Goal: Task Accomplishment & Management: Manage account settings

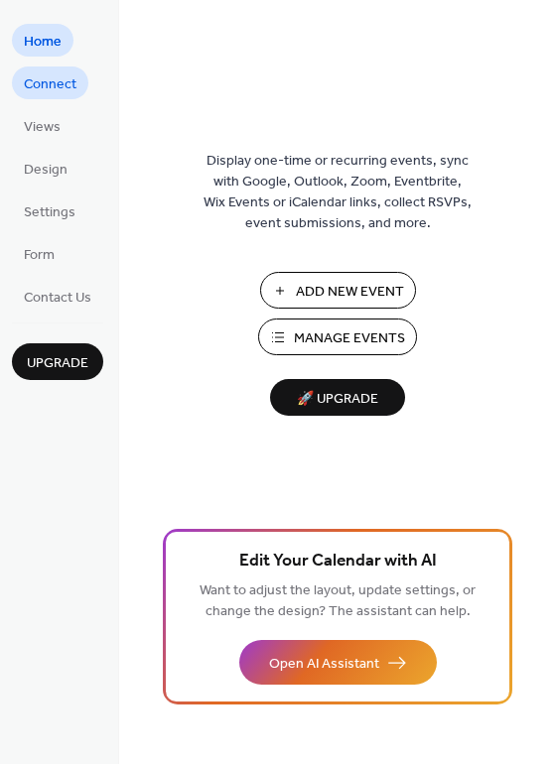
click at [58, 89] on span "Connect" at bounding box center [50, 84] width 53 height 21
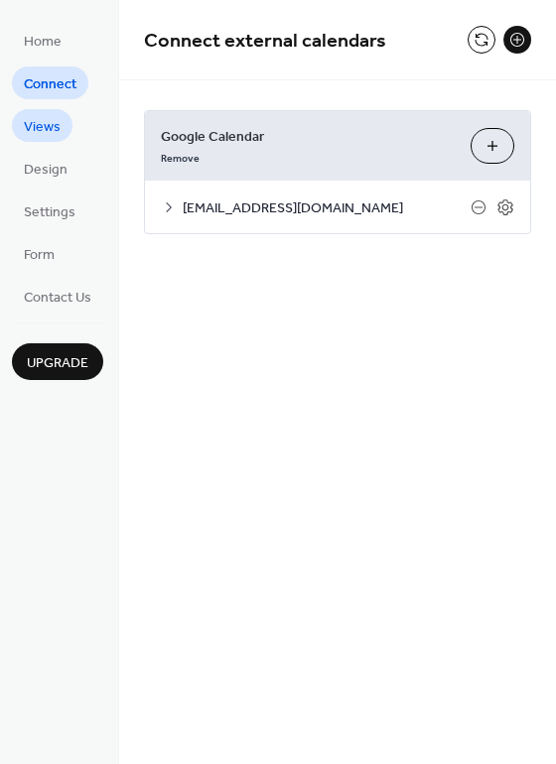
click at [42, 122] on span "Views" at bounding box center [42, 127] width 37 height 21
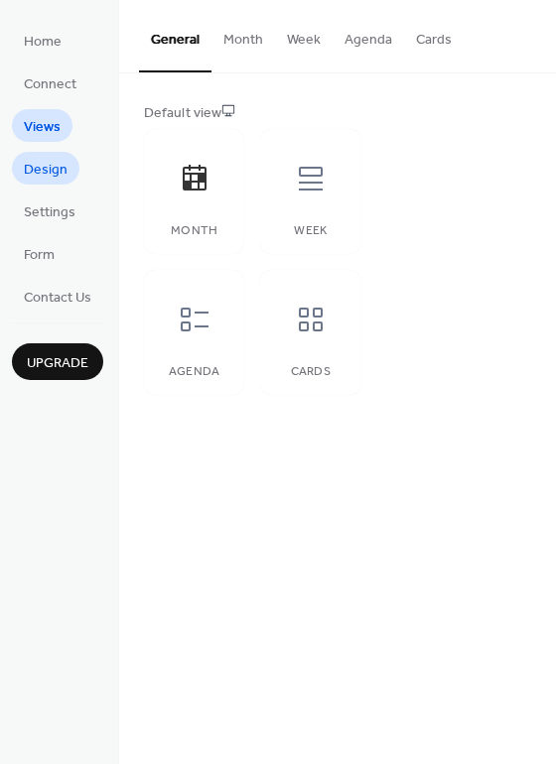
click at [45, 176] on span "Design" at bounding box center [46, 170] width 44 height 21
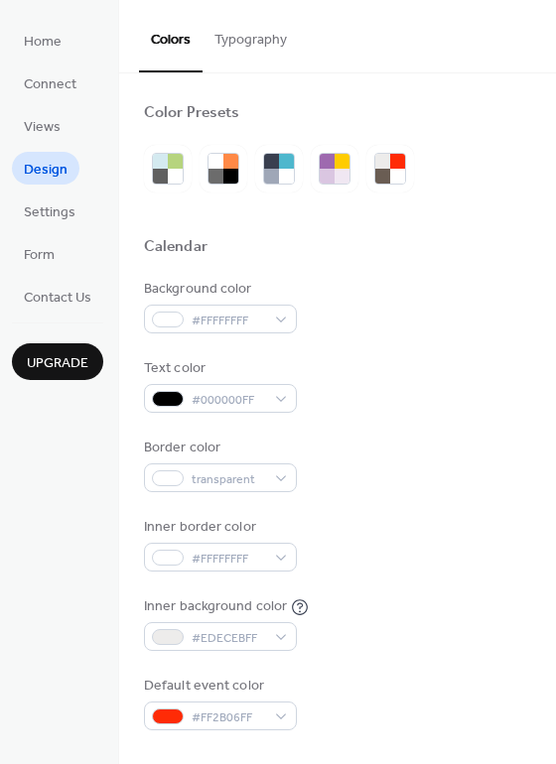
click at [50, 59] on ul "Home Connect Views Design Settings Form Contact Us" at bounding box center [57, 168] width 91 height 289
click at [56, 34] on span "Home" at bounding box center [43, 42] width 38 height 21
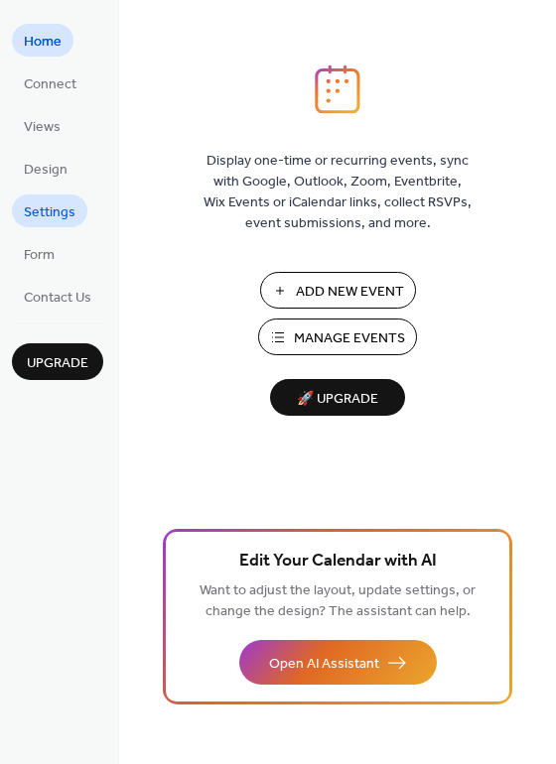
click at [56, 203] on span "Settings" at bounding box center [50, 212] width 52 height 21
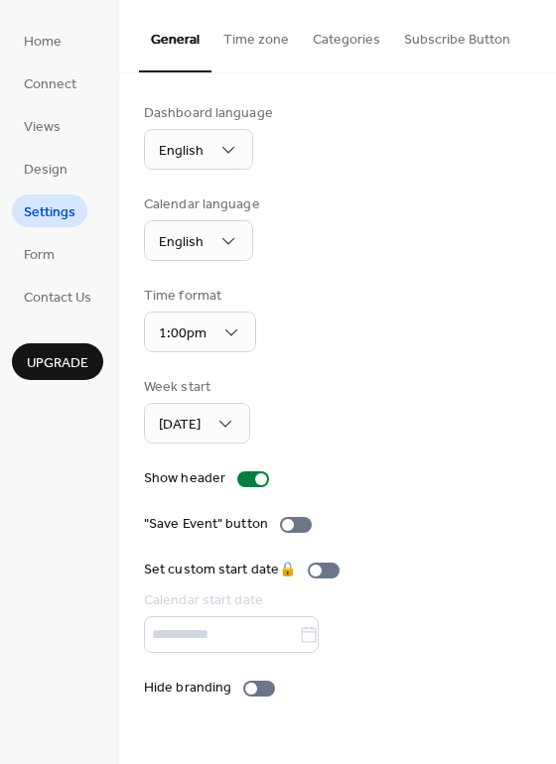
click at [266, 48] on button "Time zone" at bounding box center [255, 35] width 89 height 70
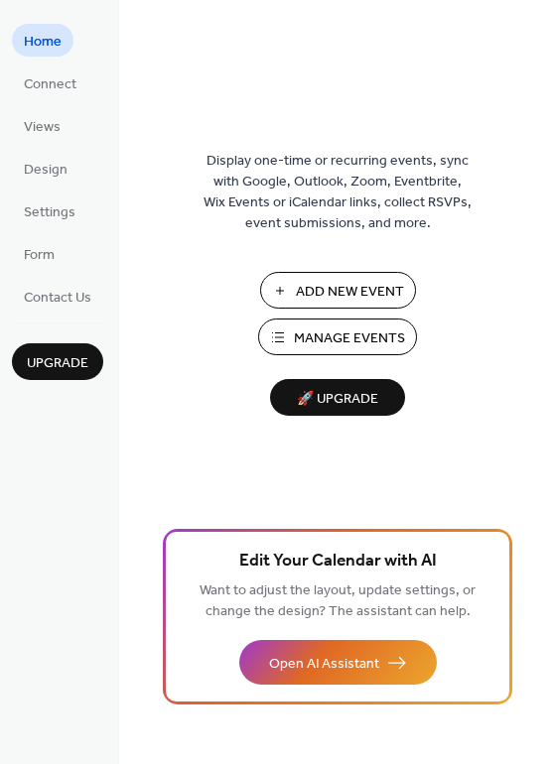
click at [346, 332] on span "Manage Events" at bounding box center [349, 338] width 111 height 21
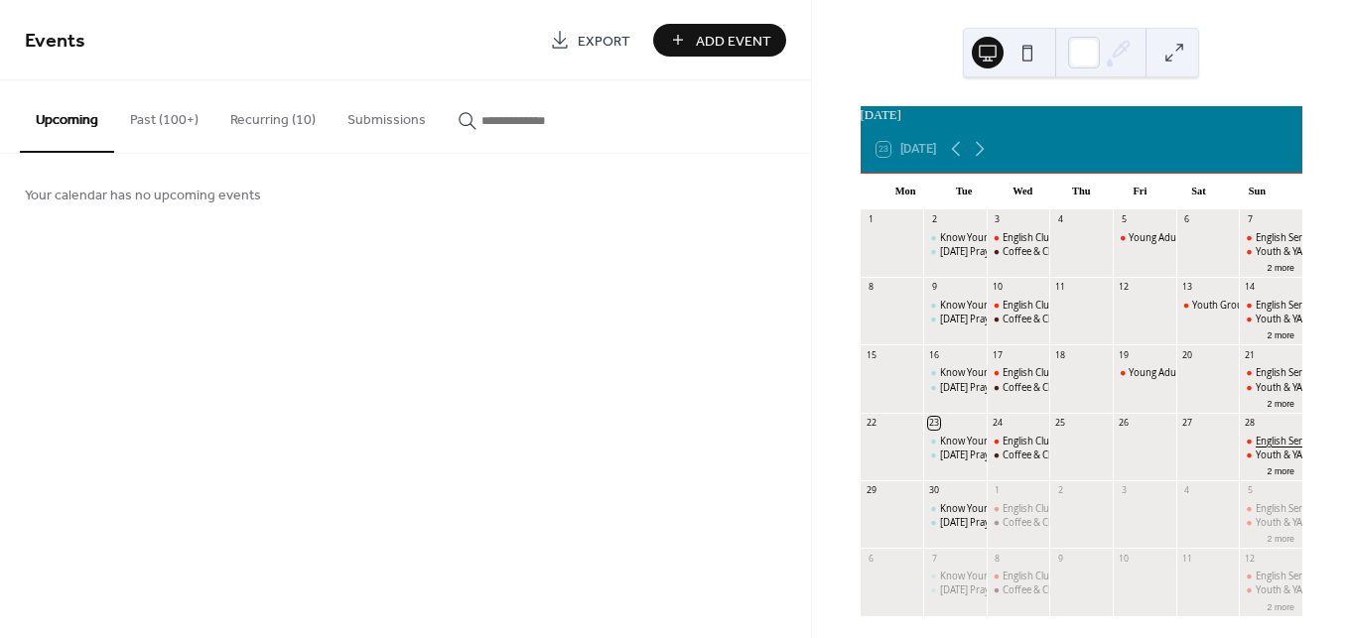
click at [1255, 448] on div "English Service" at bounding box center [1287, 441] width 64 height 13
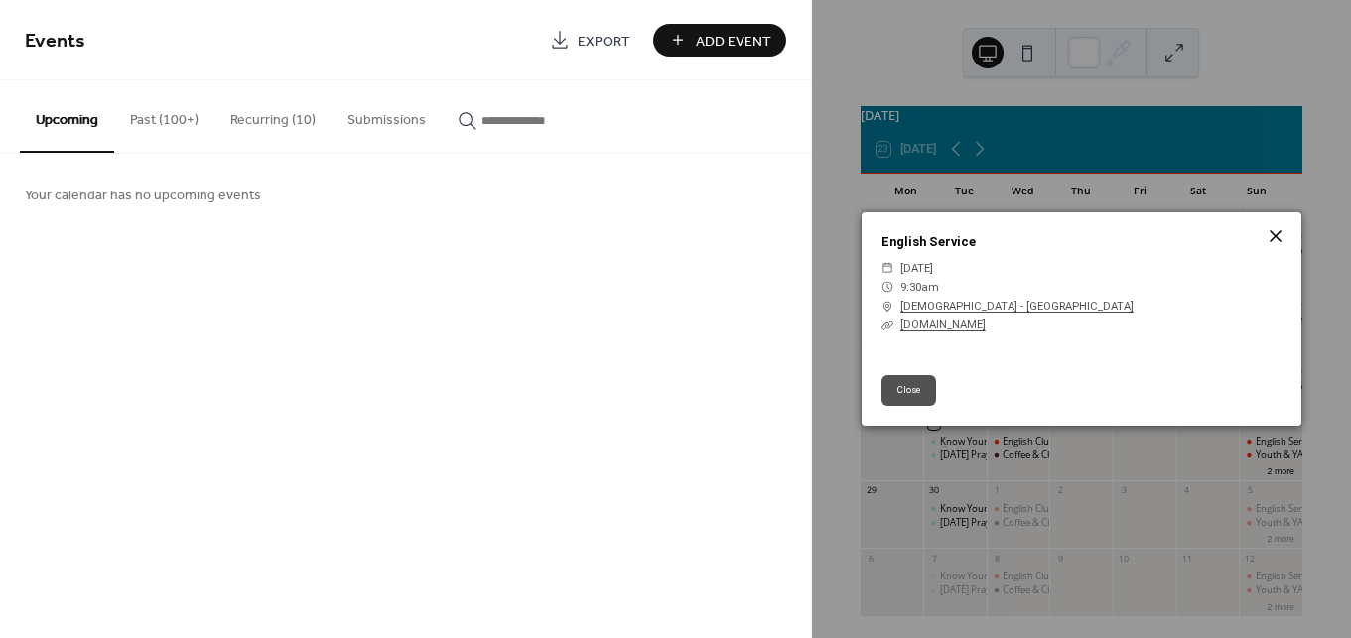
click at [1281, 239] on icon at bounding box center [1275, 236] width 24 height 24
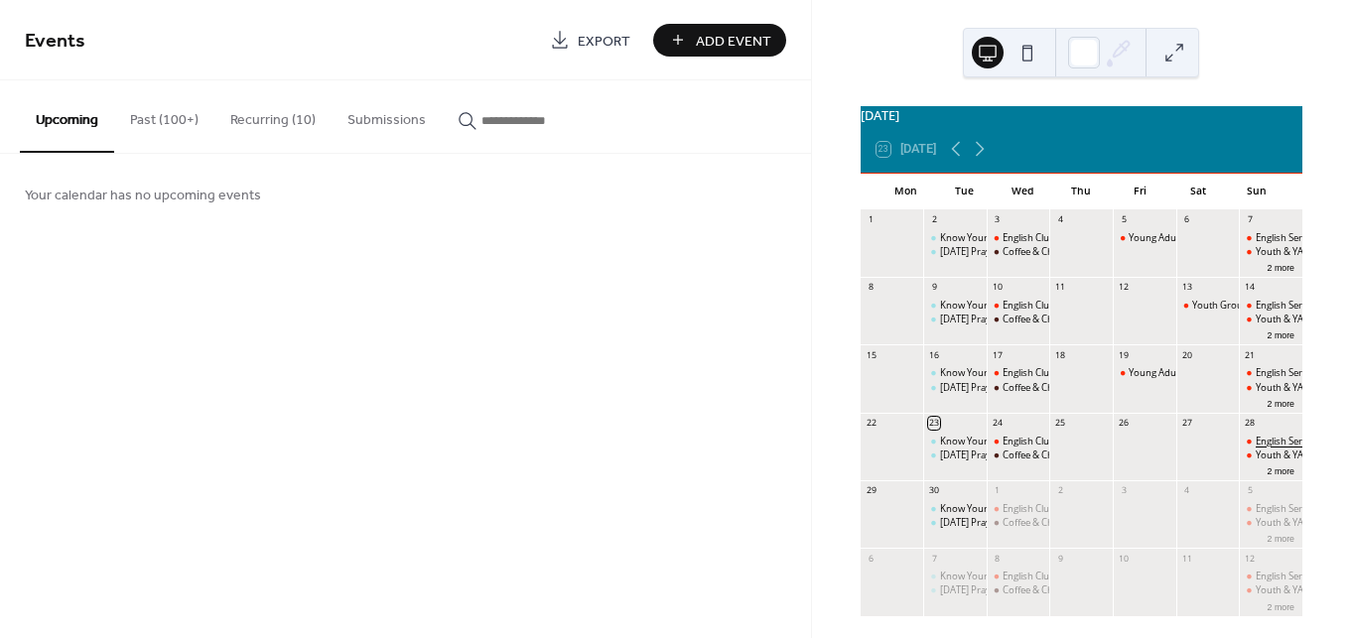
click at [1264, 448] on div "English Service" at bounding box center [1287, 441] width 64 height 13
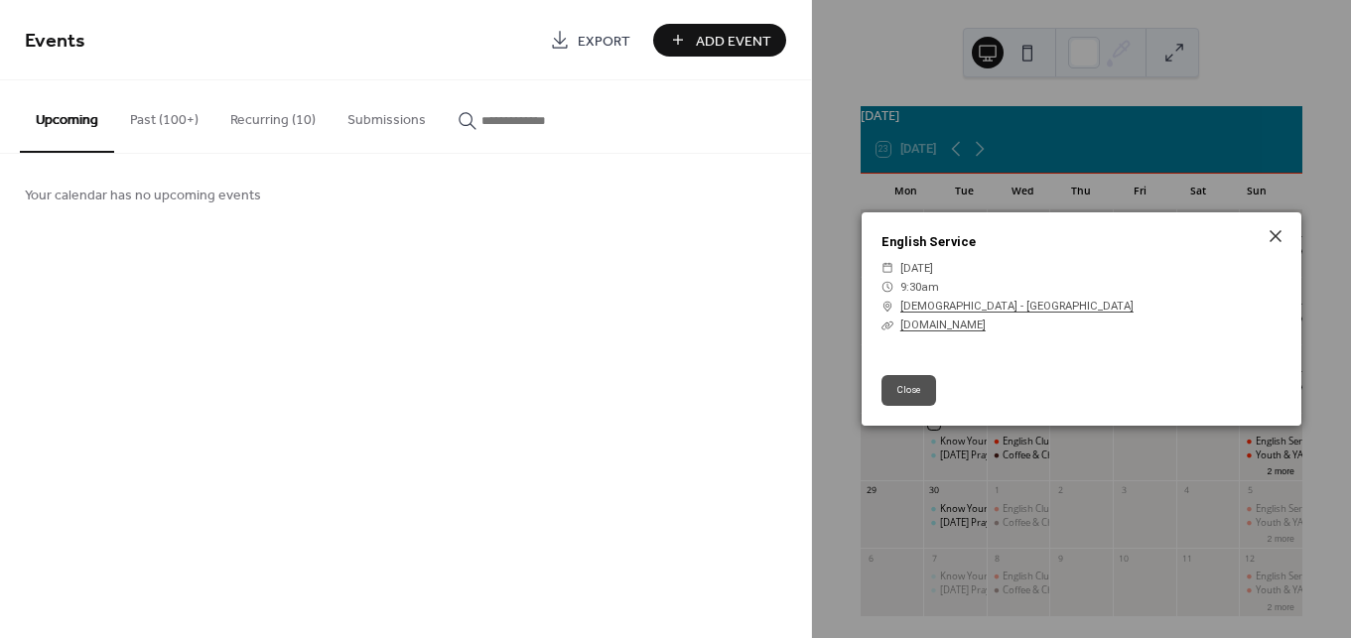
click at [916, 390] on button "Close" at bounding box center [908, 390] width 55 height 30
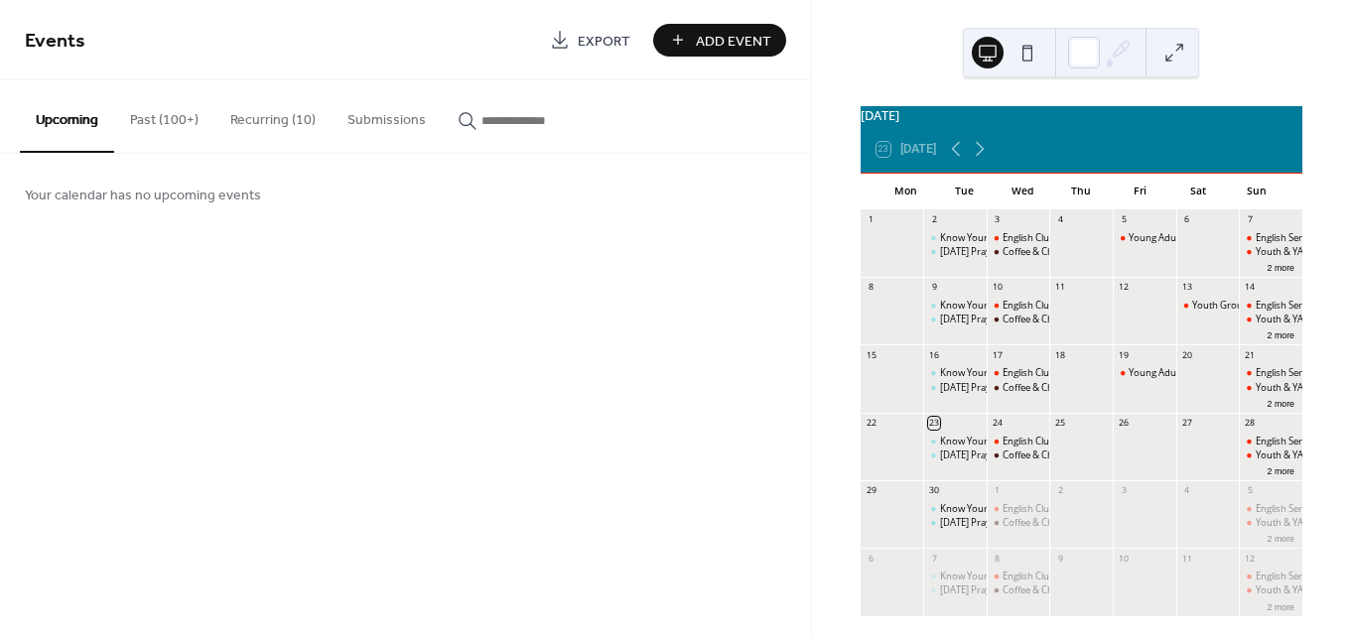
click at [204, 115] on button "Past (100+)" at bounding box center [164, 115] width 100 height 70
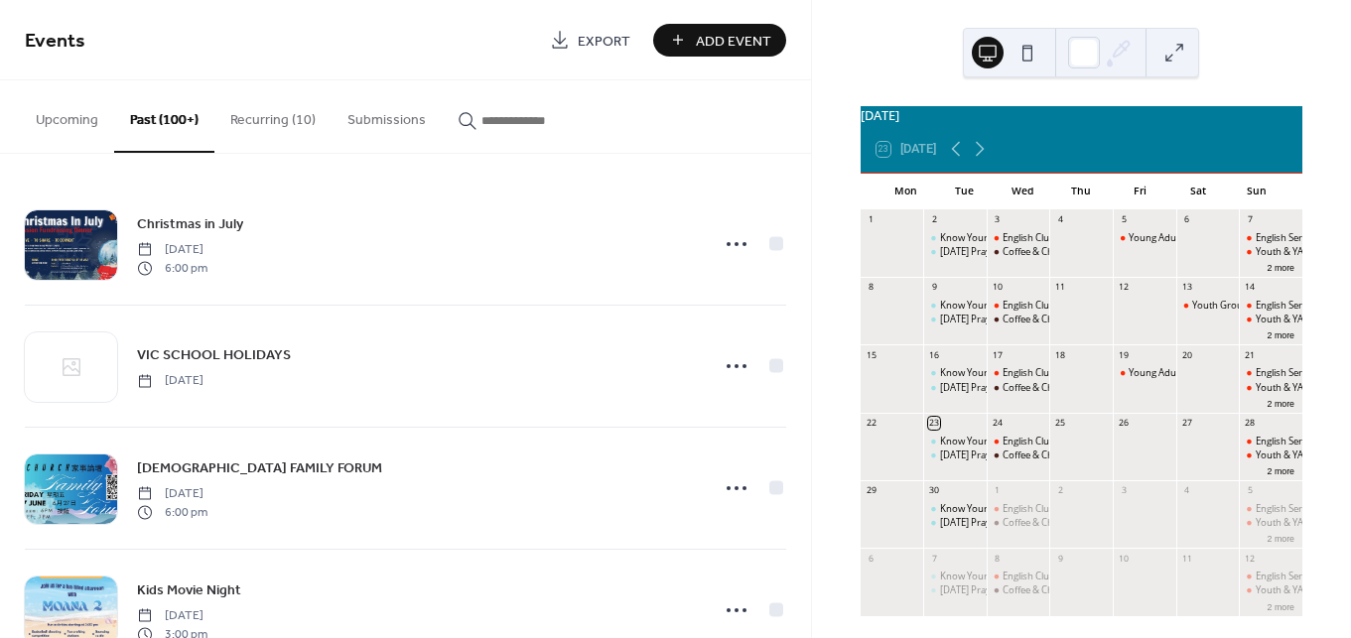
click at [282, 122] on button "Recurring (10)" at bounding box center [272, 115] width 117 height 70
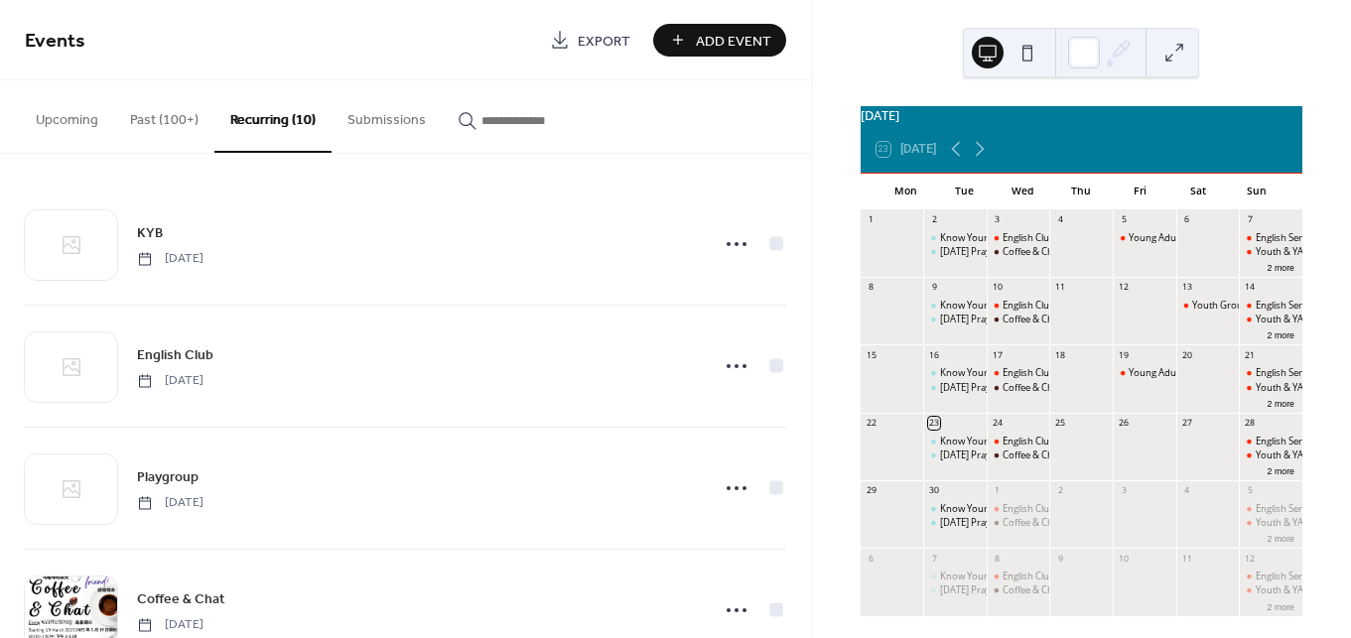
click at [197, 131] on button "Past (100+)" at bounding box center [164, 115] width 100 height 70
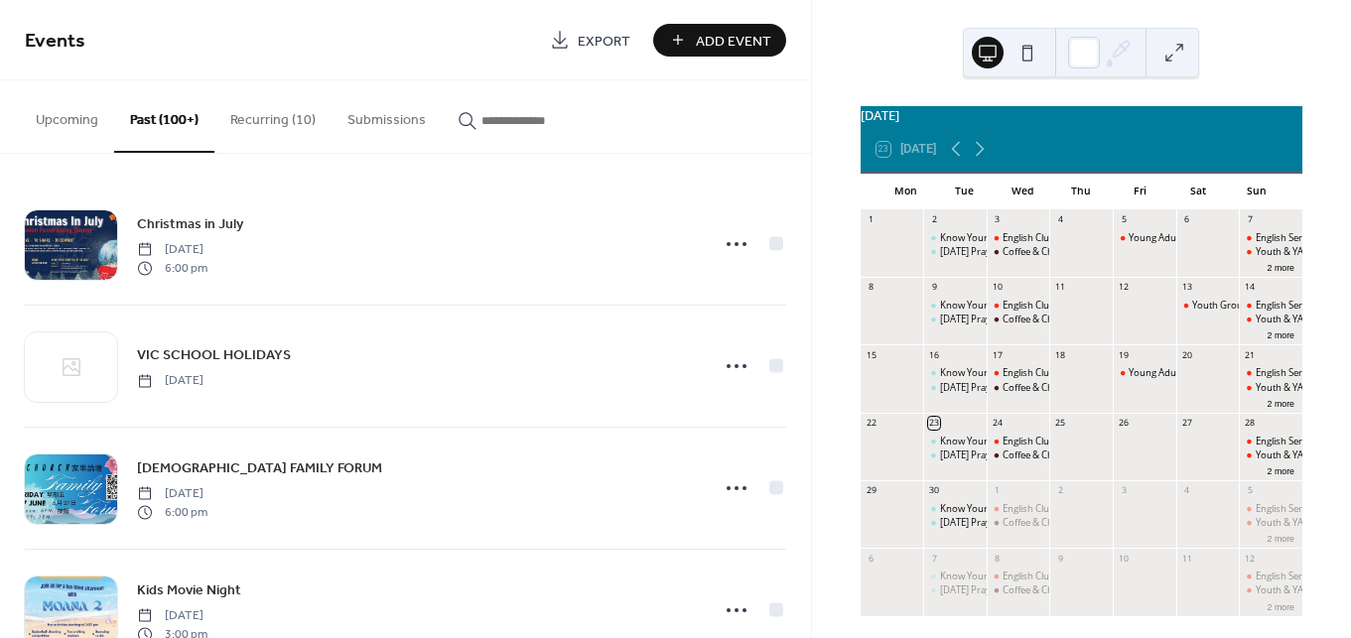
click at [85, 118] on button "Upcoming" at bounding box center [67, 115] width 94 height 70
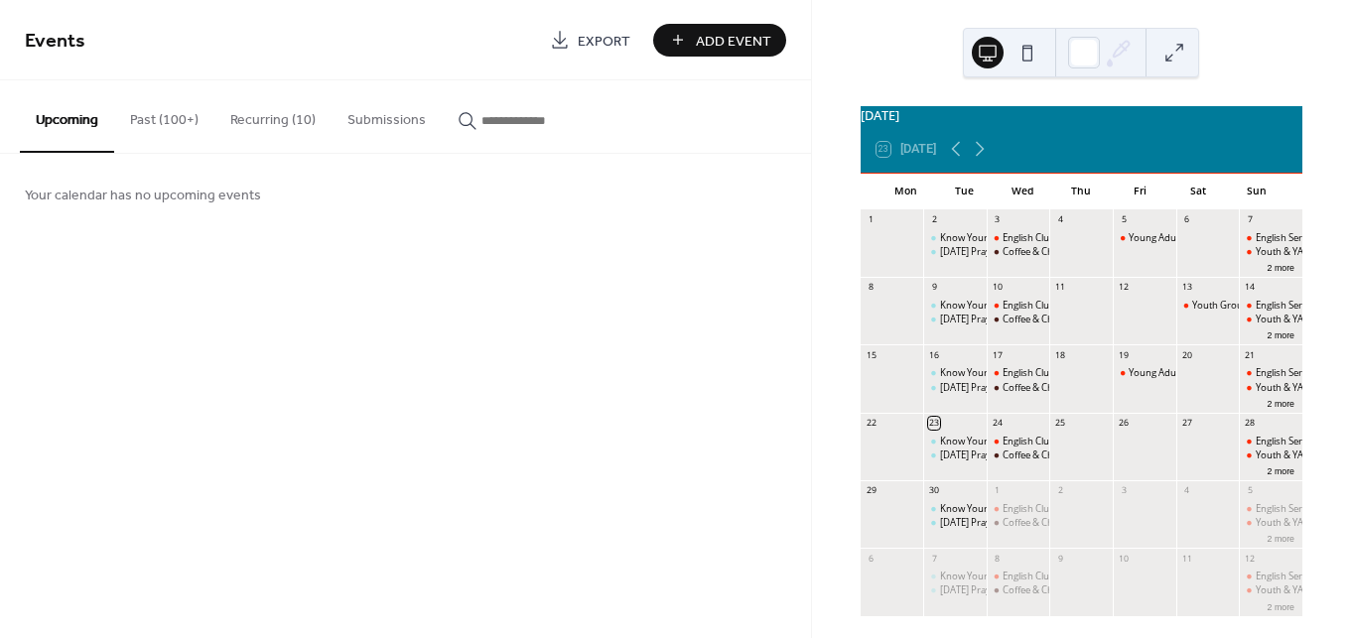
click at [296, 123] on button "Recurring (10)" at bounding box center [272, 115] width 117 height 70
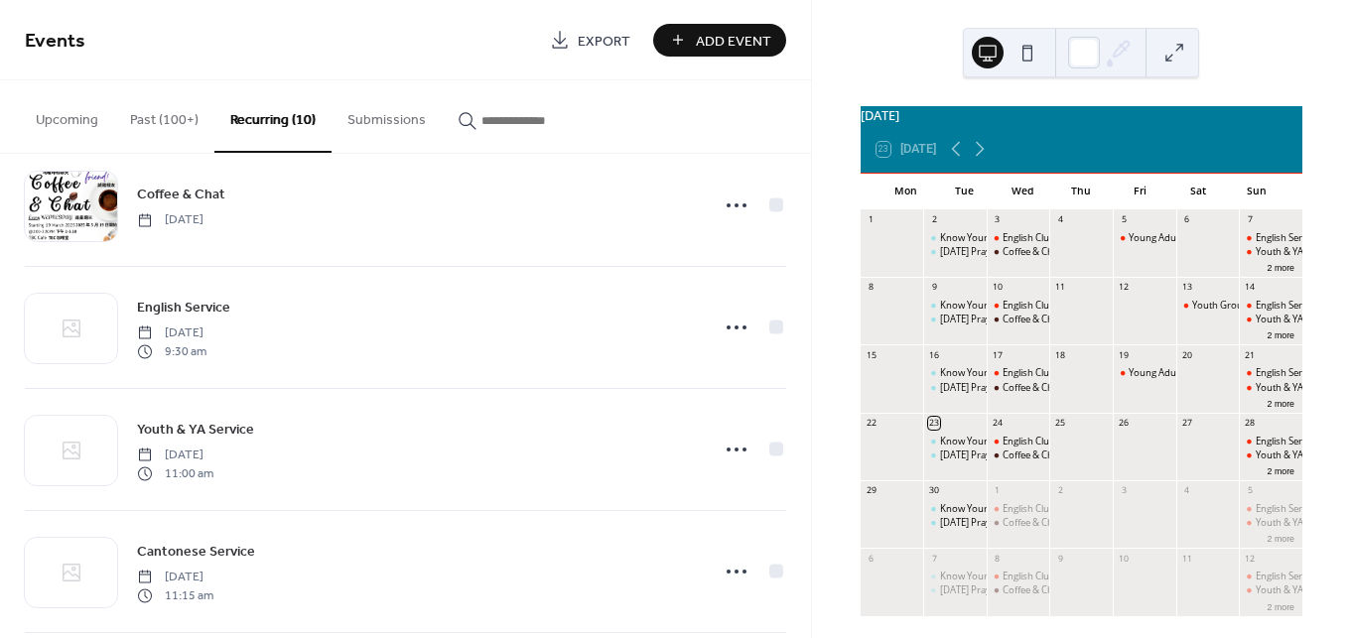
scroll to position [80, 0]
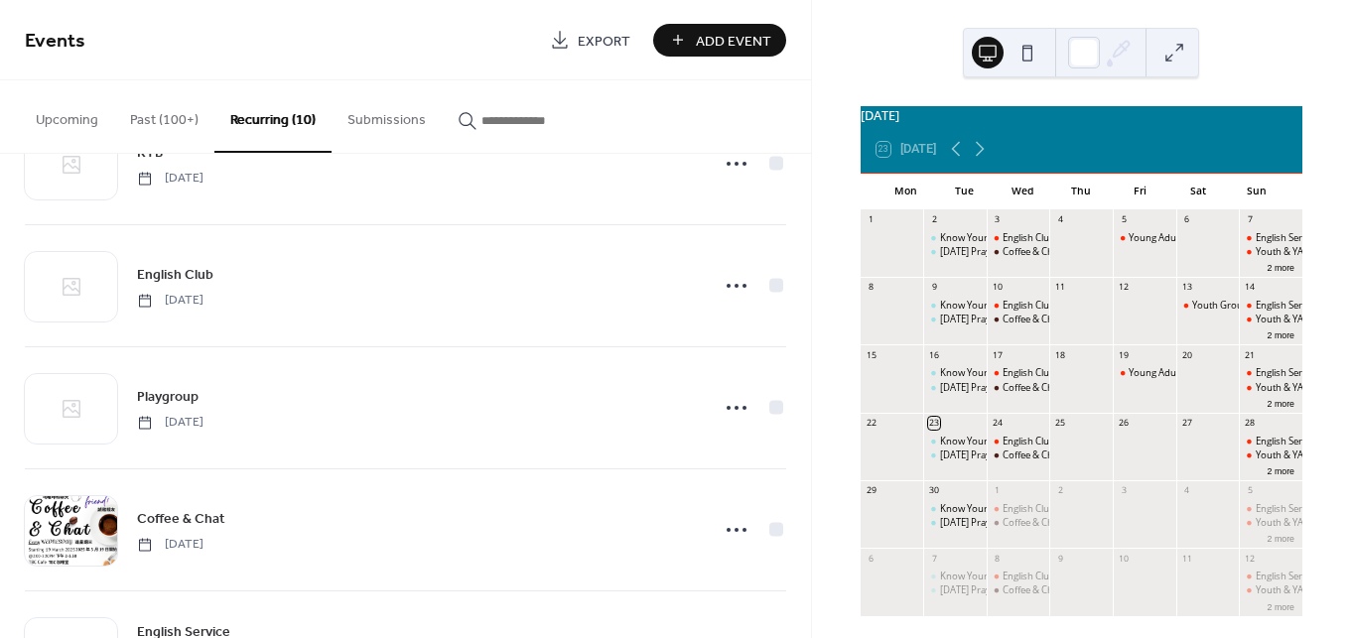
click at [52, 95] on button "Upcoming" at bounding box center [67, 115] width 94 height 70
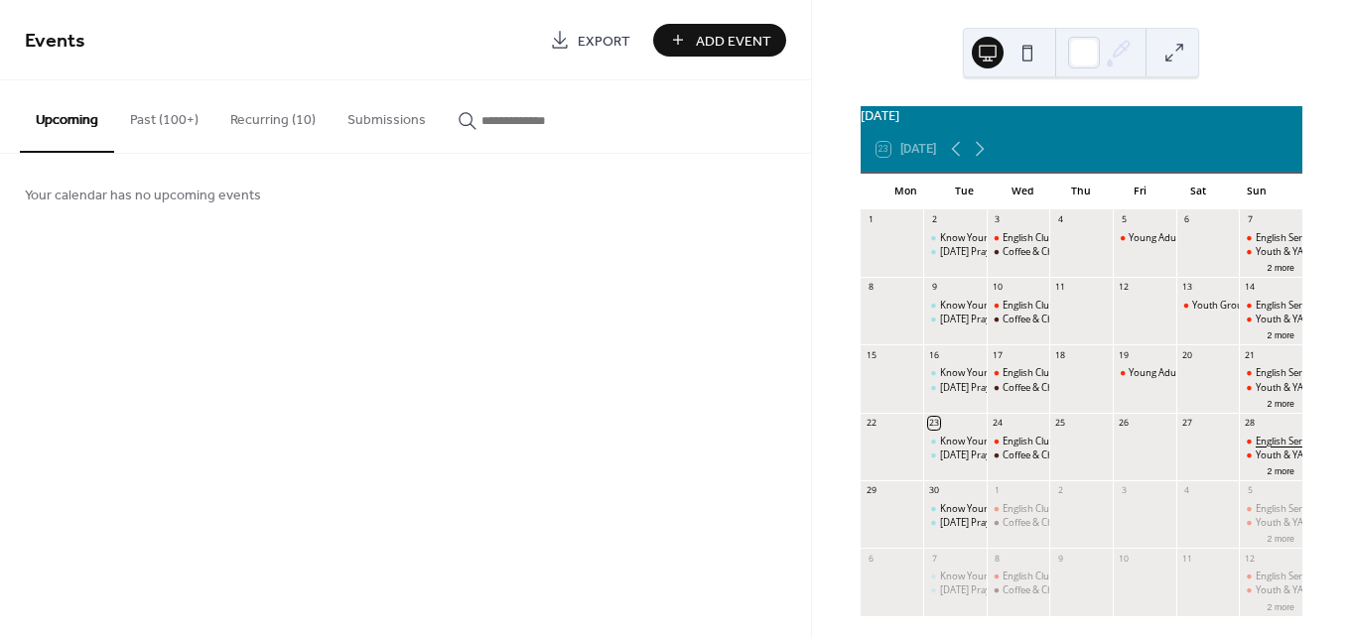
click at [1258, 448] on div "English Service" at bounding box center [1287, 441] width 64 height 13
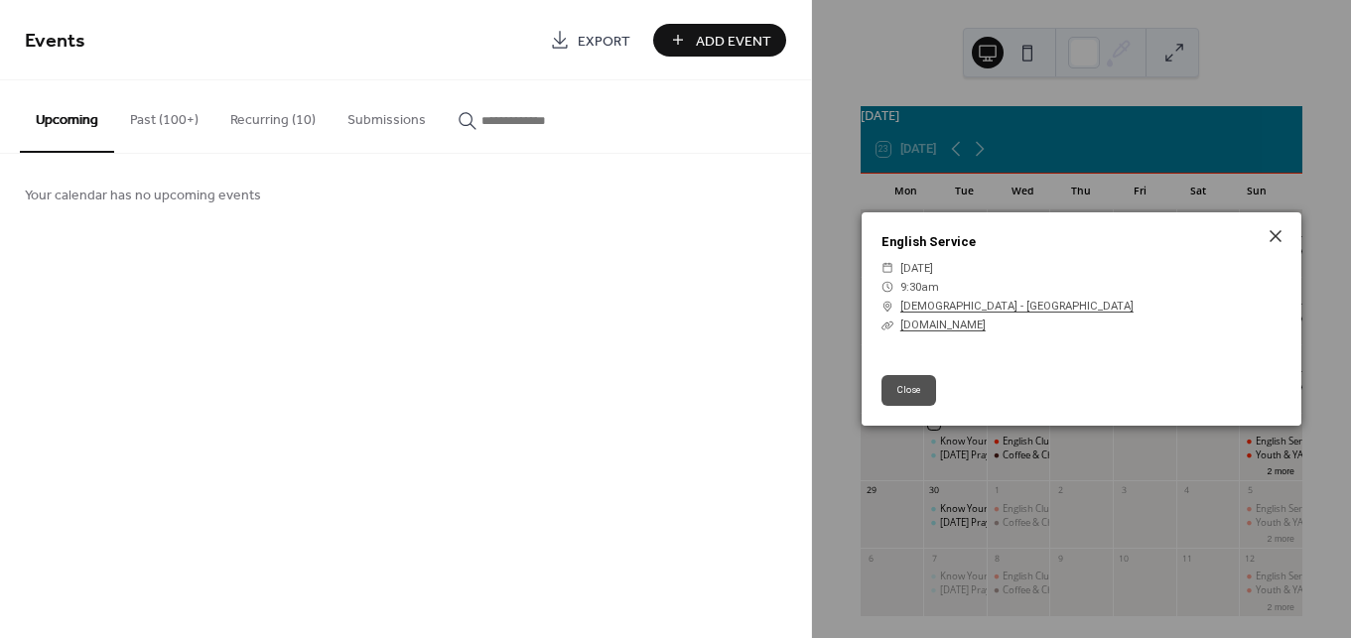
click at [933, 387] on button "Close" at bounding box center [908, 390] width 55 height 30
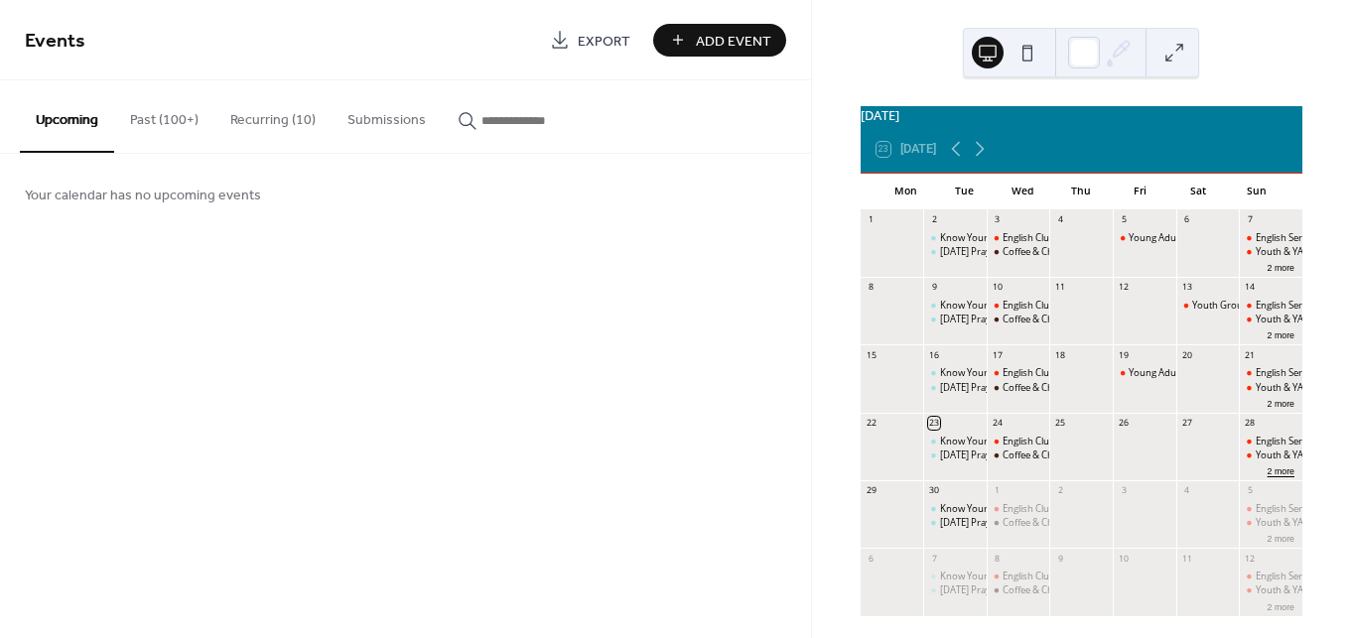
click at [1259, 477] on button "2 more" at bounding box center [1280, 469] width 43 height 15
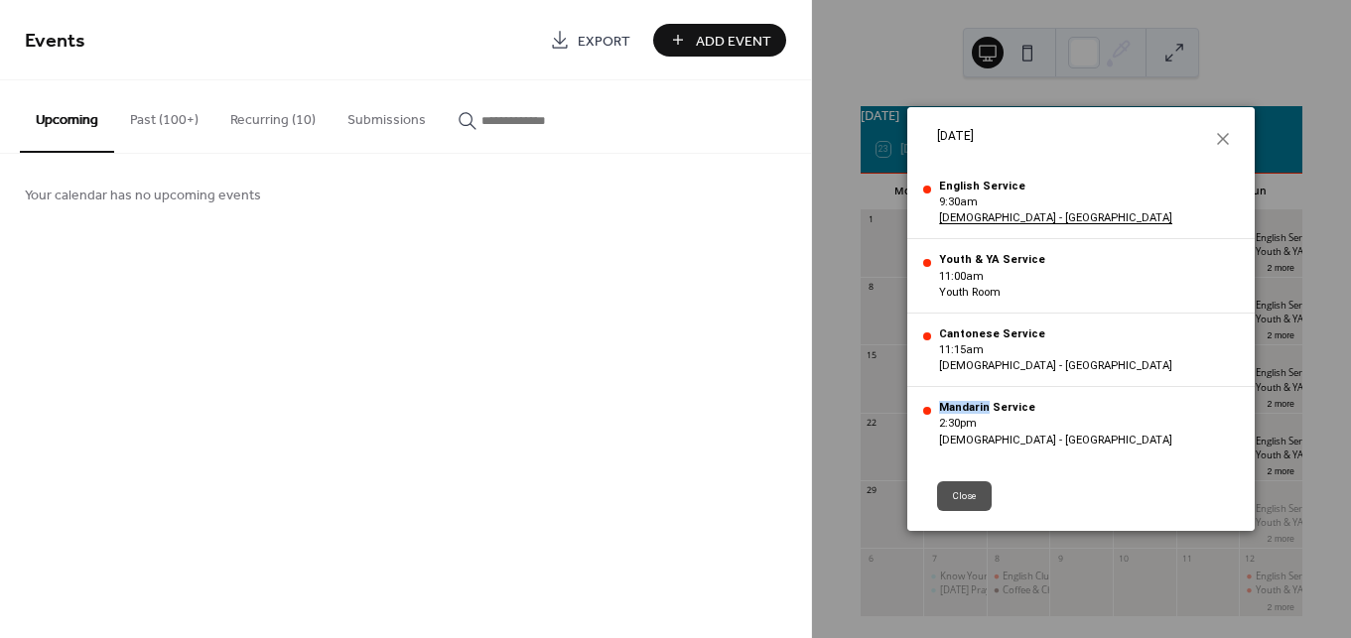
click at [977, 498] on button "Close" at bounding box center [964, 496] width 55 height 30
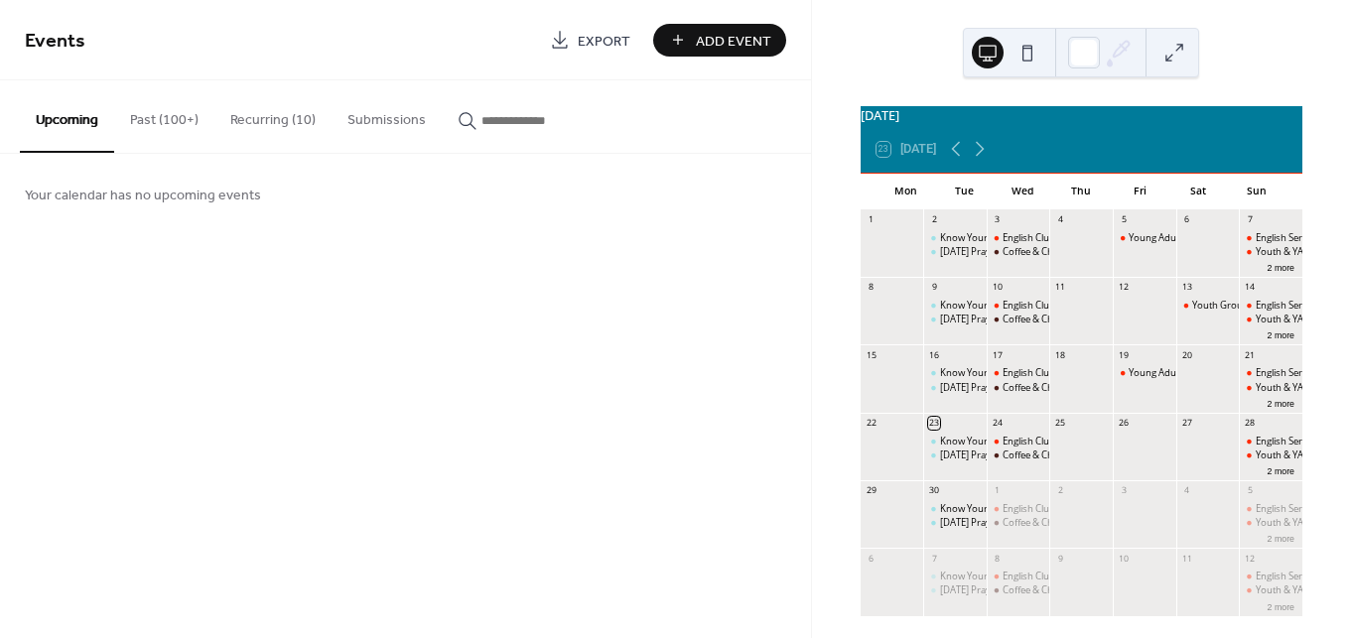
click at [720, 35] on span "Add Event" at bounding box center [733, 41] width 75 height 21
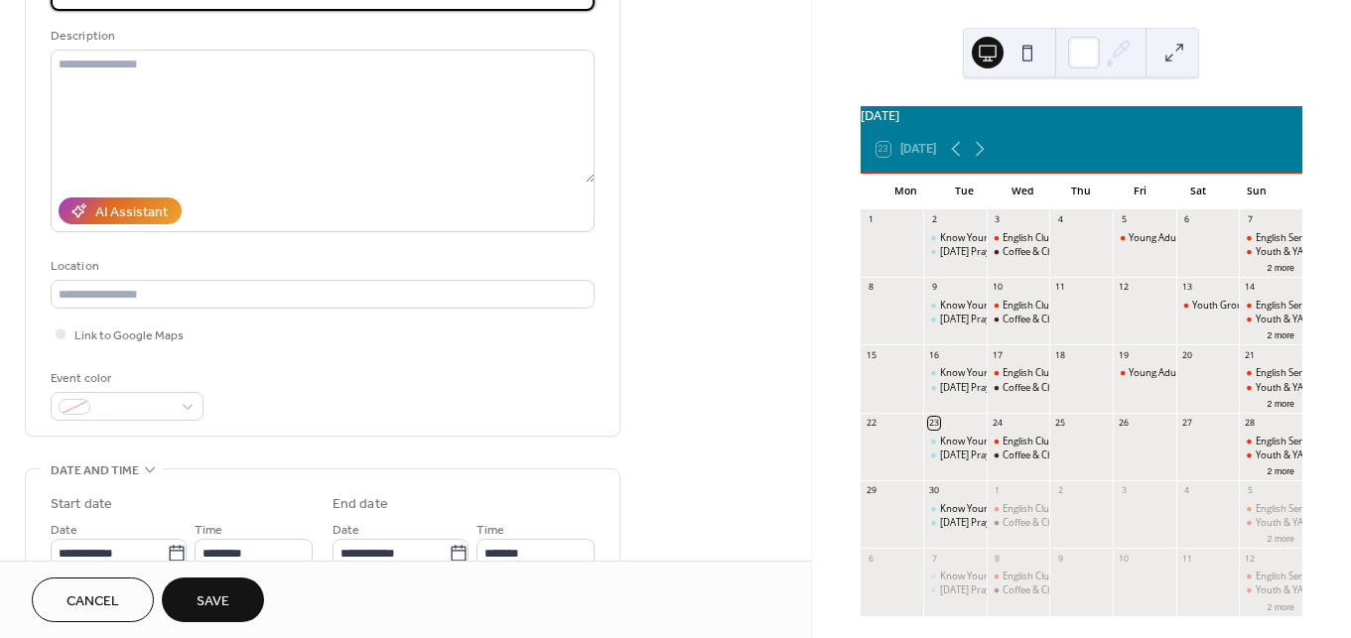
scroll to position [113, 0]
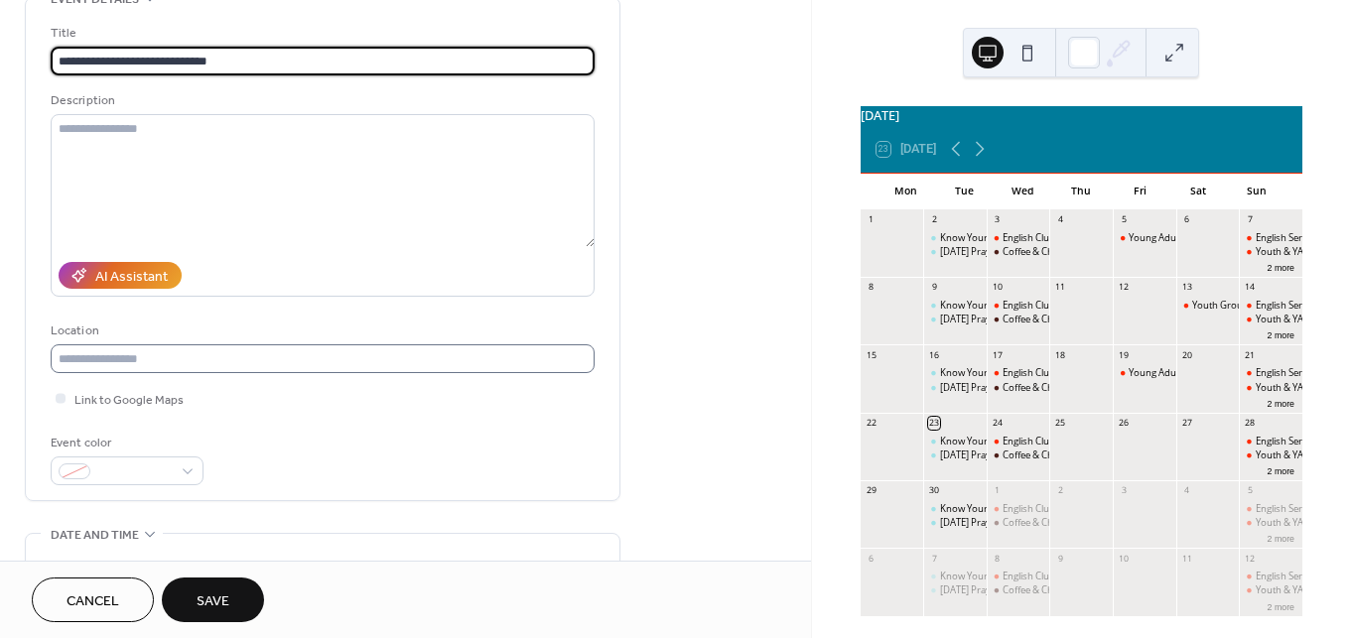
type input "**********"
click at [140, 372] on input "text" at bounding box center [323, 358] width 544 height 29
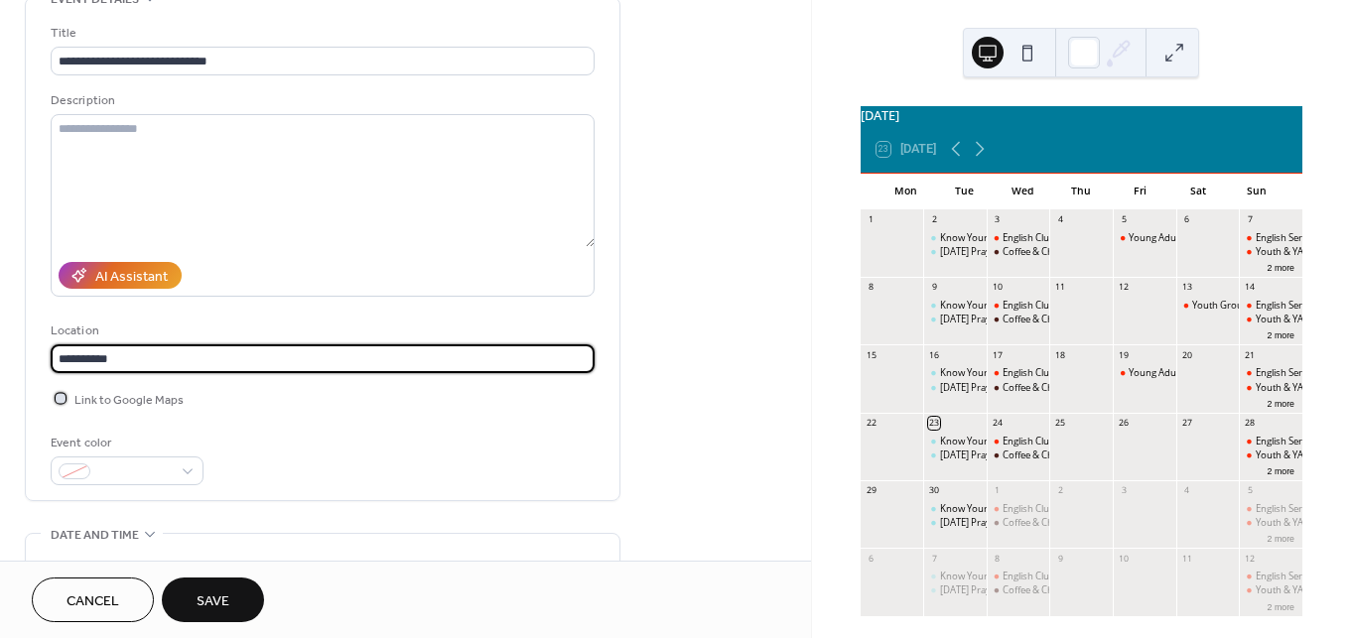
click at [64, 397] on div at bounding box center [61, 398] width 10 height 10
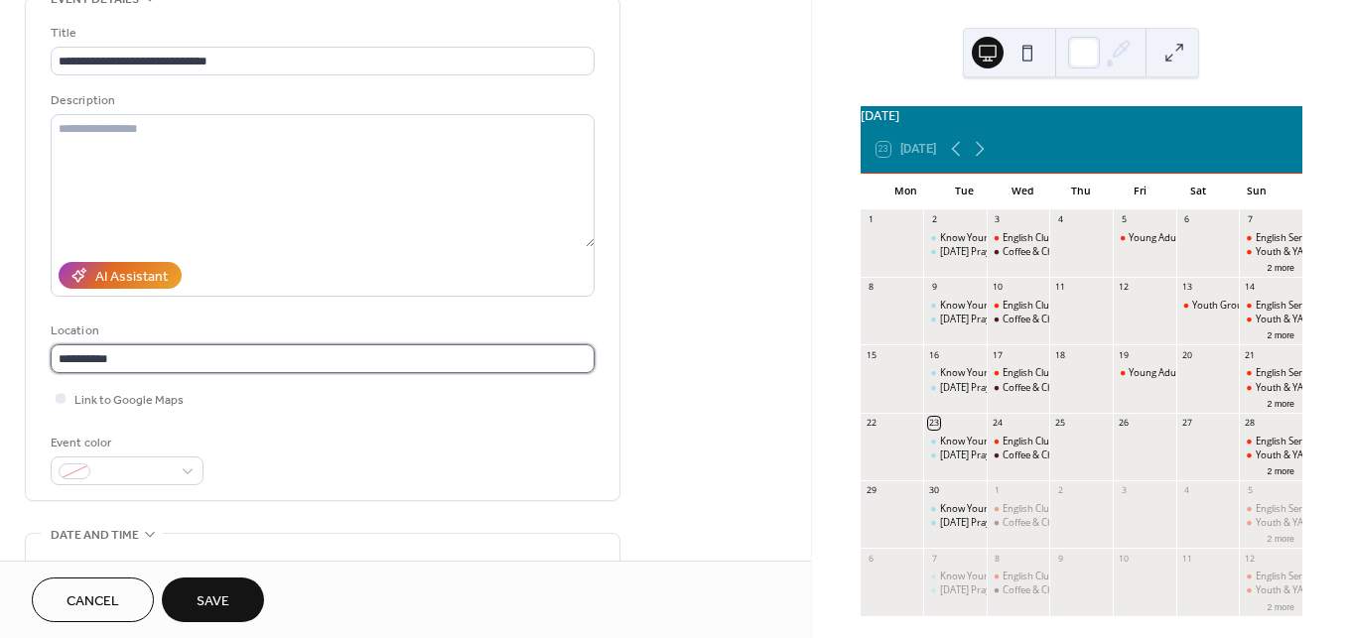
click at [149, 368] on input "**********" at bounding box center [323, 358] width 544 height 29
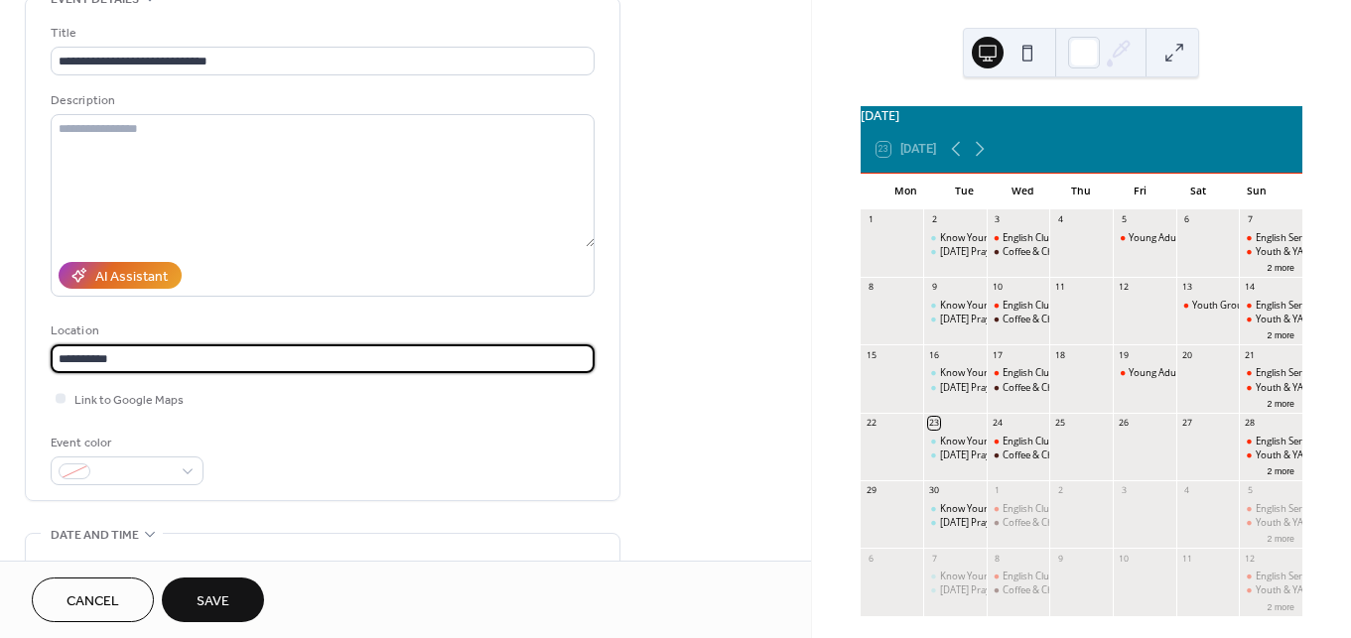
scroll to position [1, 0]
drag, startPoint x: 149, startPoint y: 363, endPoint x: -3, endPoint y: 362, distance: 151.8
click at [0, 362] on html "**********" at bounding box center [675, 319] width 1351 height 638
type input "*"
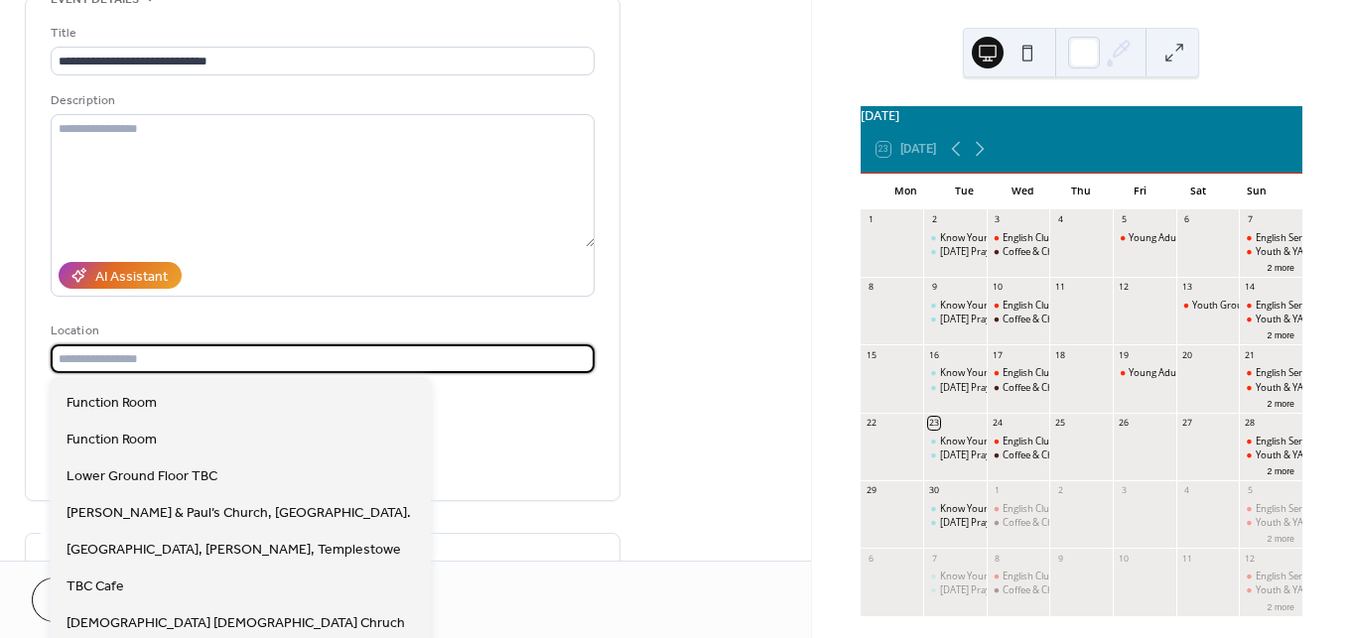
scroll to position [534, 0]
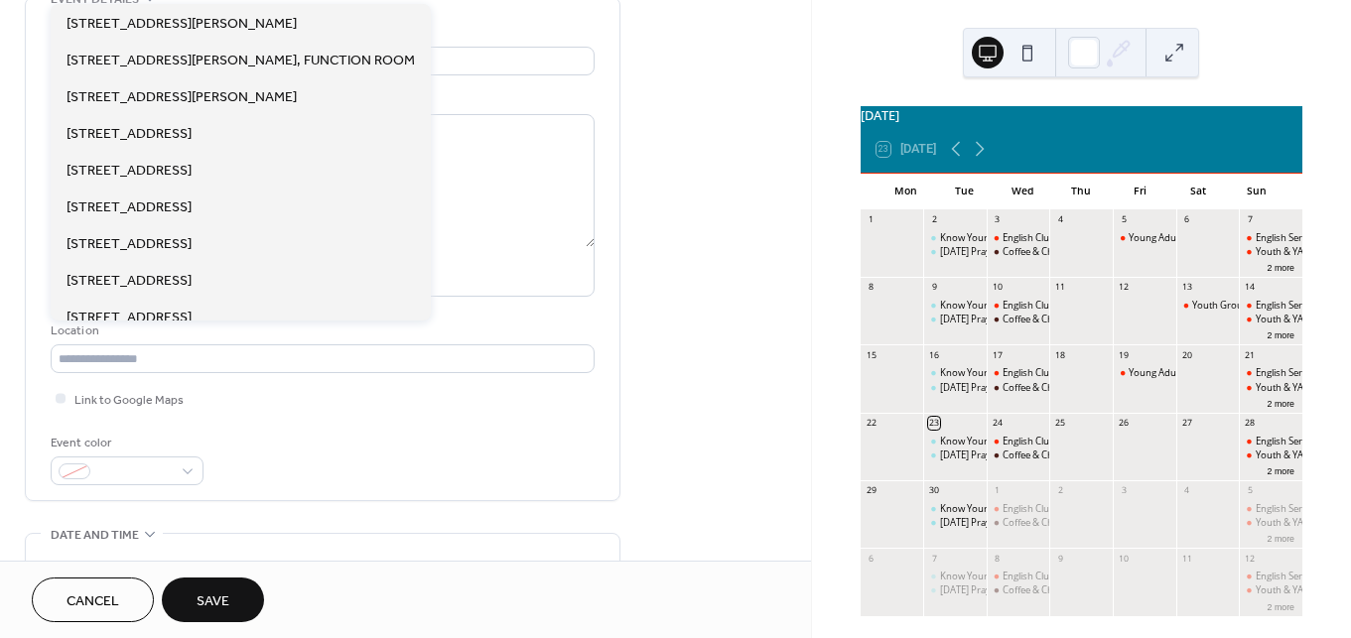
click at [122, 323] on div "Location" at bounding box center [321, 331] width 540 height 21
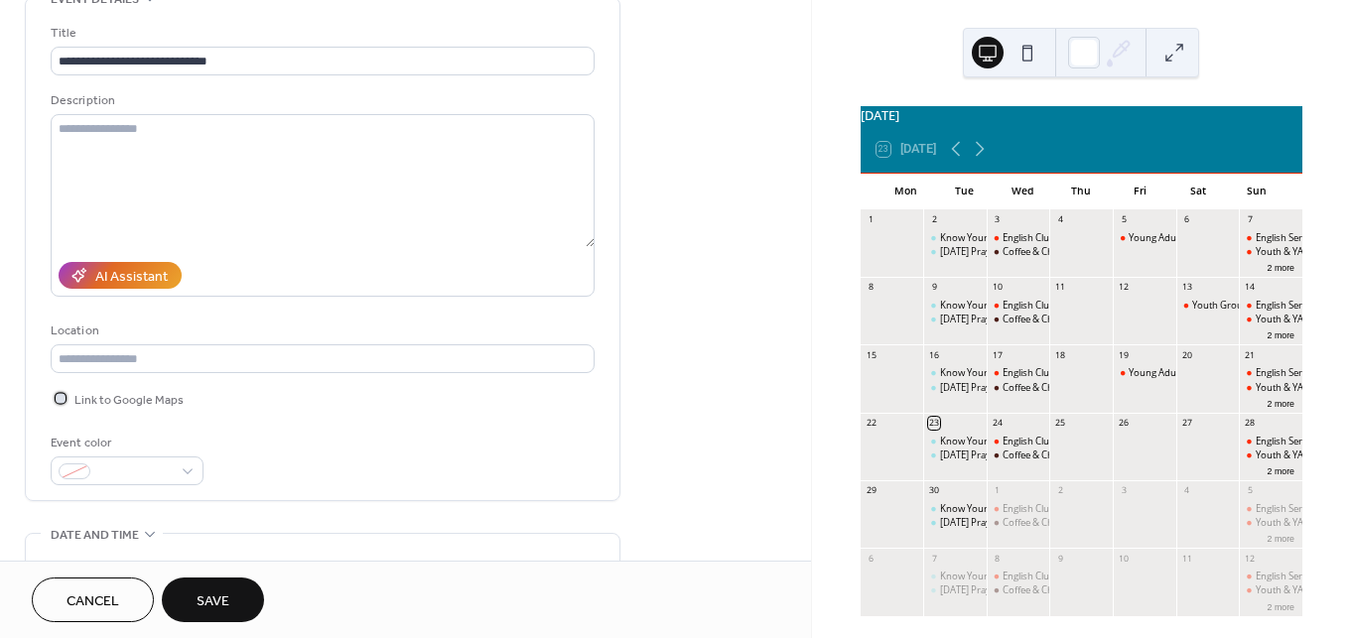
click at [65, 390] on div at bounding box center [61, 398] width 20 height 20
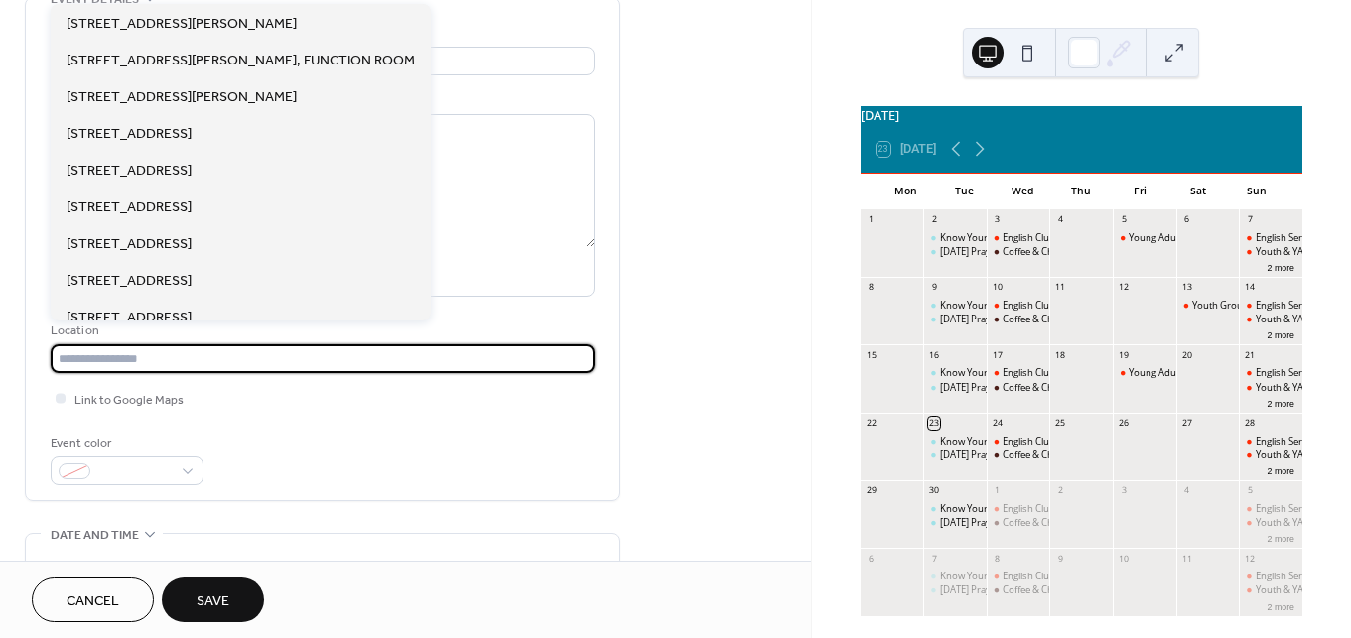
click at [78, 346] on input "text" at bounding box center [323, 358] width 544 height 29
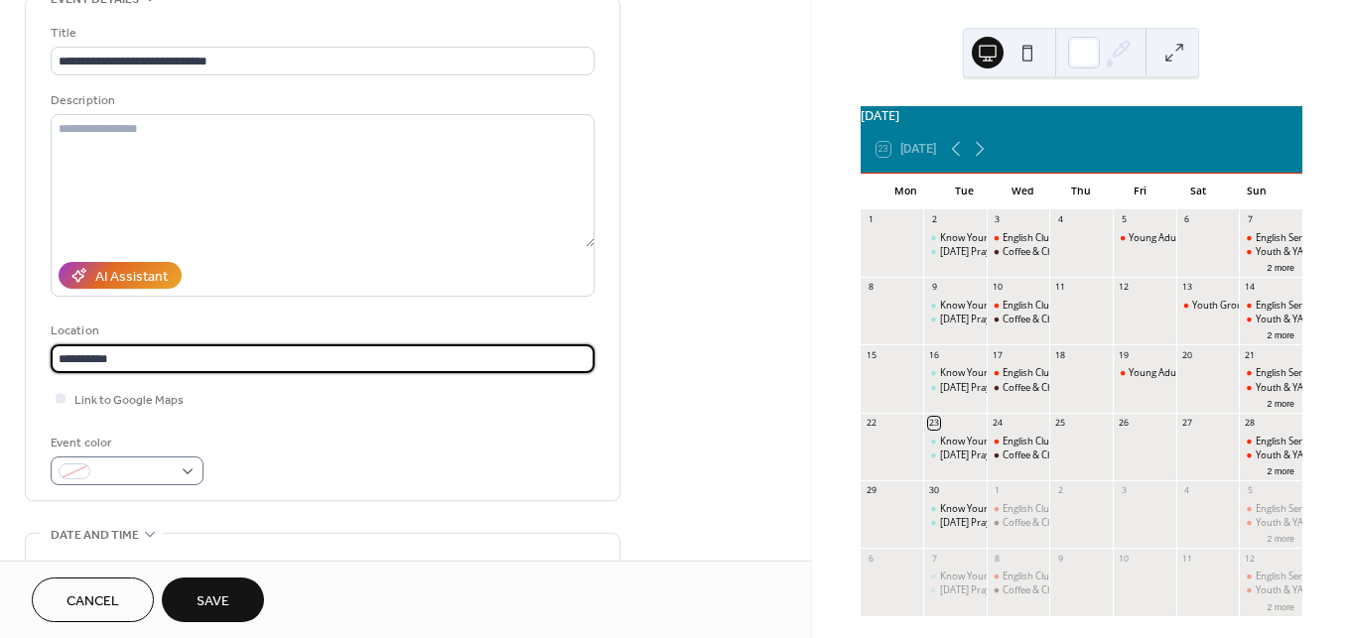
type input "**********"
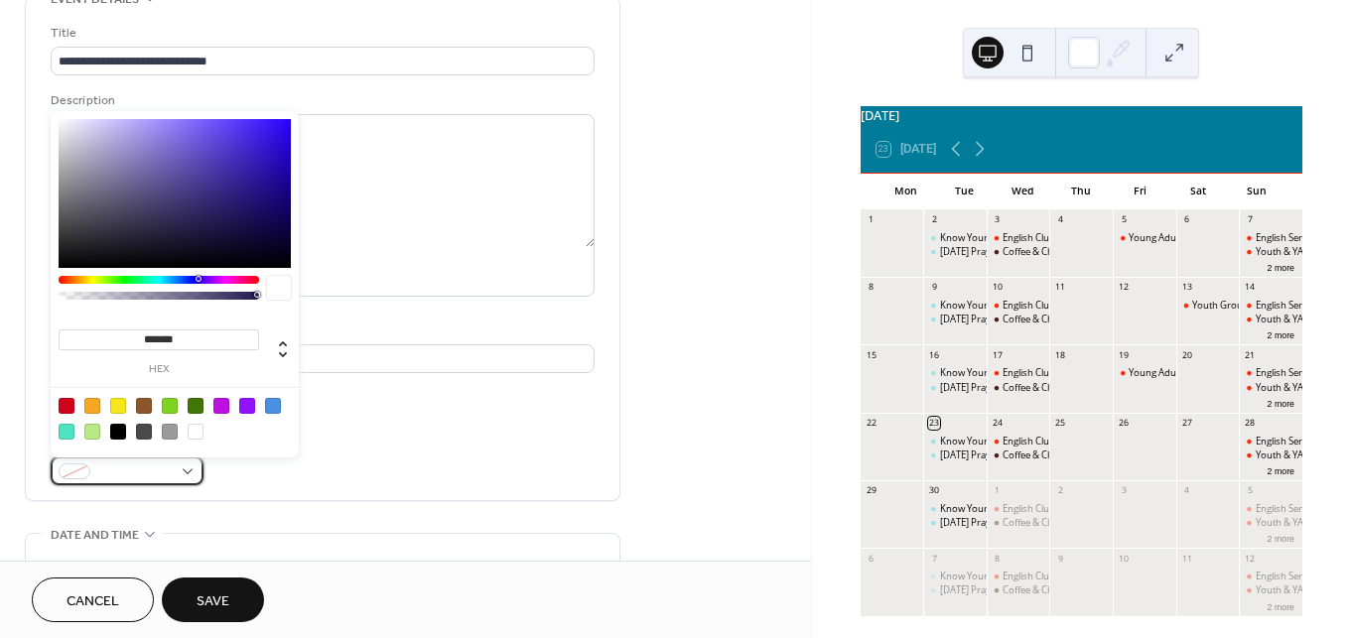
click at [167, 465] on span at bounding box center [134, 472] width 73 height 21
click at [171, 470] on div at bounding box center [127, 470] width 153 height 29
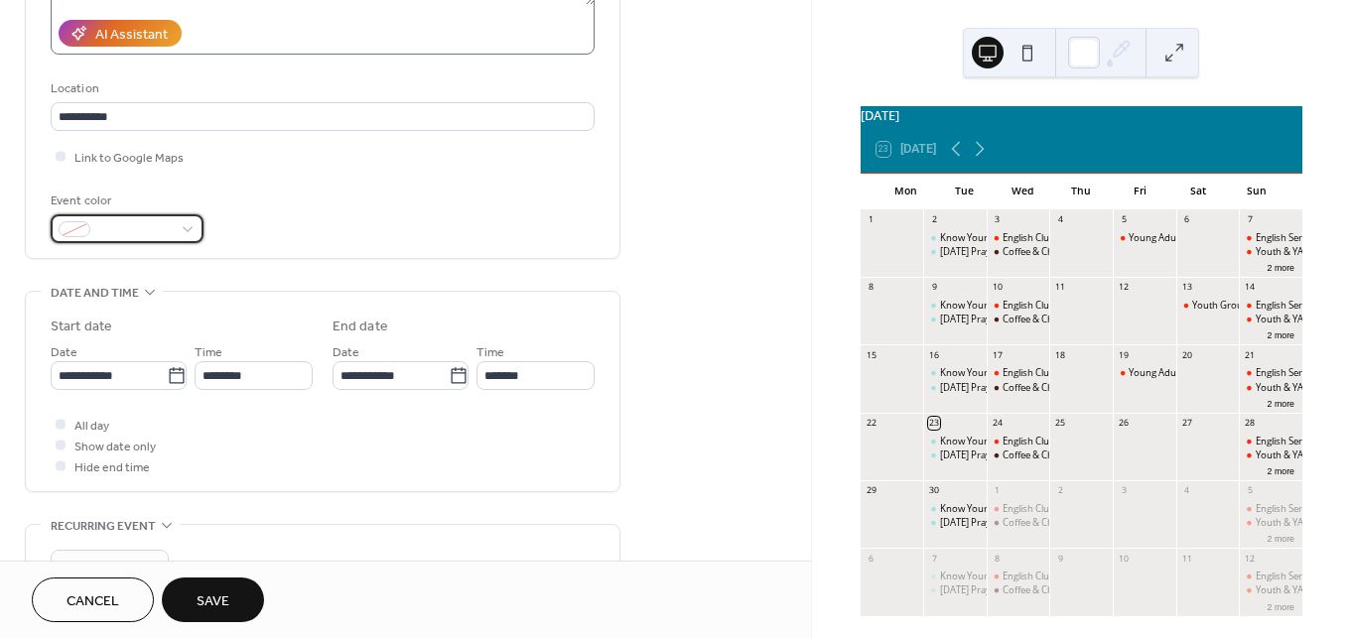
scroll to position [414, 0]
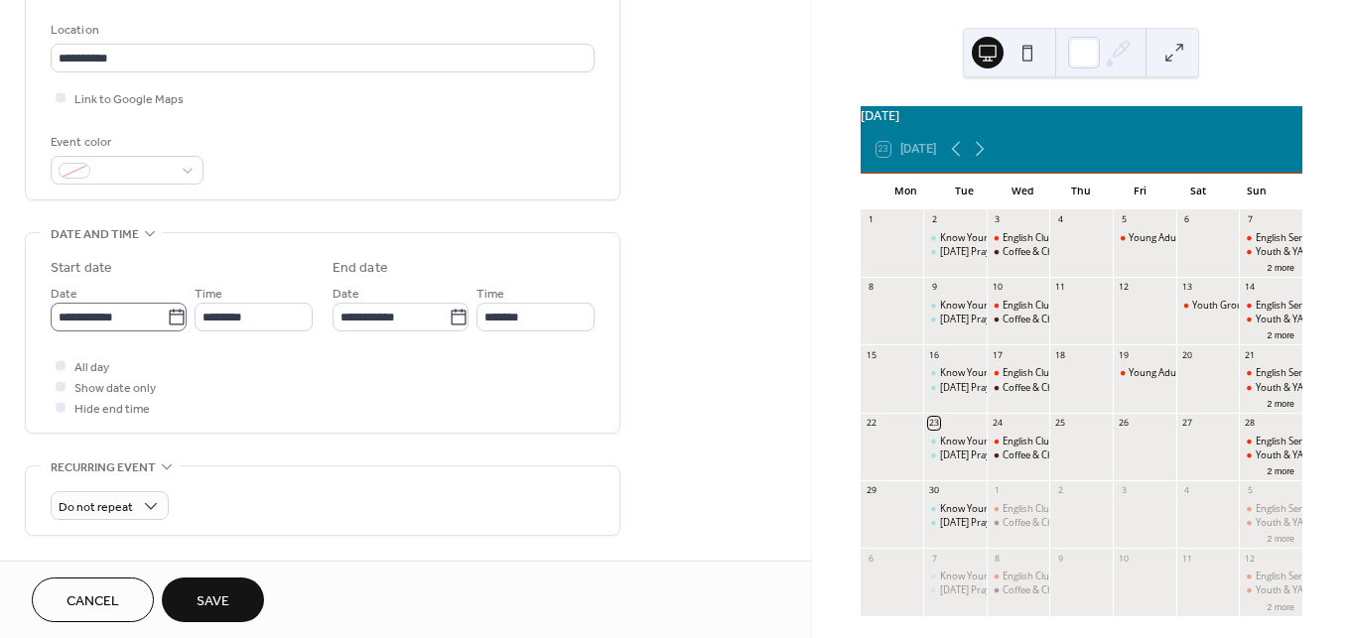
click at [173, 314] on icon at bounding box center [176, 317] width 15 height 16
click at [167, 314] on input "**********" at bounding box center [109, 317] width 116 height 29
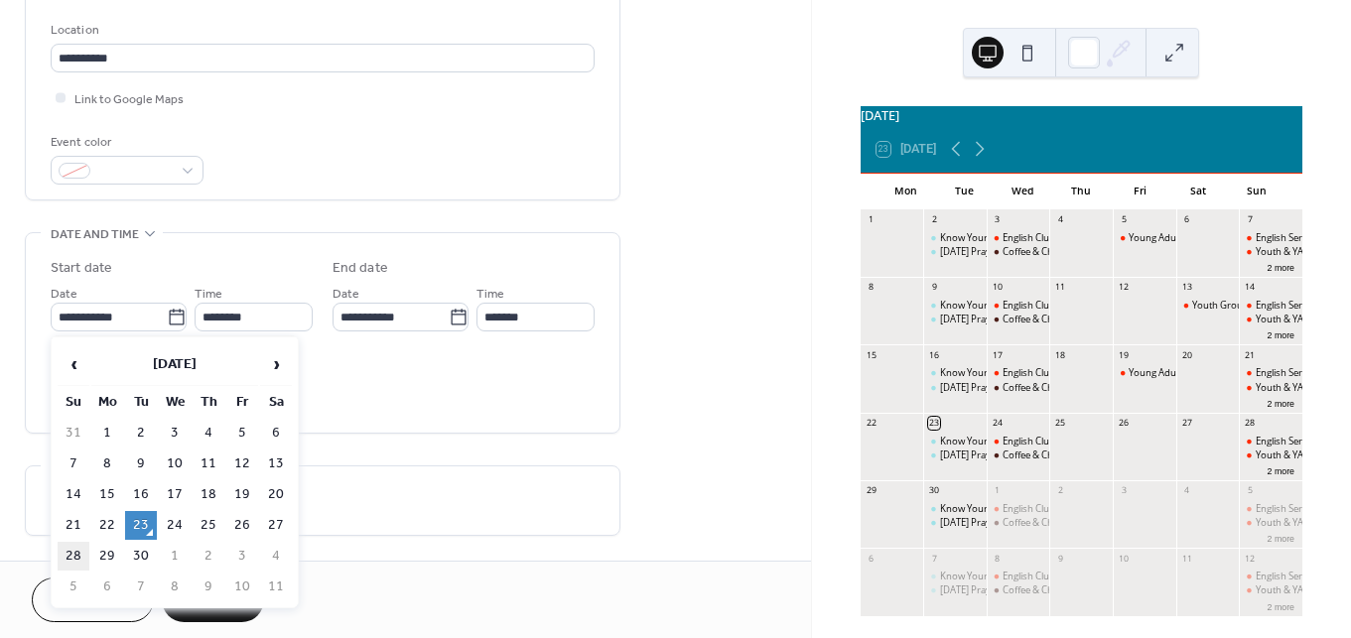
click at [79, 557] on td "28" at bounding box center [74, 556] width 32 height 29
type input "**********"
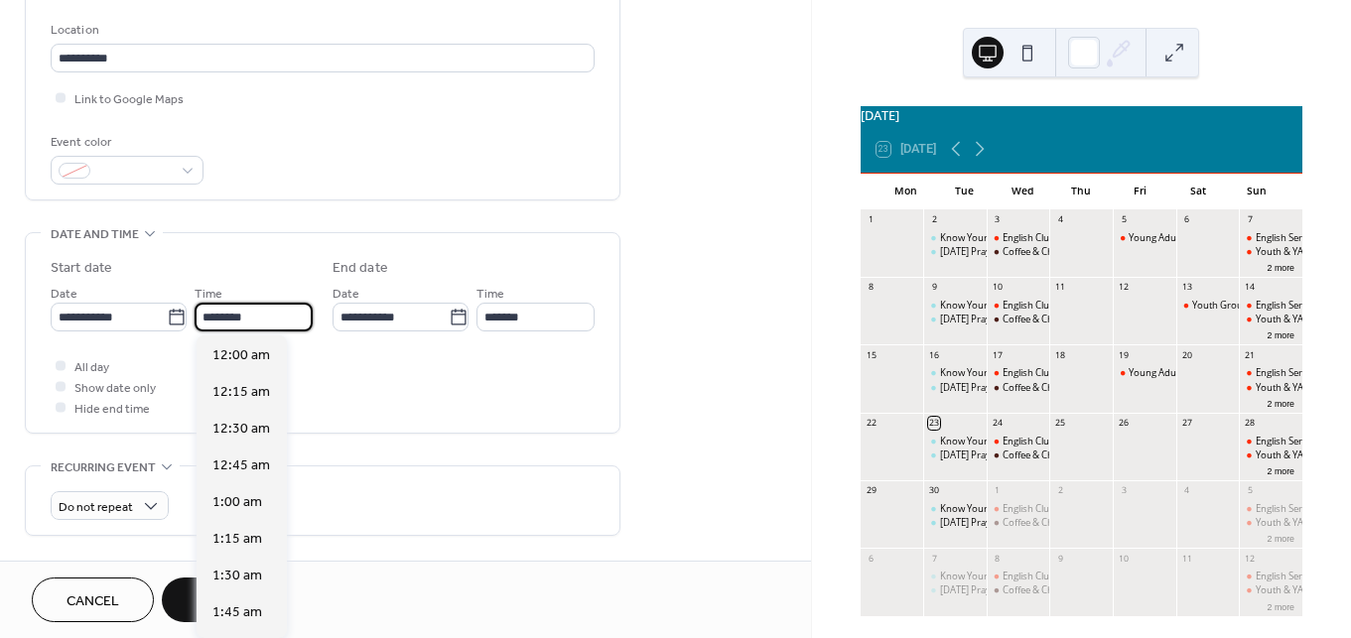
click at [280, 311] on input "********" at bounding box center [253, 317] width 118 height 29
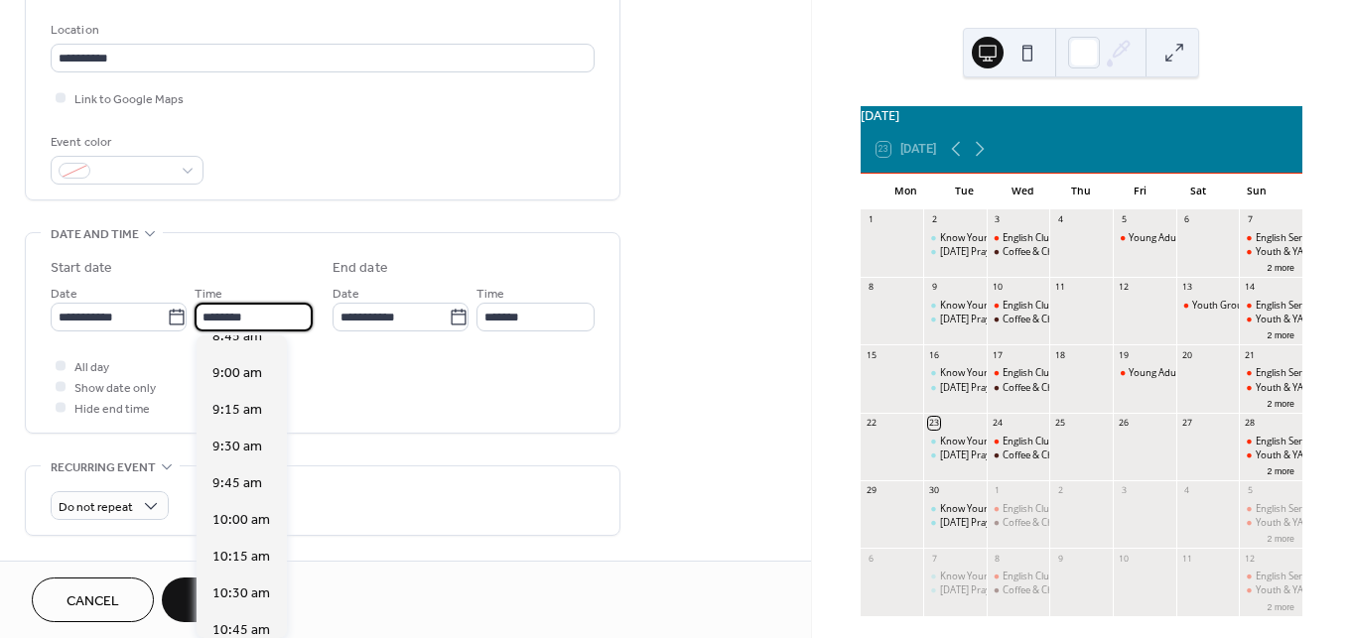
scroll to position [1340, 0]
click at [255, 486] on span "10:00 am" at bounding box center [241, 484] width 58 height 21
type input "********"
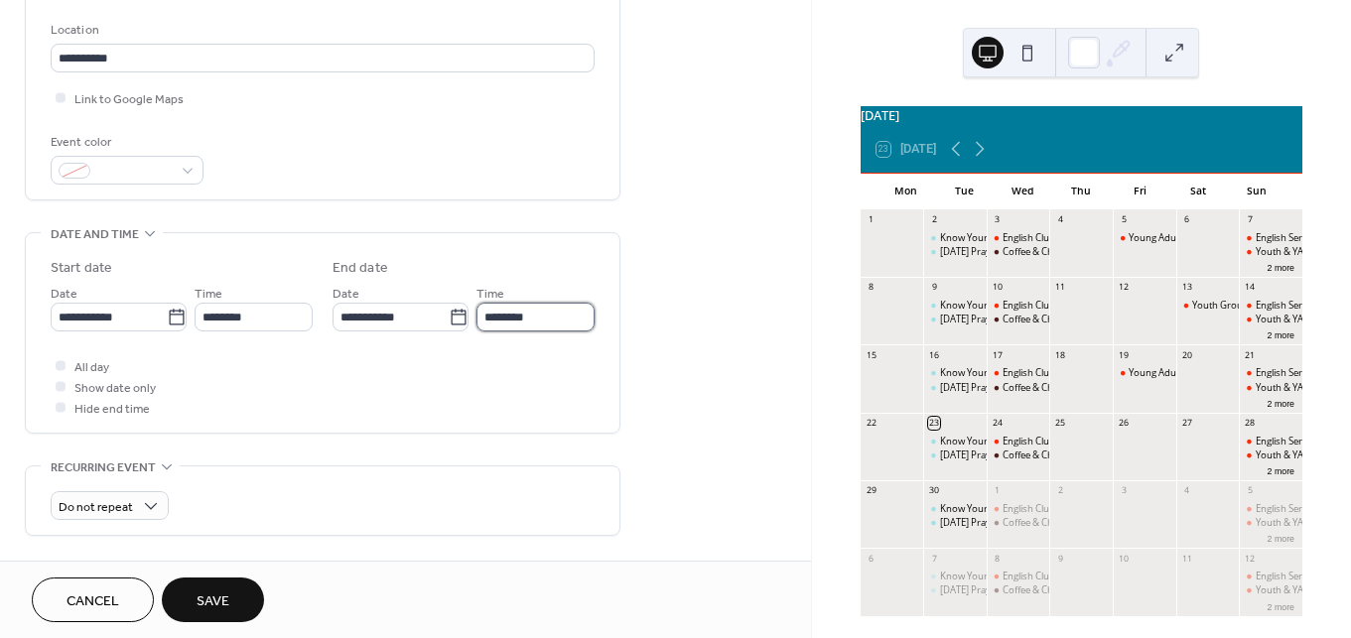
click at [519, 323] on input "********" at bounding box center [535, 317] width 118 height 29
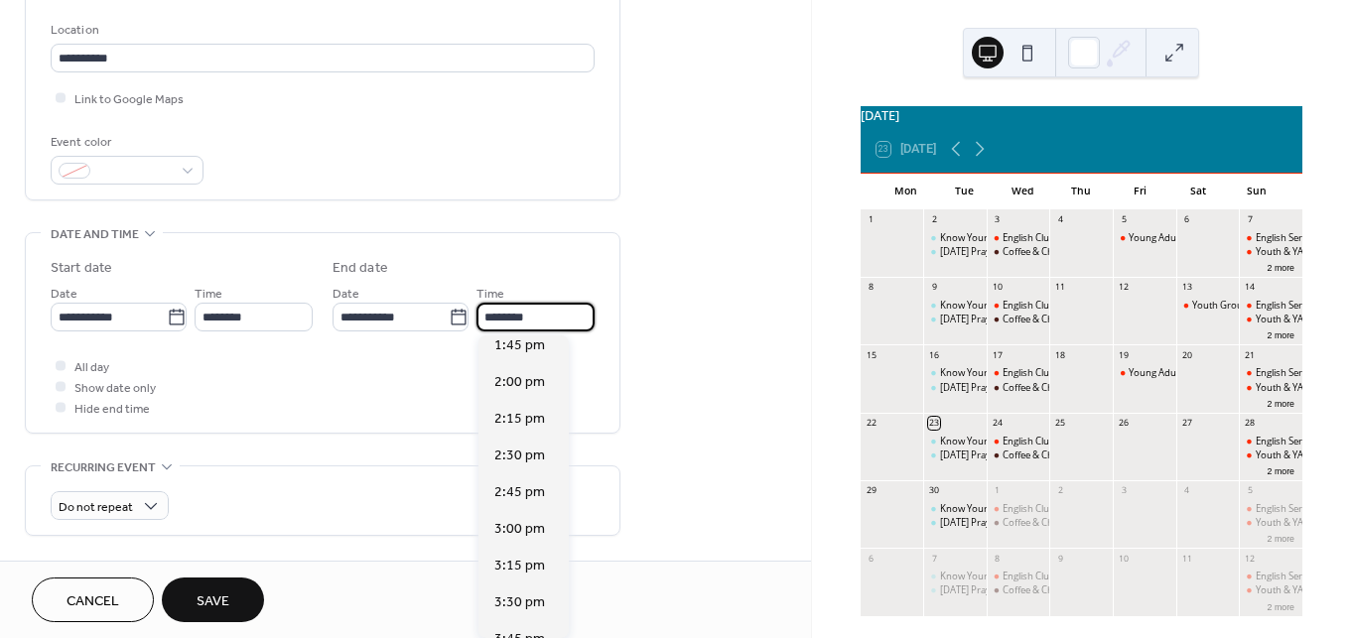
scroll to position [526, 0]
click at [514, 533] on span "3:00 pm" at bounding box center [519, 527] width 51 height 21
type input "*******"
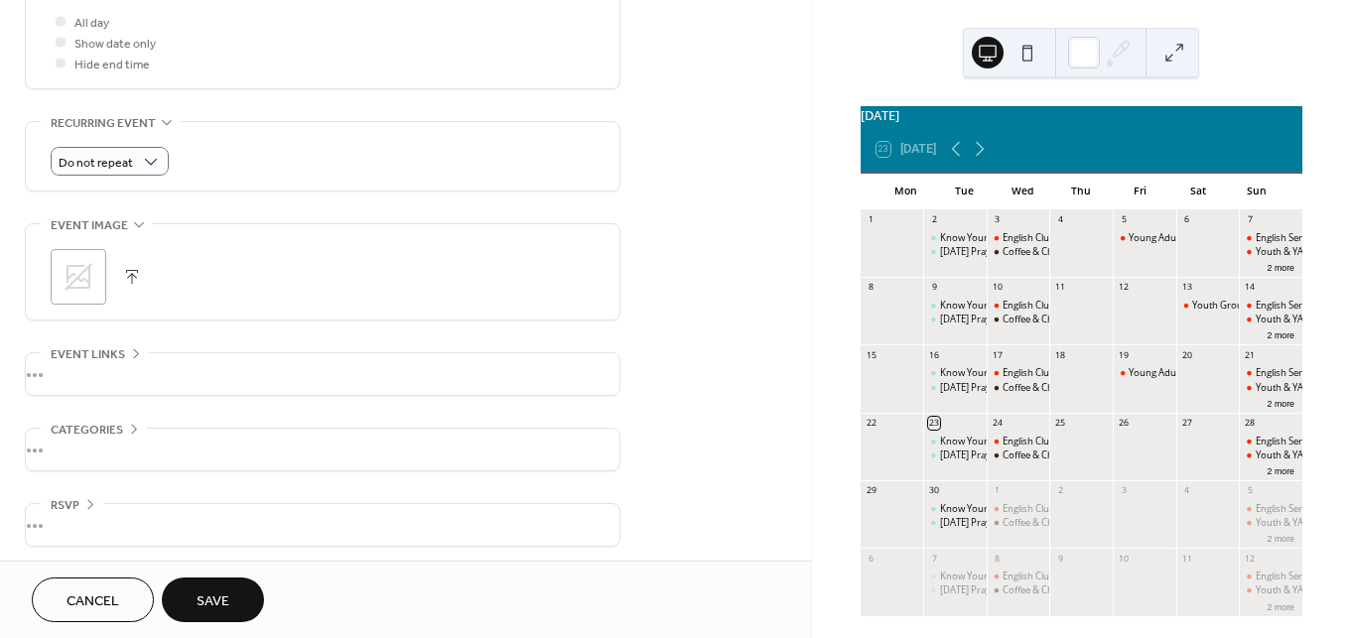
scroll to position [764, 0]
click at [212, 608] on span "Save" at bounding box center [212, 601] width 33 height 21
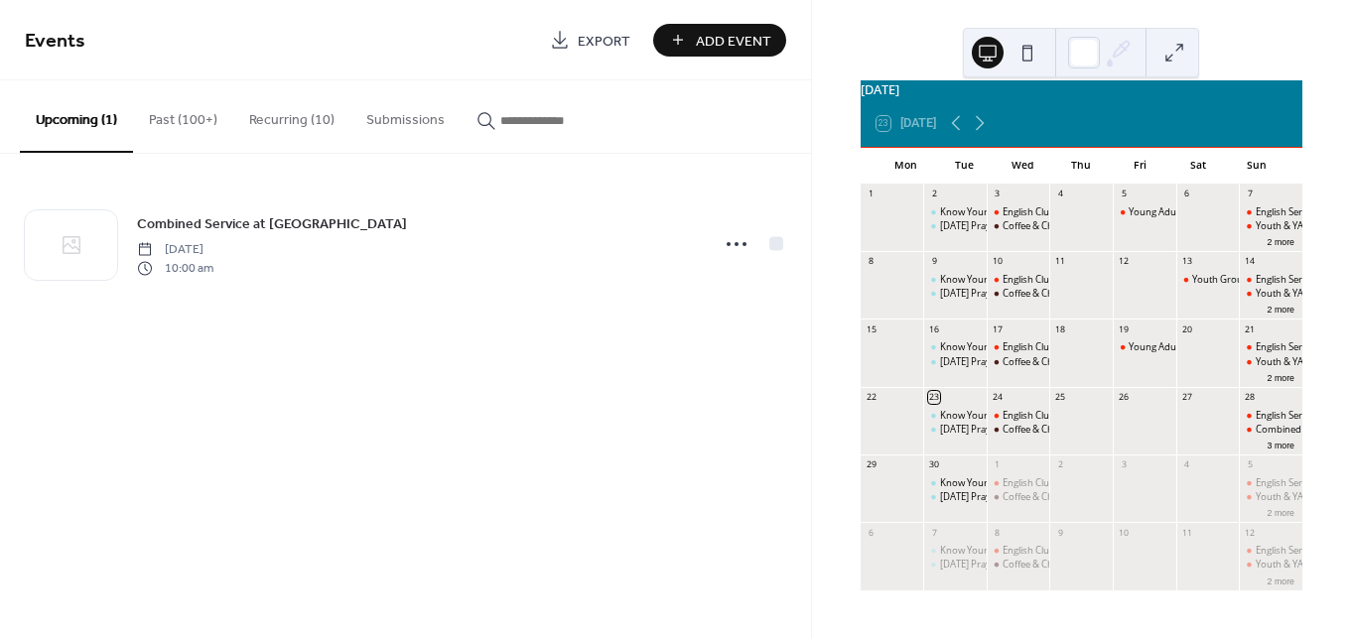
scroll to position [37, 0]
click at [1259, 442] on button "3 more" at bounding box center [1280, 444] width 43 height 15
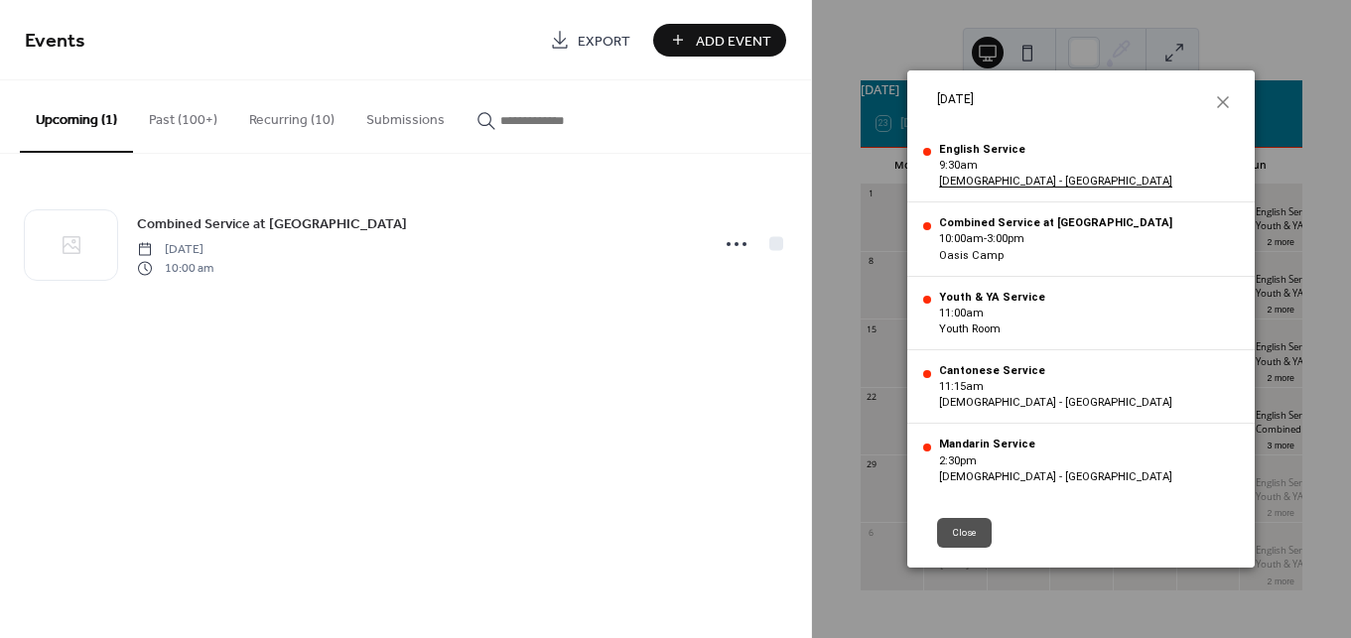
click at [1236, 97] on div "[DATE]" at bounding box center [1080, 99] width 347 height 59
click at [1224, 102] on icon at bounding box center [1223, 102] width 12 height 12
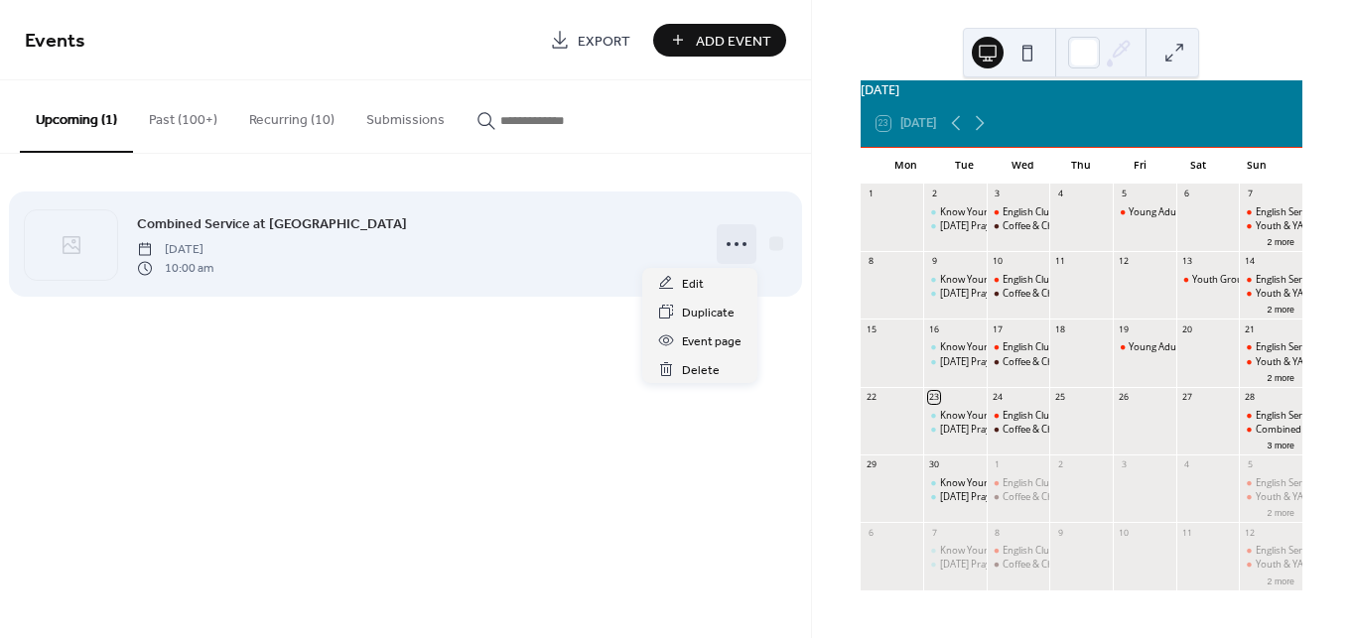
click at [750, 246] on icon at bounding box center [736, 244] width 32 height 32
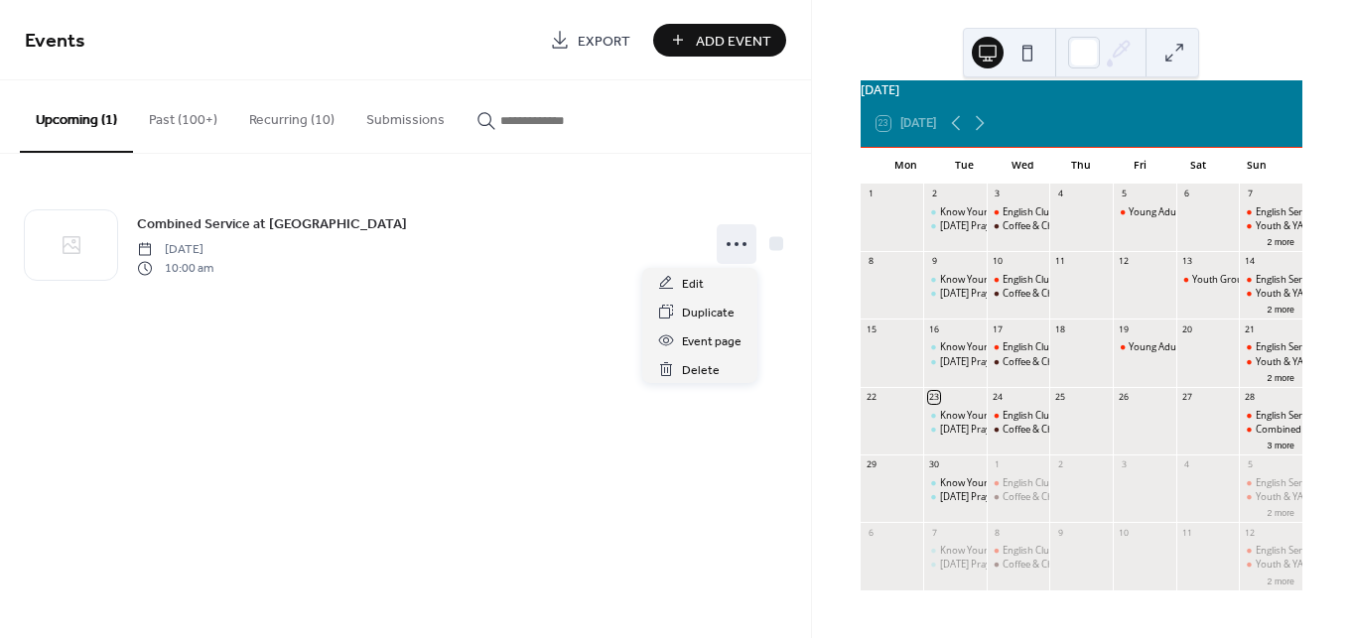
click at [718, 463] on div "Events Export Add Event Upcoming (1) Past (100+) Recurring (10) Submissions Com…" at bounding box center [405, 319] width 811 height 638
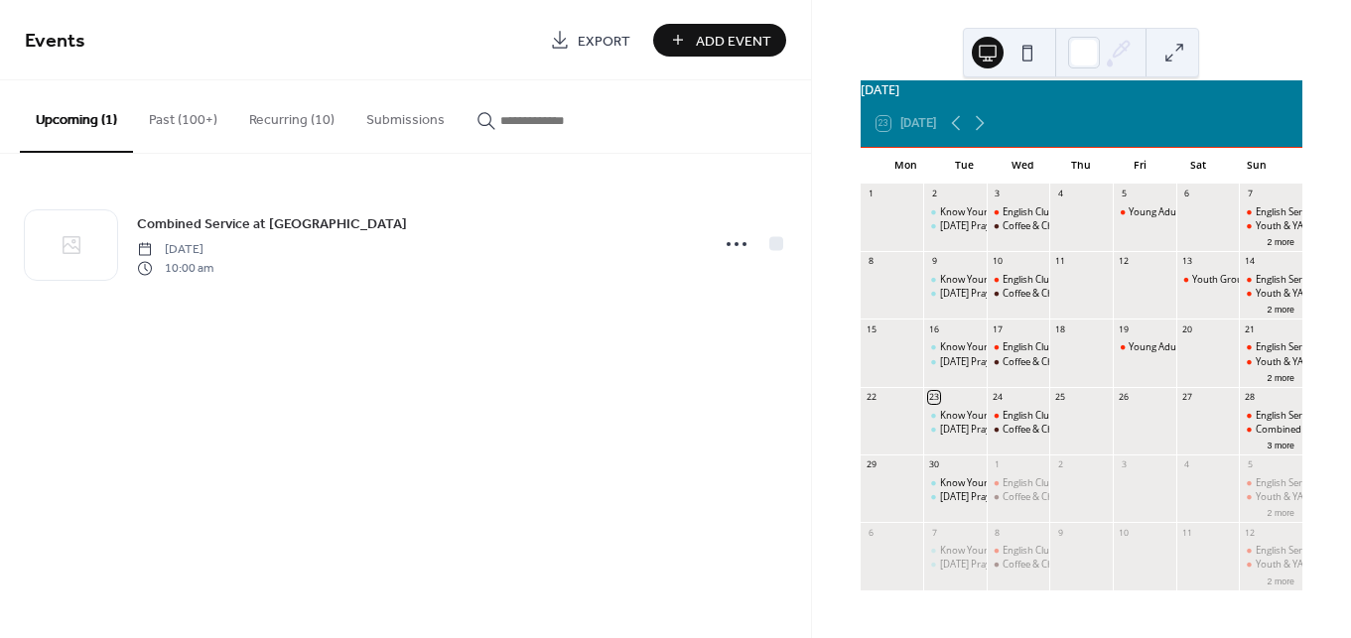
click at [285, 129] on button "Recurring (10)" at bounding box center [291, 115] width 117 height 70
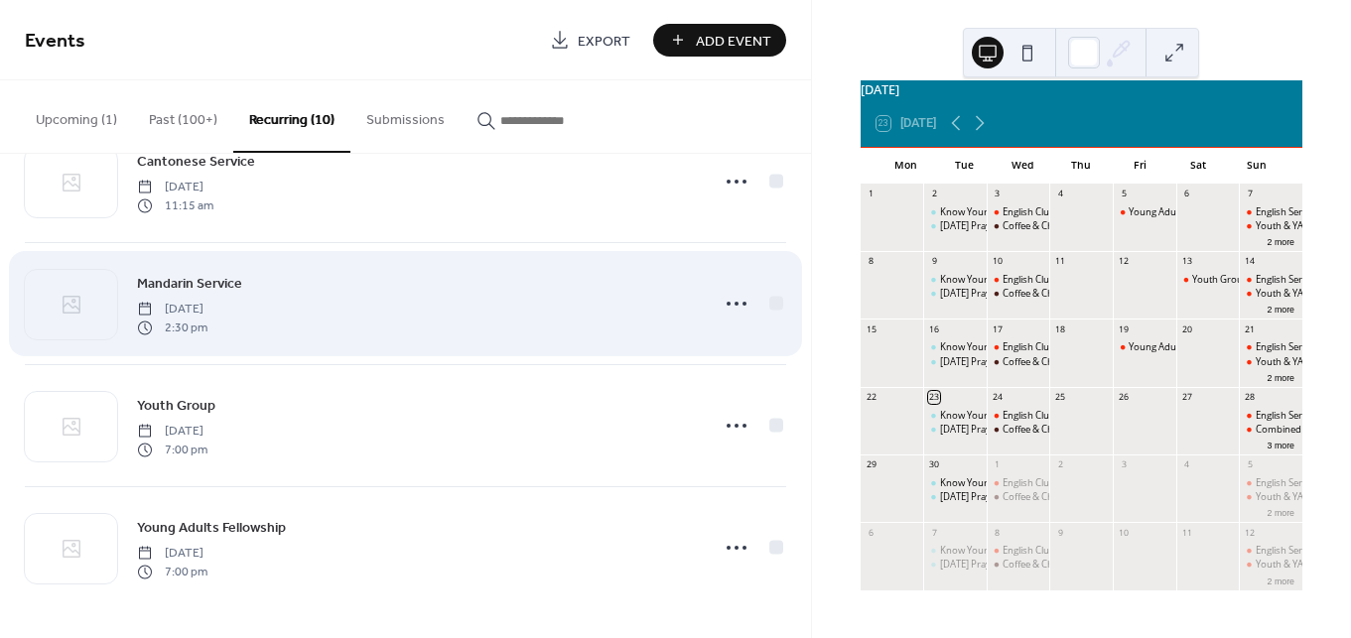
scroll to position [773, 0]
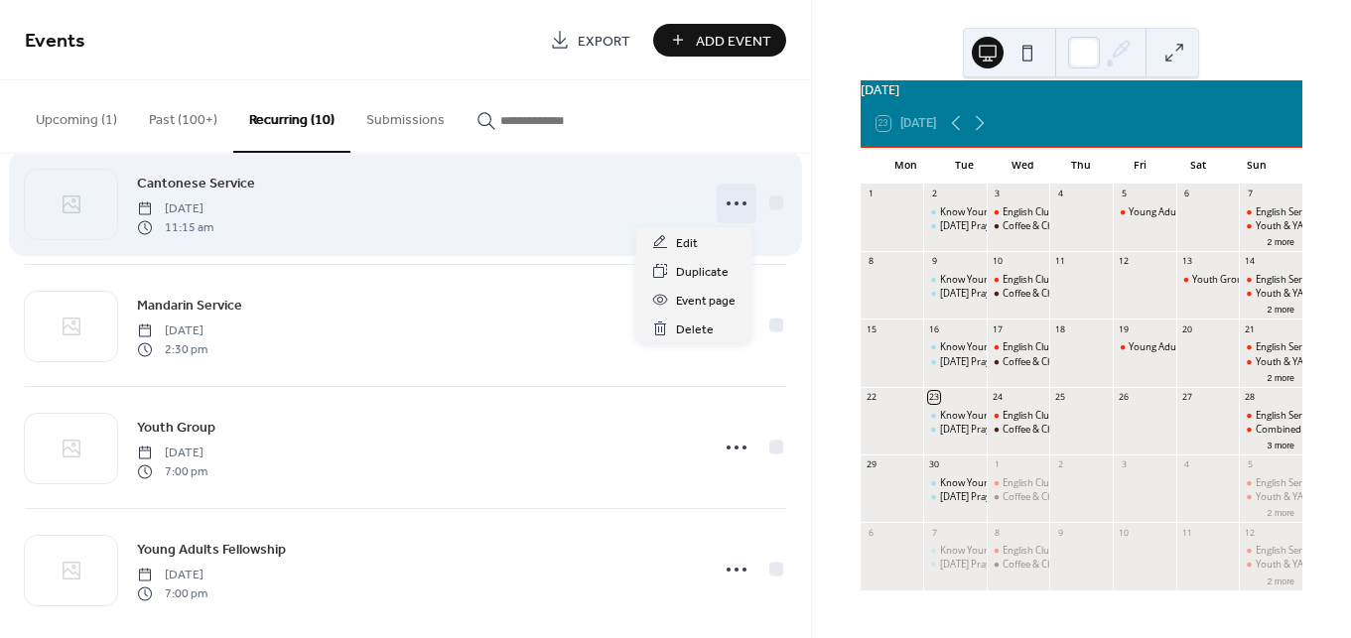
click at [731, 207] on icon at bounding box center [736, 204] width 32 height 32
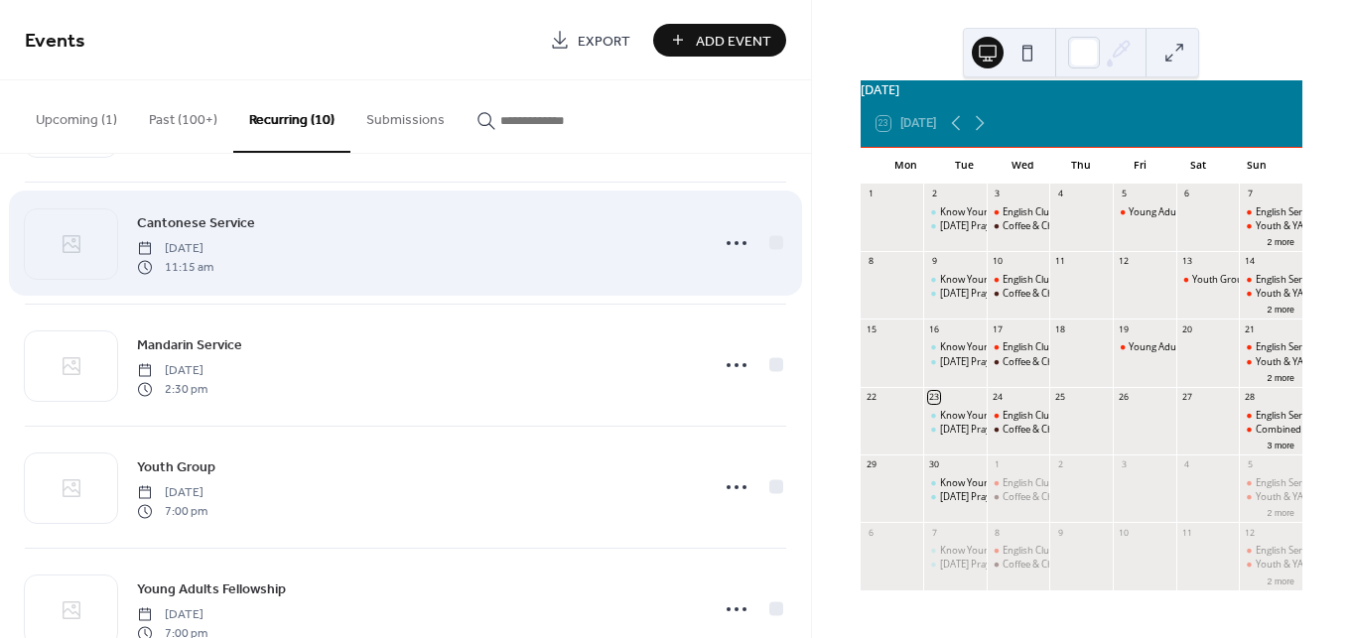
scroll to position [660, 0]
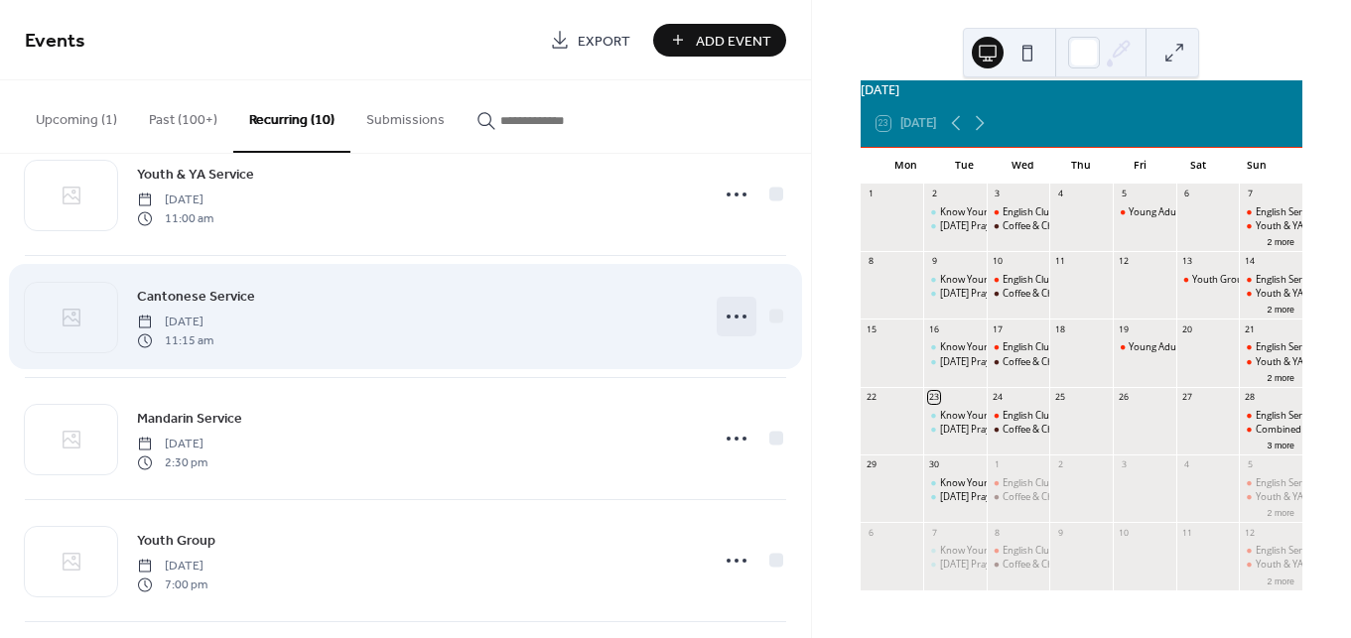
click at [722, 334] on div at bounding box center [736, 317] width 40 height 40
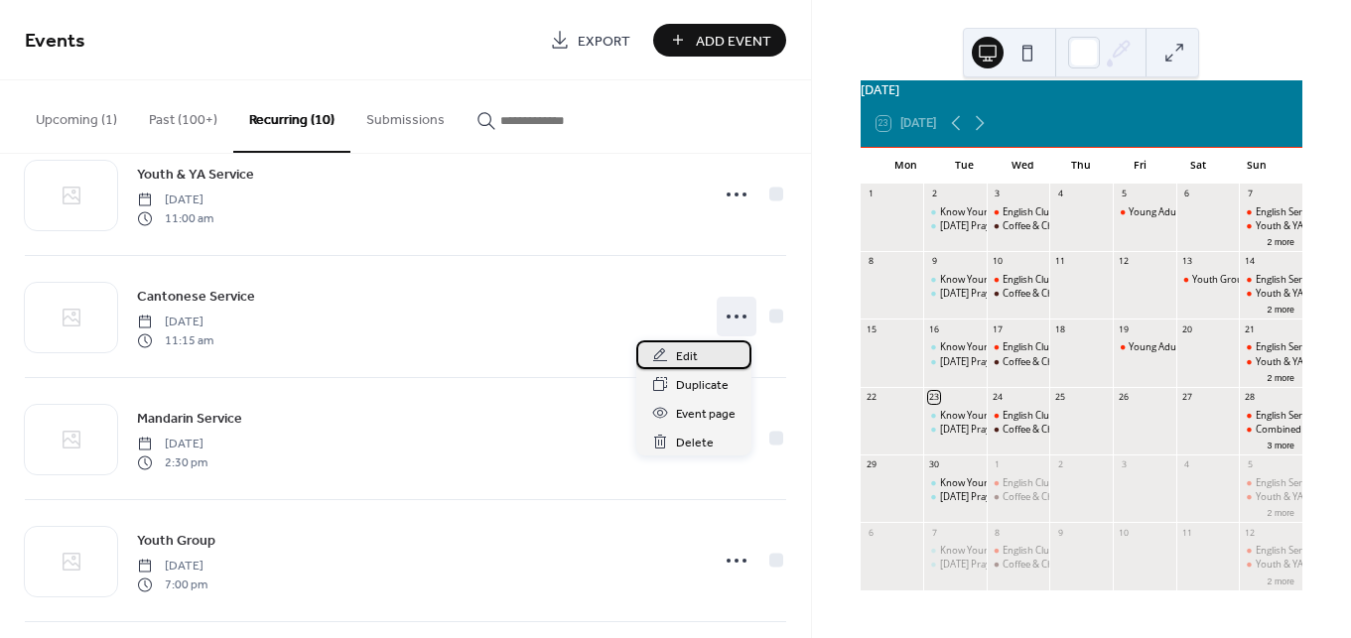
click at [681, 362] on span "Edit" at bounding box center [687, 356] width 22 height 21
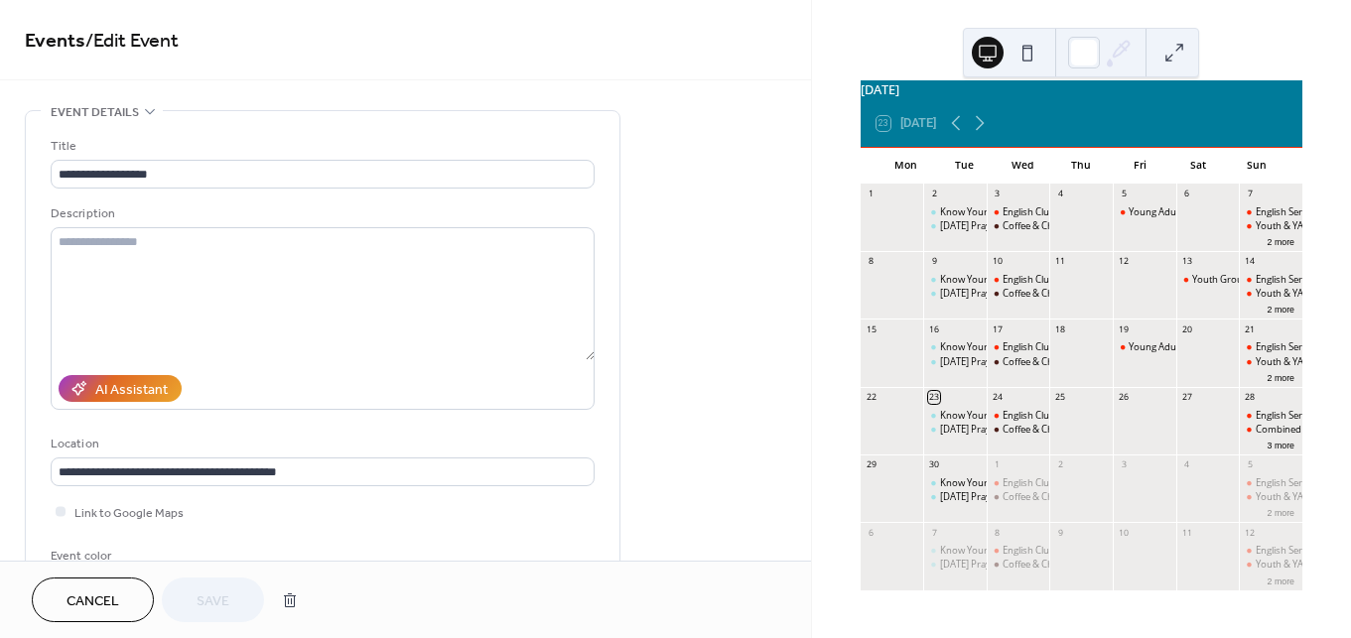
click at [113, 612] on span "Cancel" at bounding box center [92, 601] width 53 height 21
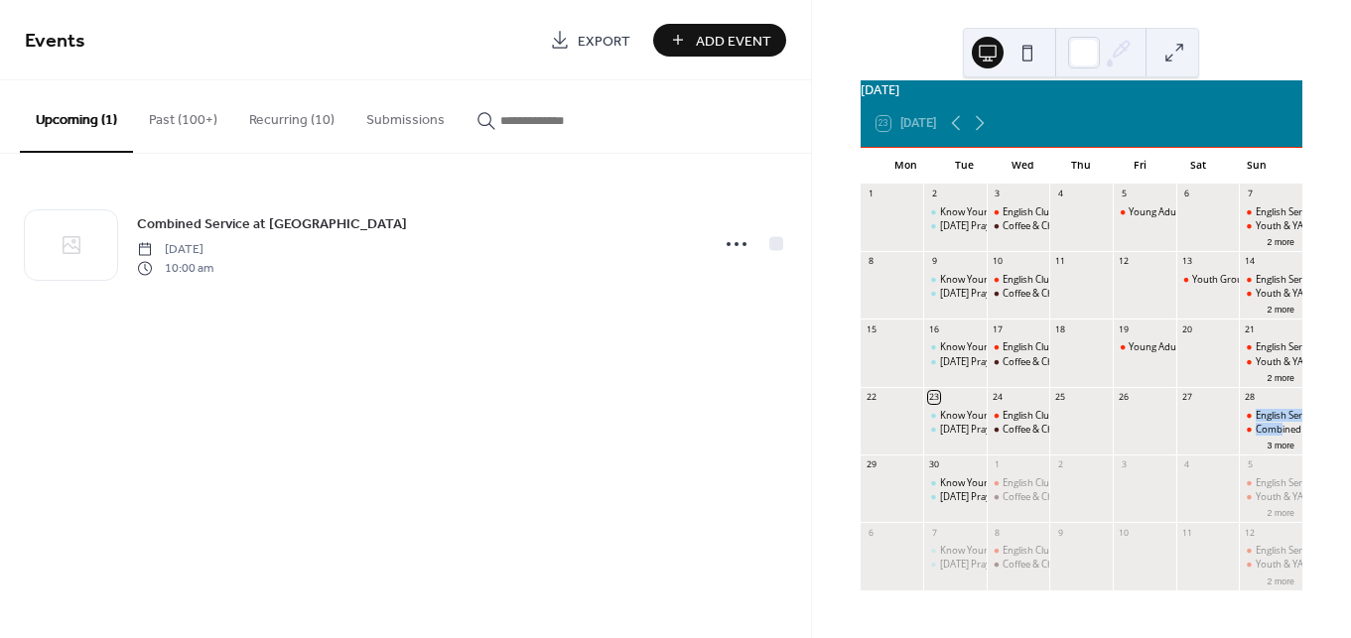
drag, startPoint x: 1262, startPoint y: 428, endPoint x: 1263, endPoint y: 400, distance: 27.8
click at [1263, 400] on div "28 English Service Combined Service at [GEOGRAPHIC_DATA] 3 more" at bounding box center [1270, 420] width 64 height 67
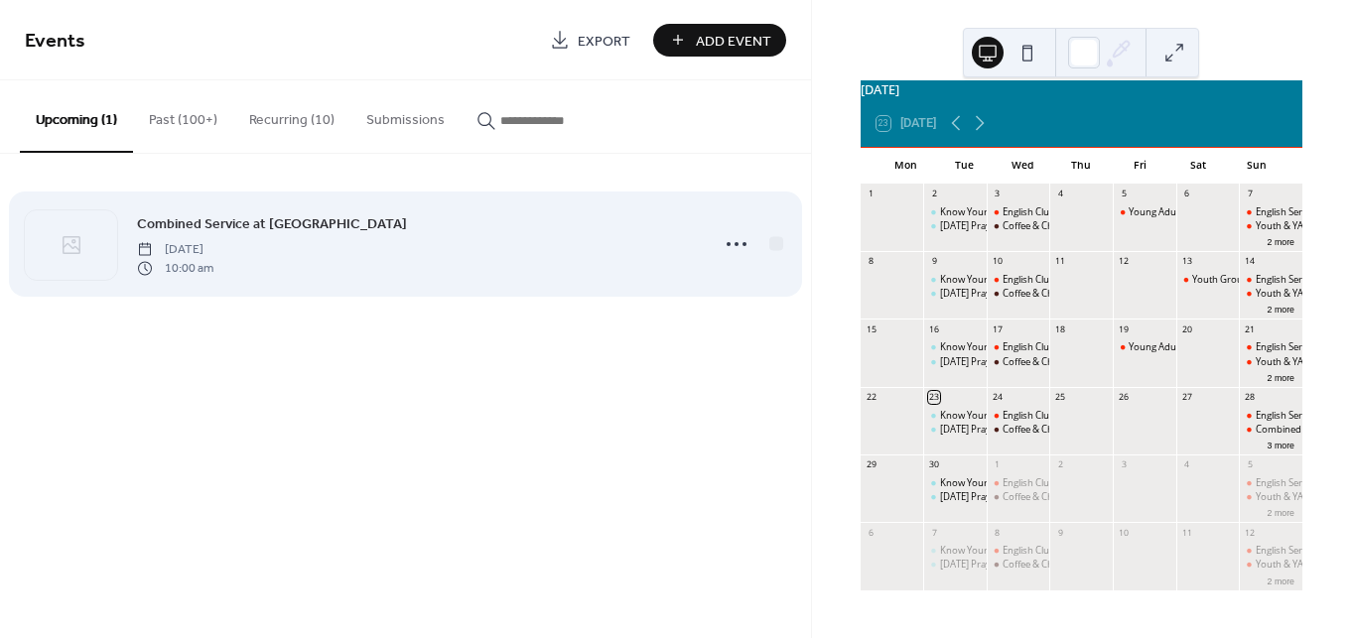
click at [522, 294] on div "Combined Service at [GEOGRAPHIC_DATA] [DATE] 10:00 am" at bounding box center [405, 244] width 761 height 121
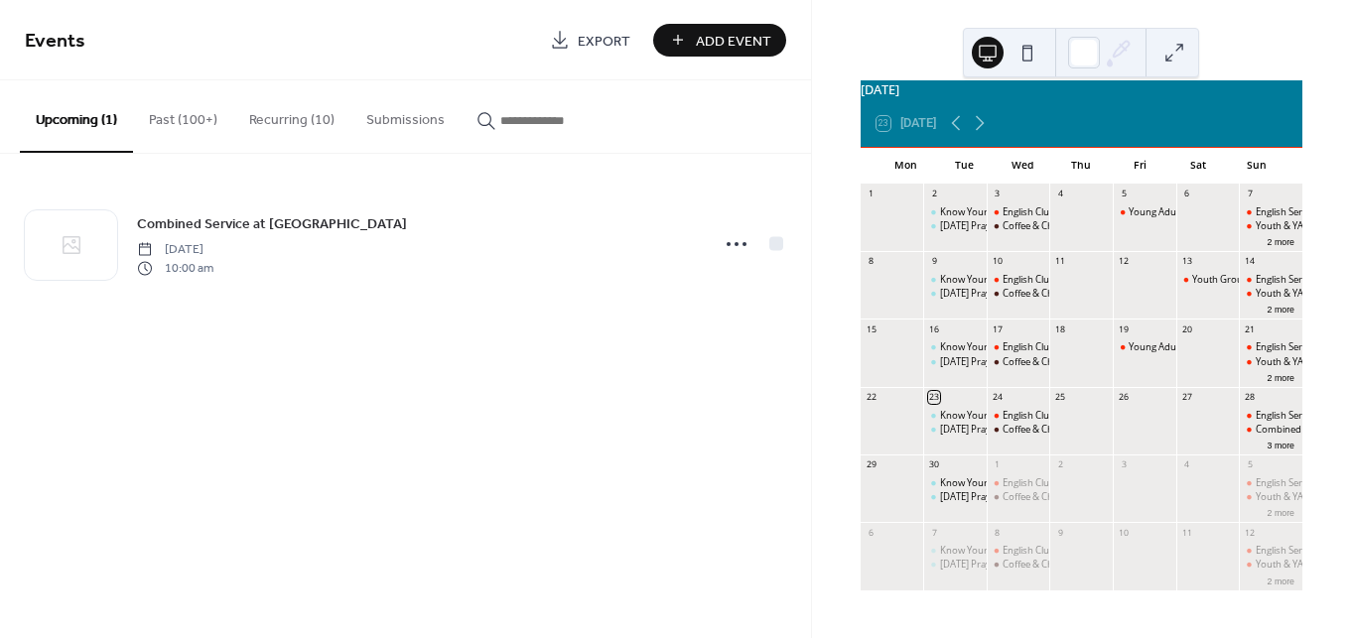
click at [492, 393] on div "Events Export Add Event Upcoming (1) Past (100+) Recurring (10) Submissions Com…" at bounding box center [405, 319] width 811 height 638
click at [263, 117] on button "Recurring (10)" at bounding box center [291, 115] width 117 height 70
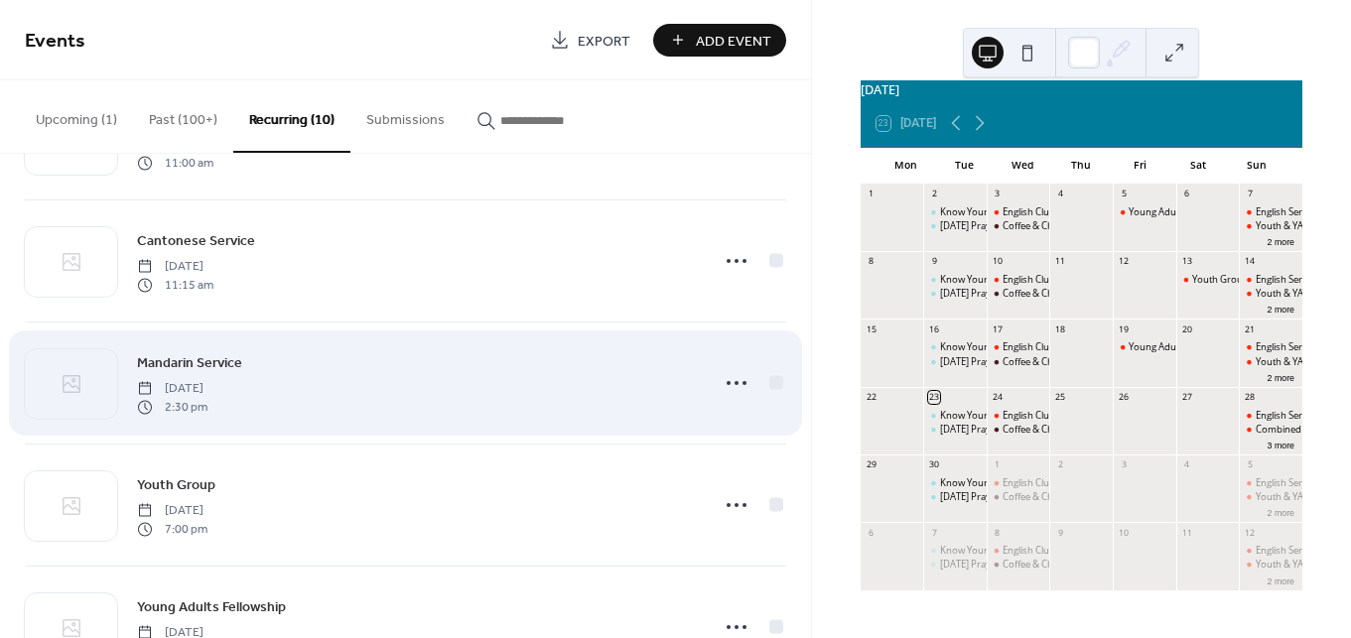
scroll to position [592, 0]
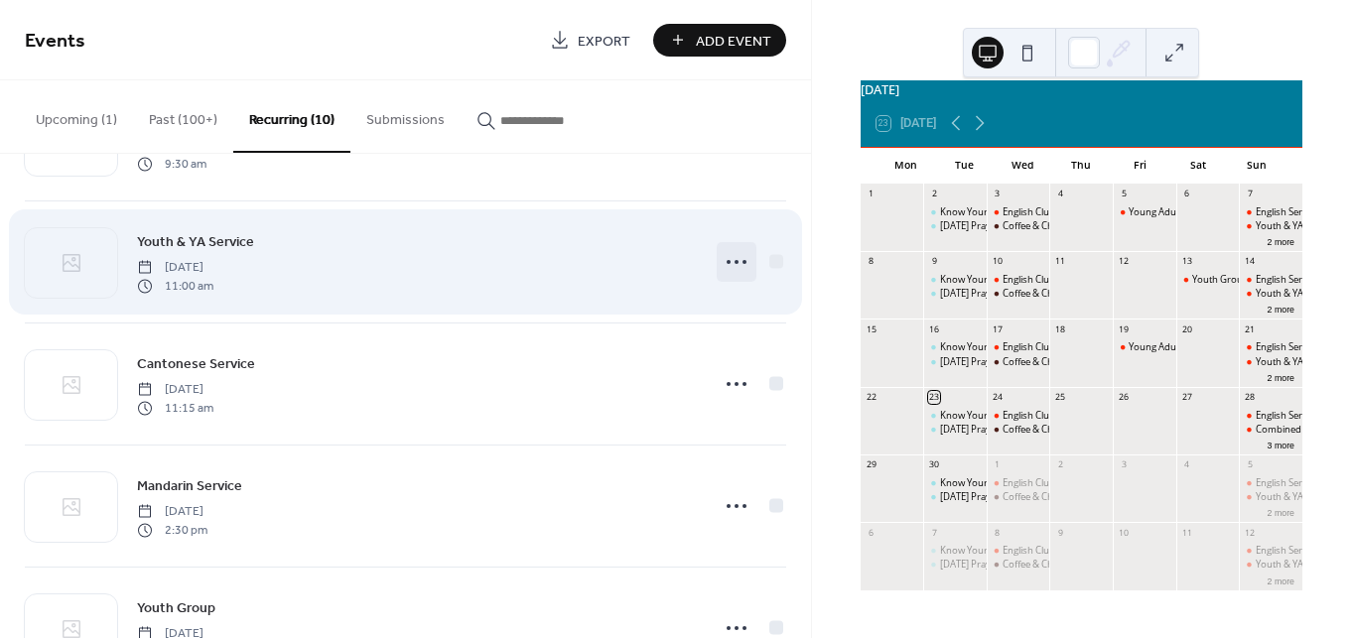
click at [726, 265] on icon at bounding box center [736, 262] width 32 height 32
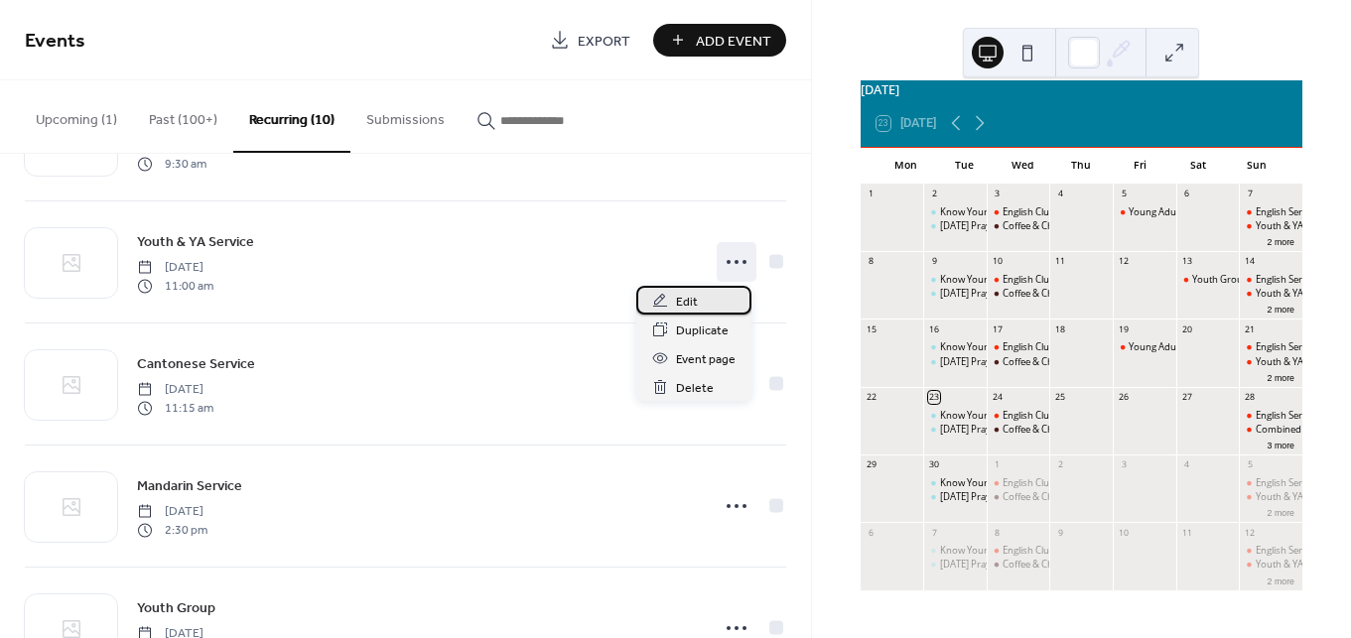
click at [699, 307] on div "Edit" at bounding box center [693, 300] width 115 height 29
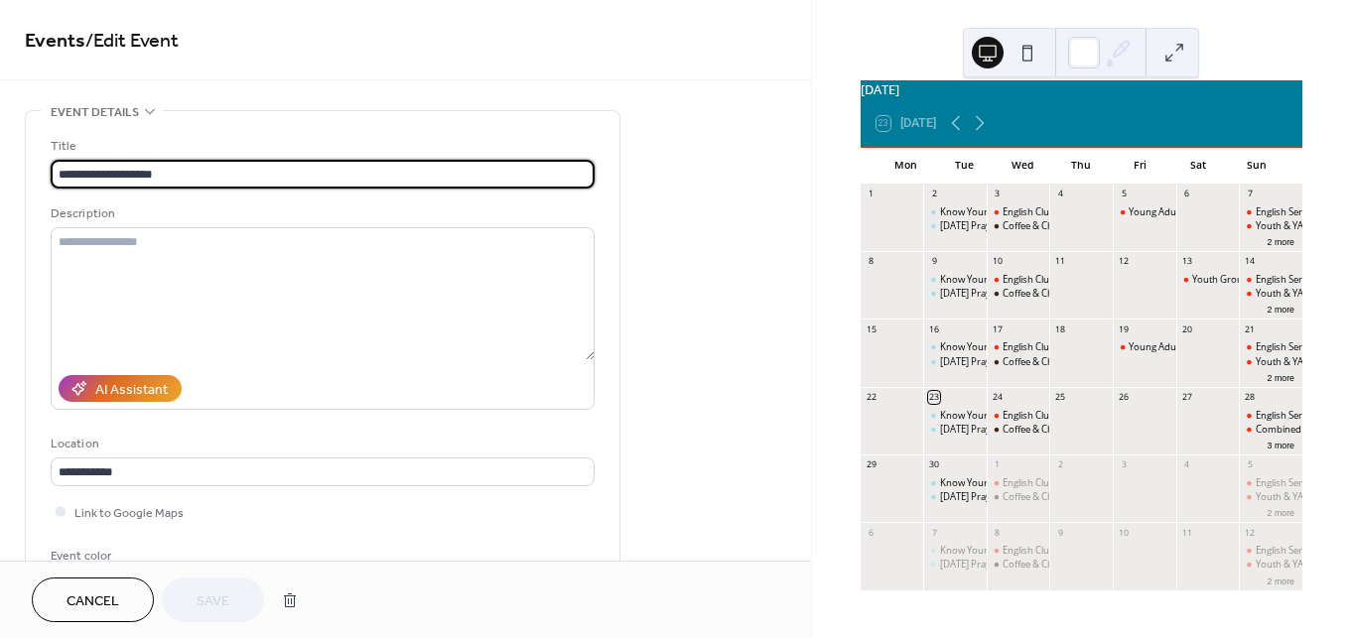
click at [106, 605] on span "Cancel" at bounding box center [92, 601] width 53 height 21
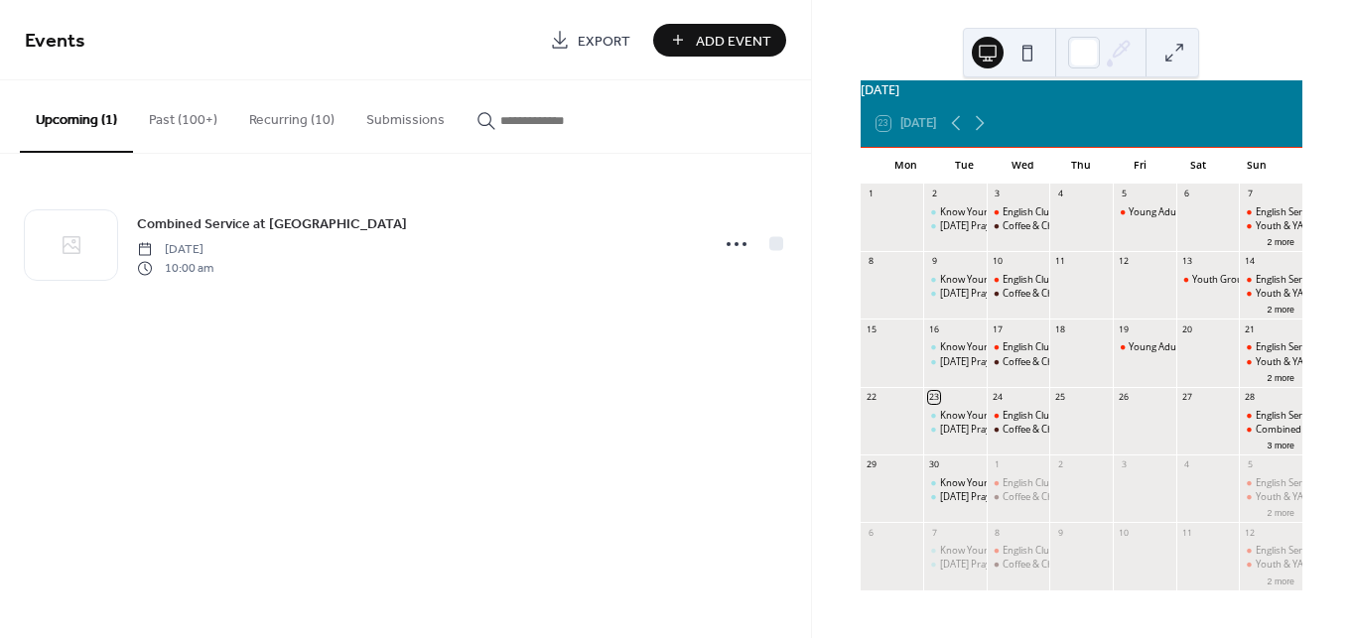
click at [261, 139] on button "Recurring (10)" at bounding box center [291, 115] width 117 height 70
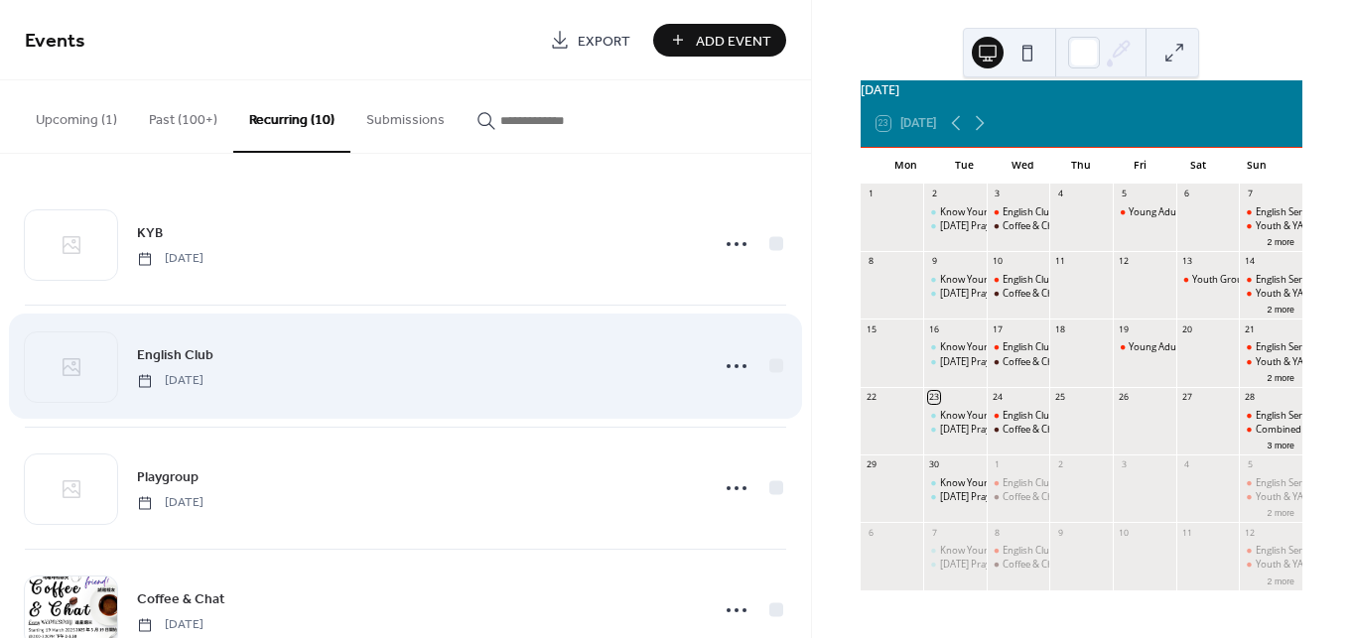
scroll to position [795, 0]
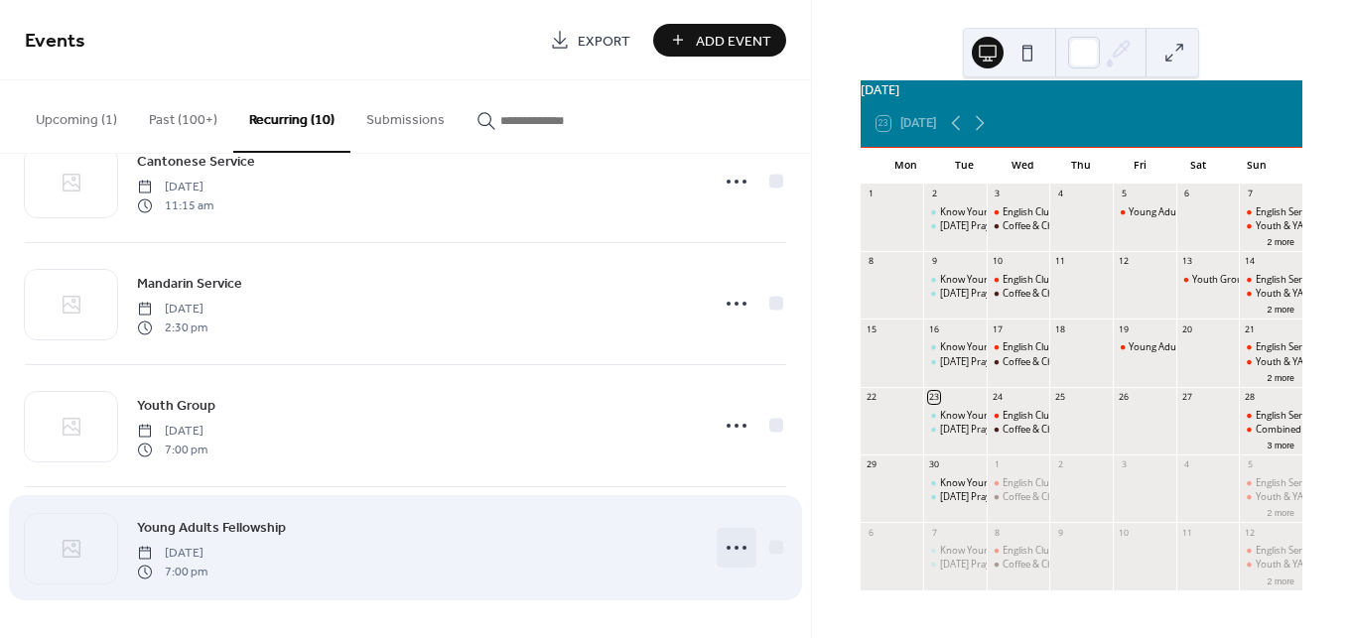
click at [737, 553] on icon at bounding box center [736, 548] width 32 height 32
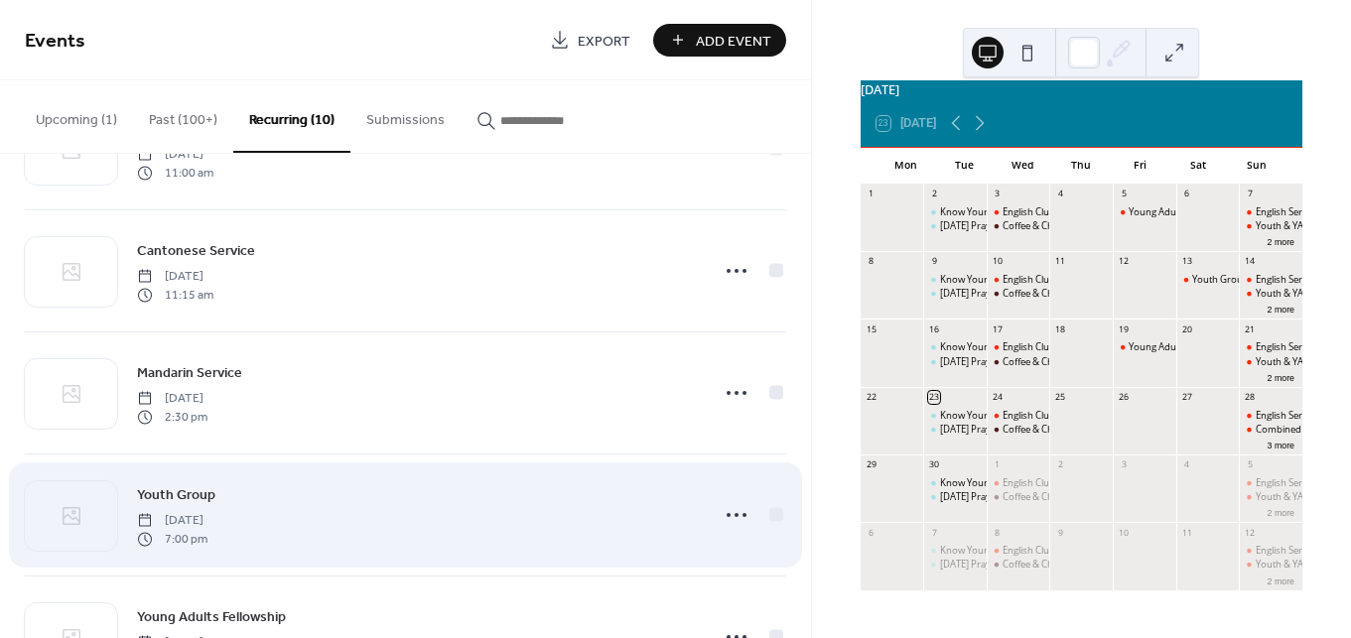
scroll to position [635, 0]
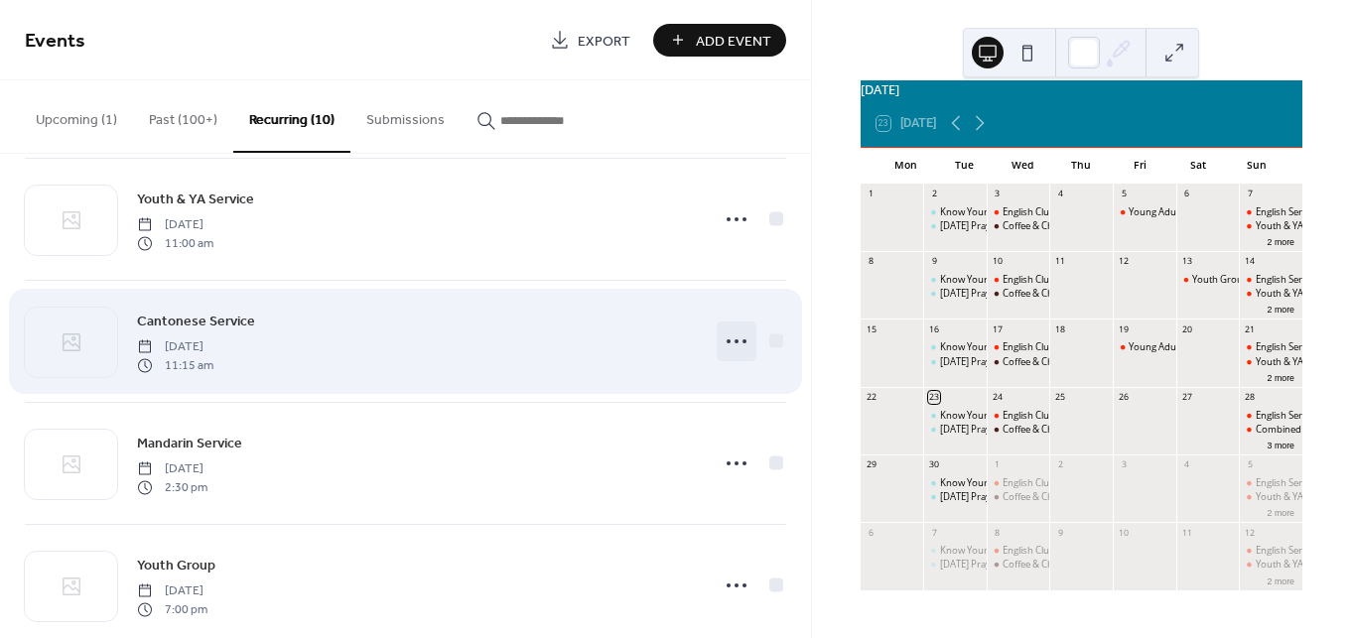
click at [725, 328] on icon at bounding box center [736, 341] width 32 height 32
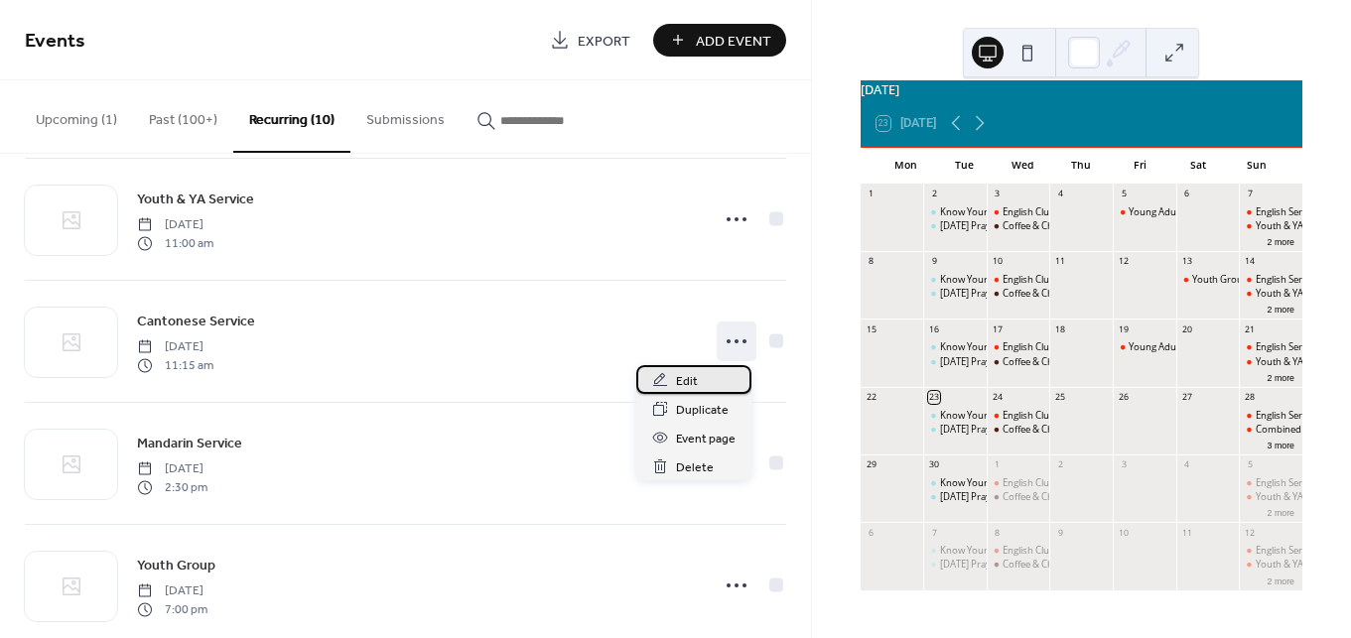
click at [693, 378] on span "Edit" at bounding box center [687, 381] width 22 height 21
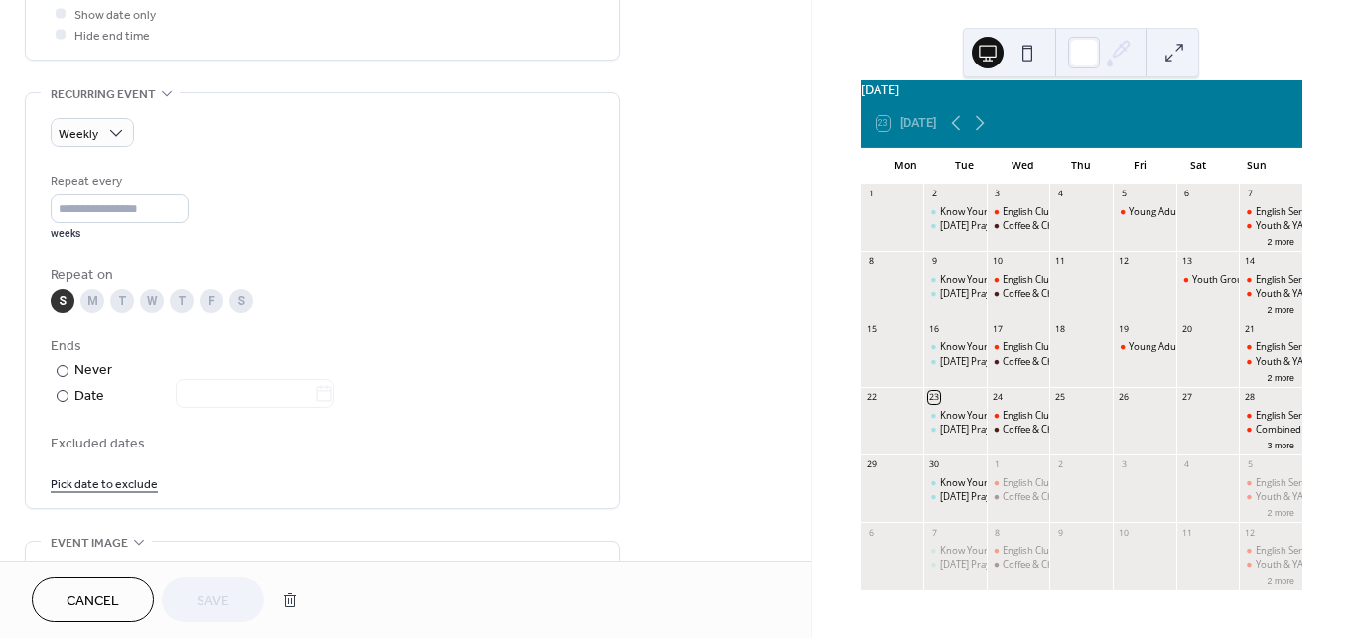
scroll to position [789, 0]
click at [67, 395] on div at bounding box center [63, 394] width 12 height 12
click at [220, 398] on input "text" at bounding box center [245, 391] width 138 height 29
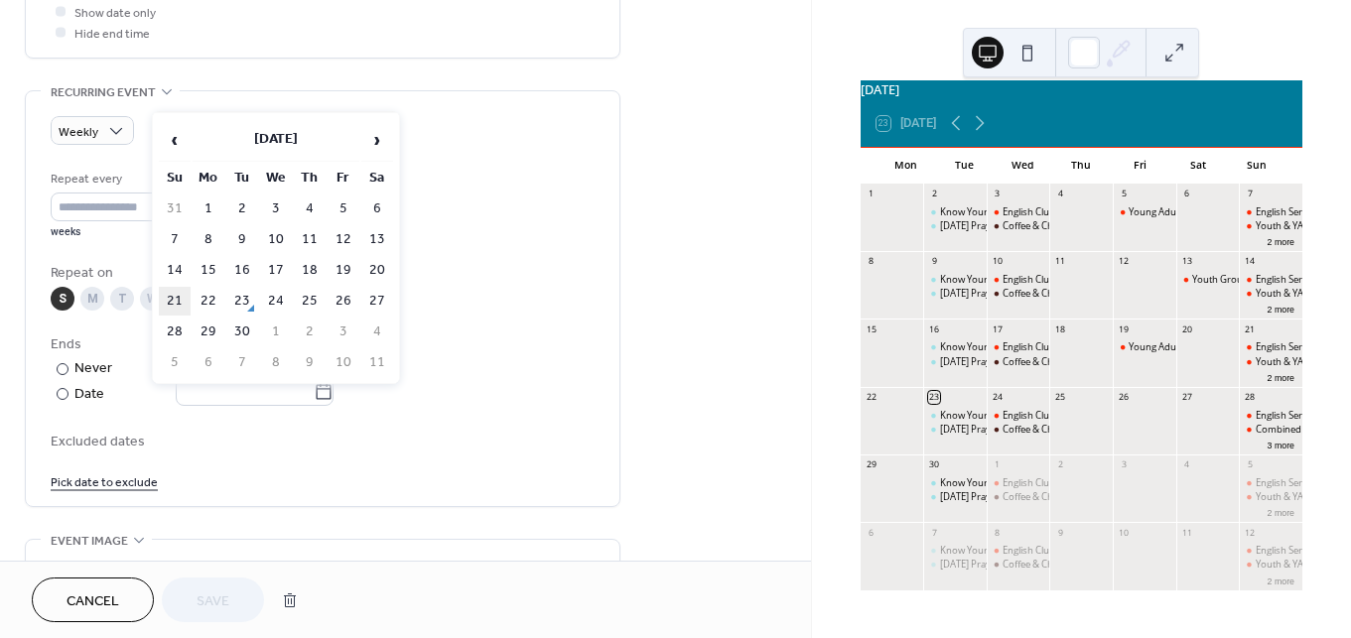
click at [171, 301] on td "21" at bounding box center [175, 301] width 32 height 29
type input "**********"
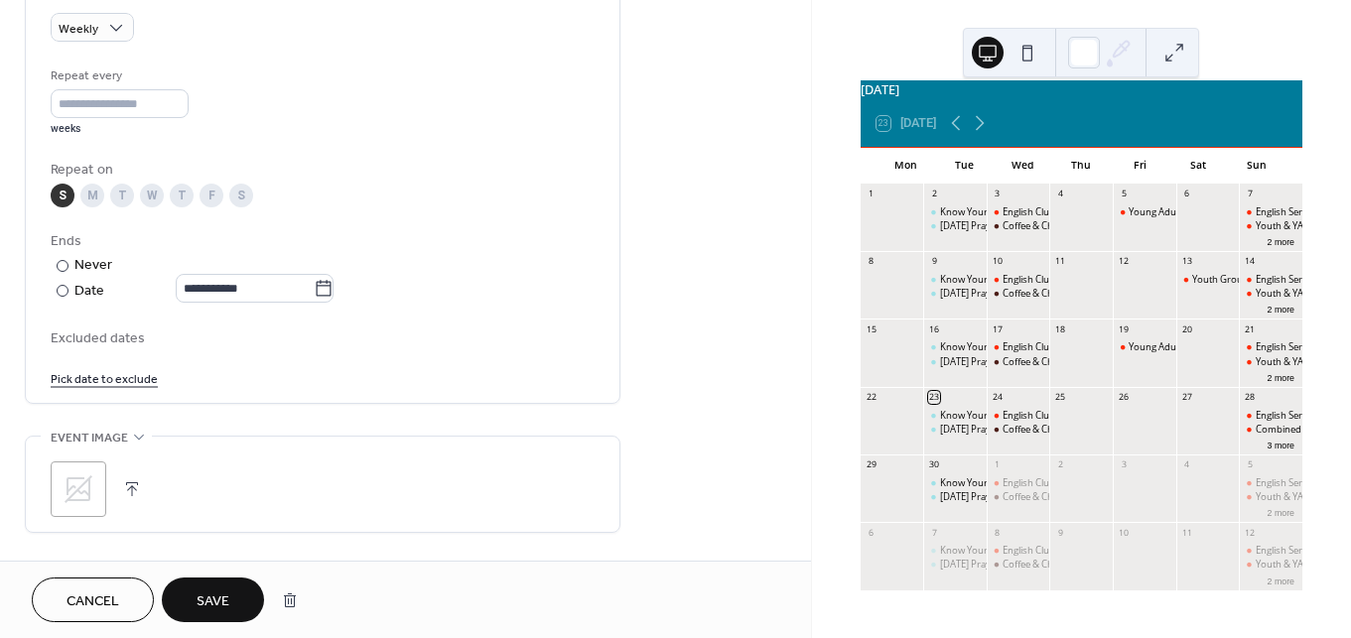
scroll to position [896, 0]
click at [194, 602] on button "Save" at bounding box center [213, 600] width 102 height 45
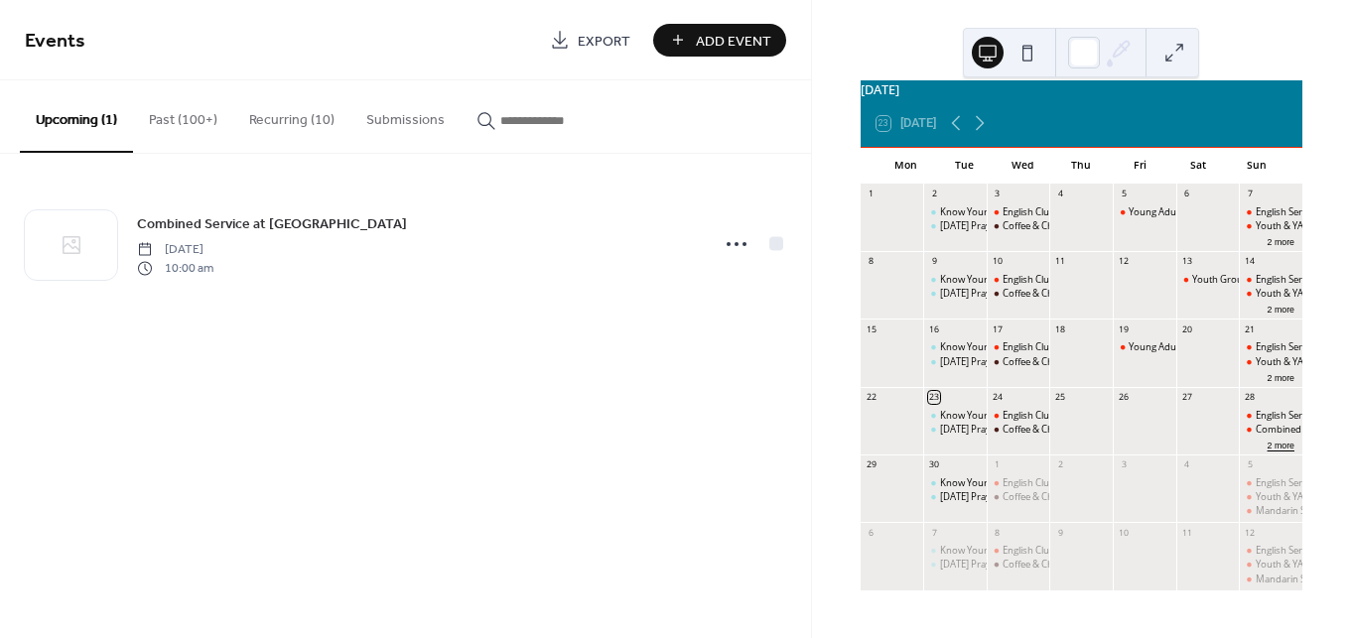
click at [1259, 444] on button "2 more" at bounding box center [1280, 444] width 43 height 15
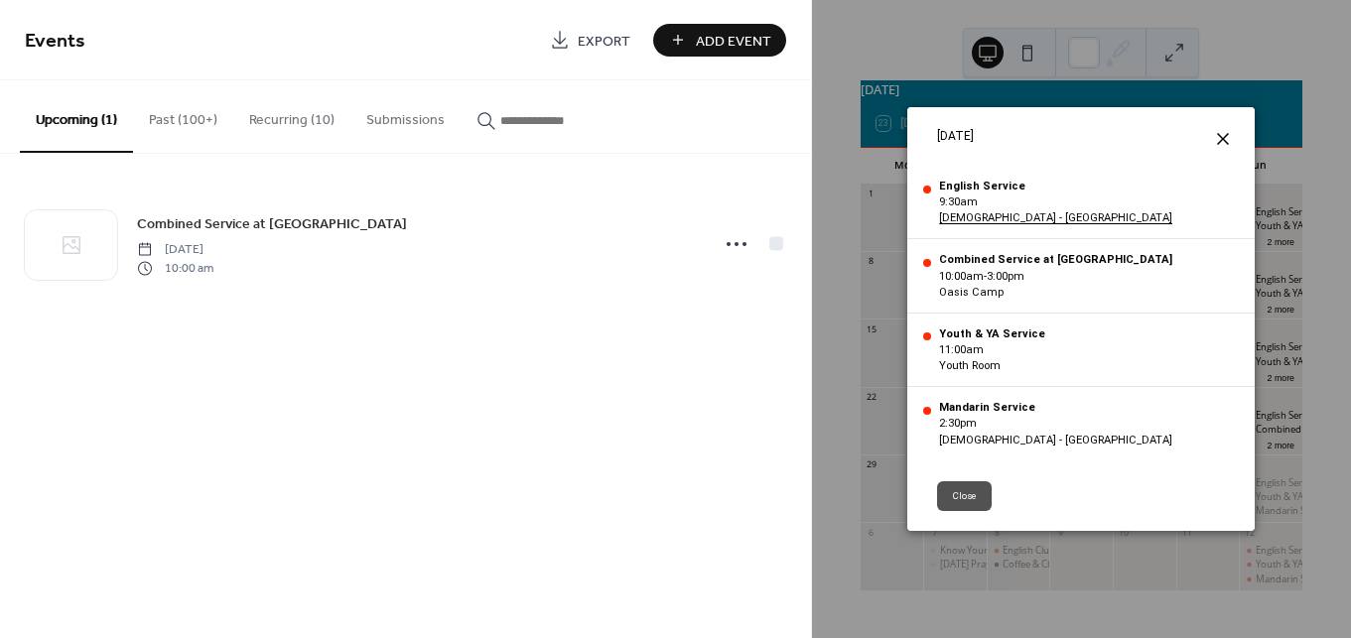
click at [1228, 134] on icon at bounding box center [1223, 139] width 24 height 24
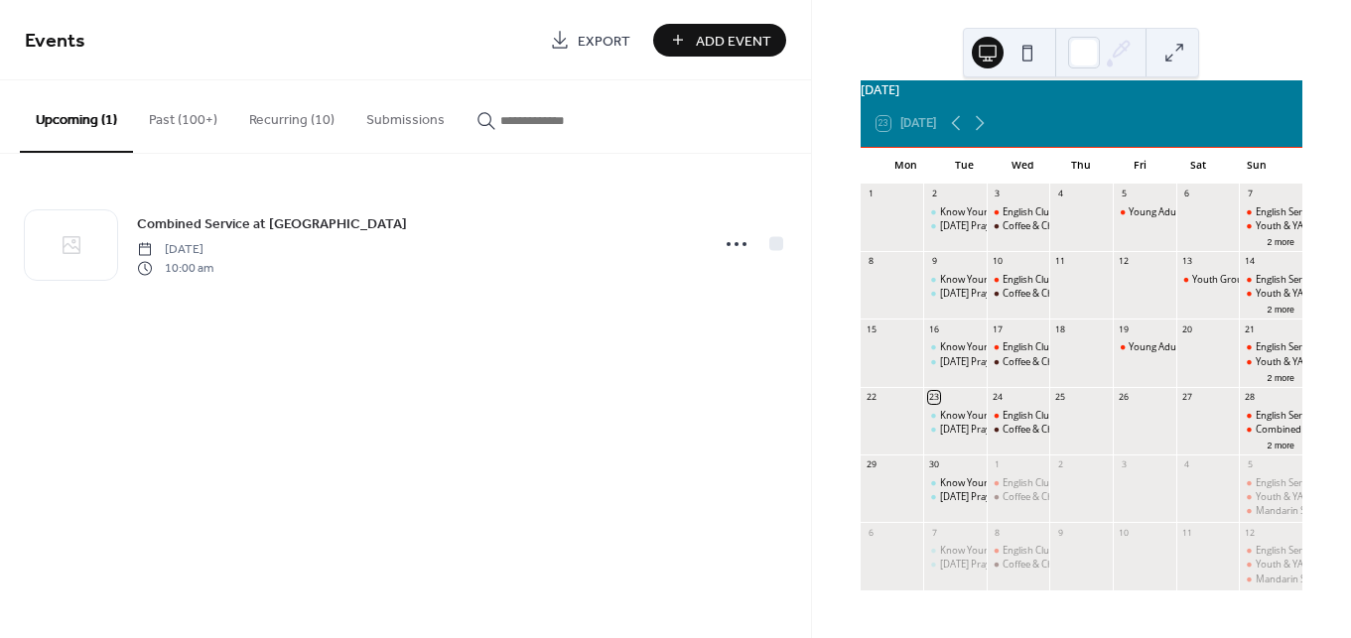
click at [401, 119] on button "Submissions" at bounding box center [405, 115] width 110 height 70
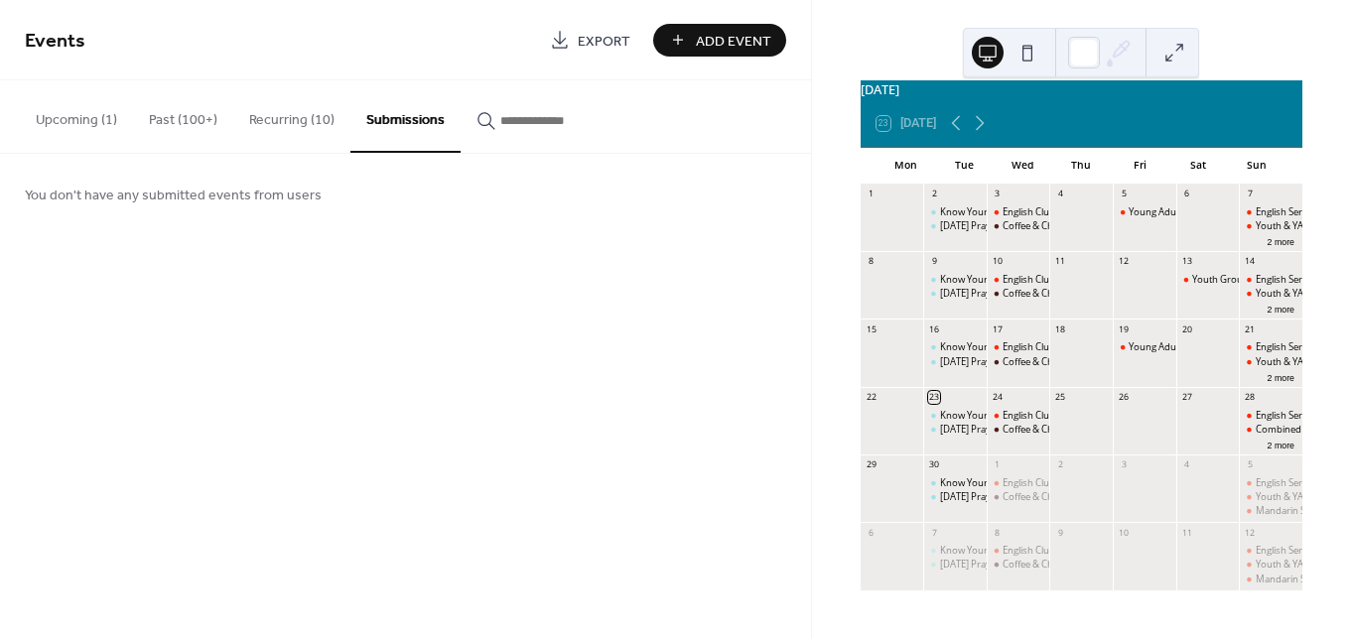
click at [293, 119] on button "Recurring (10)" at bounding box center [291, 115] width 117 height 70
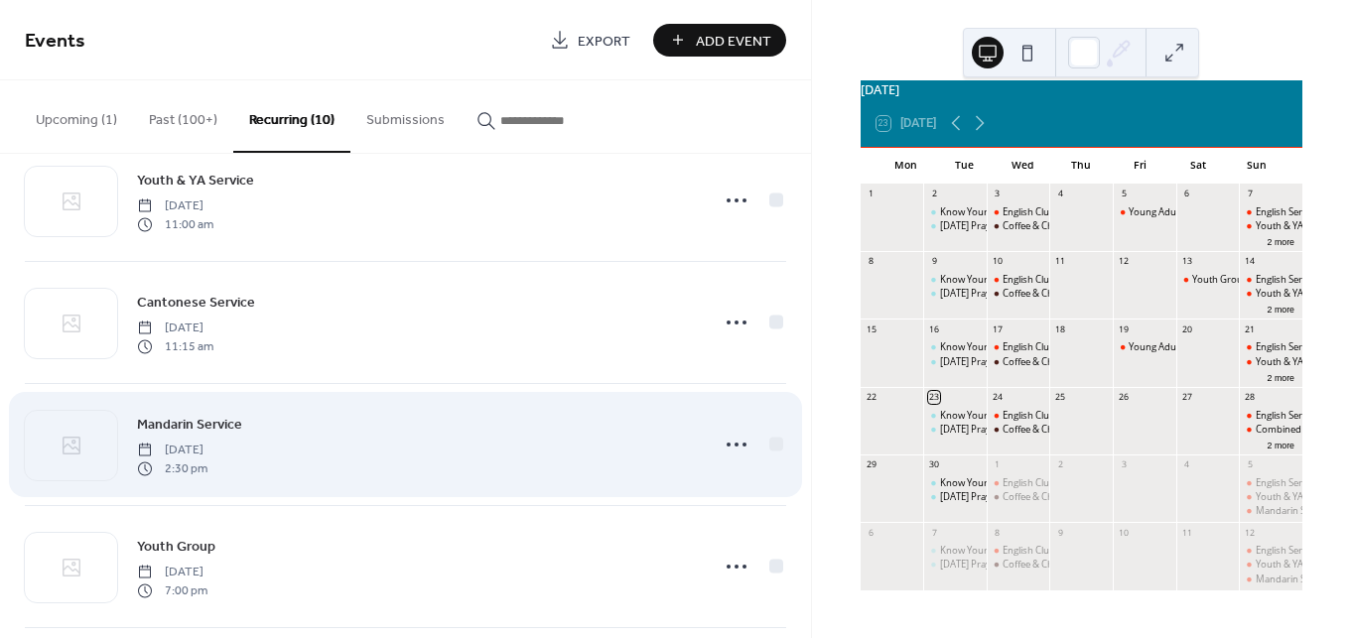
scroll to position [590, 0]
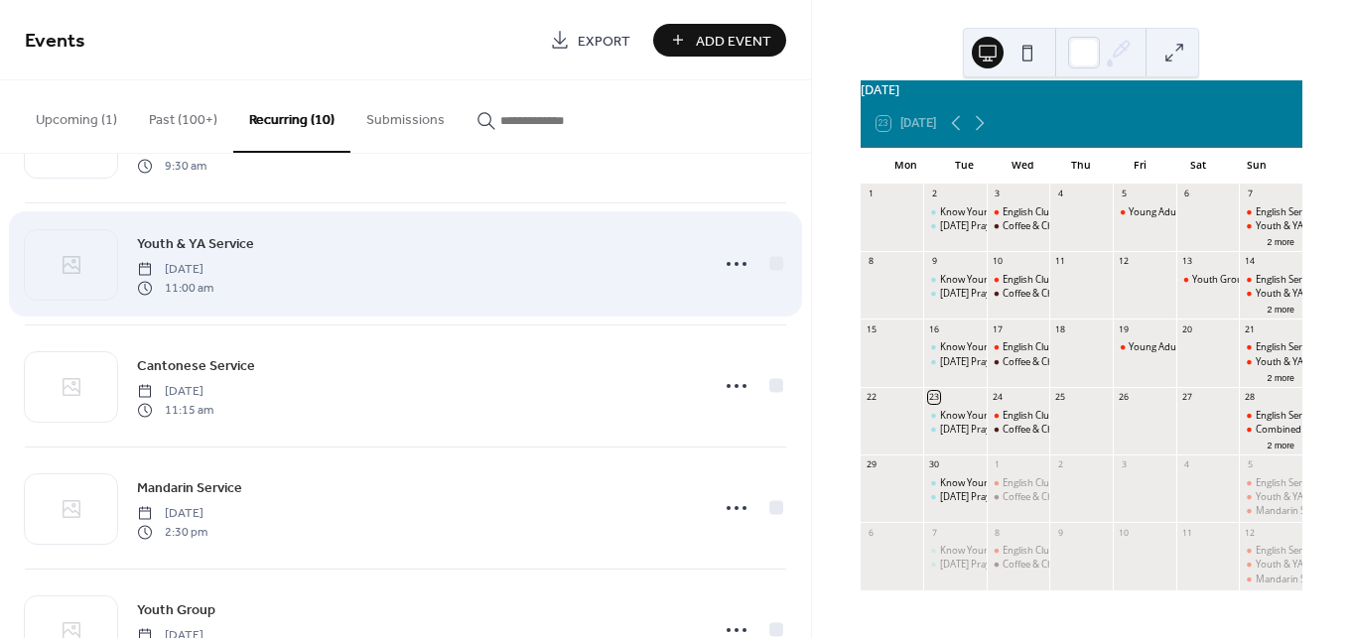
click at [731, 293] on div "Youth & YA Service [DATE] 11:00 am" at bounding box center [405, 263] width 761 height 121
click at [731, 268] on icon at bounding box center [736, 264] width 32 height 32
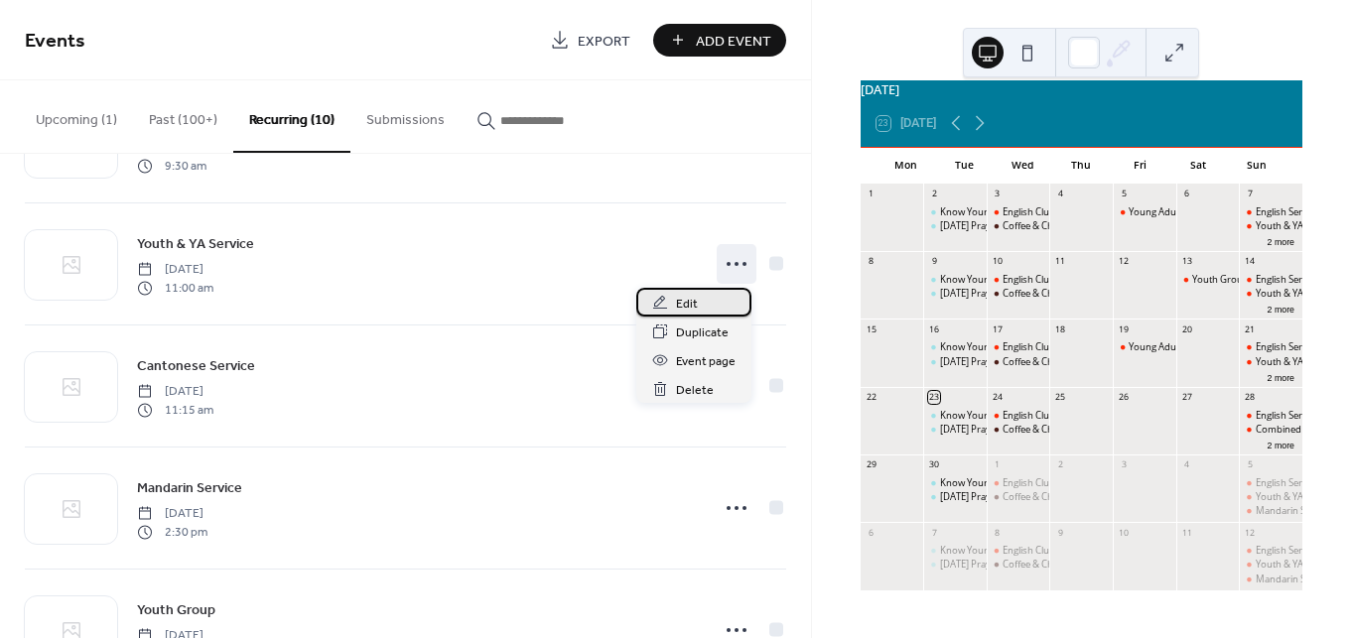
click at [702, 305] on div "Edit" at bounding box center [693, 302] width 115 height 29
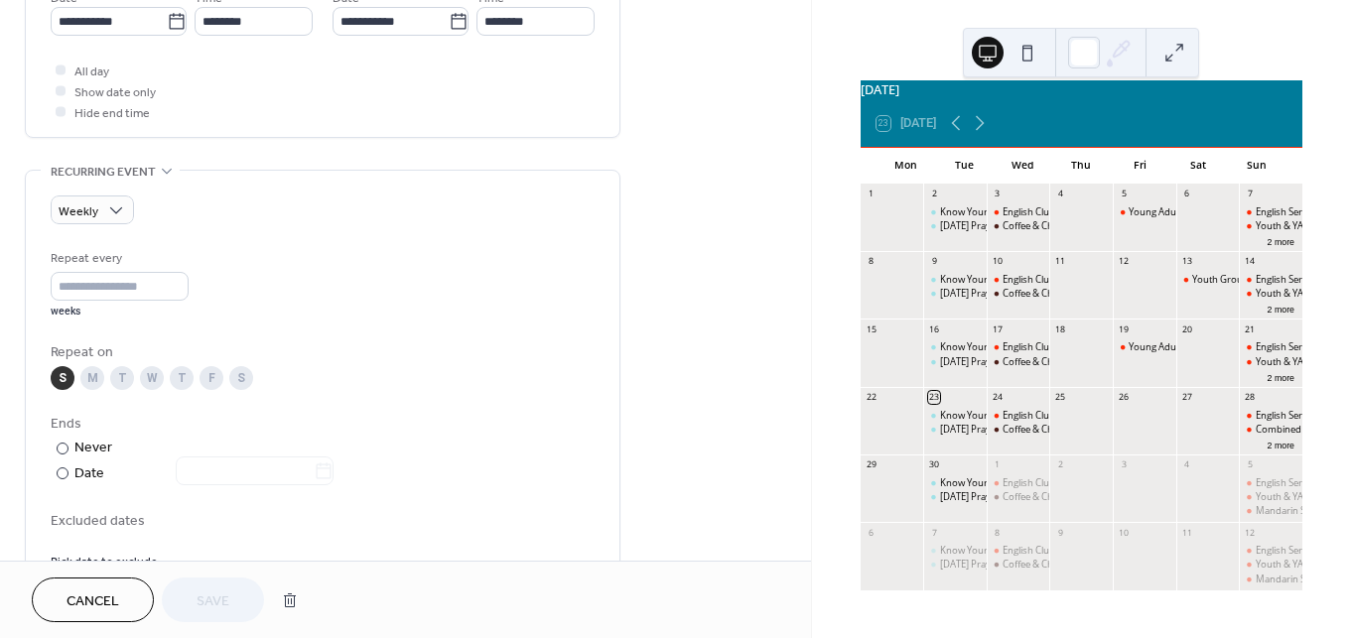
scroll to position [689, 0]
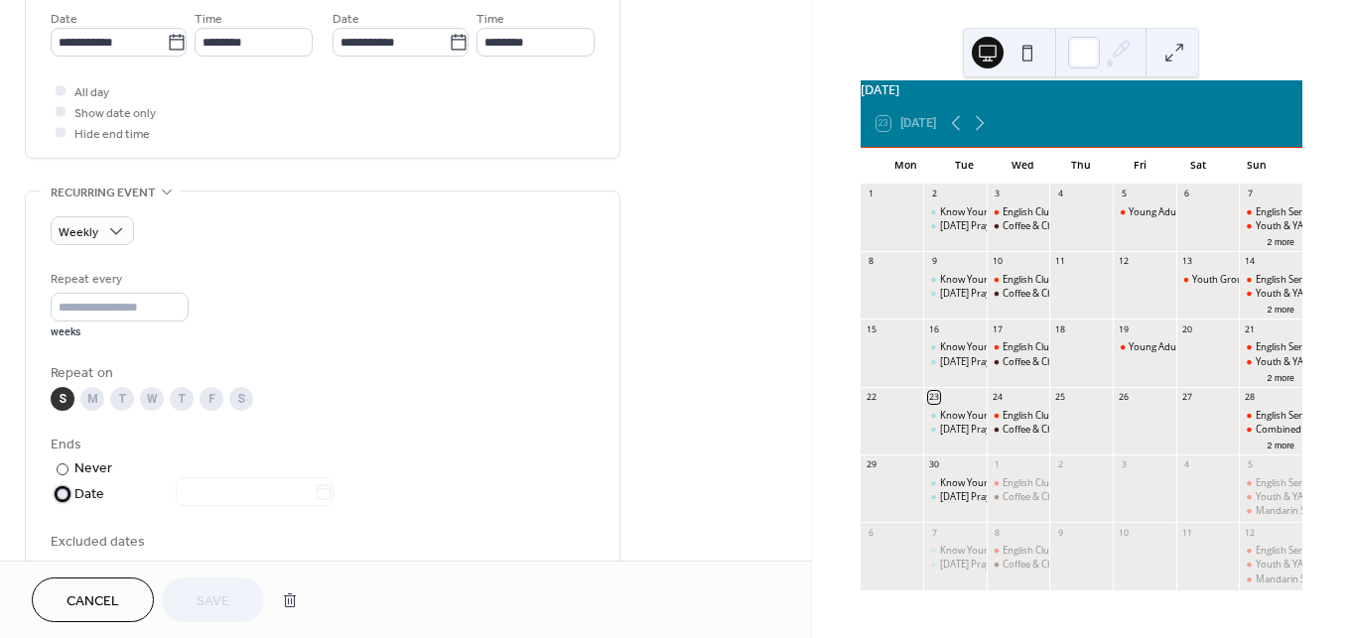
click at [62, 494] on div at bounding box center [63, 494] width 12 height 12
click at [292, 491] on input "text" at bounding box center [245, 491] width 138 height 29
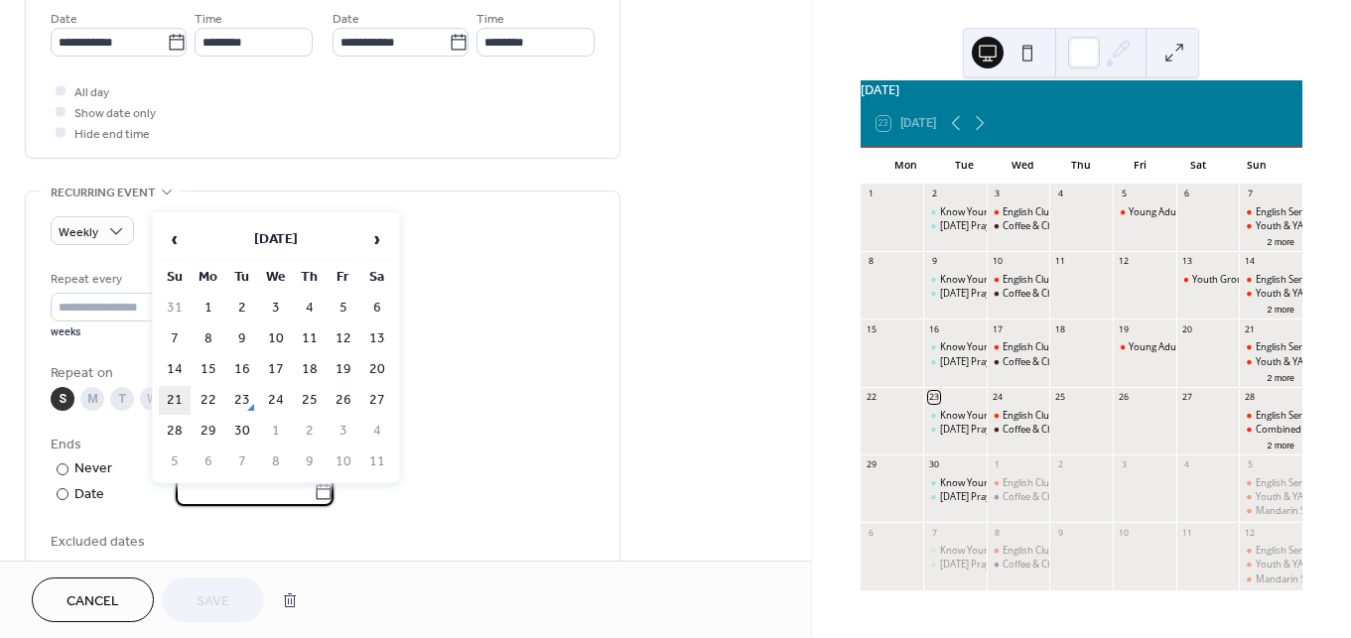
click at [175, 403] on td "21" at bounding box center [175, 400] width 32 height 29
type input "**********"
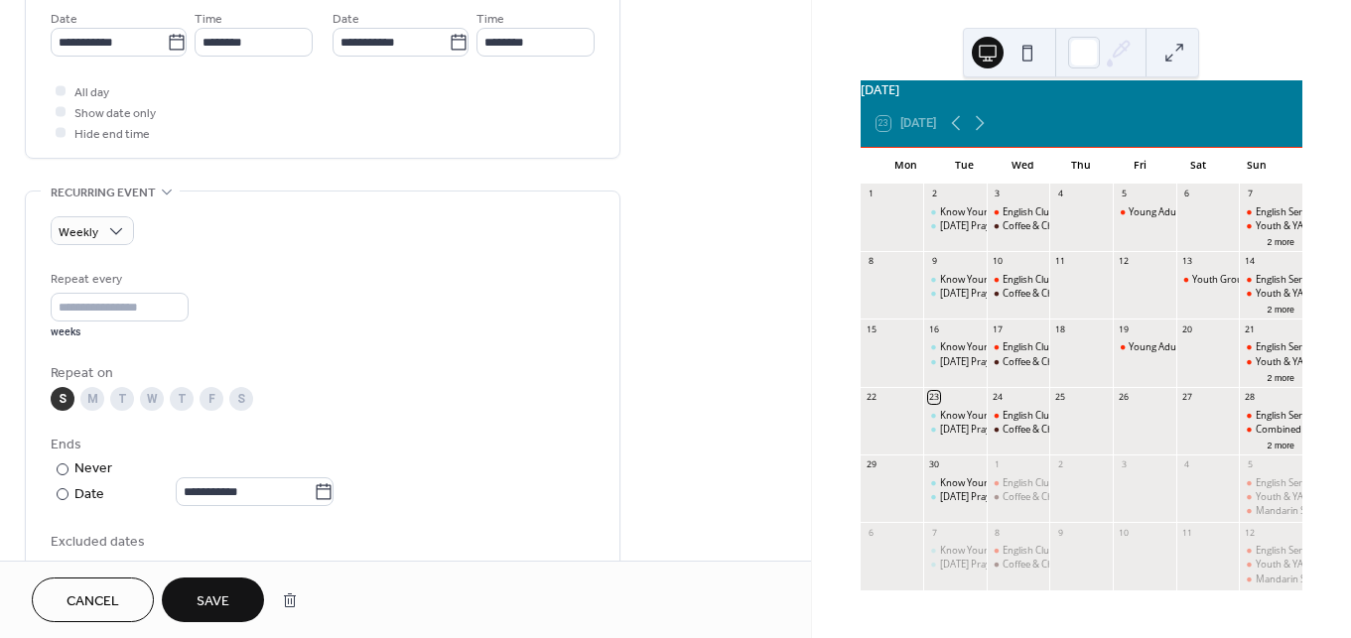
click at [211, 593] on span "Save" at bounding box center [212, 601] width 33 height 21
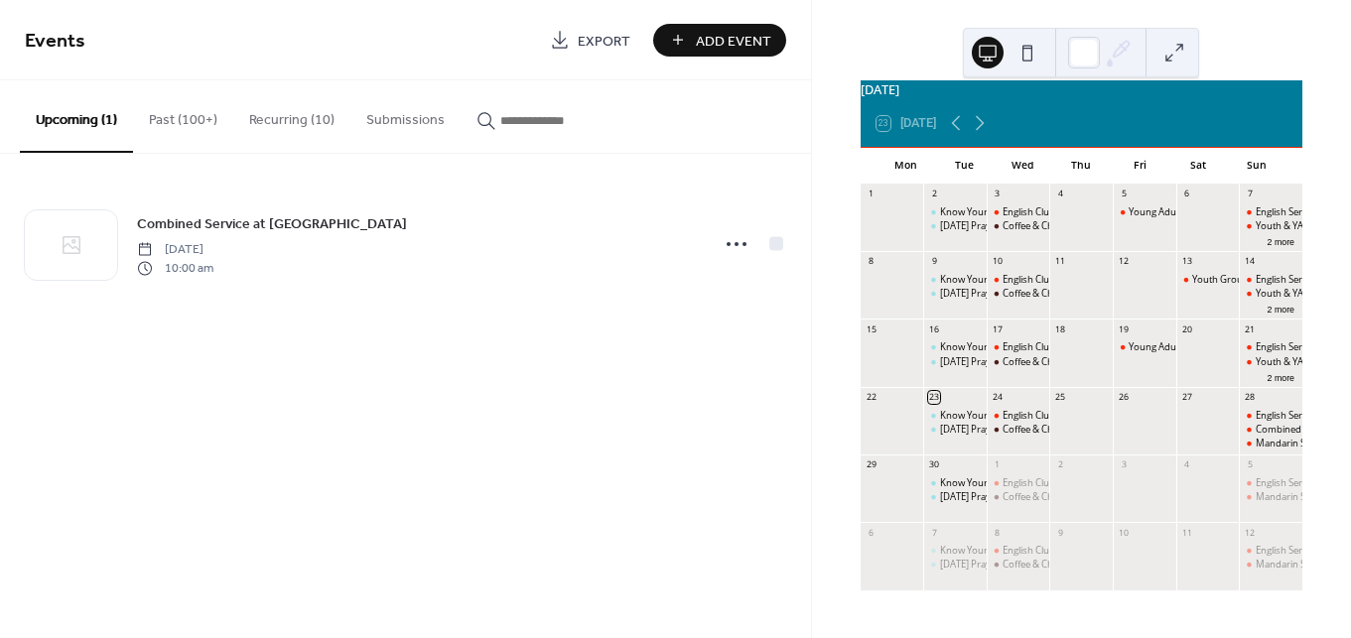
click at [300, 130] on button "Recurring (10)" at bounding box center [291, 115] width 117 height 70
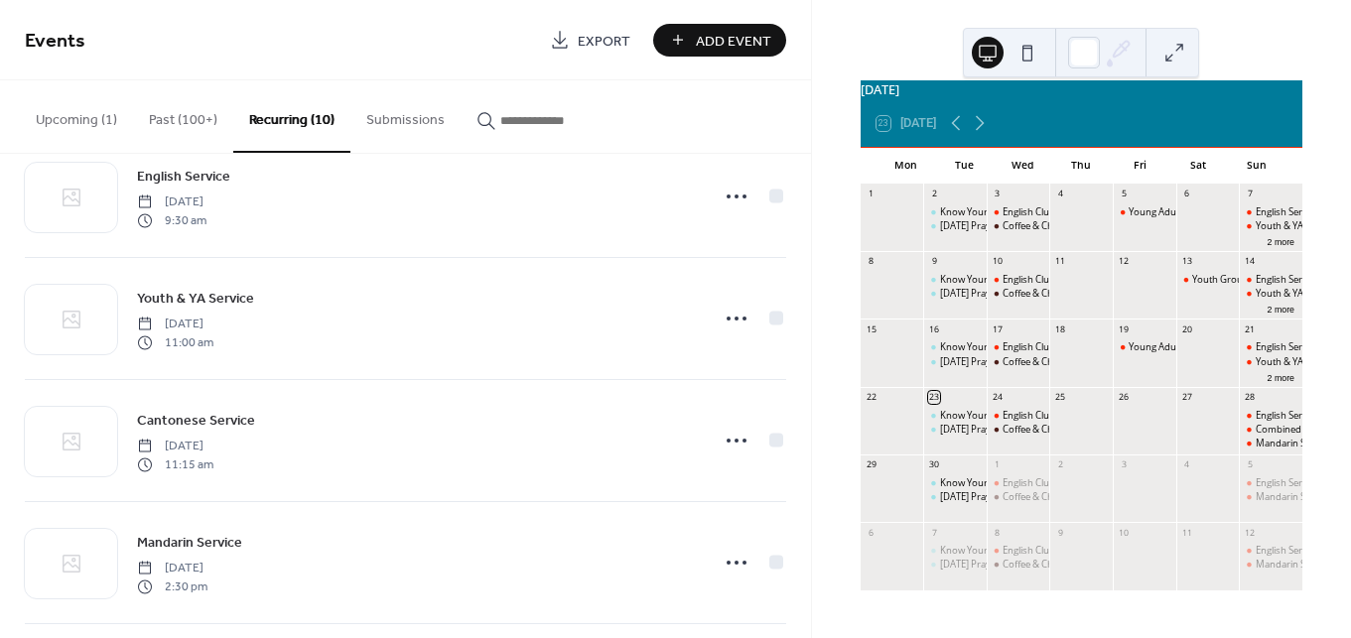
scroll to position [459, 0]
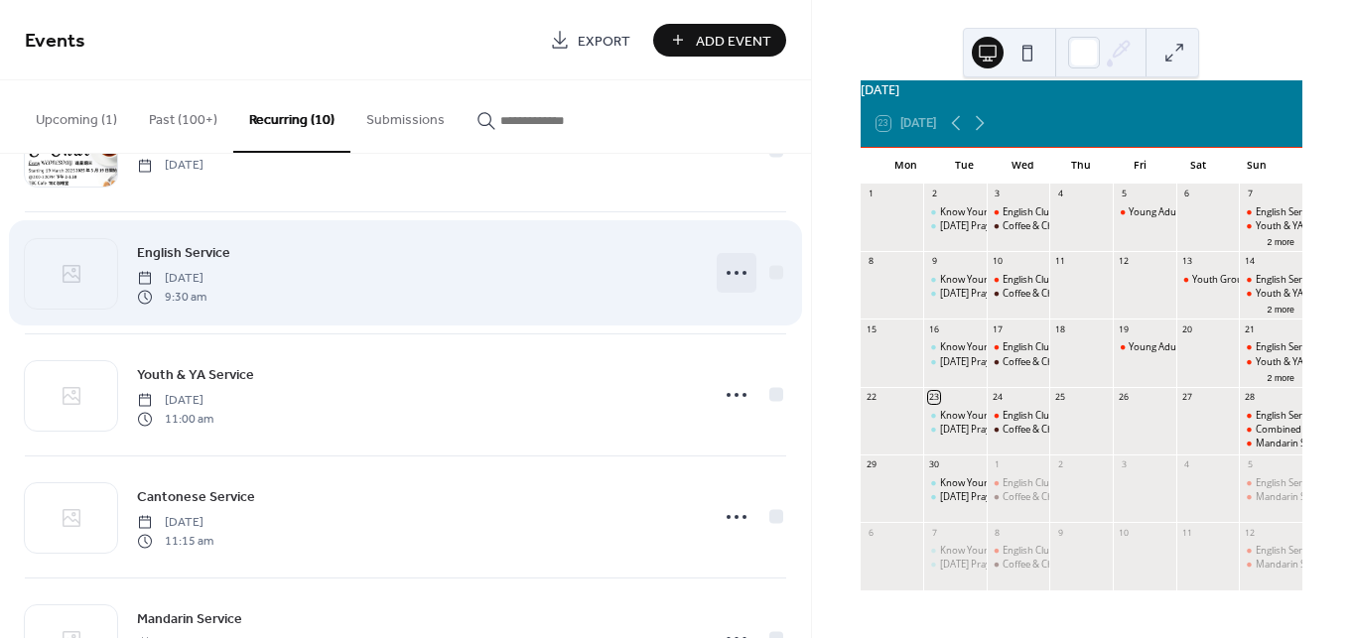
click at [730, 275] on icon at bounding box center [736, 273] width 32 height 32
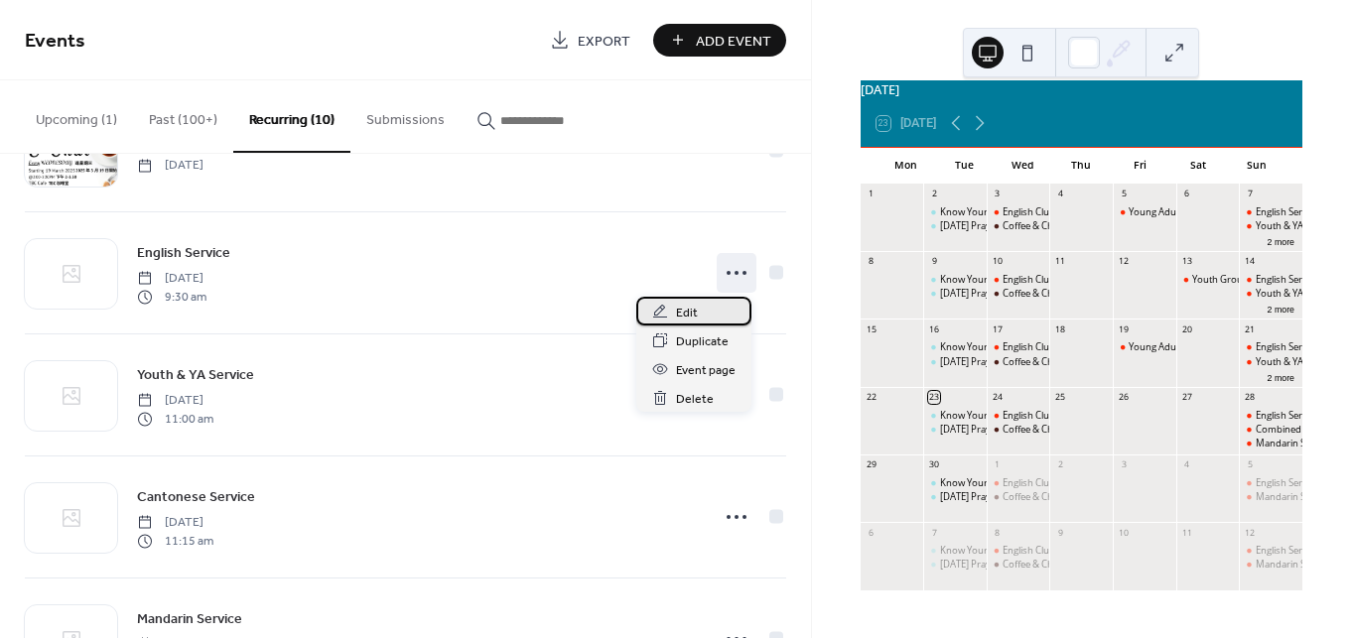
click at [688, 315] on span "Edit" at bounding box center [687, 313] width 22 height 21
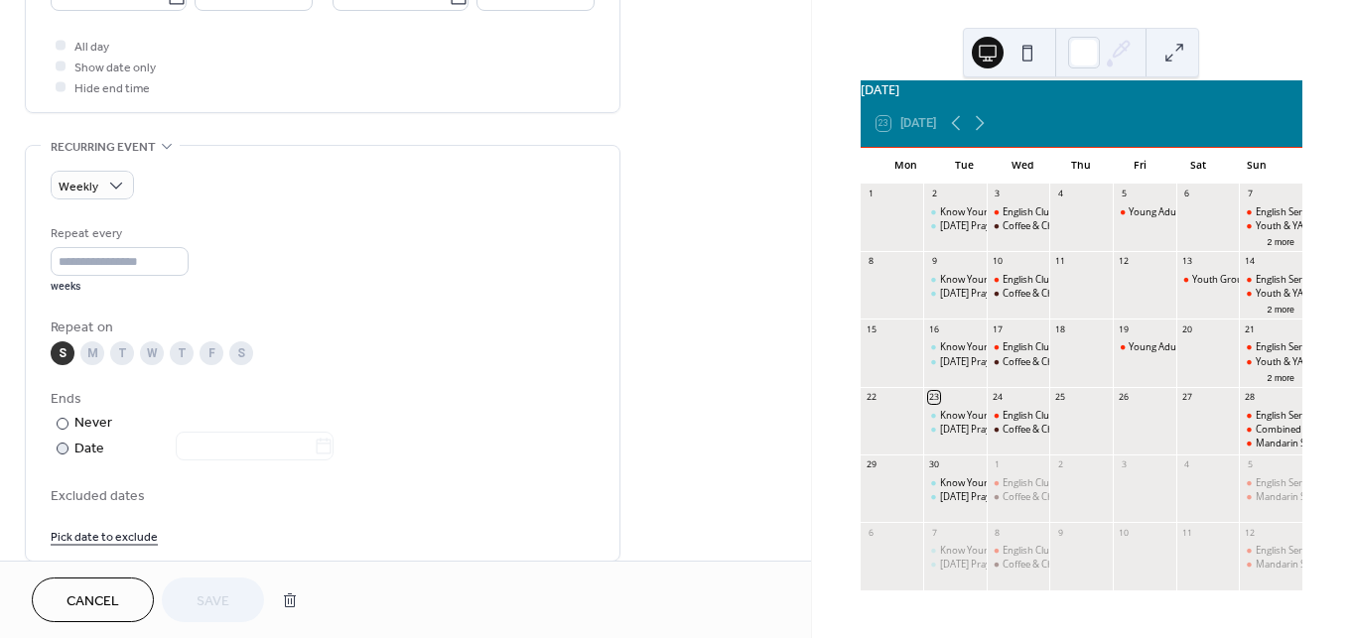
scroll to position [766, 0]
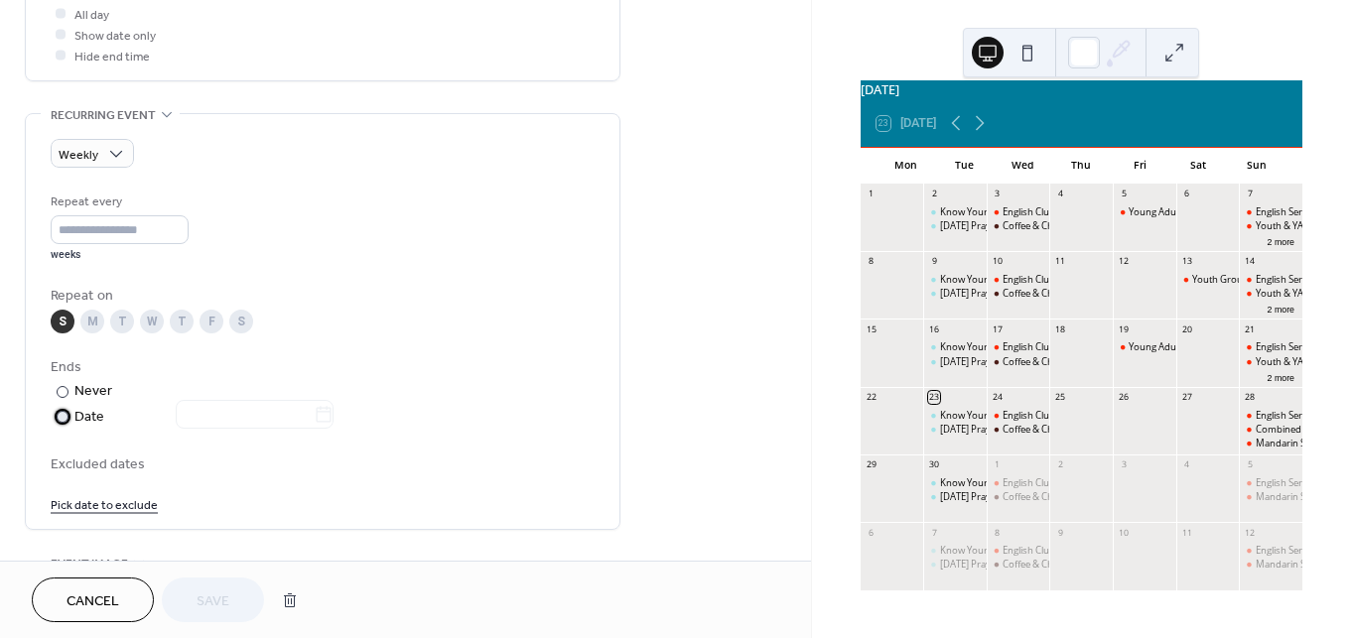
click at [71, 414] on label "​ Date" at bounding box center [194, 417] width 287 height 23
click at [225, 409] on input "text" at bounding box center [245, 414] width 138 height 29
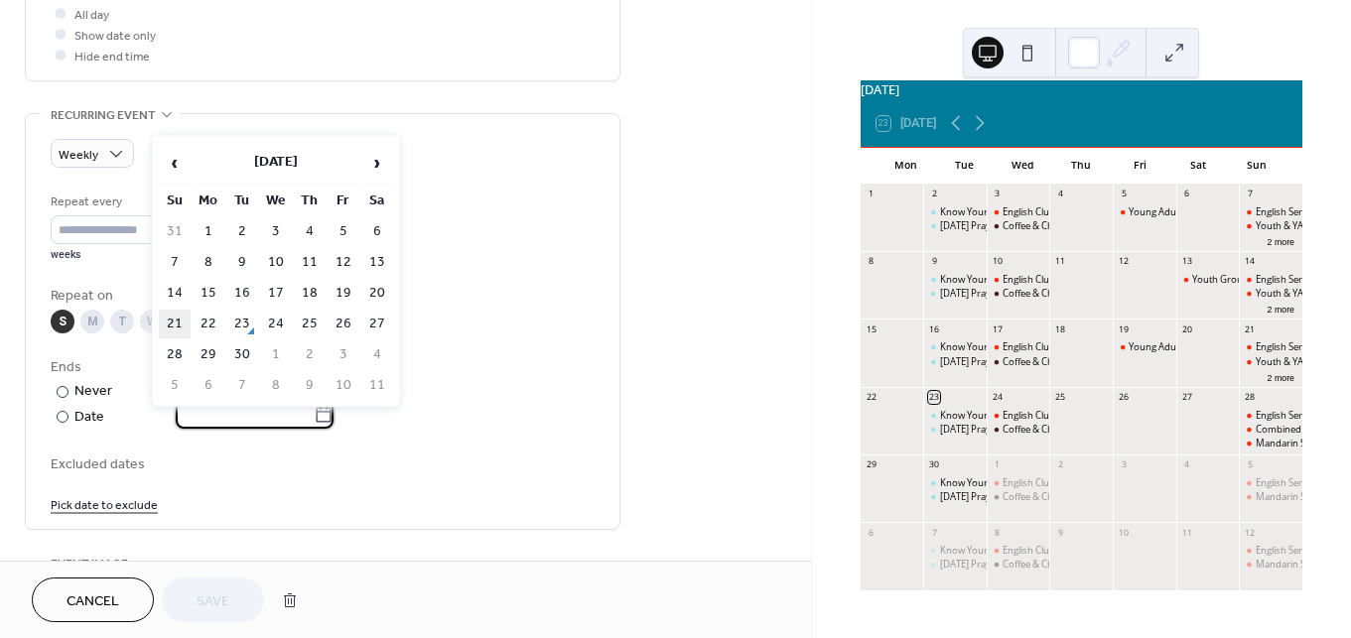
click at [180, 319] on td "21" at bounding box center [175, 324] width 32 height 29
type input "**********"
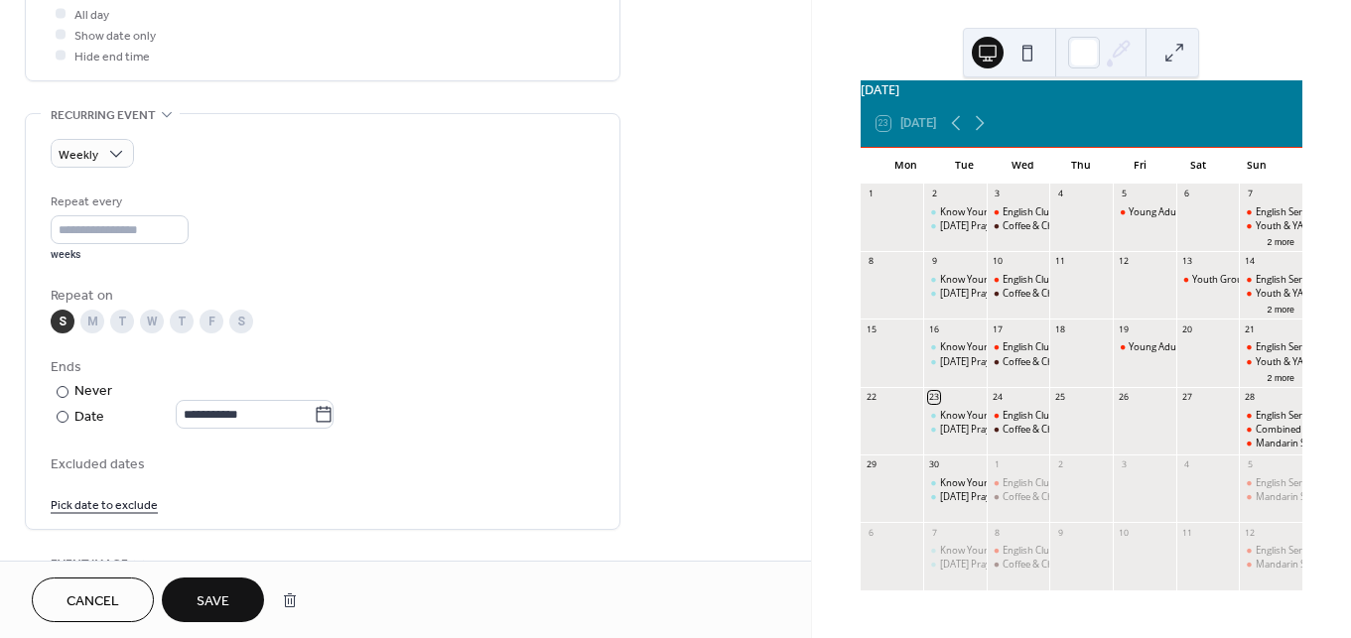
click at [194, 610] on button "Save" at bounding box center [213, 600] width 102 height 45
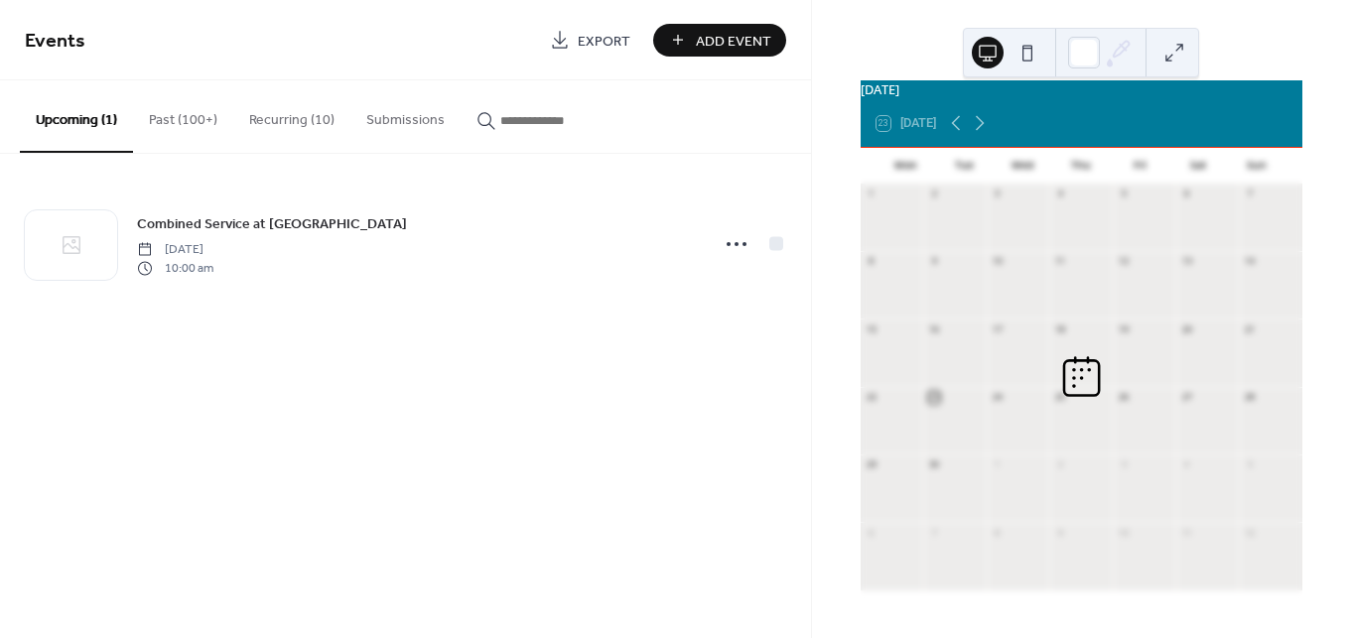
click at [268, 107] on button "Recurring (10)" at bounding box center [291, 115] width 117 height 70
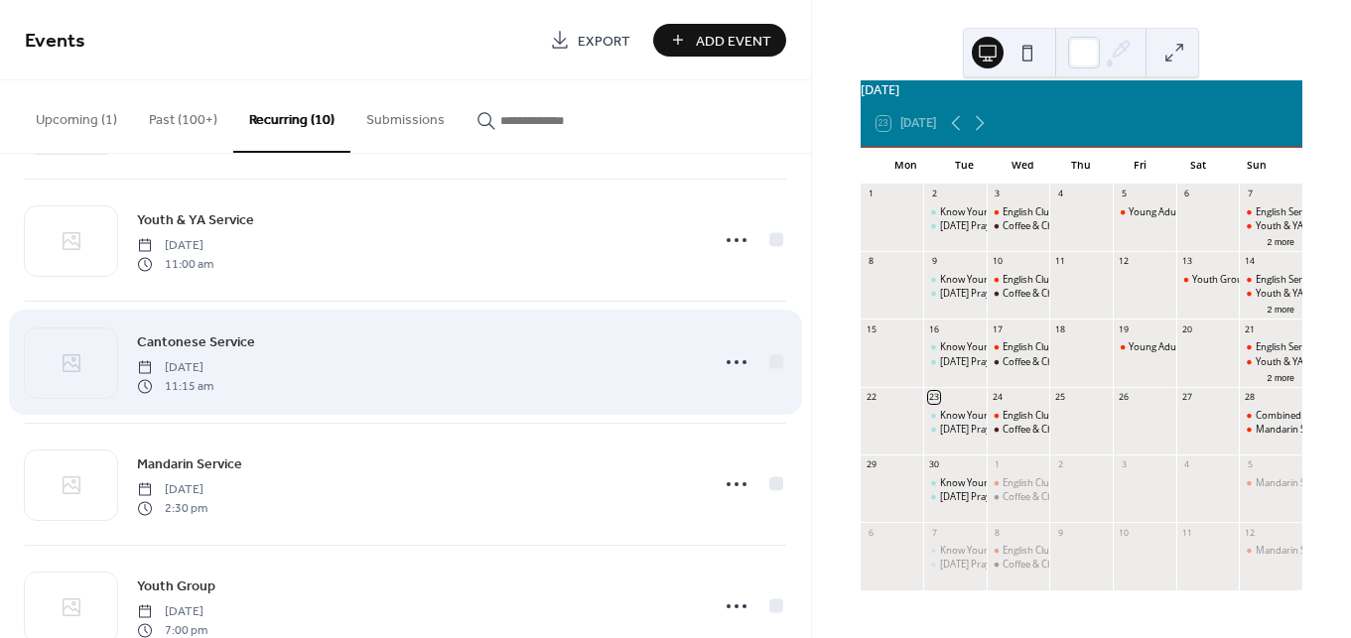
scroll to position [621, 0]
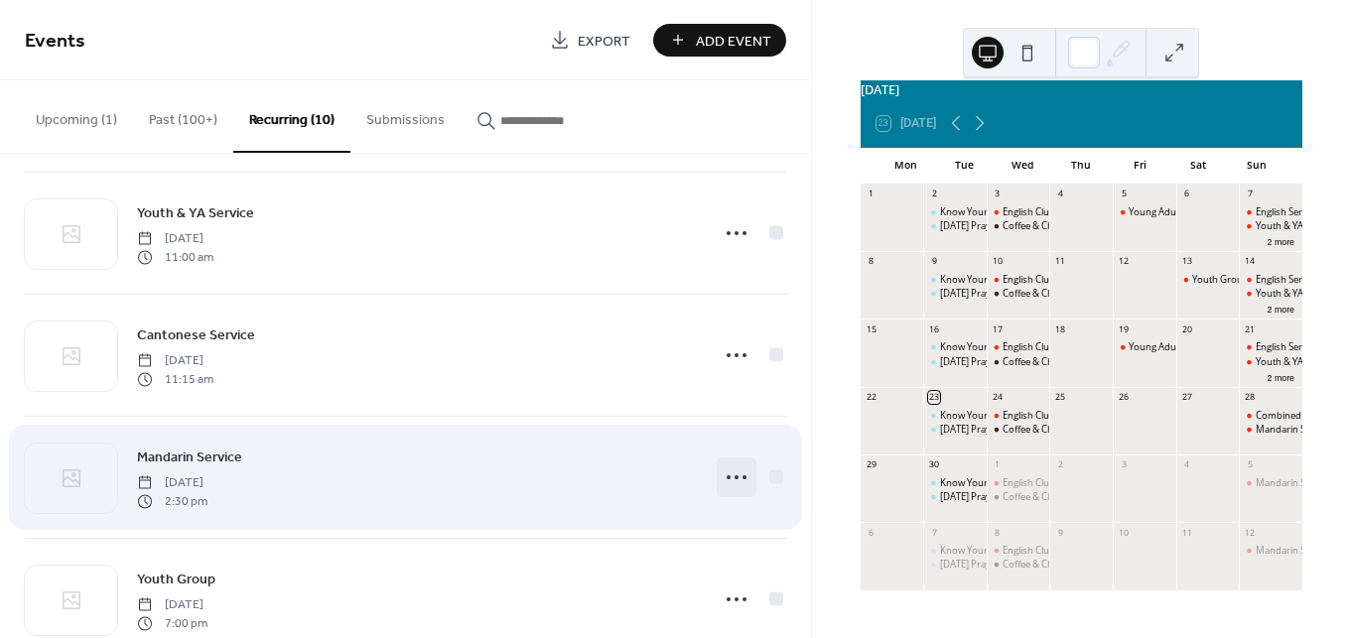
click at [726, 476] on circle at bounding box center [728, 477] width 4 height 4
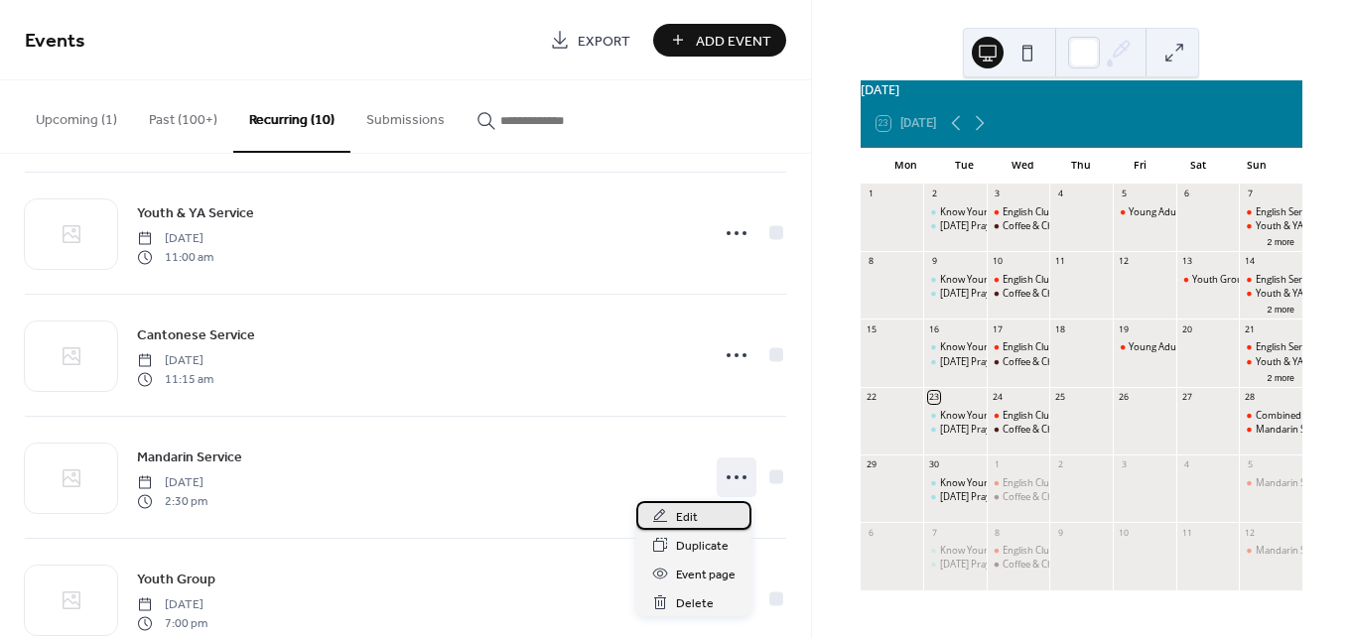
click at [687, 520] on span "Edit" at bounding box center [687, 517] width 22 height 21
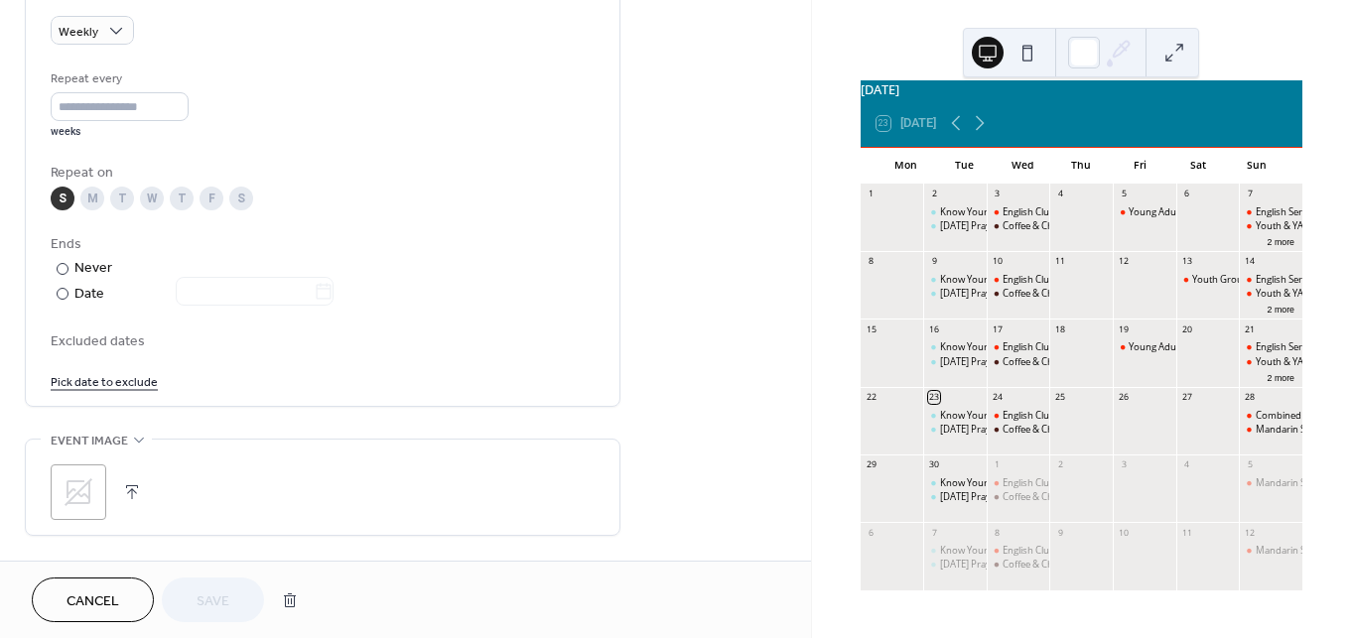
scroll to position [783, 0]
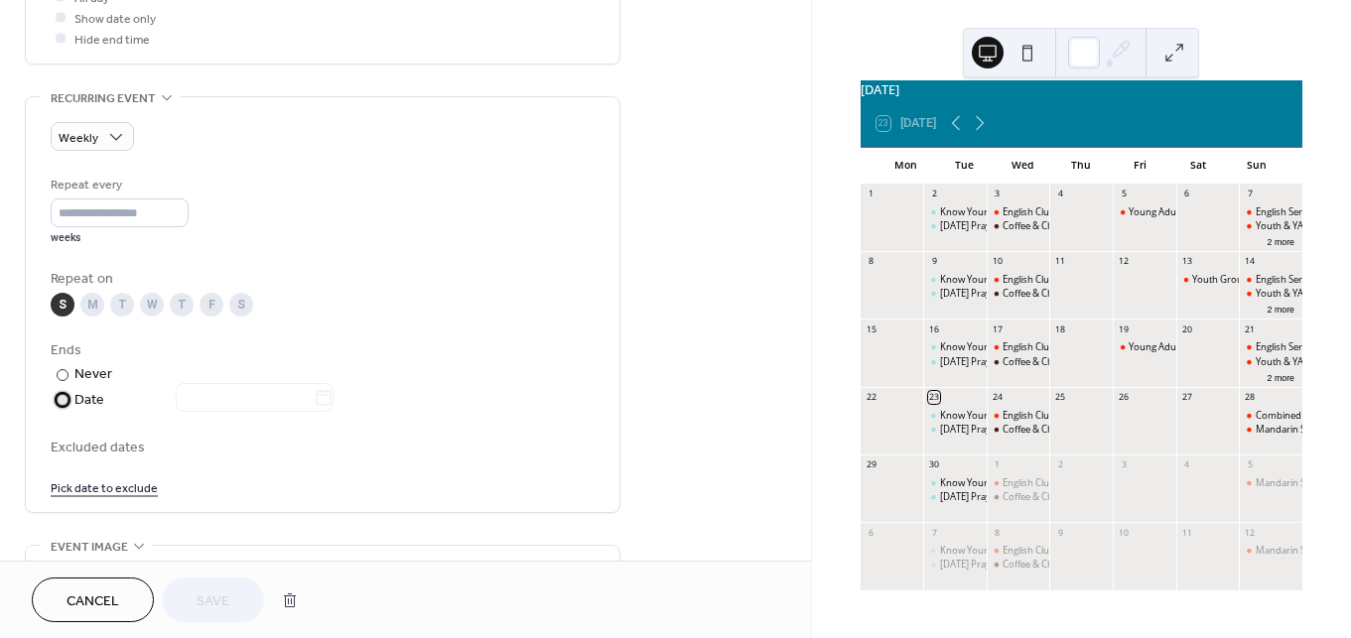
click at [58, 397] on div at bounding box center [63, 400] width 12 height 12
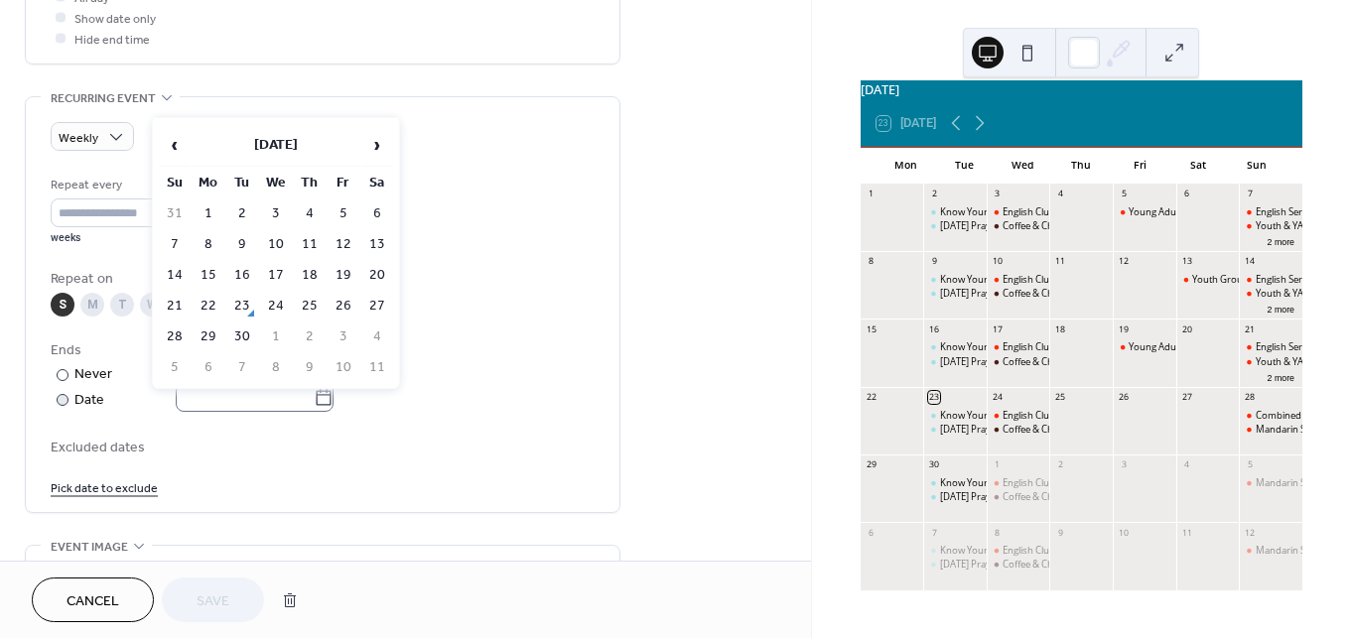
click at [321, 401] on icon at bounding box center [324, 398] width 20 height 20
click at [314, 401] on input "text" at bounding box center [245, 397] width 138 height 29
click at [174, 310] on td "21" at bounding box center [175, 306] width 32 height 29
type input "**********"
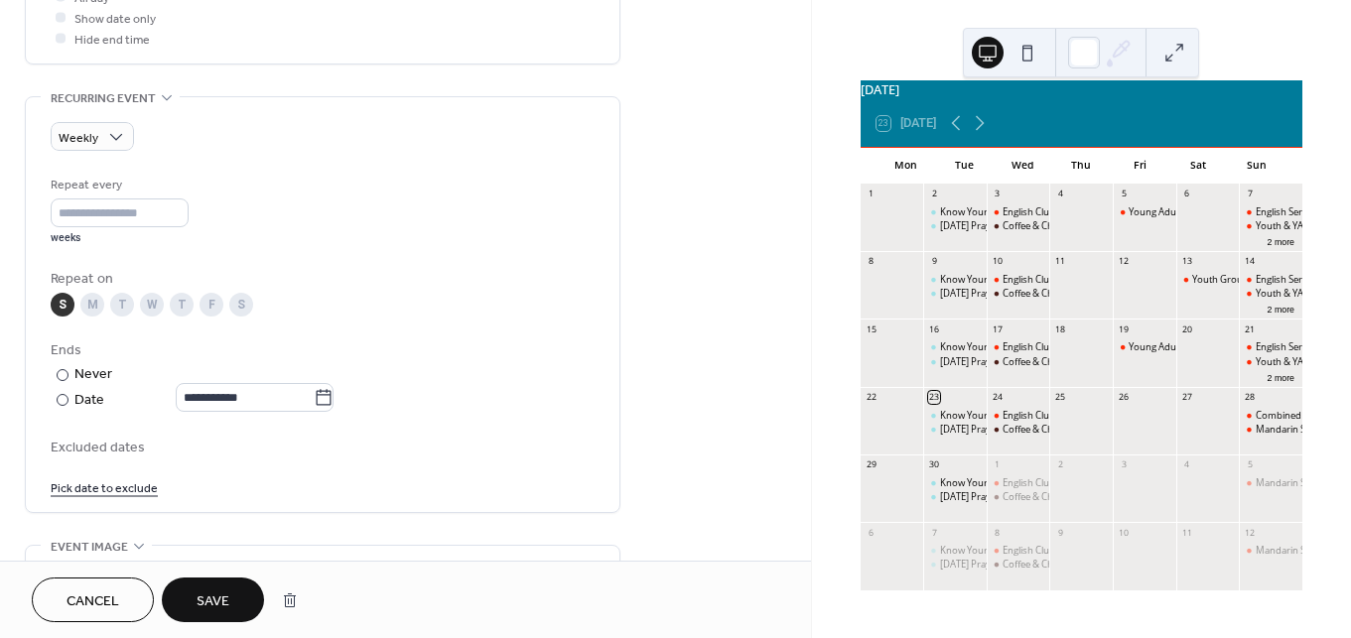
click at [213, 591] on span "Save" at bounding box center [212, 601] width 33 height 21
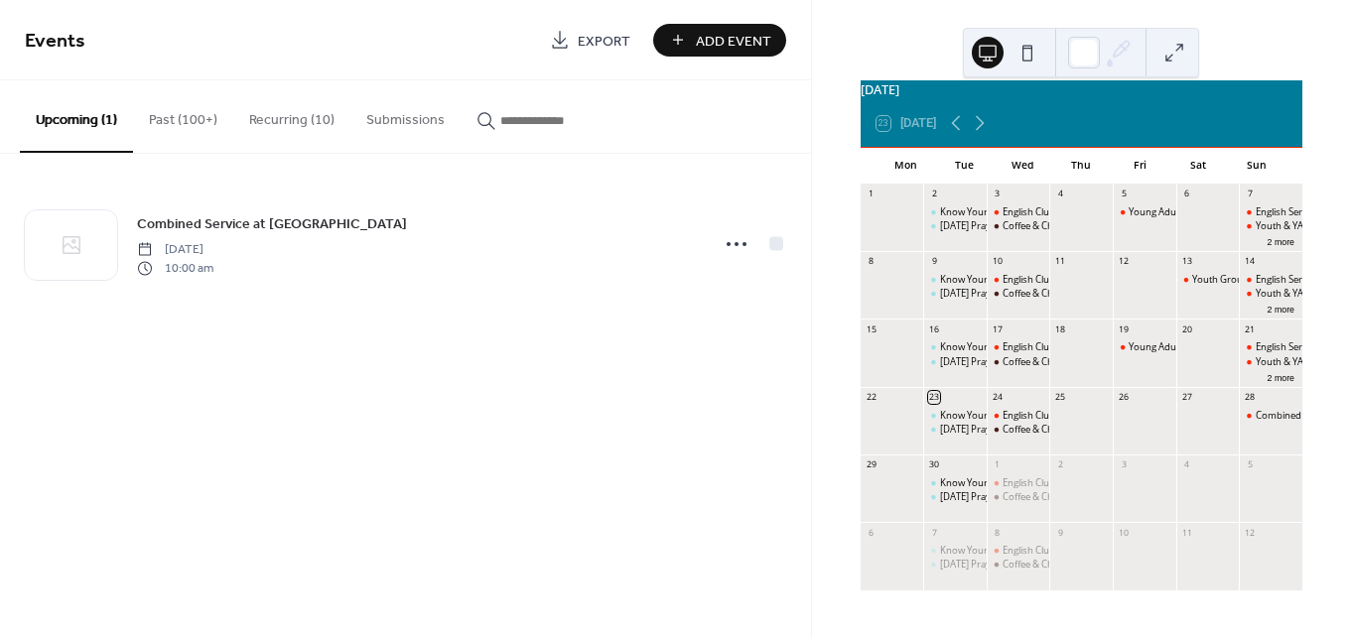
click at [289, 126] on button "Recurring (10)" at bounding box center [291, 115] width 117 height 70
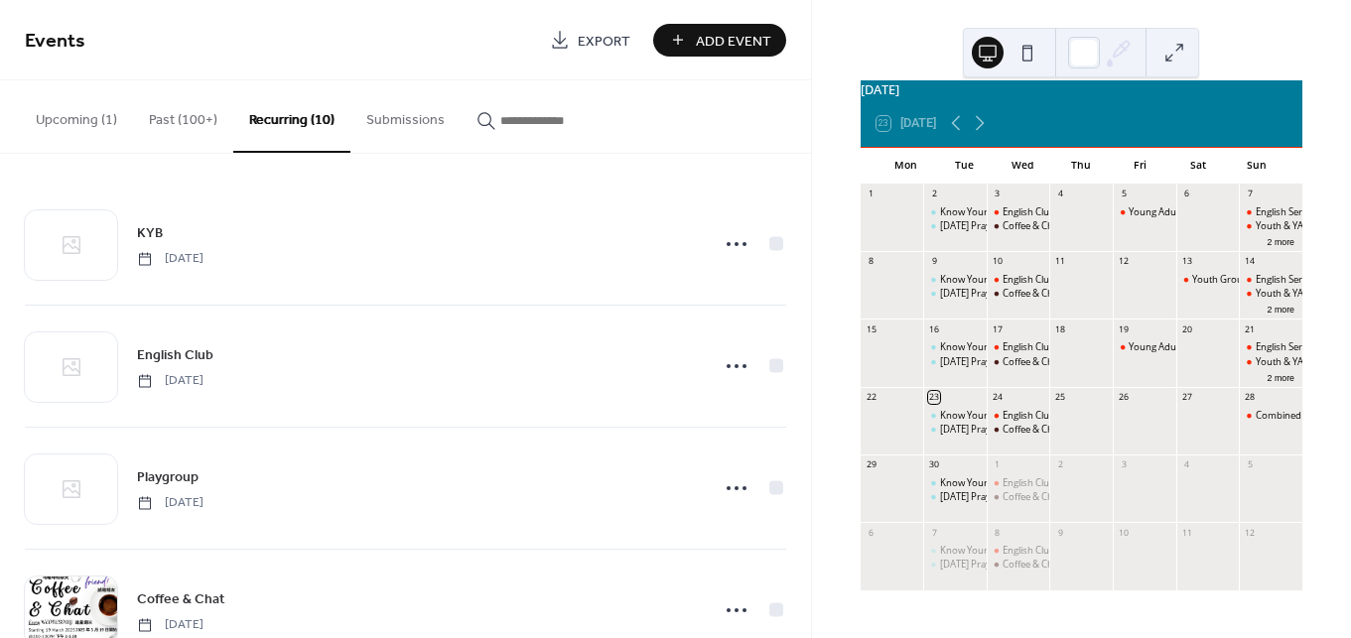
click at [180, 124] on button "Past (100+)" at bounding box center [183, 115] width 100 height 70
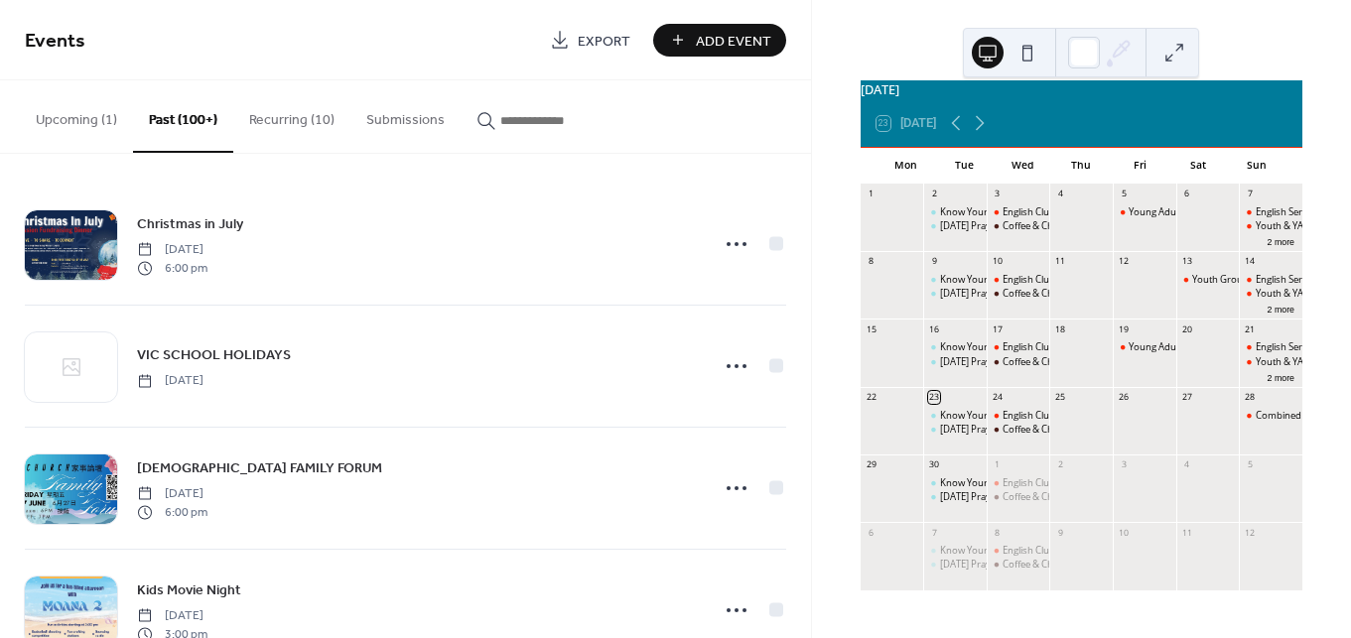
click at [301, 123] on button "Recurring (10)" at bounding box center [291, 115] width 117 height 70
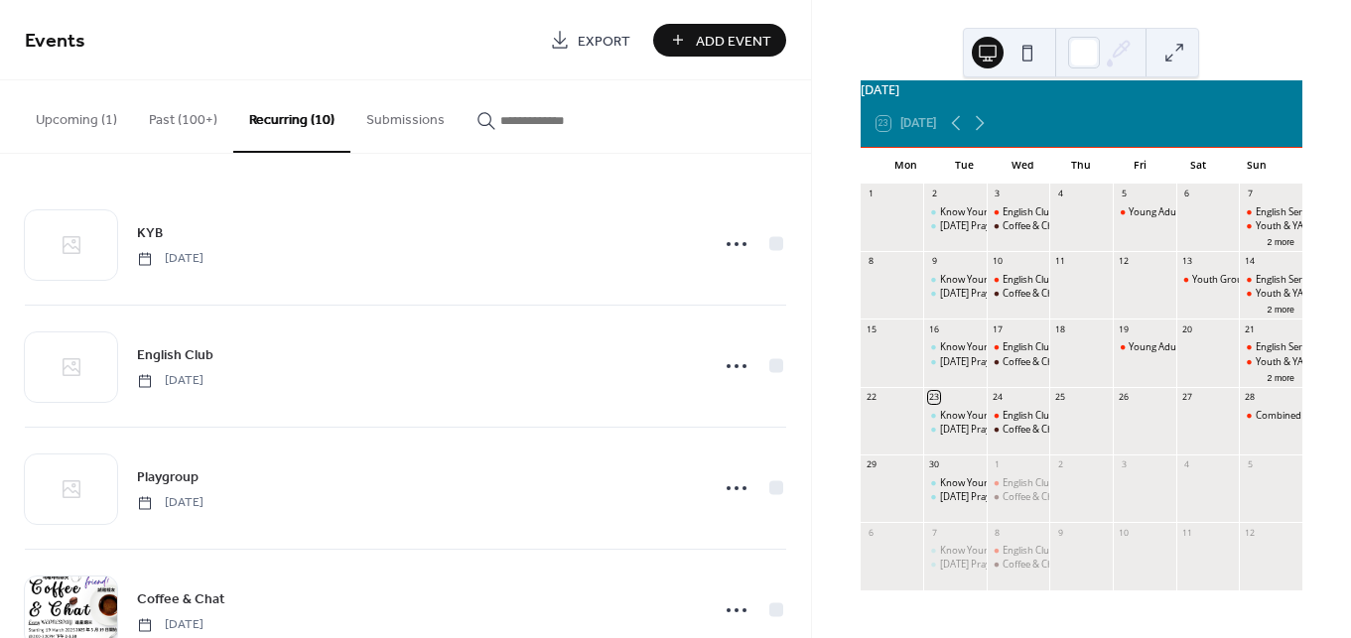
click at [190, 133] on button "Past (100+)" at bounding box center [183, 115] width 100 height 70
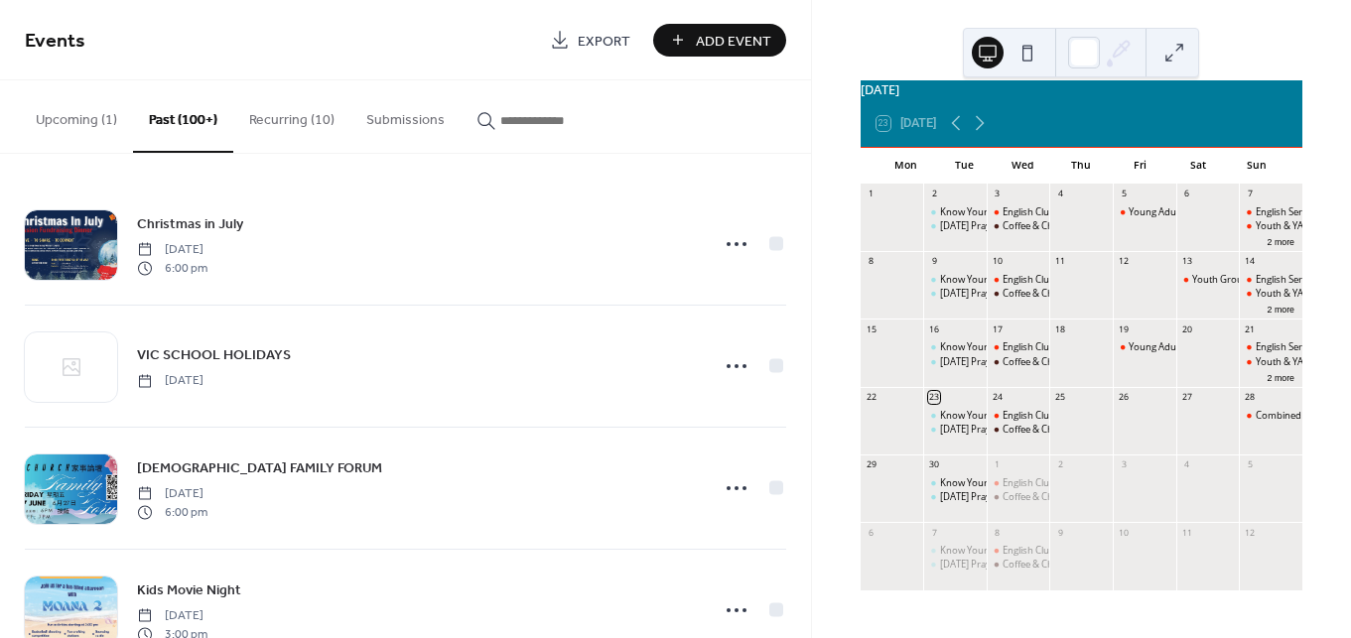
click at [117, 129] on button "Upcoming (1)" at bounding box center [76, 115] width 113 height 70
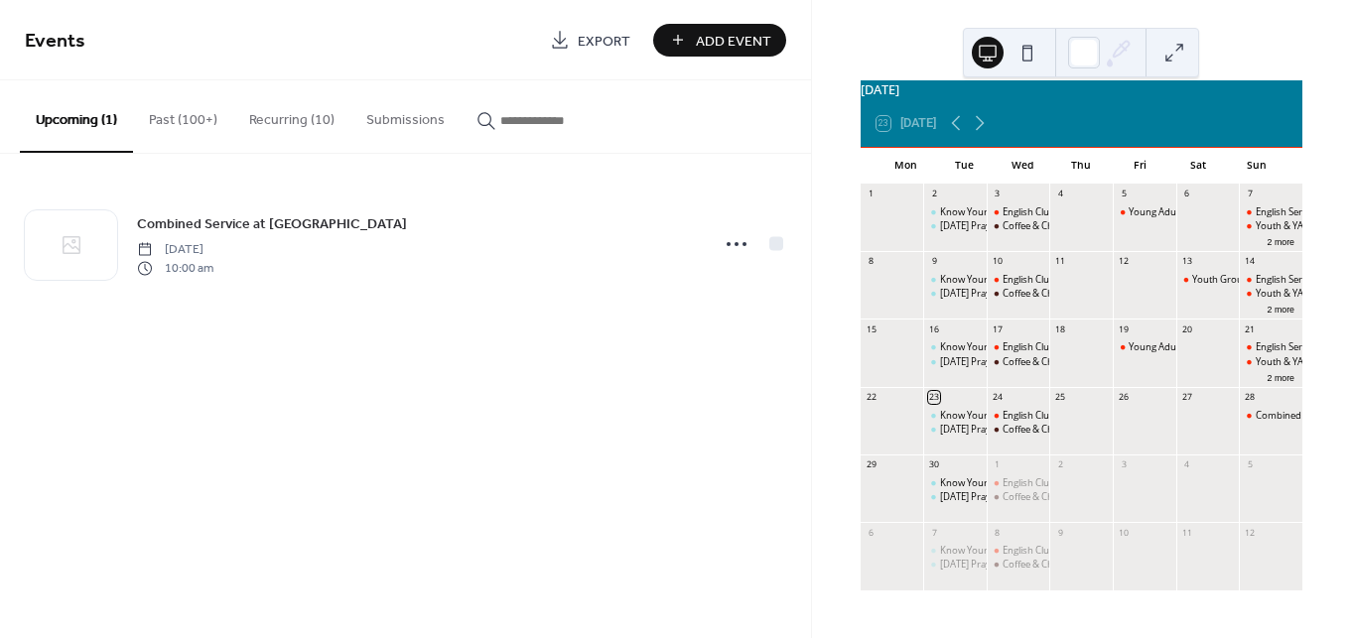
click at [673, 53] on button "Add Event" at bounding box center [719, 40] width 133 height 33
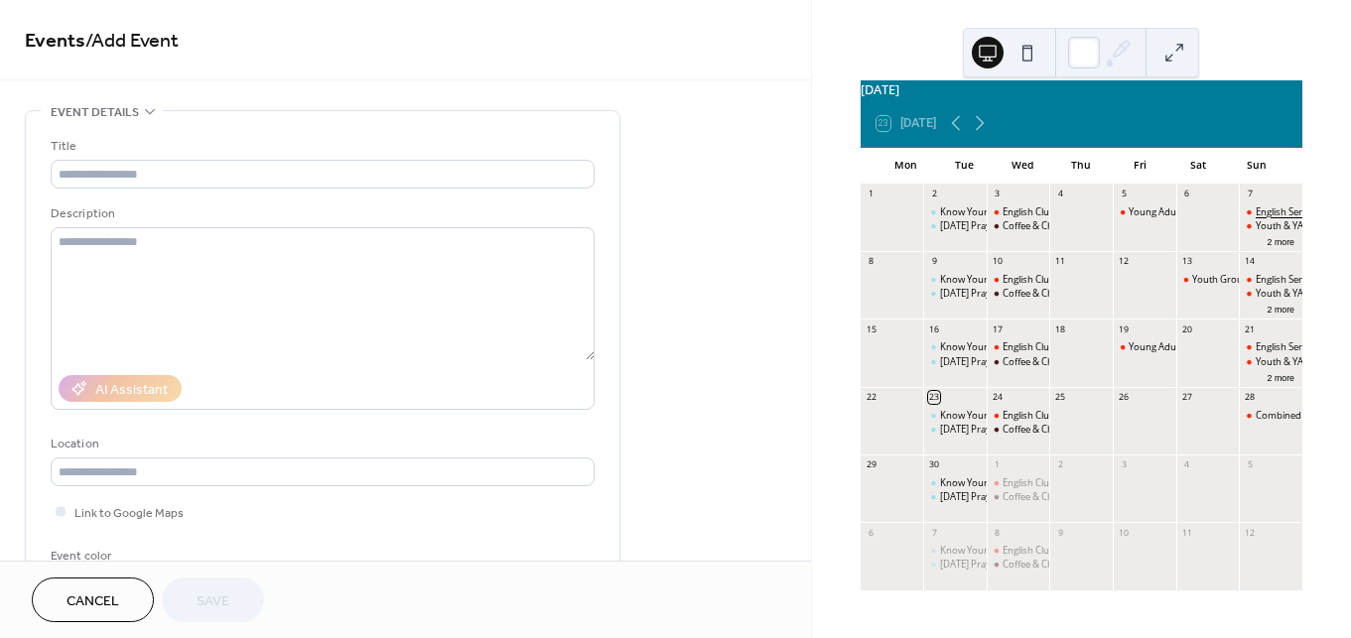
click at [1262, 211] on div "English Service" at bounding box center [1287, 211] width 64 height 13
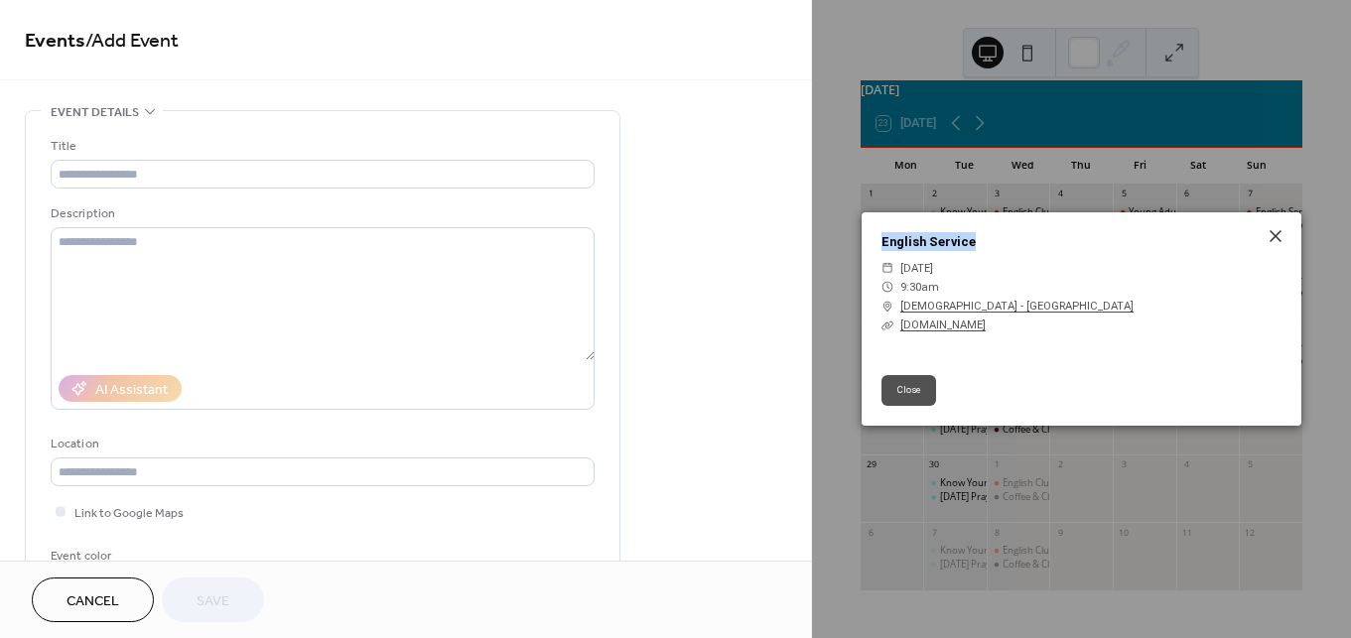
drag, startPoint x: 989, startPoint y: 234, endPoint x: 833, endPoint y: 234, distance: 156.8
click at [833, 234] on div "English Service ​ [DATE] ​ 9:30am ​ [DEMOGRAPHIC_DATA] - [GEOGRAPHIC_DATA] ​ [D…" at bounding box center [1081, 319] width 539 height 638
copy link "English Service"
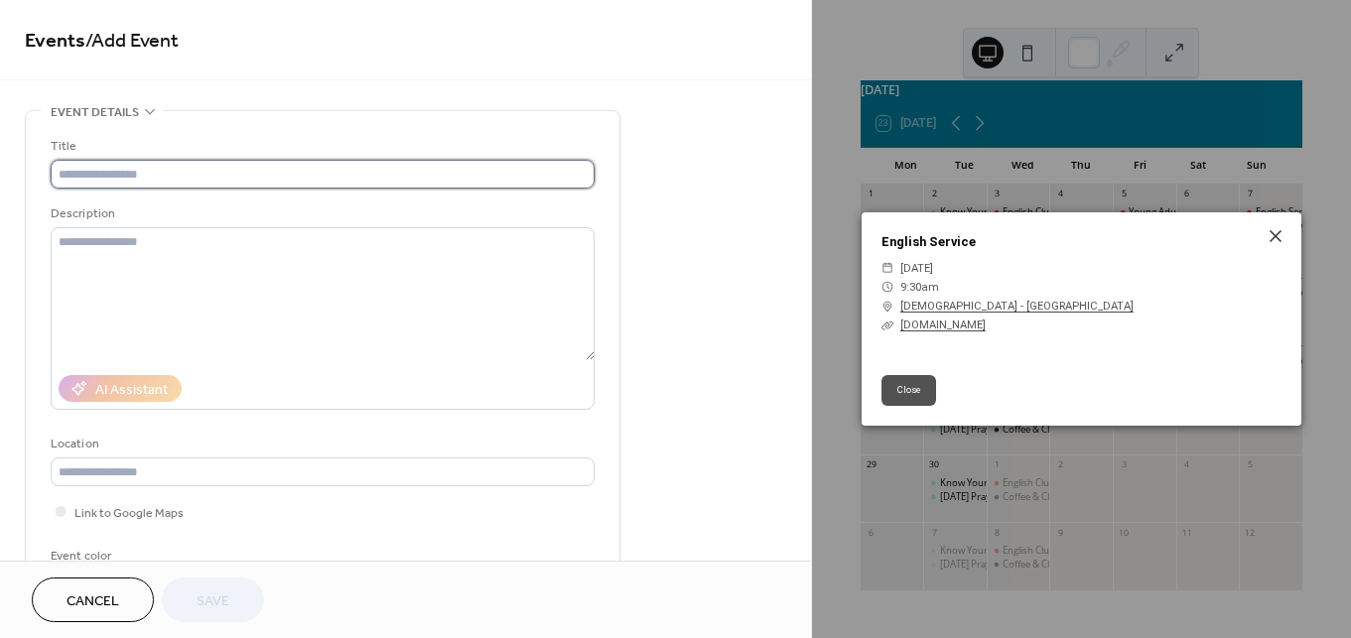
click at [109, 173] on input "text" at bounding box center [323, 174] width 544 height 29
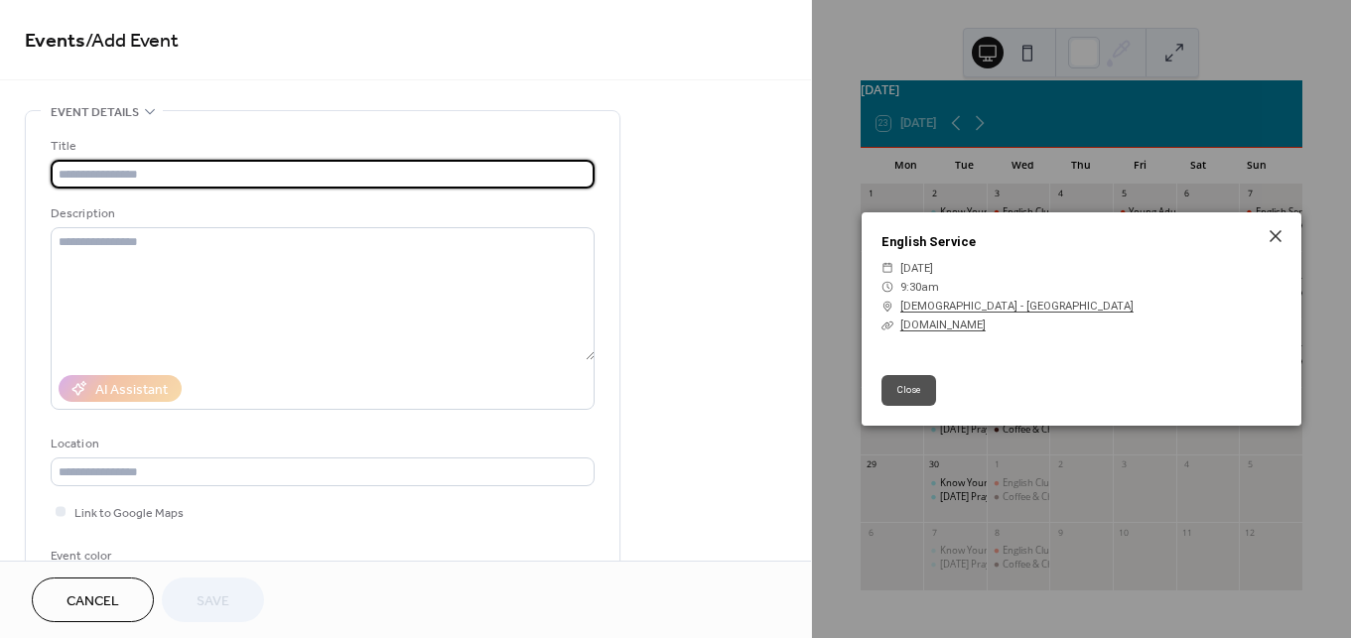
paste input "**********"
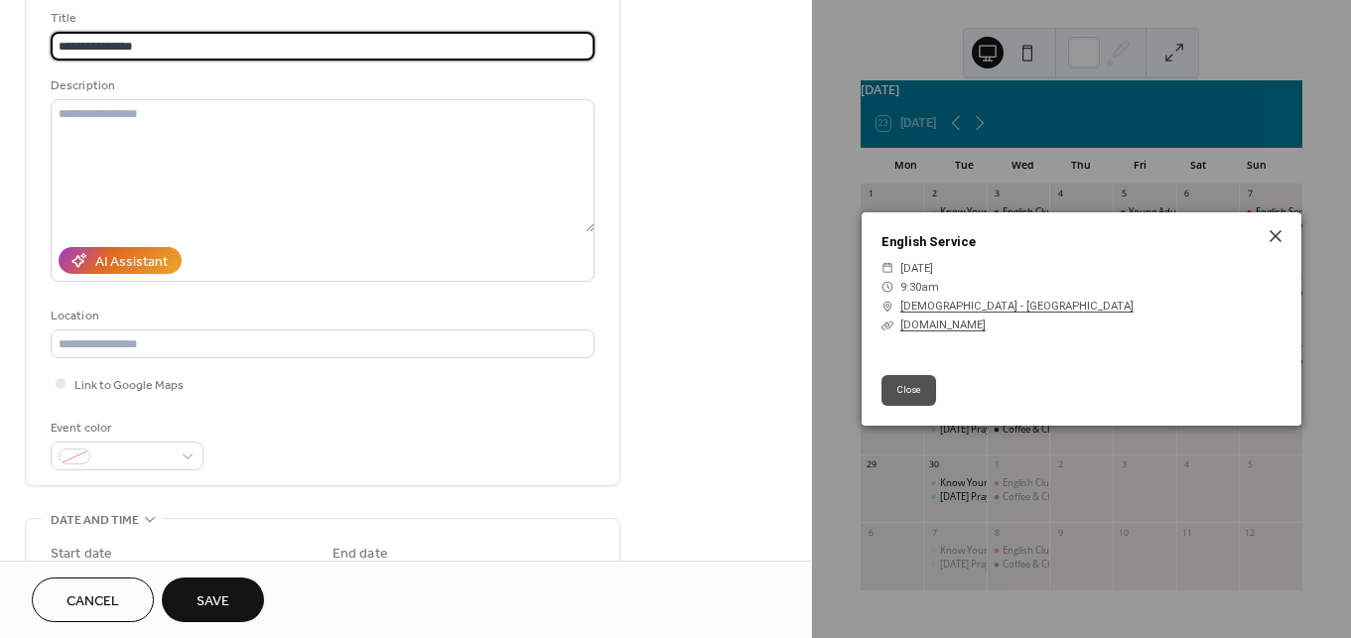
scroll to position [135, 0]
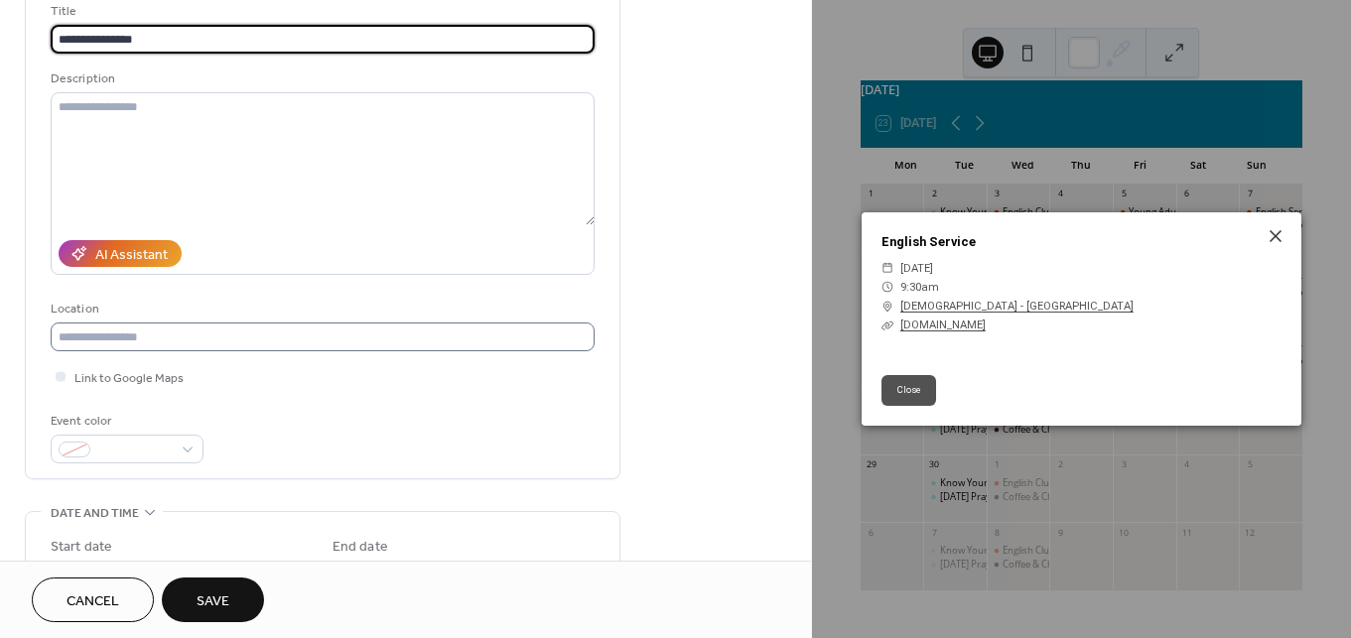
type input "**********"
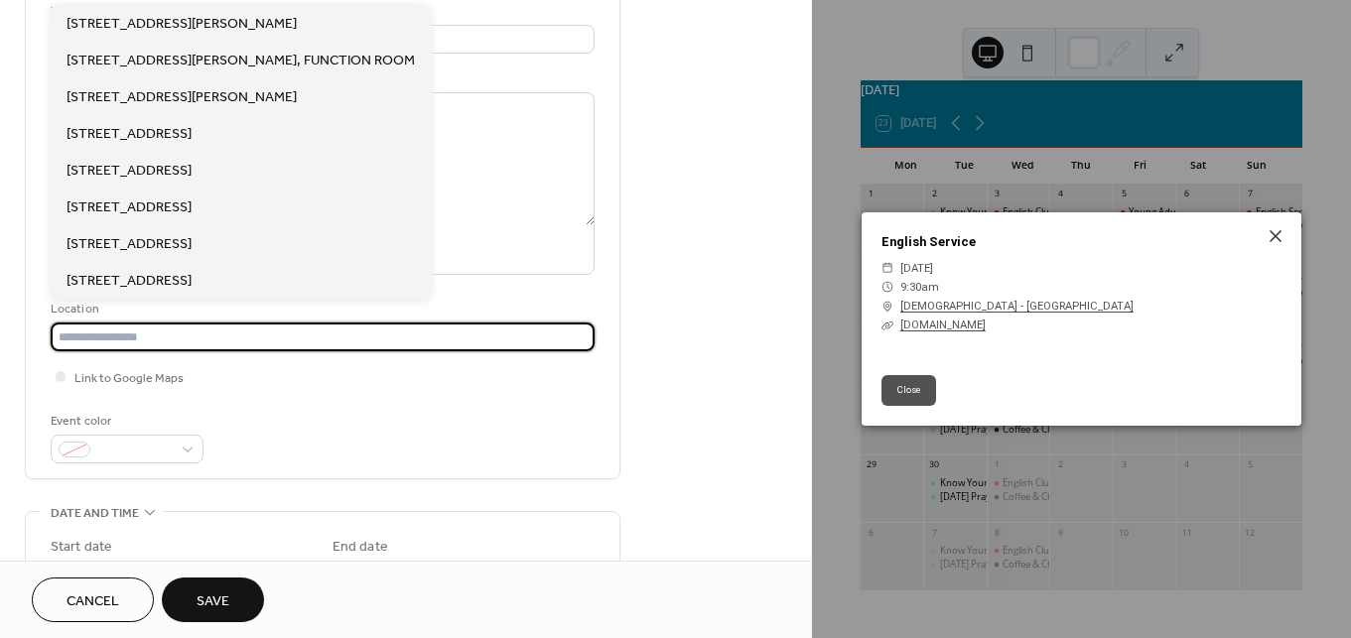
click at [173, 341] on input "text" at bounding box center [323, 337] width 544 height 29
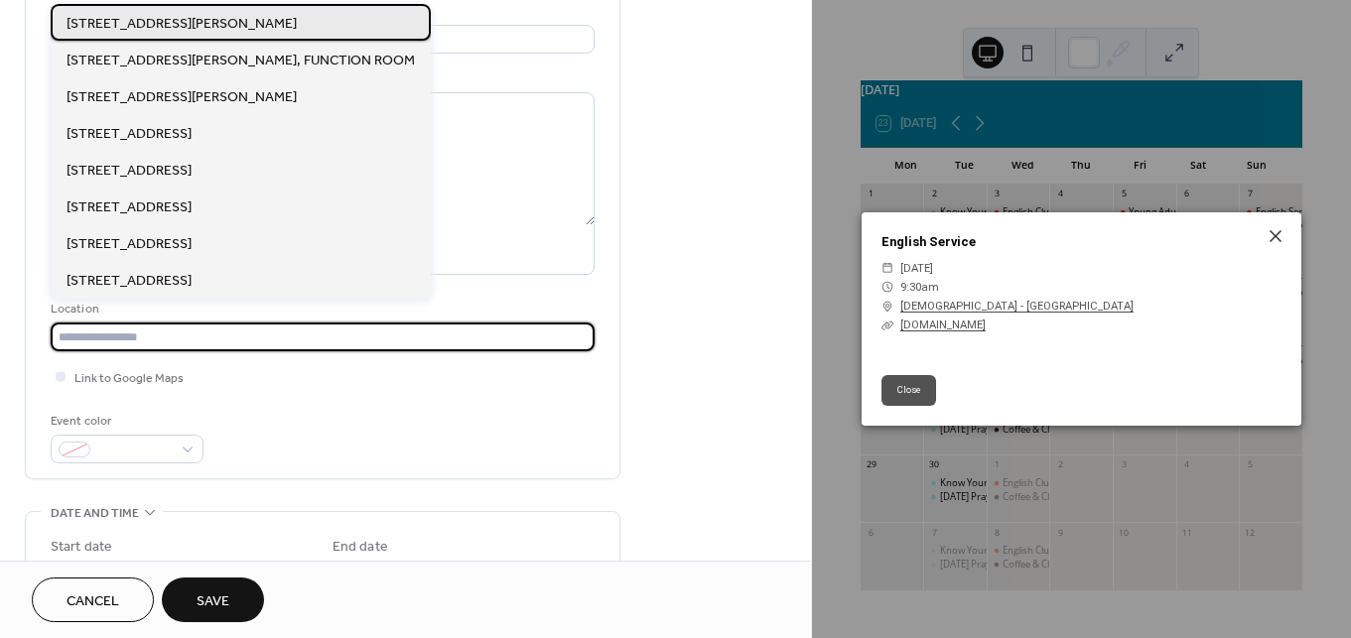
click at [241, 36] on div "[STREET_ADDRESS][PERSON_NAME]" at bounding box center [241, 22] width 380 height 37
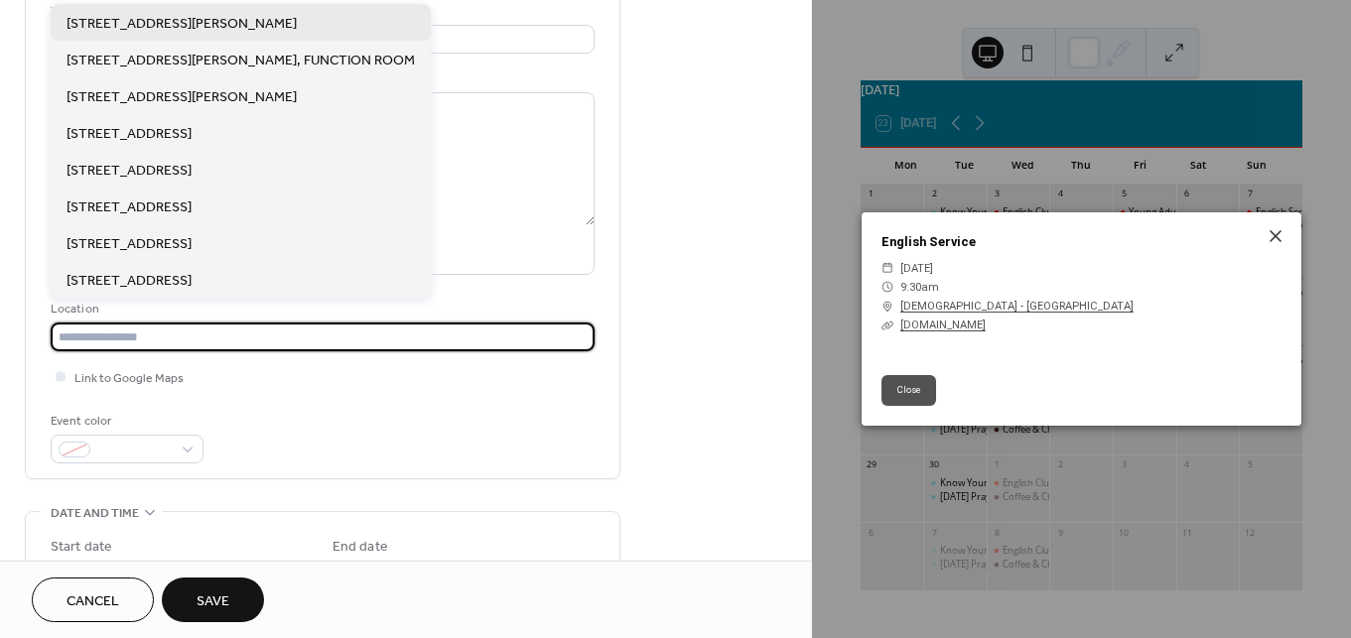
type input "**********"
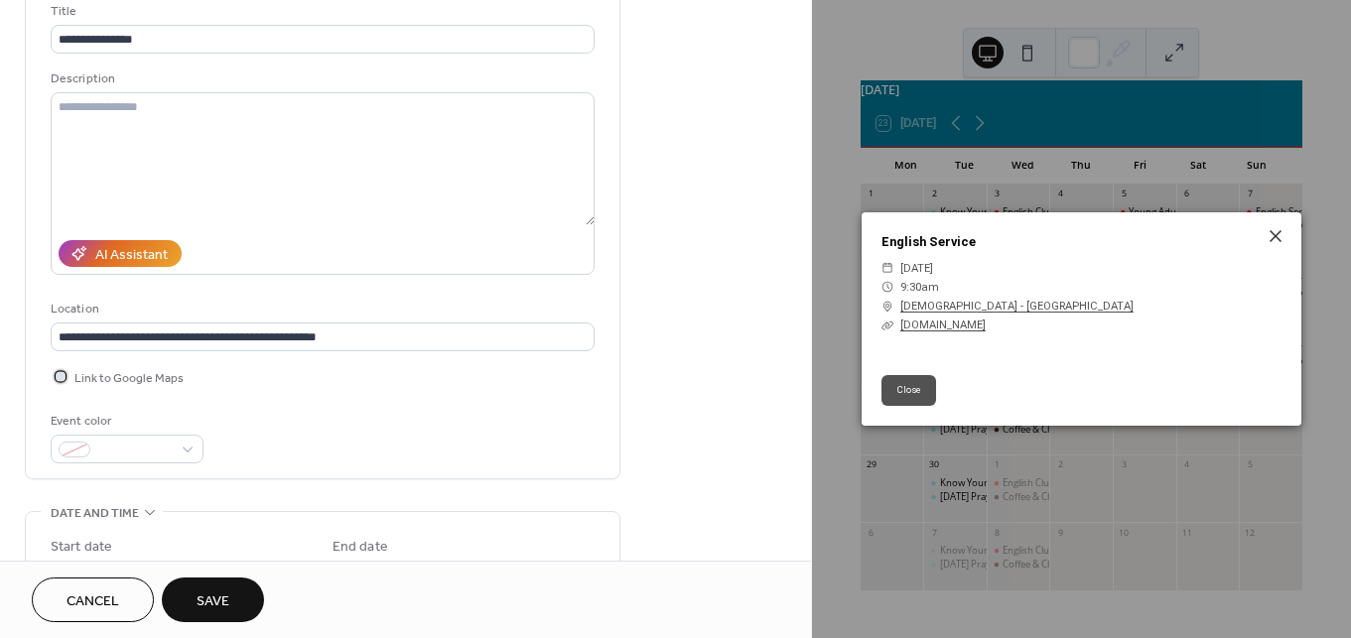
click at [57, 377] on div at bounding box center [61, 376] width 10 height 10
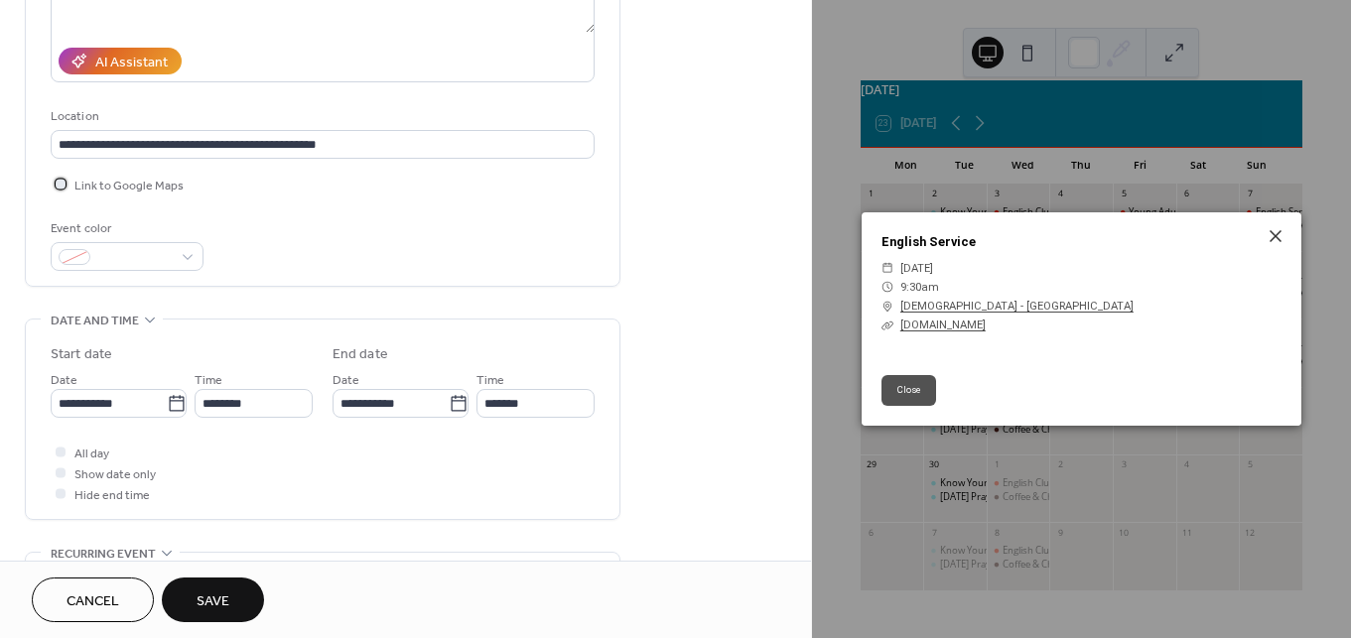
scroll to position [376, 0]
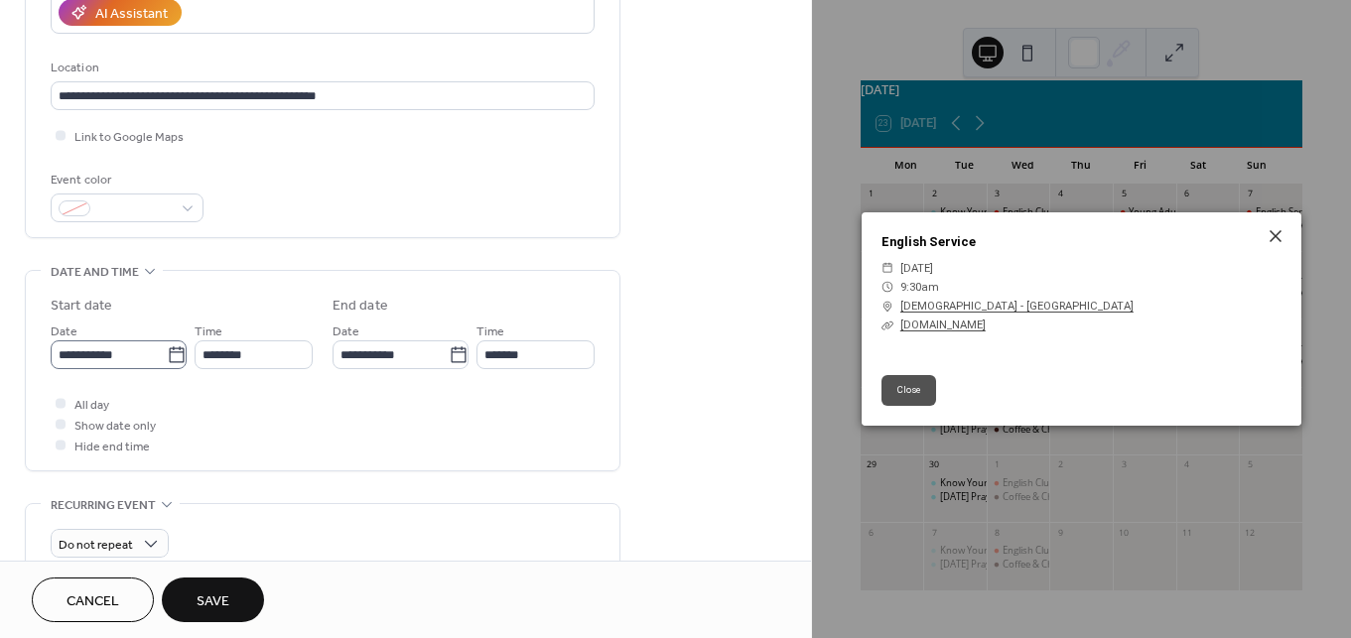
click at [167, 355] on icon at bounding box center [177, 355] width 20 height 20
click at [165, 355] on input "**********" at bounding box center [109, 354] width 116 height 29
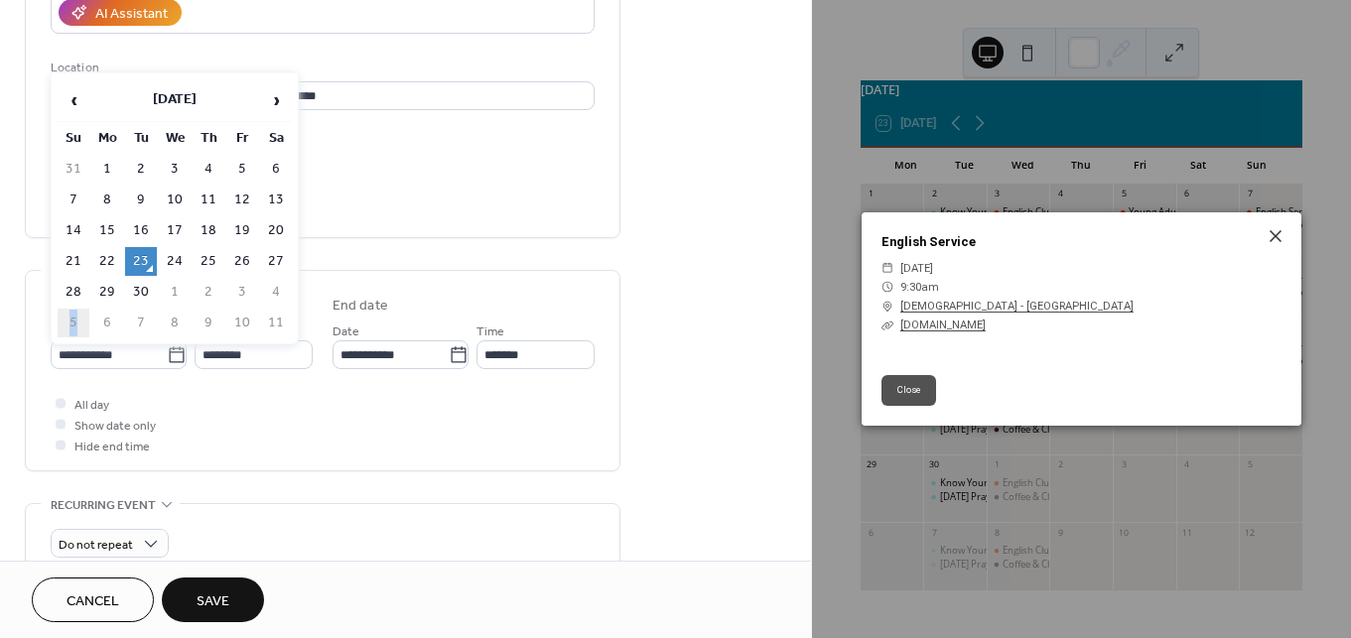
drag, startPoint x: 285, startPoint y: 283, endPoint x: 77, endPoint y: 307, distance: 208.8
click at [77, 307] on tbody "31 1 2 3 4 5 6 7 8 9 10 11 12 13 14 15 16 17 18 19 20 21 22 23 24 25 26 27 28 2…" at bounding box center [175, 246] width 234 height 183
click at [73, 323] on td "5" at bounding box center [74, 323] width 32 height 29
type input "**********"
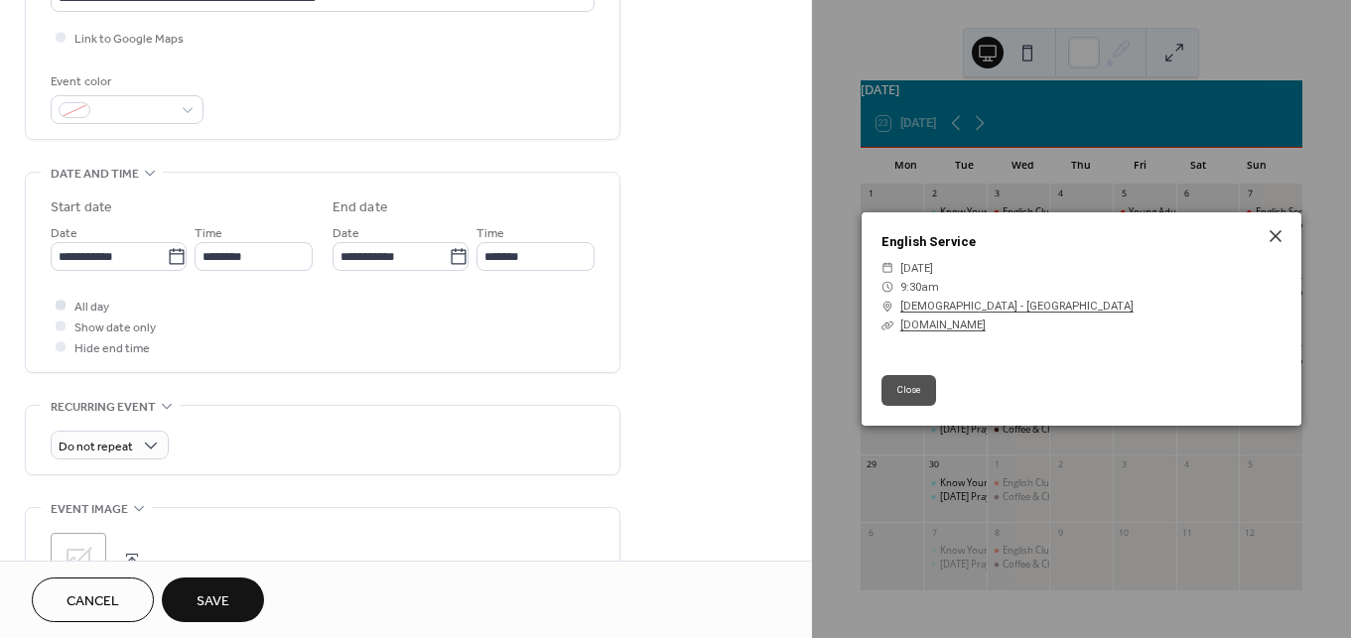
scroll to position [501, 0]
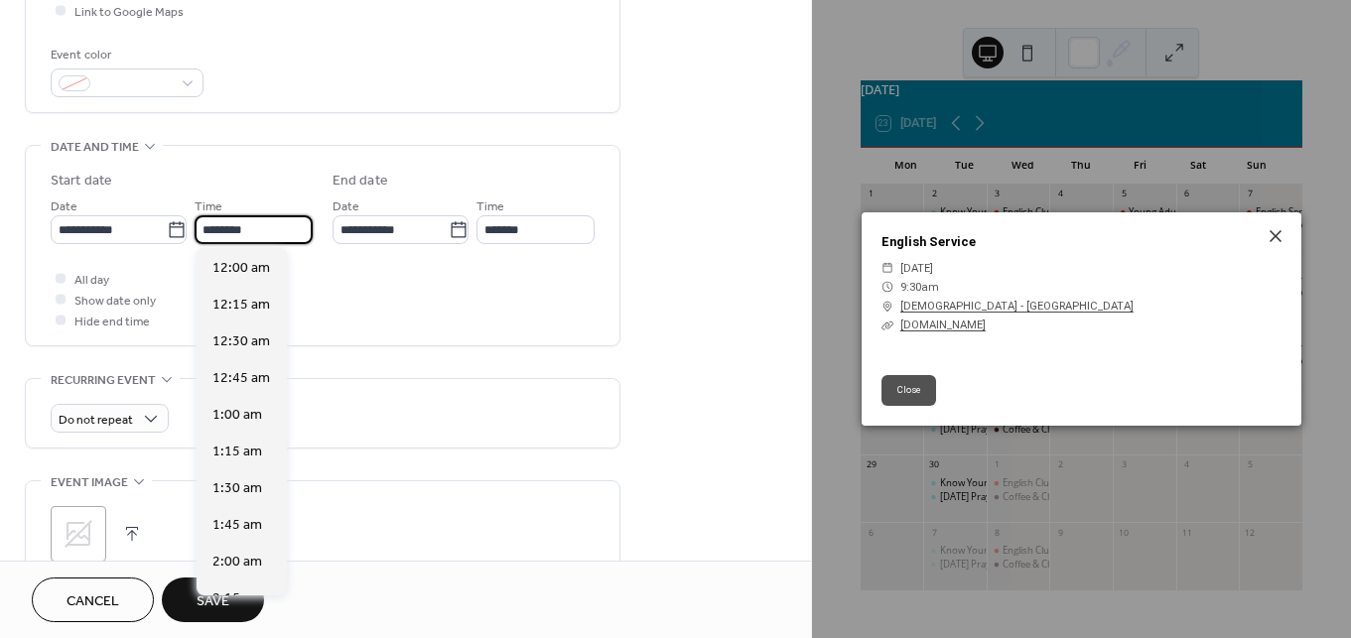
click at [248, 228] on input "********" at bounding box center [253, 229] width 118 height 29
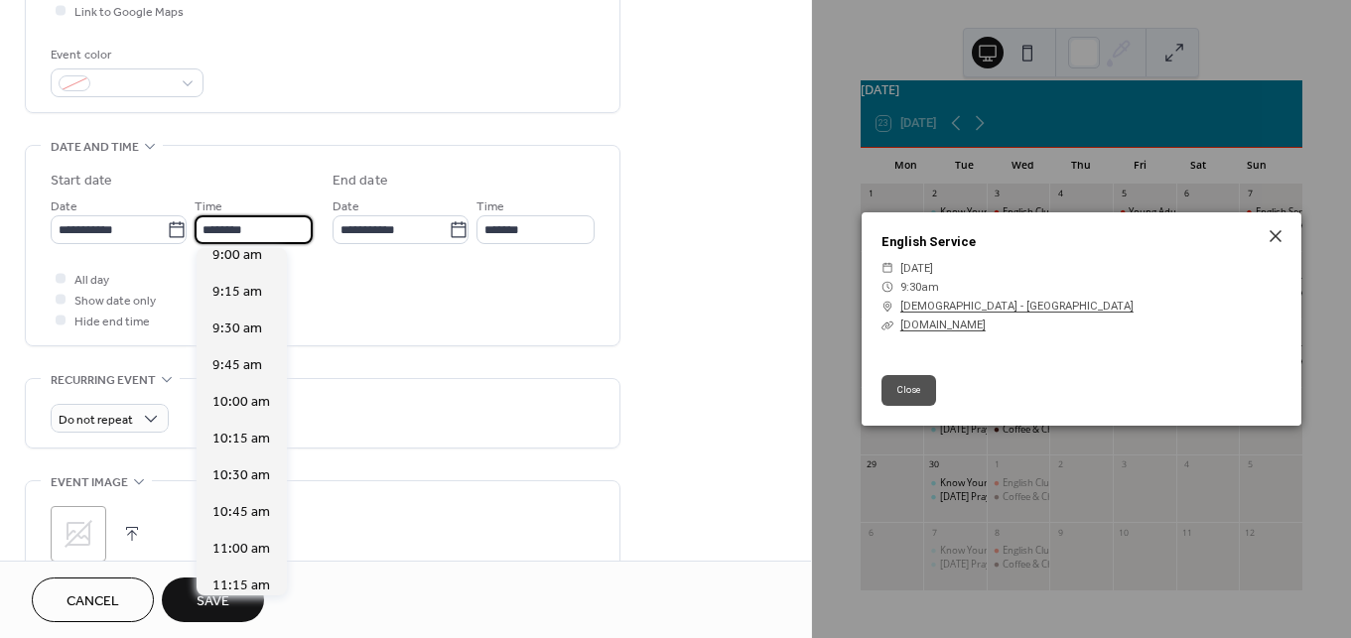
scroll to position [1300, 0]
click at [252, 371] on span "9:30 am" at bounding box center [237, 363] width 50 height 21
type input "*******"
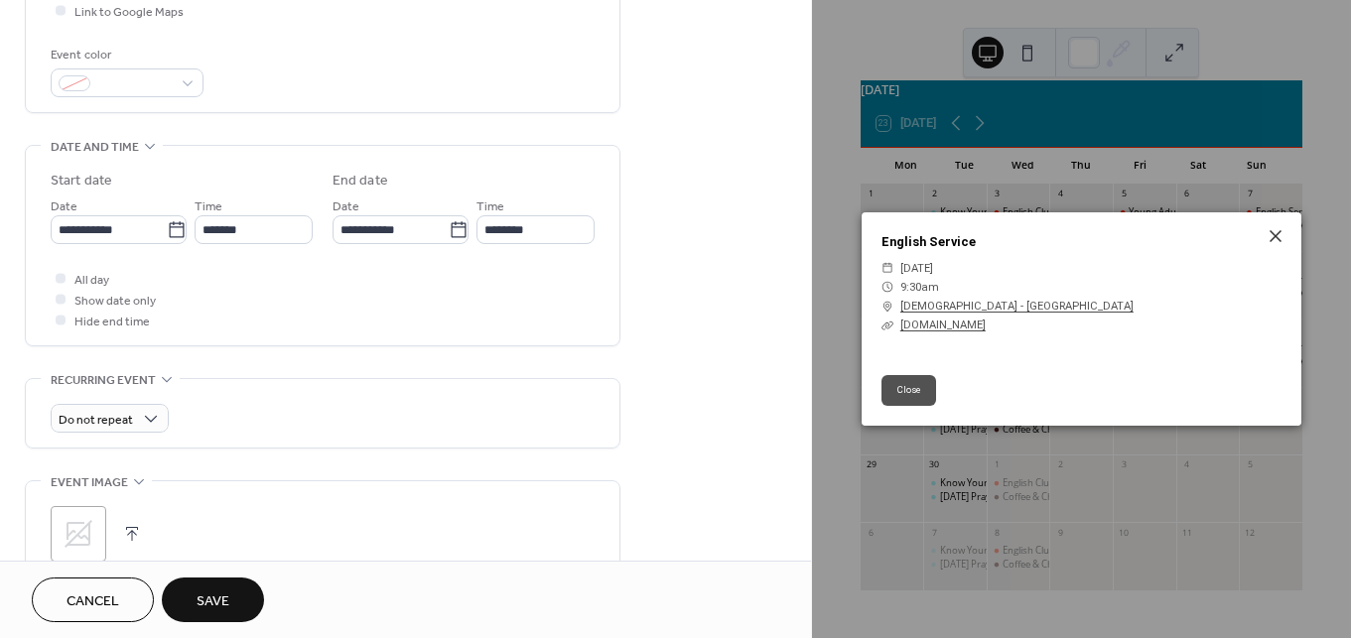
scroll to position [620, 0]
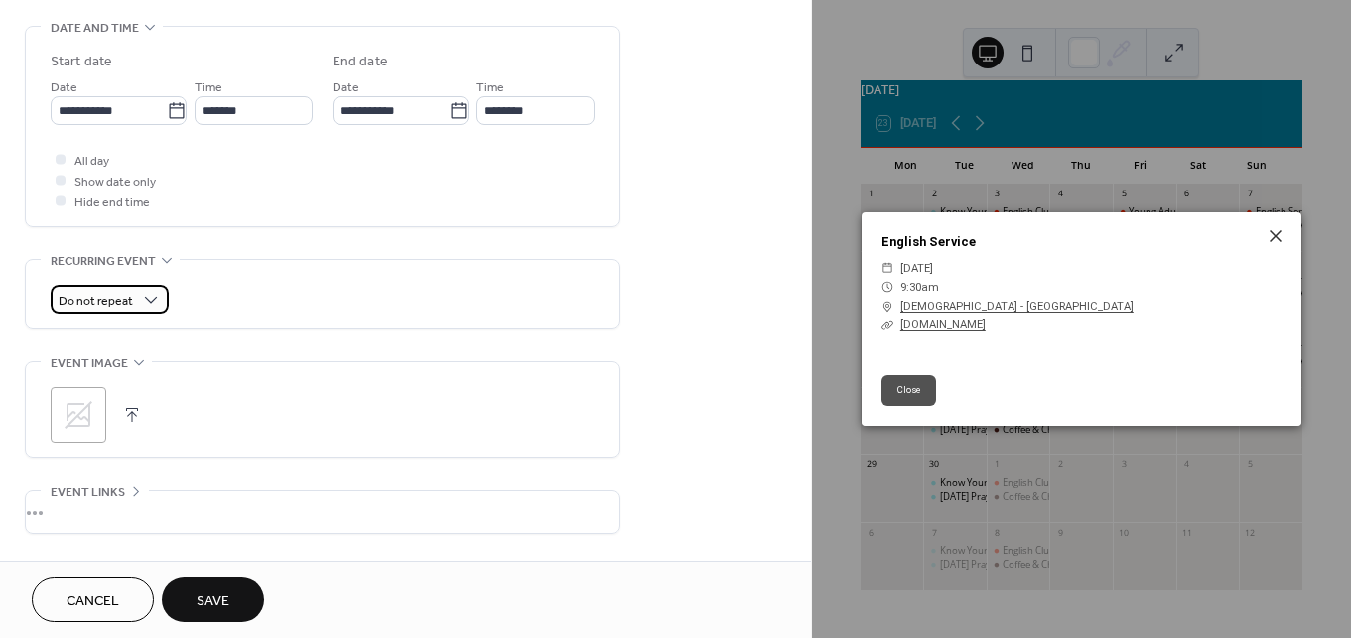
click at [143, 285] on div "Do not repeat" at bounding box center [110, 299] width 118 height 29
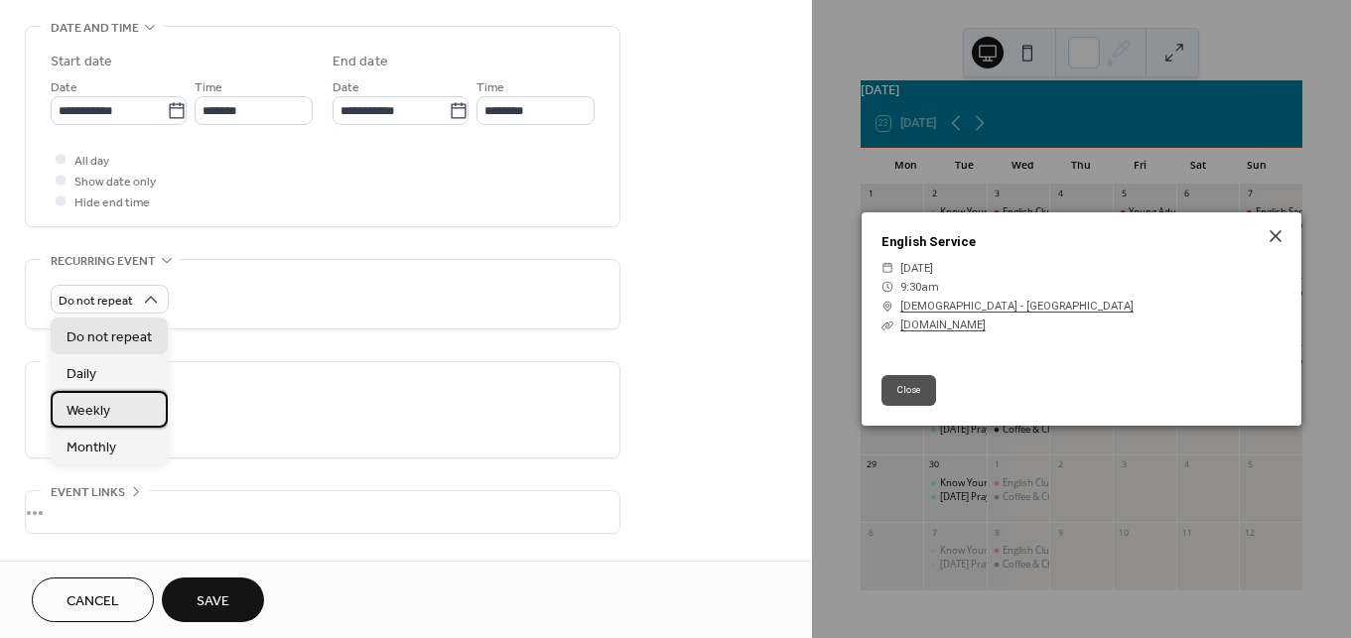
click at [124, 404] on div "Weekly" at bounding box center [109, 409] width 117 height 37
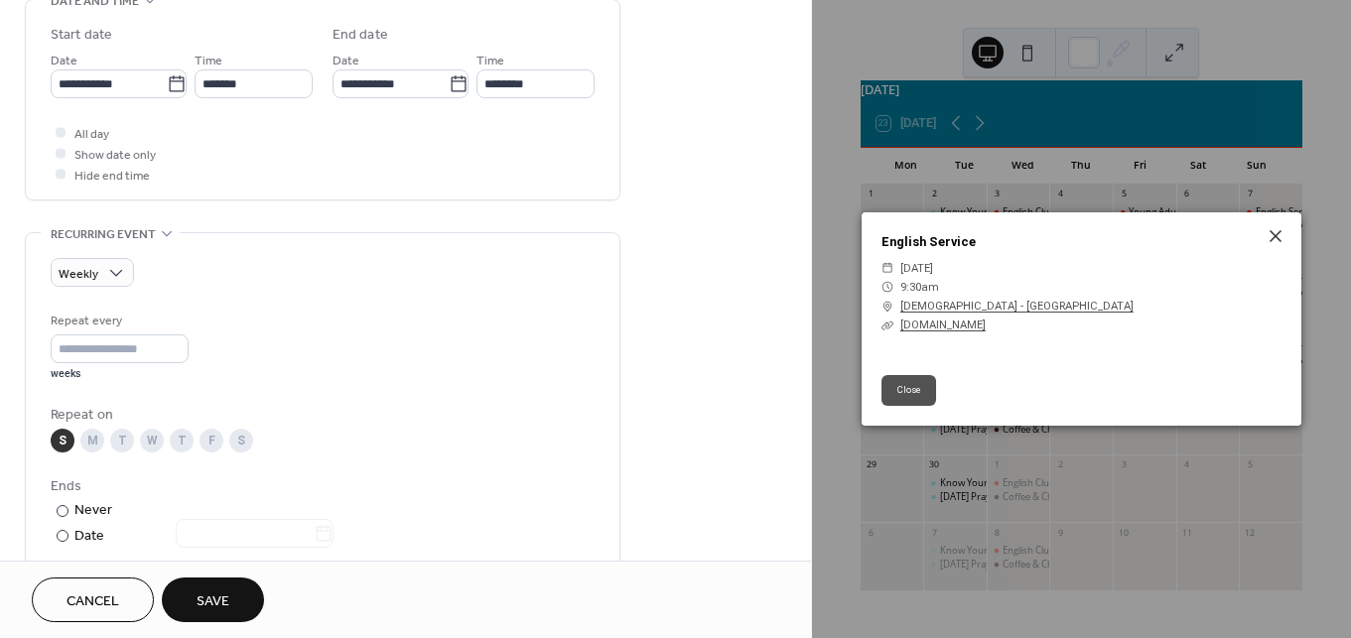
scroll to position [582, 0]
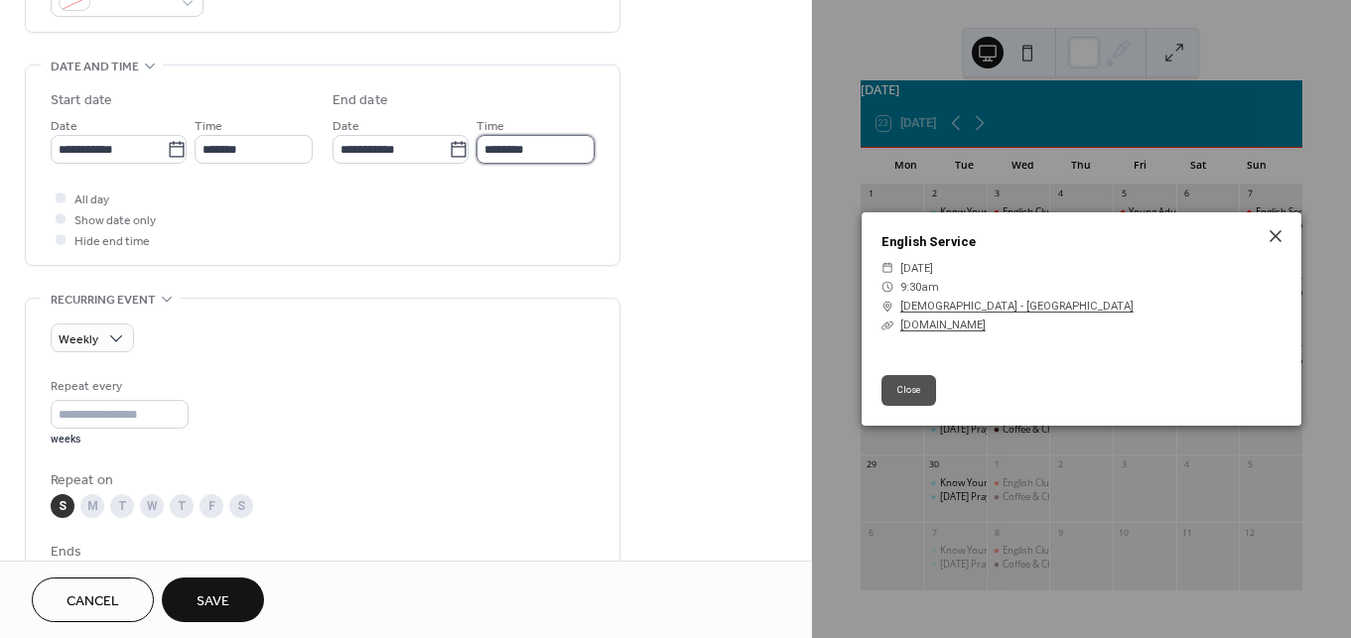
click at [546, 141] on input "********" at bounding box center [535, 149] width 118 height 29
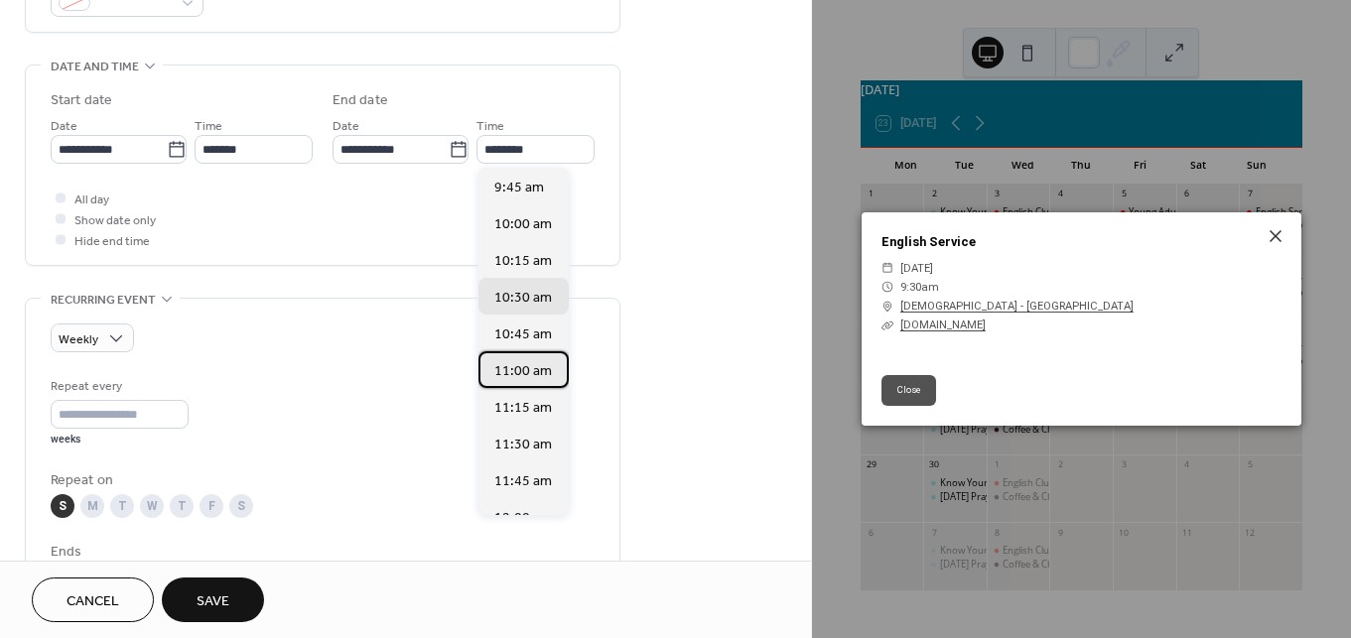
click at [523, 374] on span "11:00 am" at bounding box center [523, 371] width 58 height 21
type input "********"
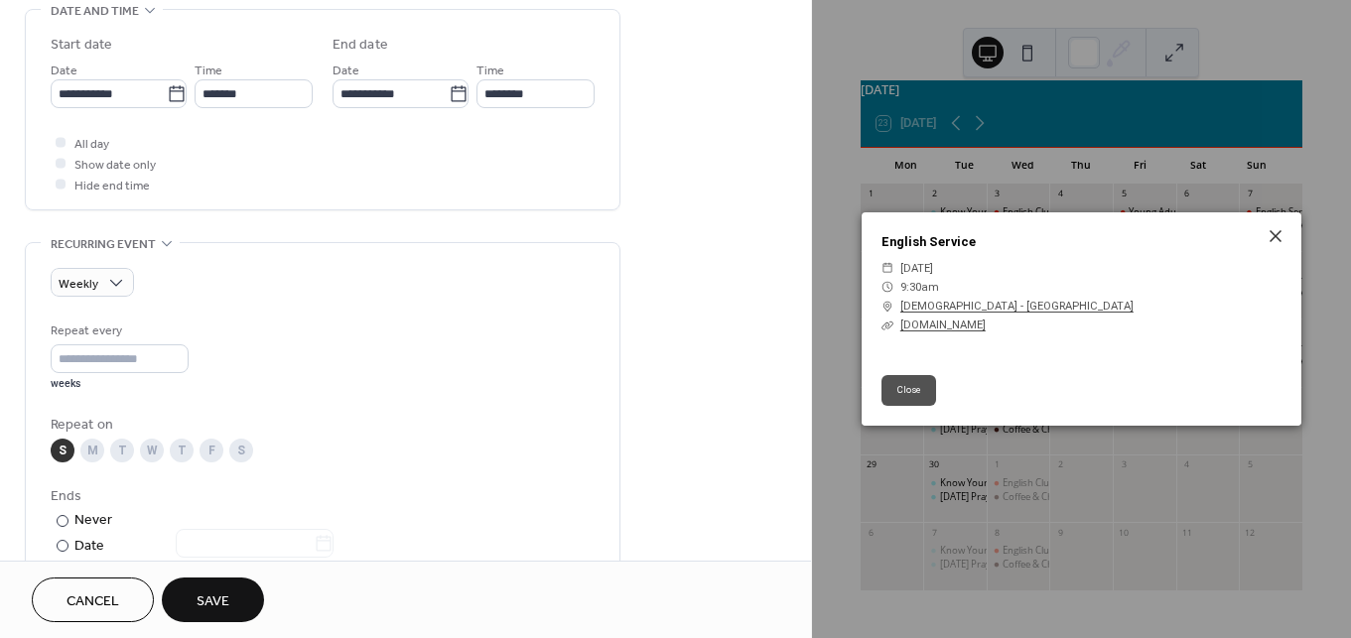
scroll to position [668, 0]
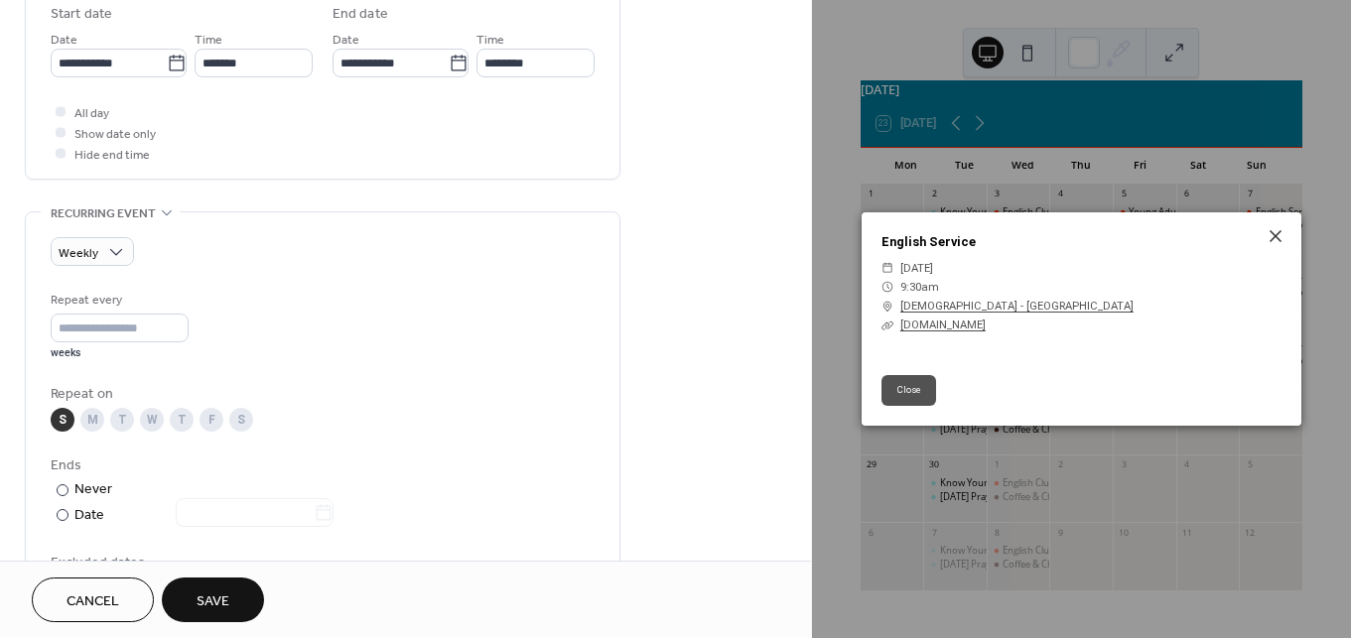
click at [226, 592] on span "Save" at bounding box center [212, 601] width 33 height 21
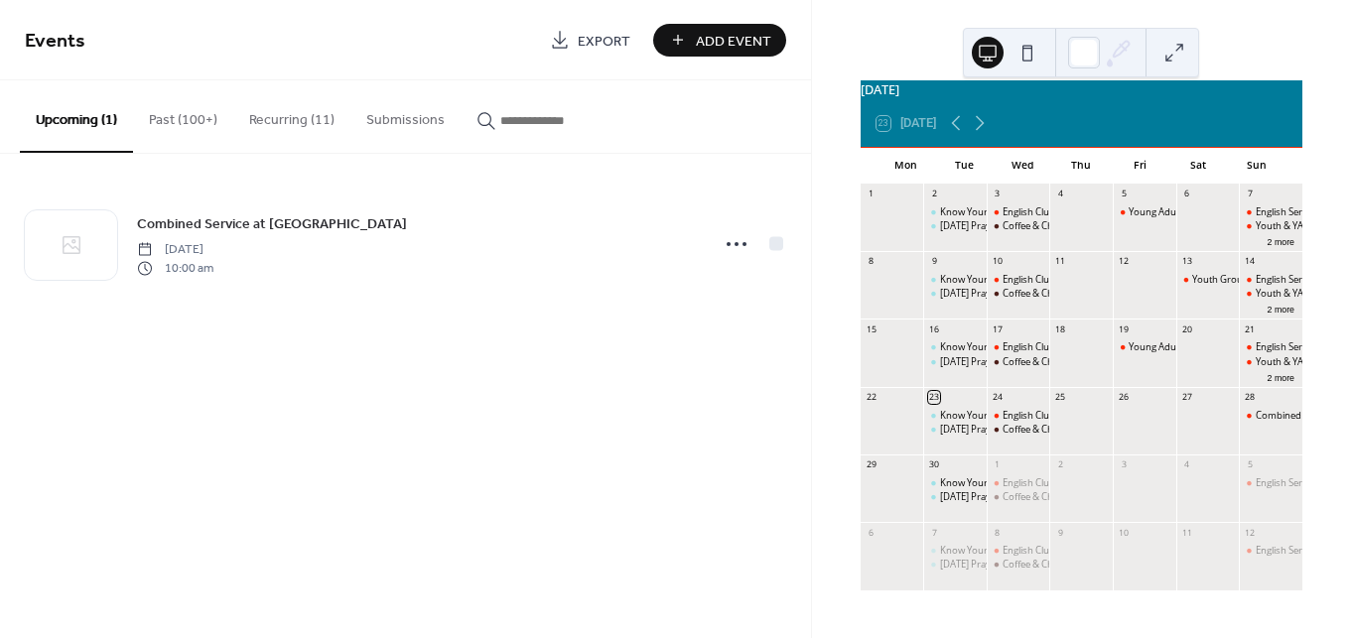
click at [303, 137] on button "Recurring (11)" at bounding box center [291, 115] width 117 height 70
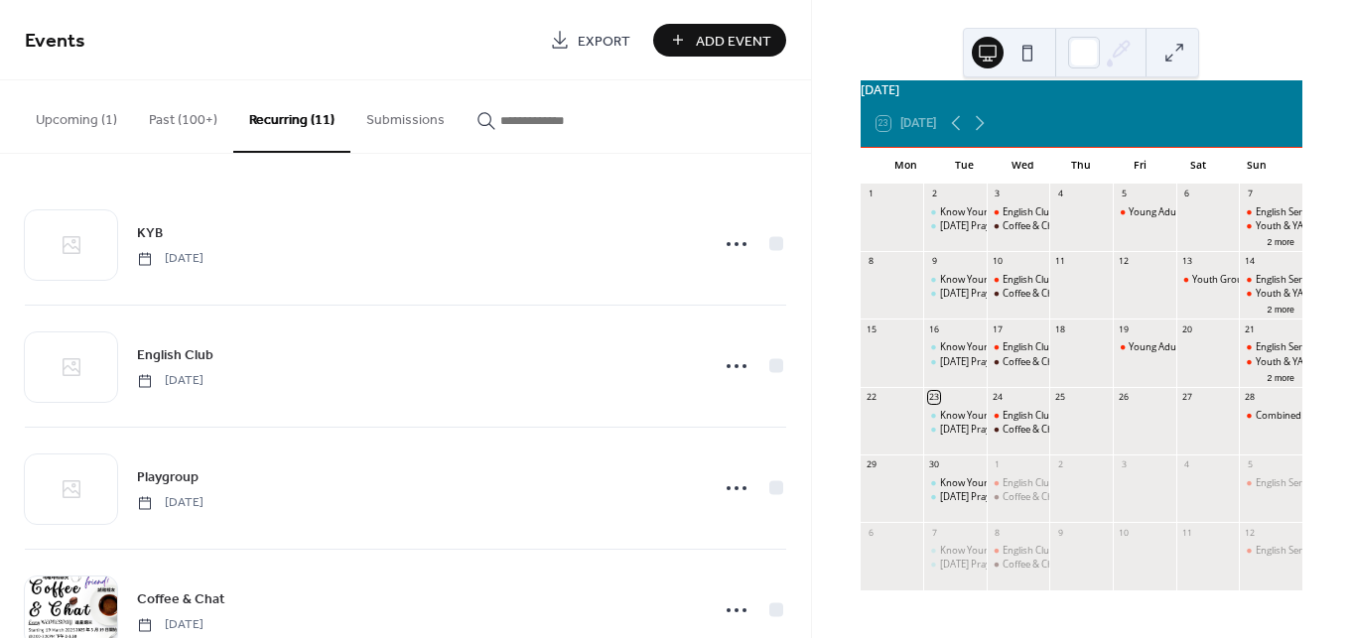
click at [51, 140] on button "Upcoming (1)" at bounding box center [76, 115] width 113 height 70
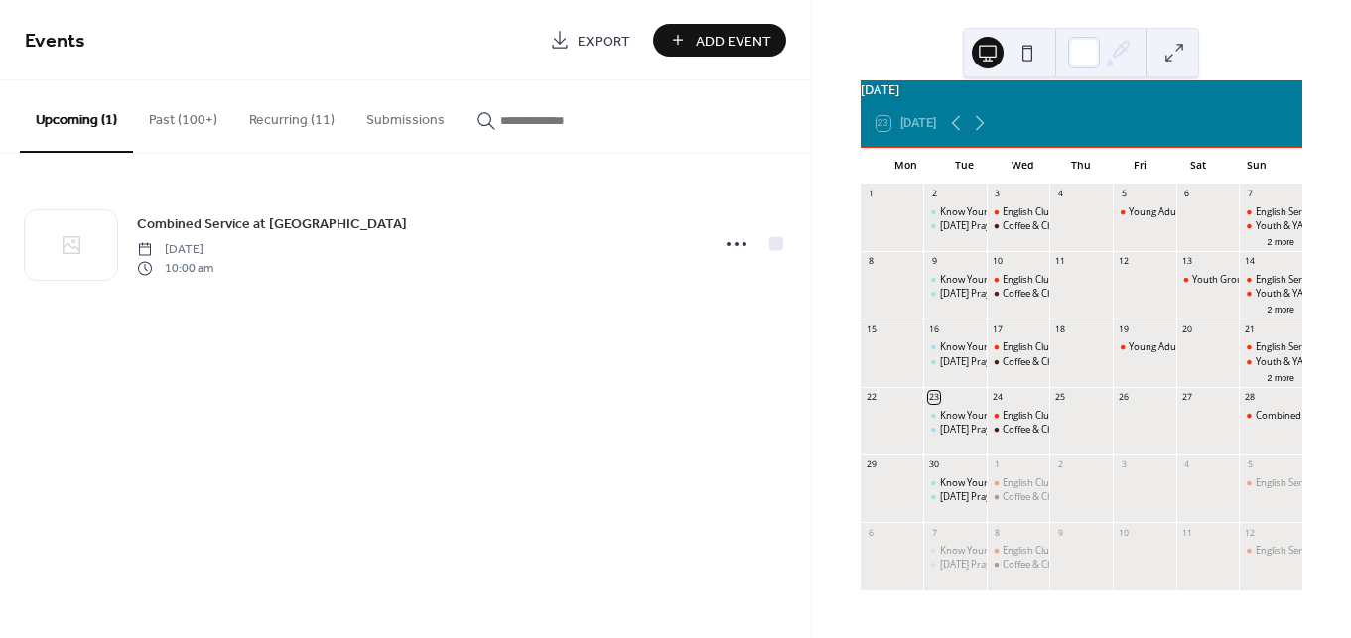
click at [695, 26] on button "Add Event" at bounding box center [719, 40] width 133 height 33
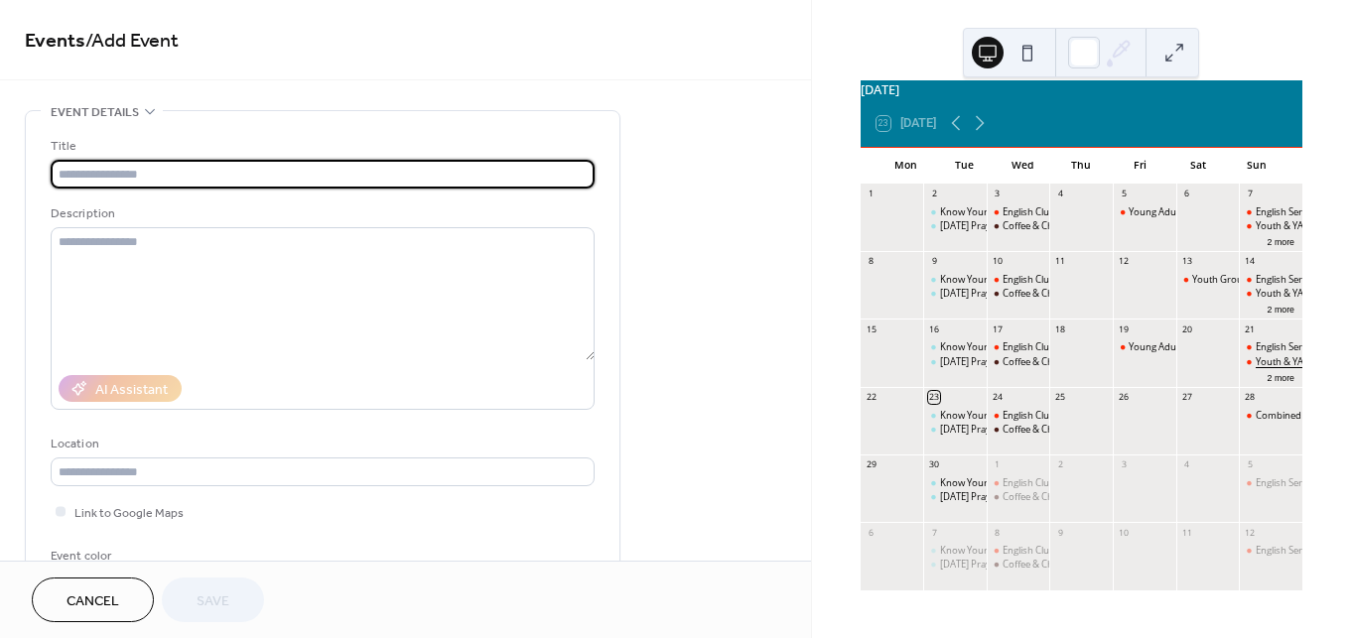
click at [1261, 359] on div "Youth & YA Service" at bounding box center [1295, 361] width 80 height 13
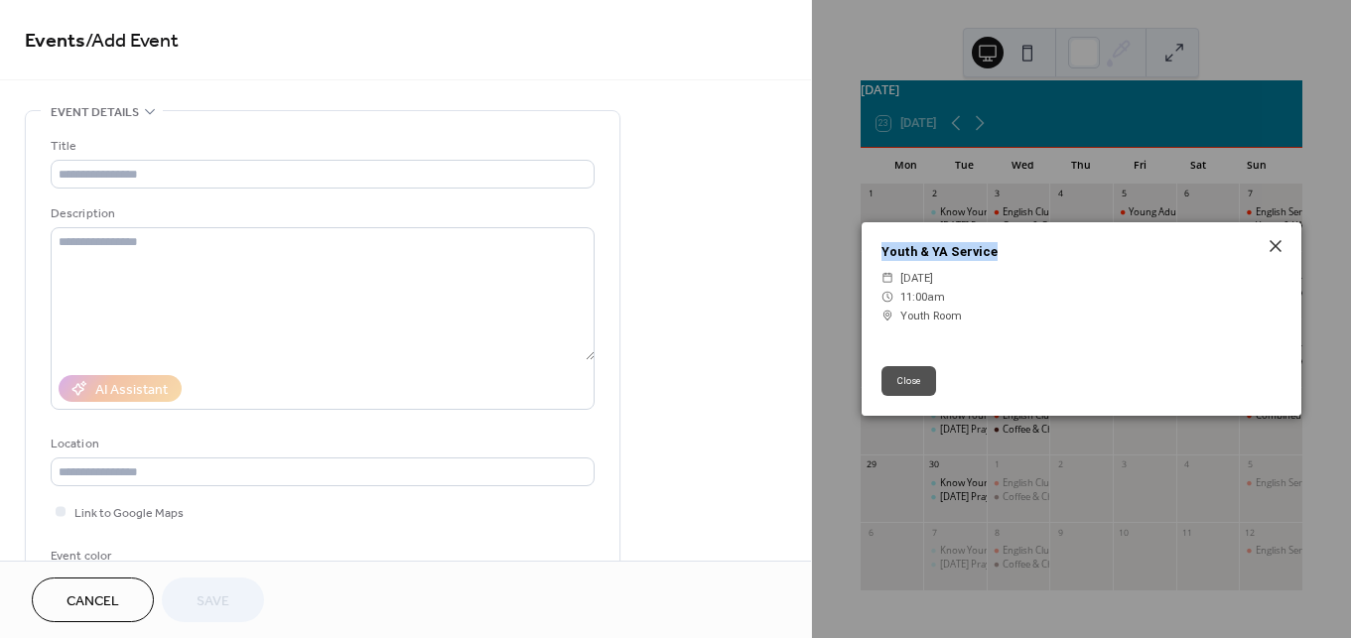
drag, startPoint x: 1003, startPoint y: 252, endPoint x: 811, endPoint y: 252, distance: 192.5
click at [812, 252] on div "Youth & YA Service ​ [DATE] ​ 11:00am ​ Youth Room Close" at bounding box center [1081, 319] width 539 height 638
copy div "Youth & YA Service"
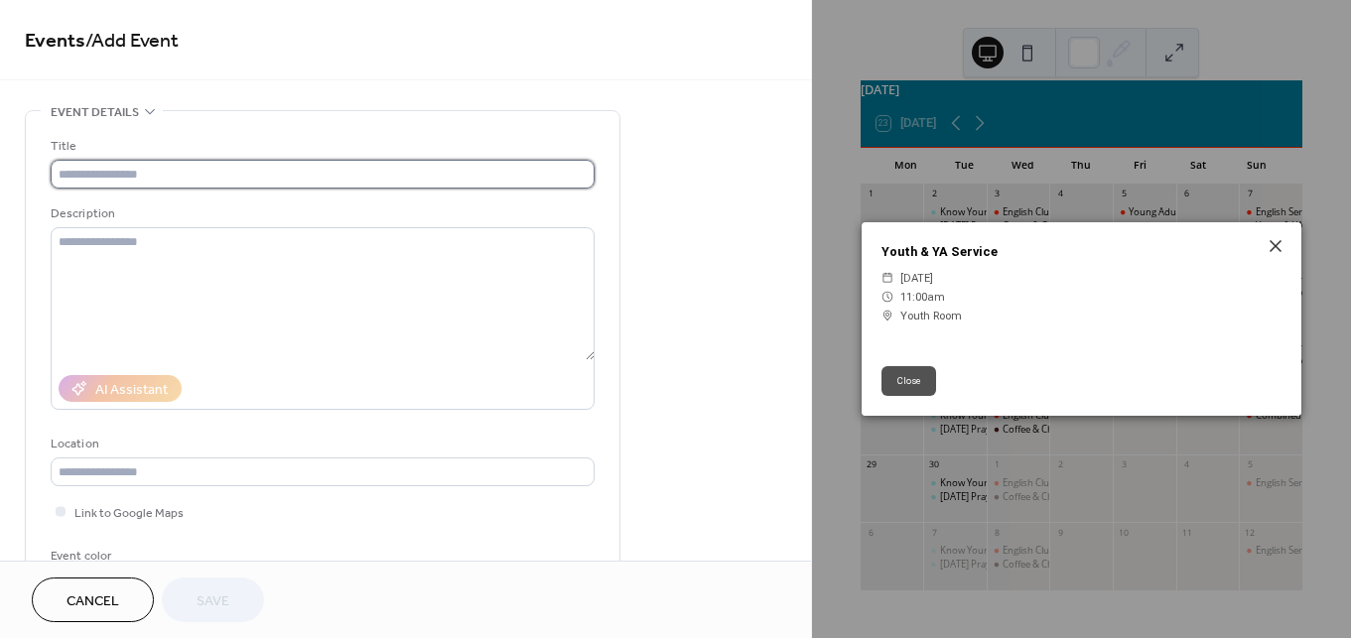
click at [149, 173] on input "text" at bounding box center [323, 174] width 544 height 29
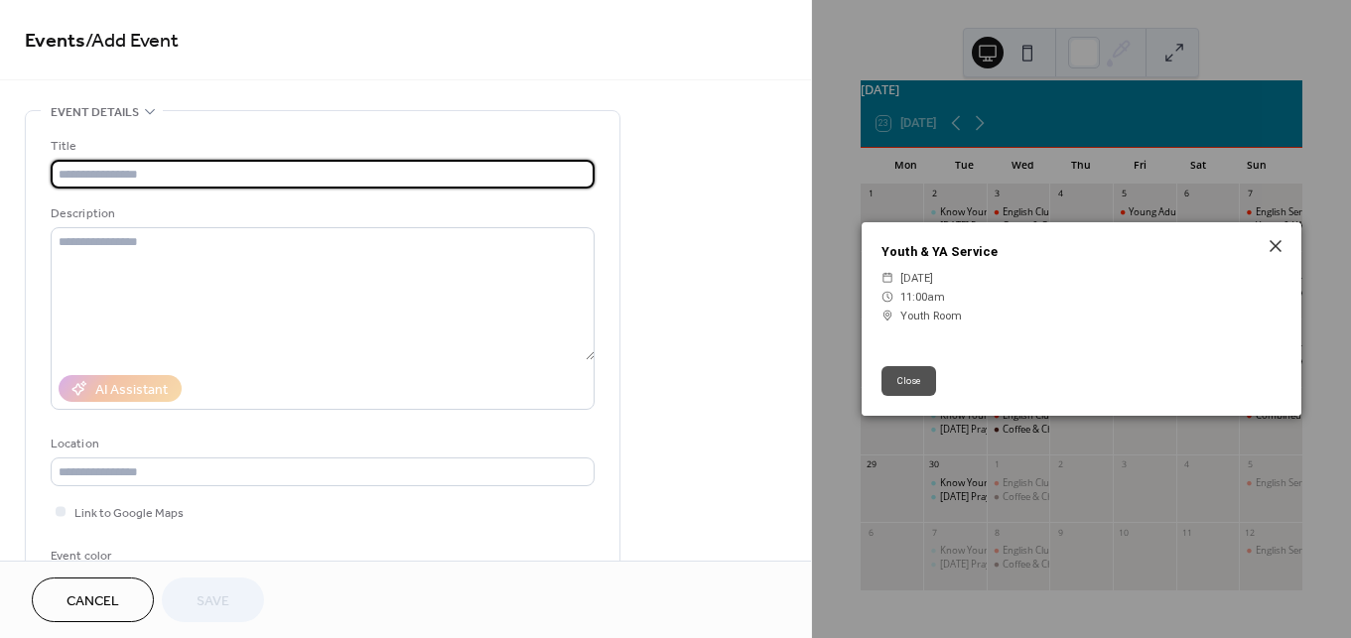
paste input "**********"
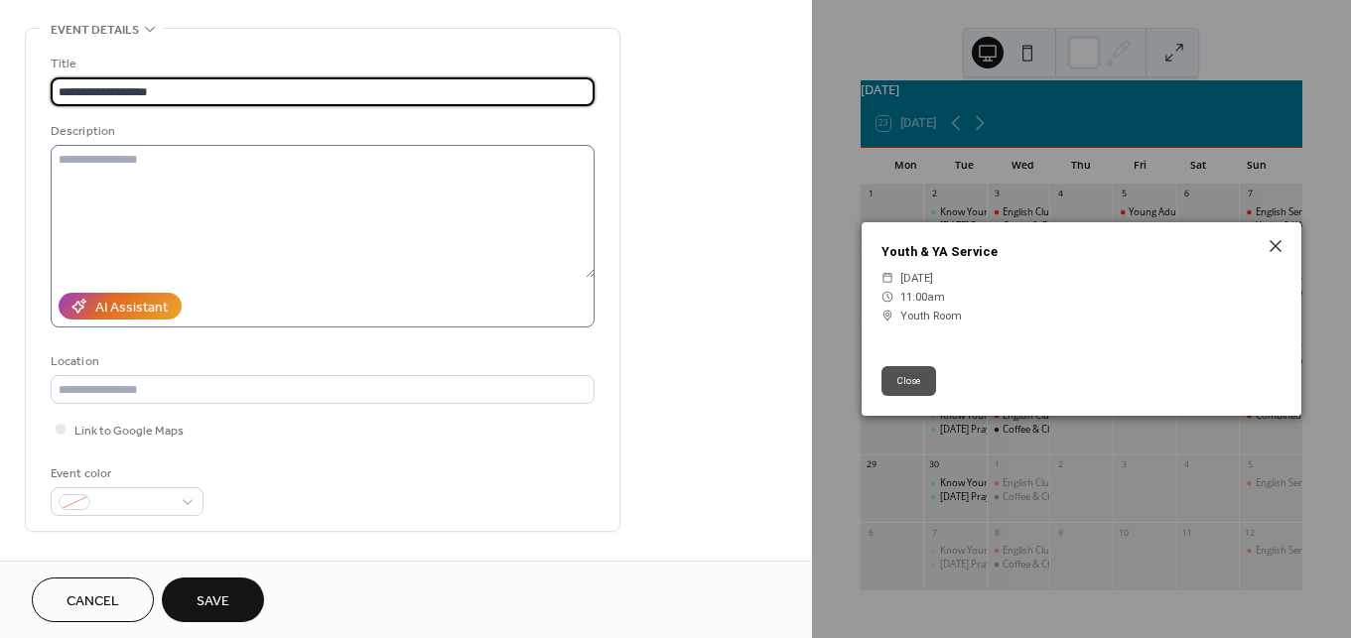
scroll to position [104, 0]
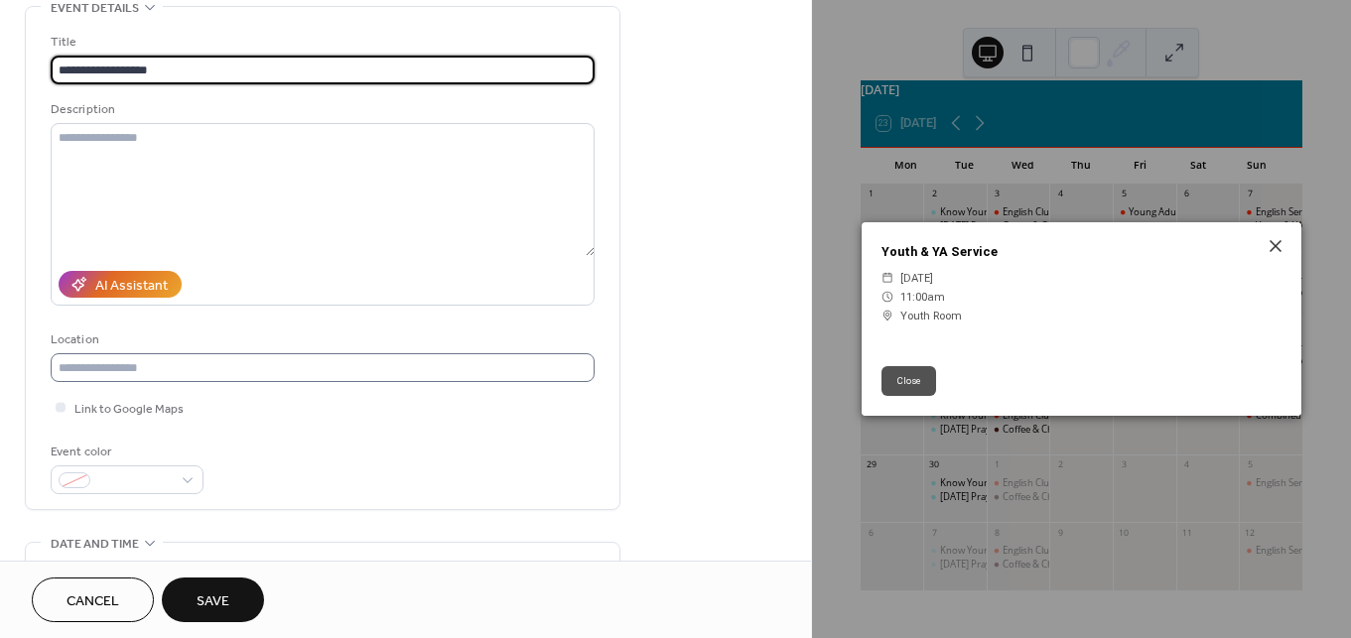
type input "**********"
click at [160, 366] on input "text" at bounding box center [323, 367] width 544 height 29
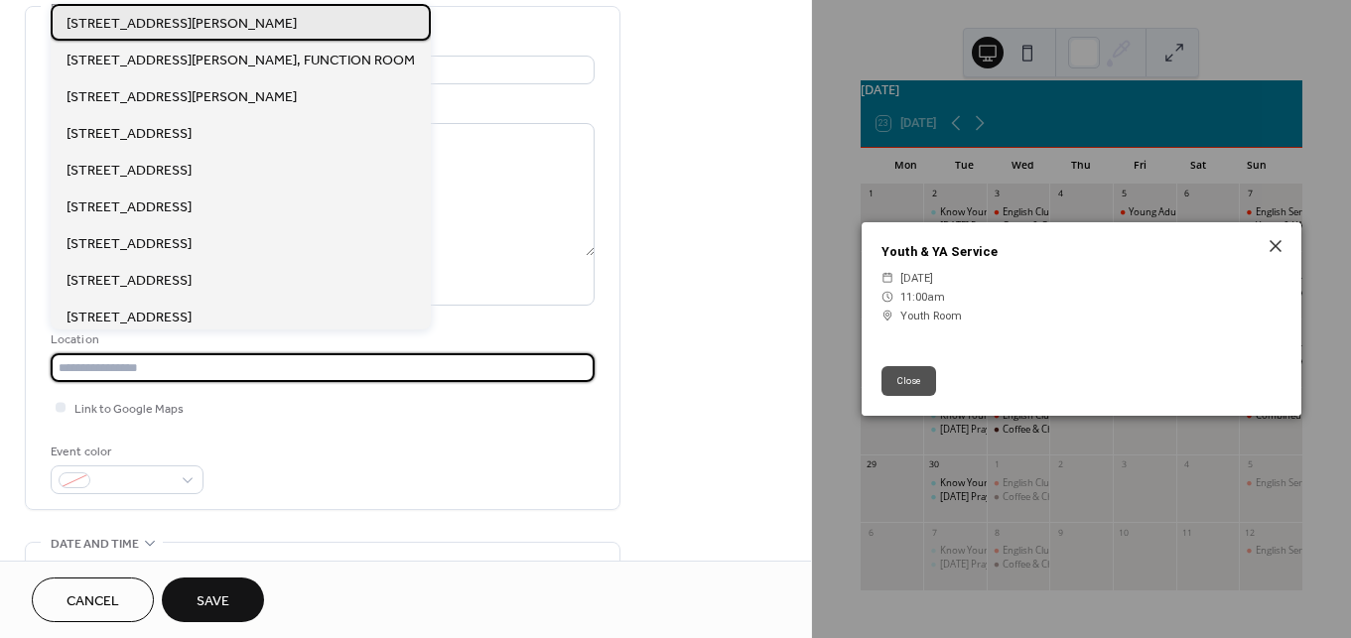
click at [260, 30] on span "[STREET_ADDRESS][PERSON_NAME]" at bounding box center [181, 24] width 230 height 21
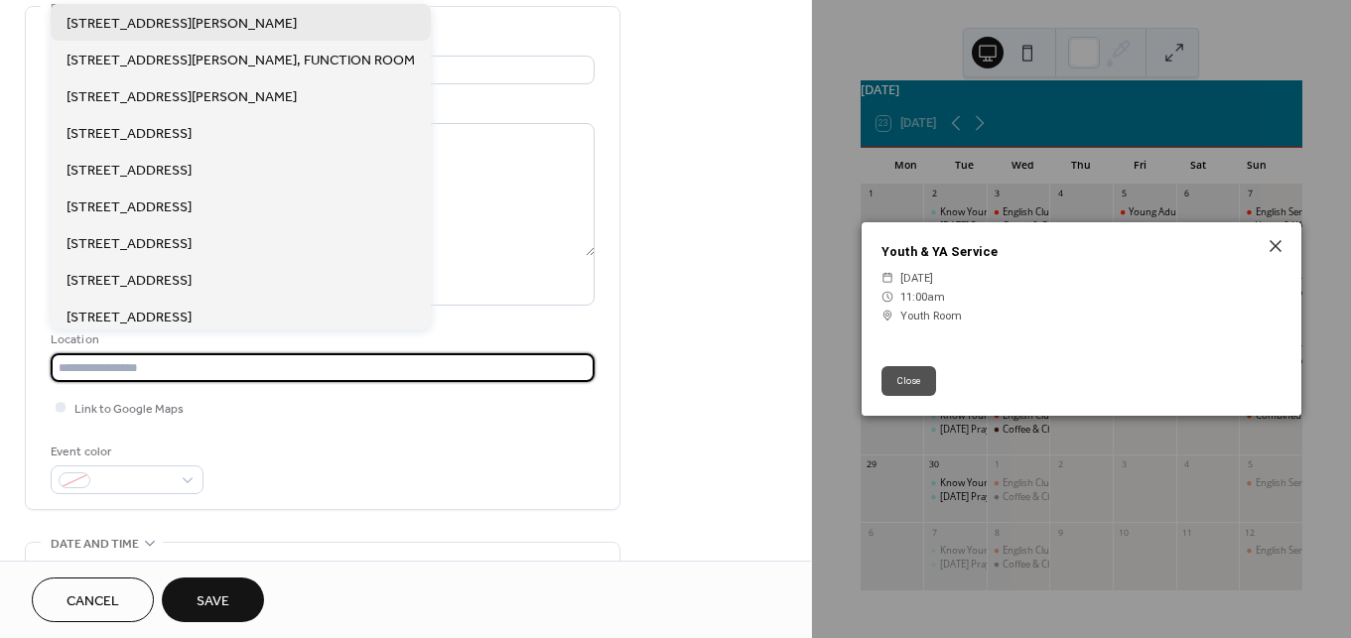
type input "**********"
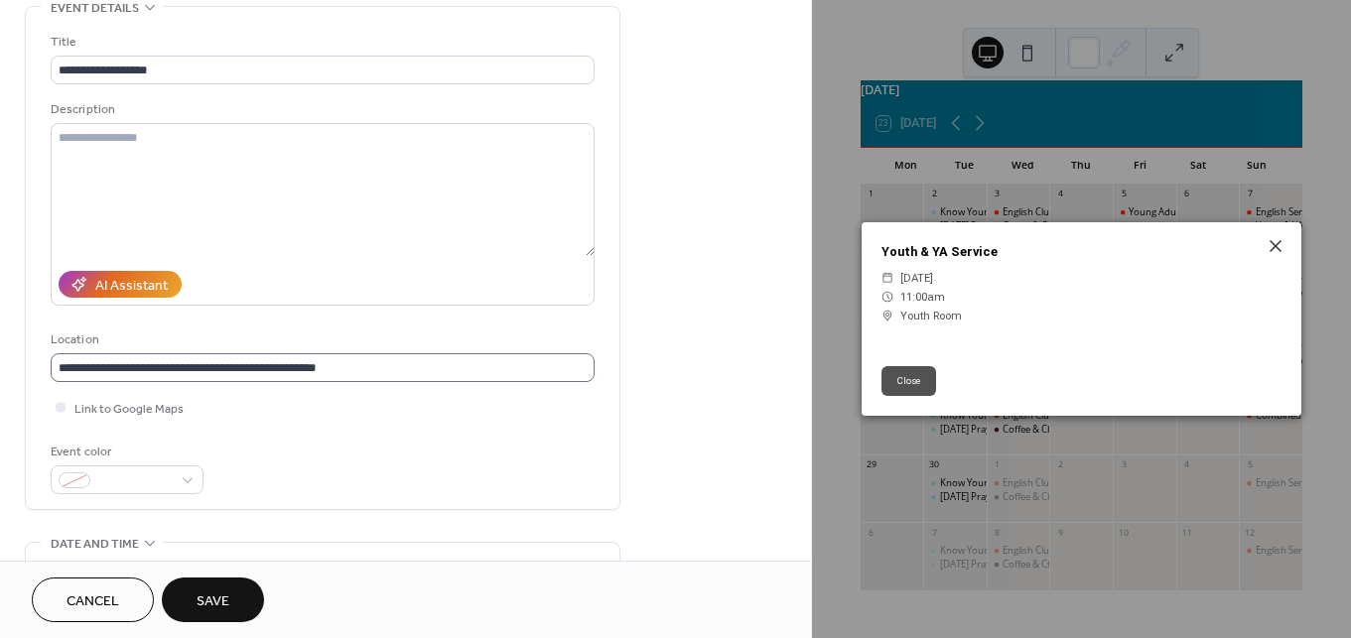
scroll to position [1, 0]
click at [56, 401] on div at bounding box center [61, 407] width 20 height 20
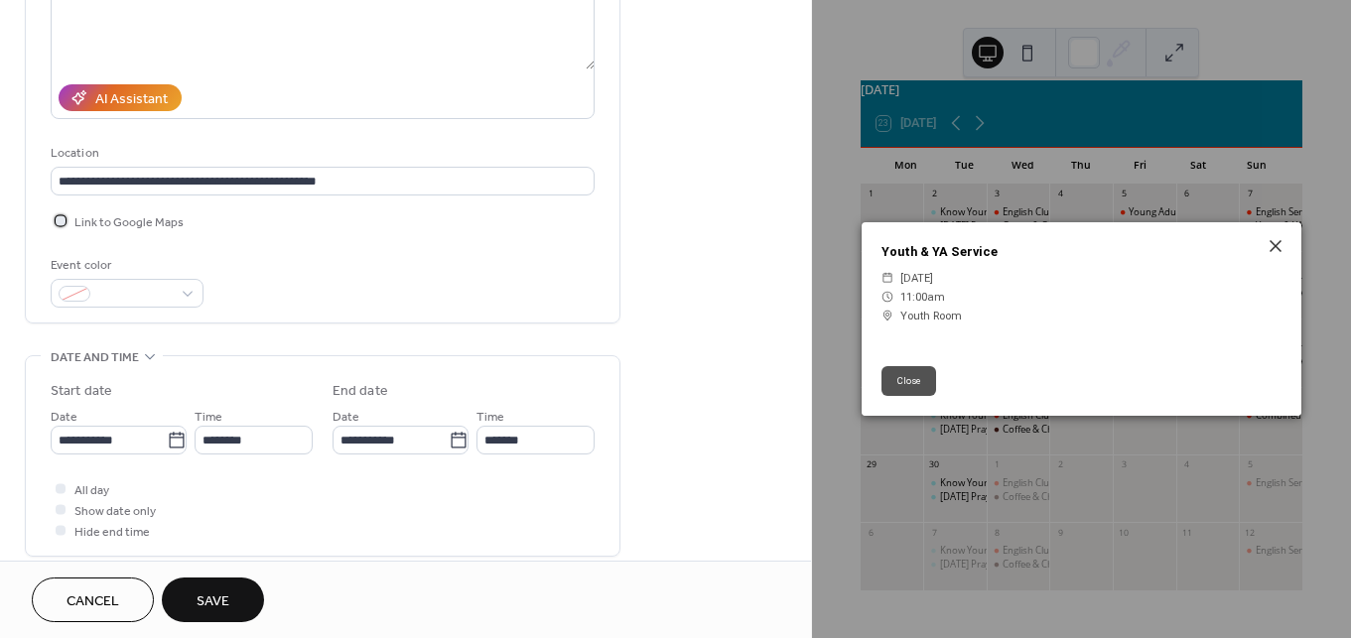
scroll to position [290, 0]
click at [143, 447] on input "**********" at bounding box center [109, 441] width 116 height 29
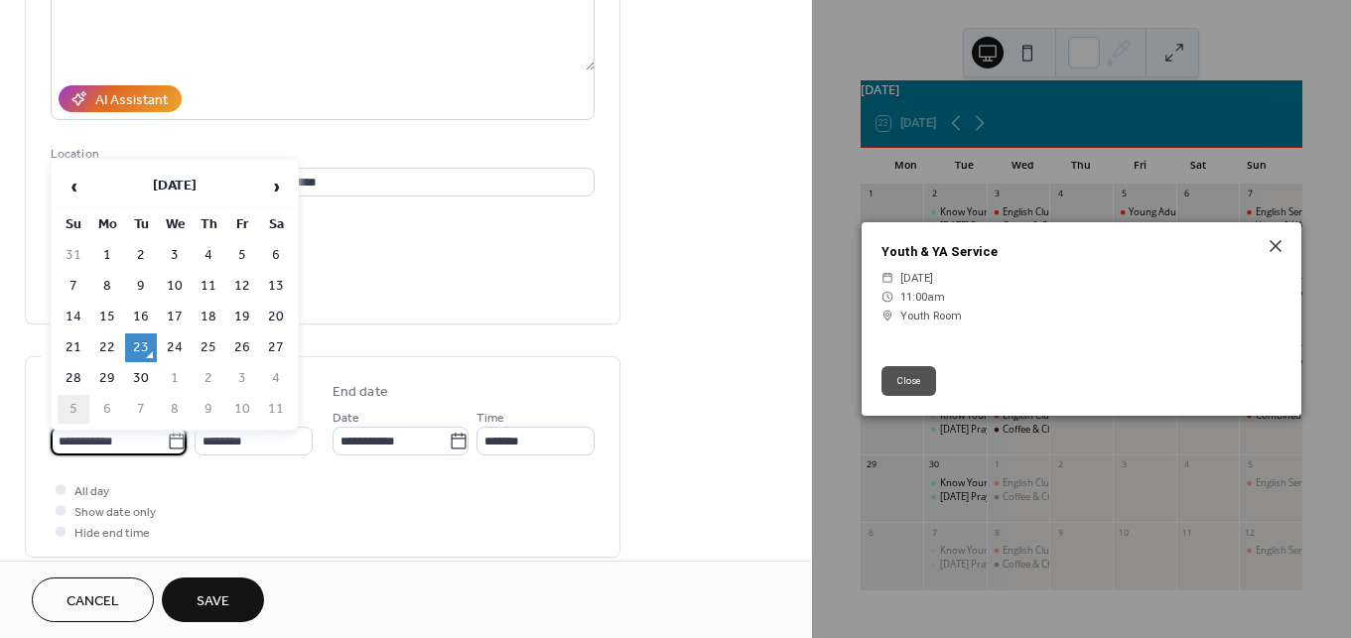
click at [74, 404] on td "5" at bounding box center [74, 409] width 32 height 29
type input "**********"
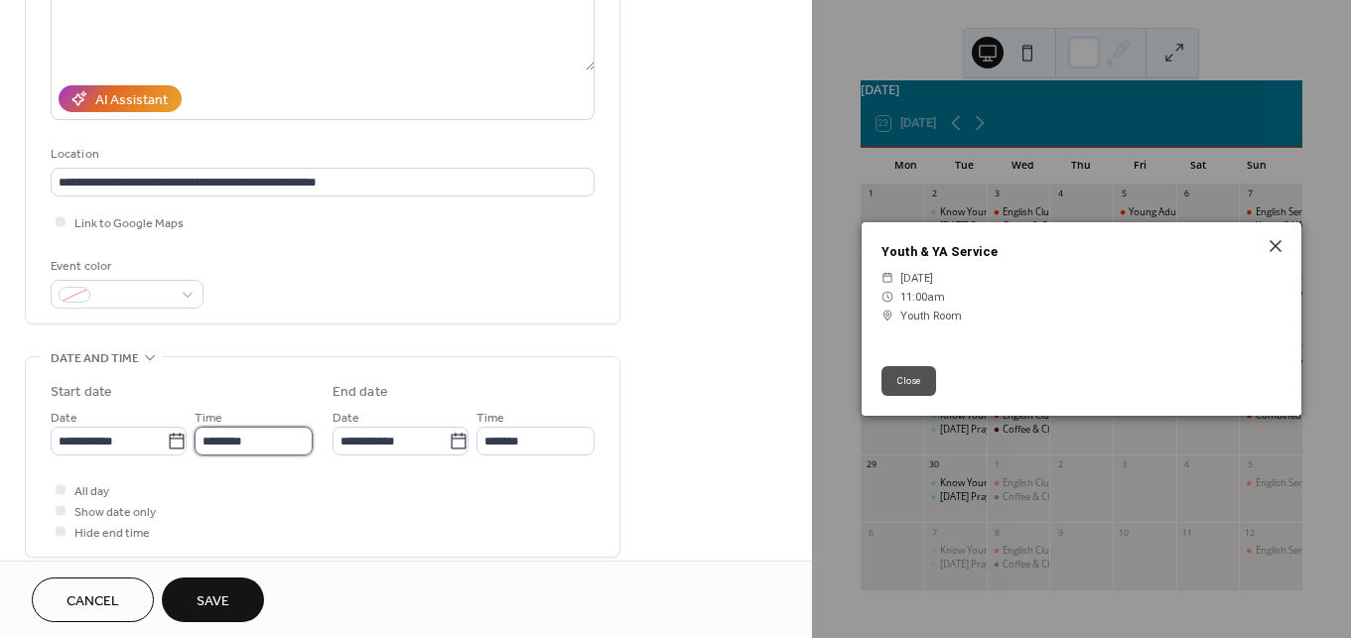
click at [262, 444] on input "********" at bounding box center [253, 441] width 118 height 29
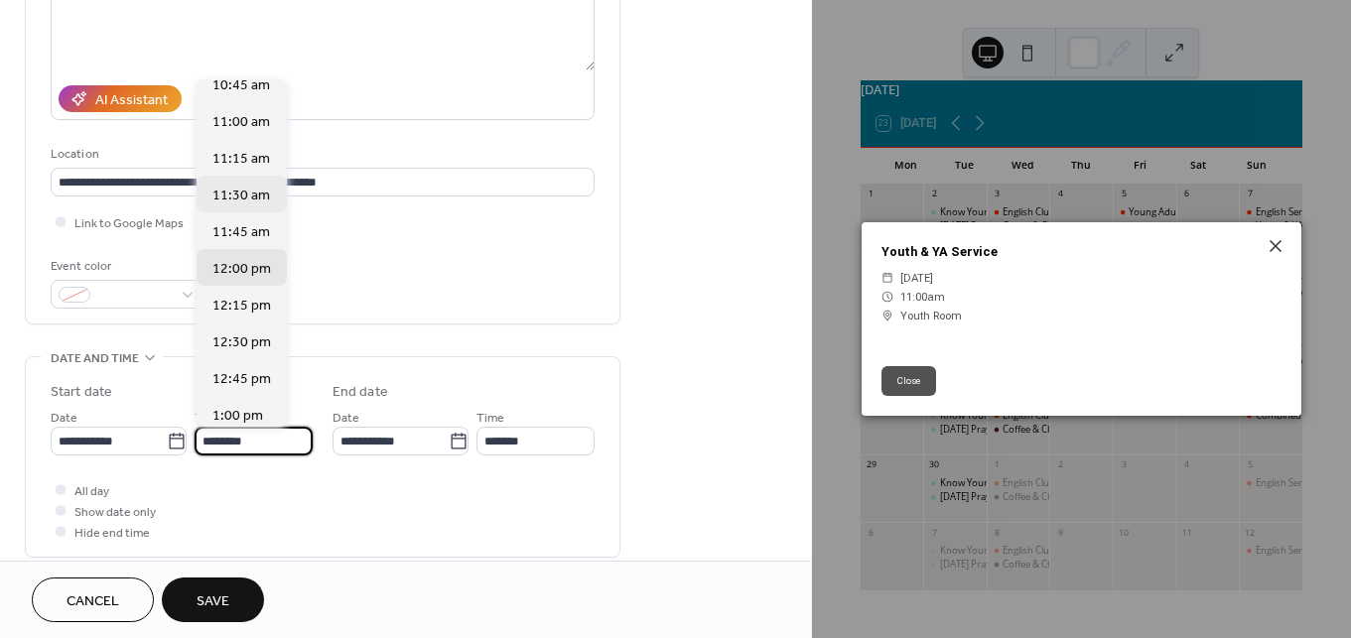
scroll to position [1582, 0]
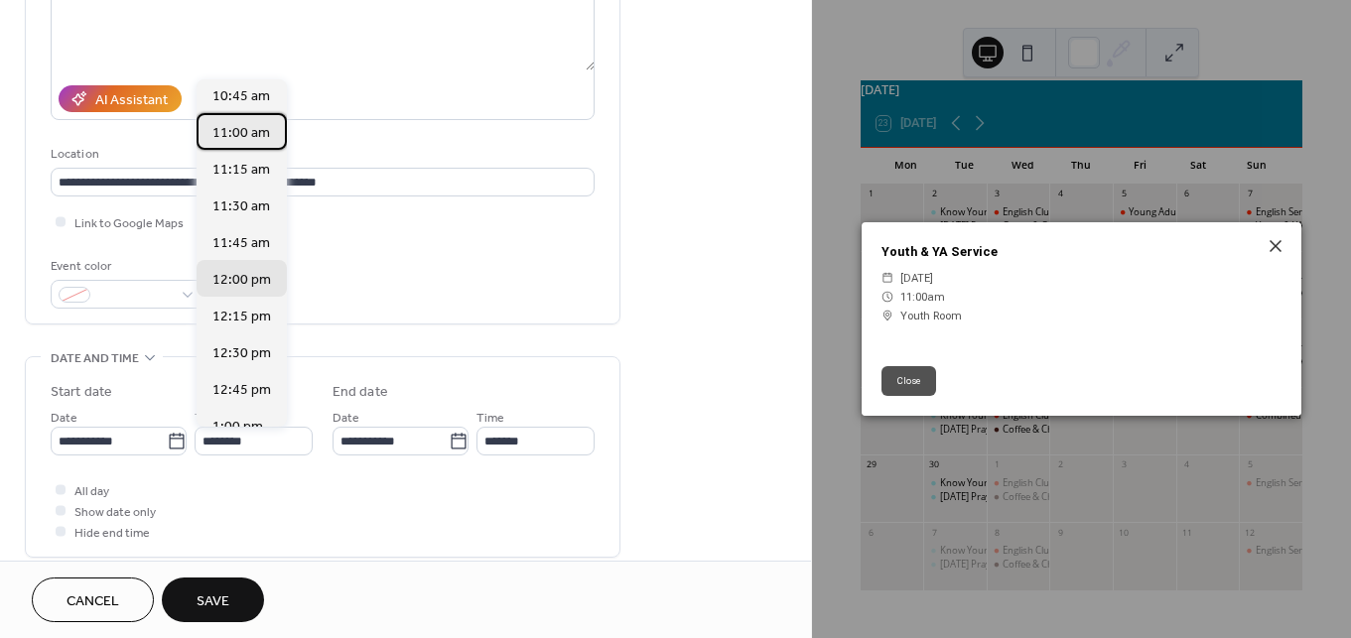
click at [262, 133] on span "11:00 am" at bounding box center [241, 133] width 58 height 21
type input "********"
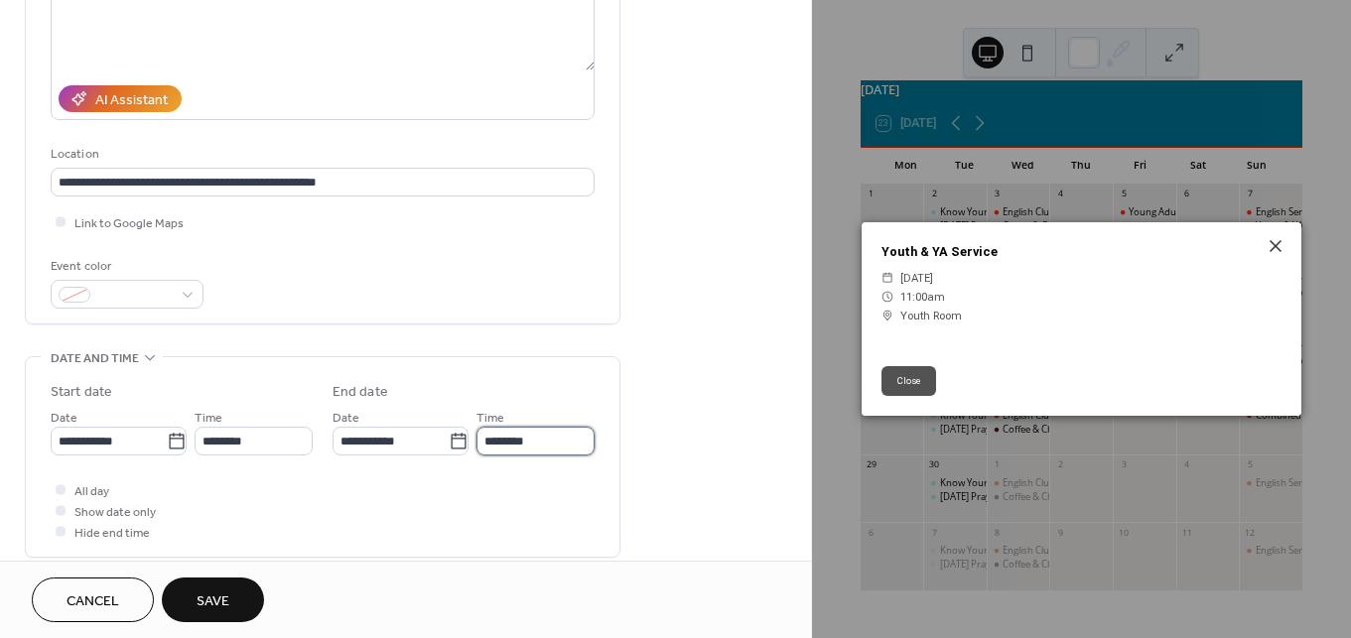
click at [512, 432] on input "********" at bounding box center [535, 441] width 118 height 29
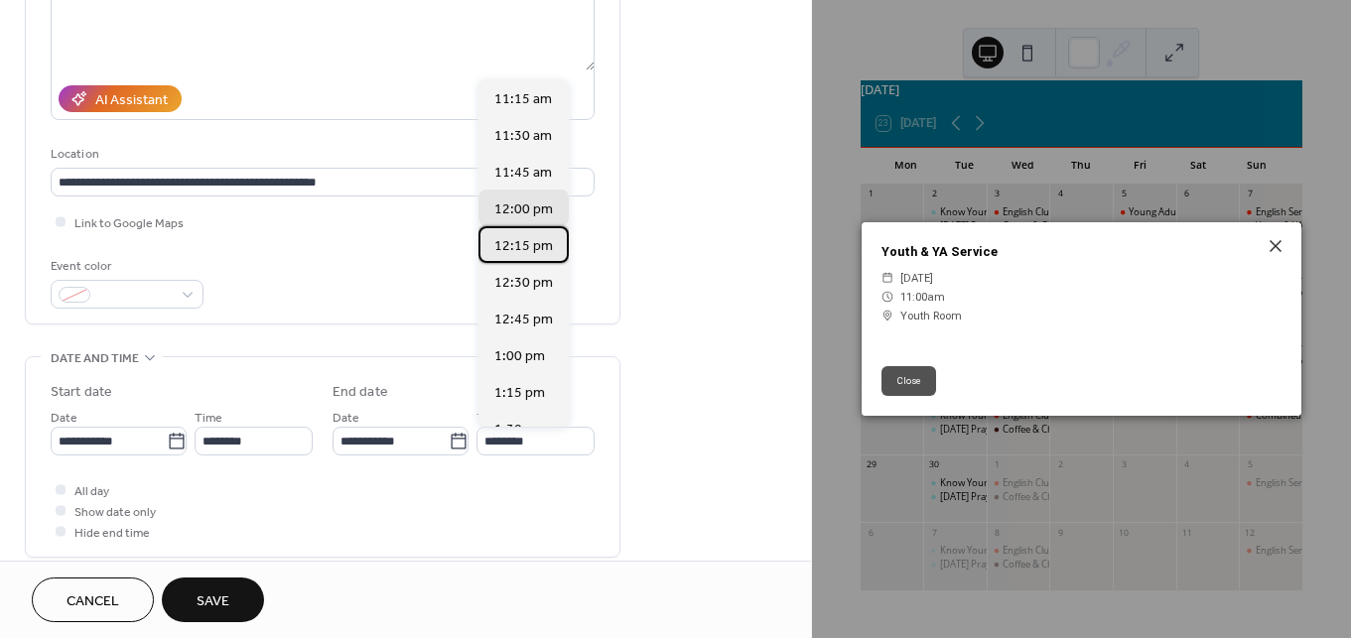
click at [535, 237] on span "12:15 pm" at bounding box center [523, 246] width 59 height 21
type input "********"
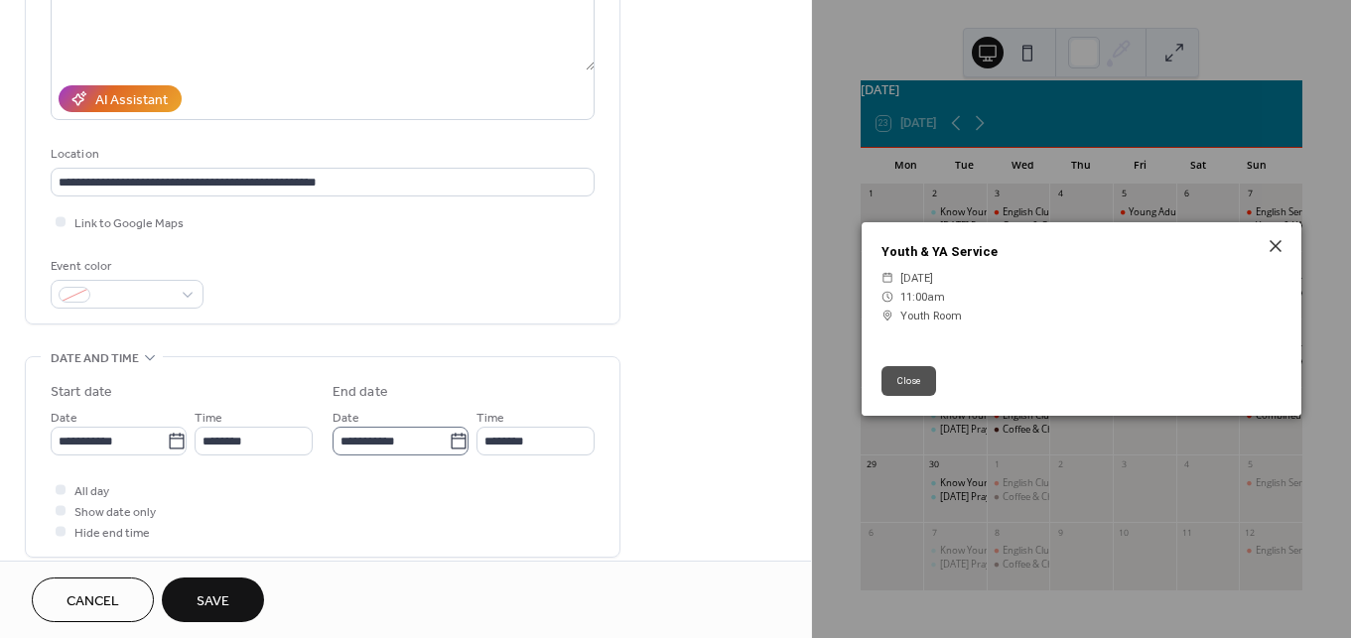
scroll to position [524, 0]
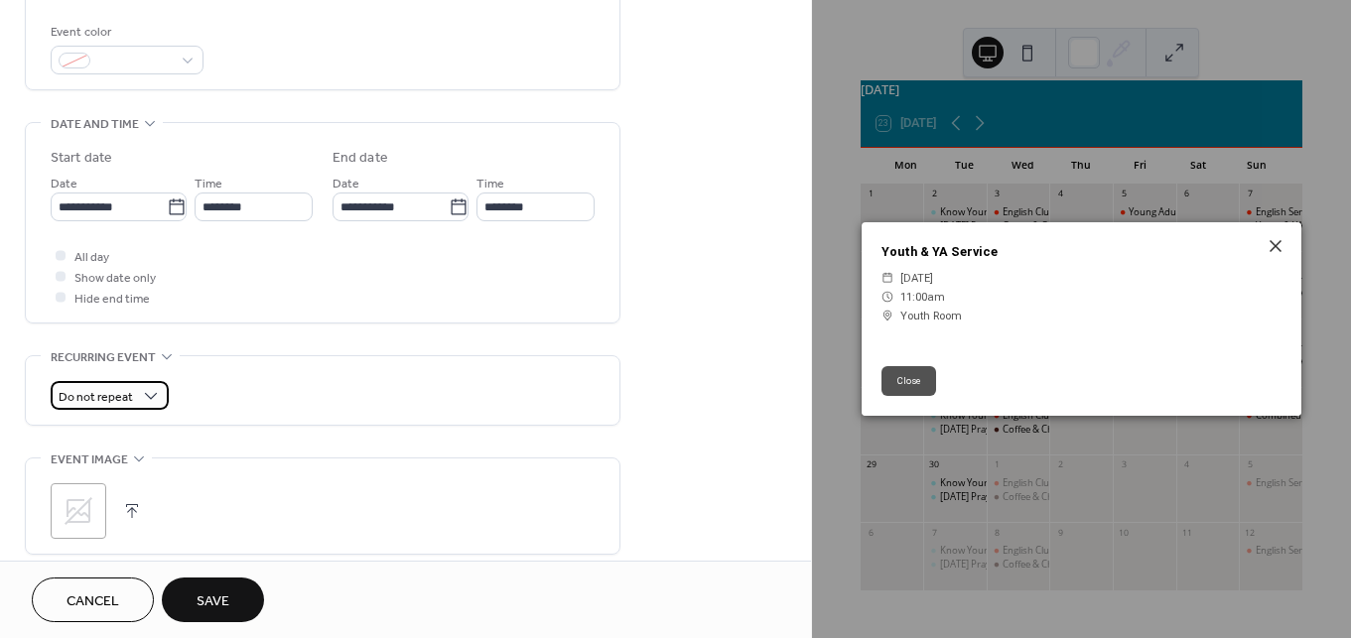
click at [117, 384] on div "Do not repeat" at bounding box center [110, 395] width 118 height 29
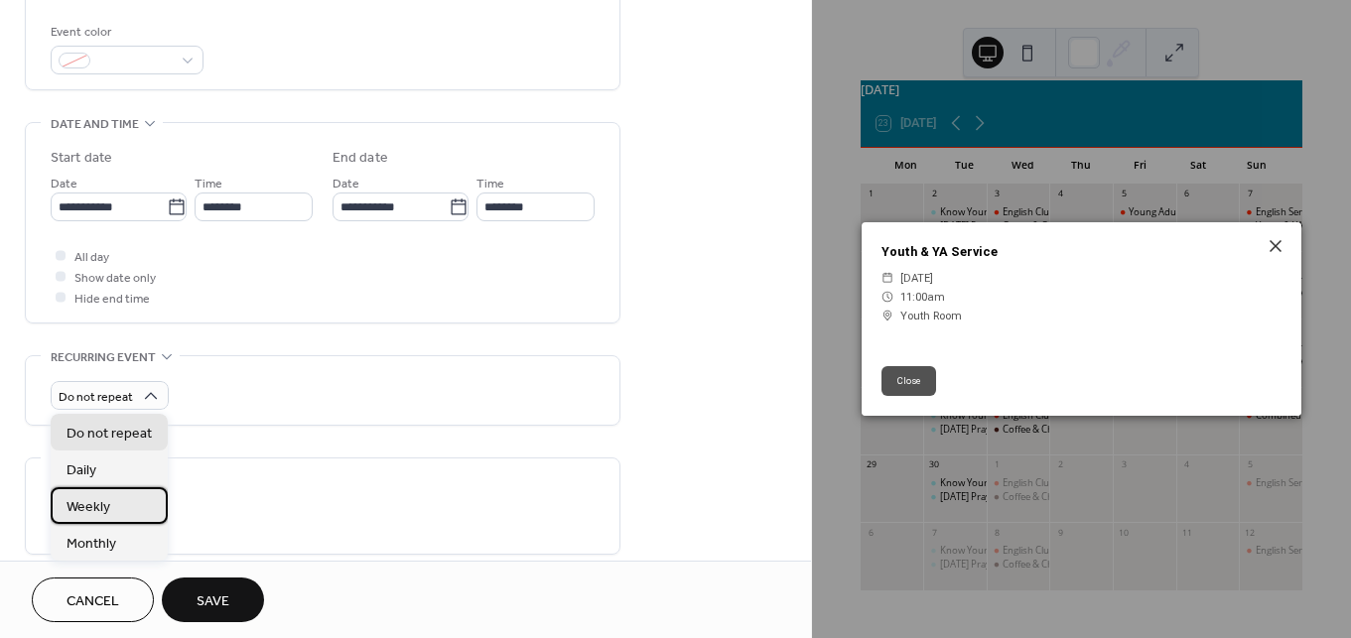
click at [108, 511] on span "Weekly" at bounding box center [88, 507] width 44 height 21
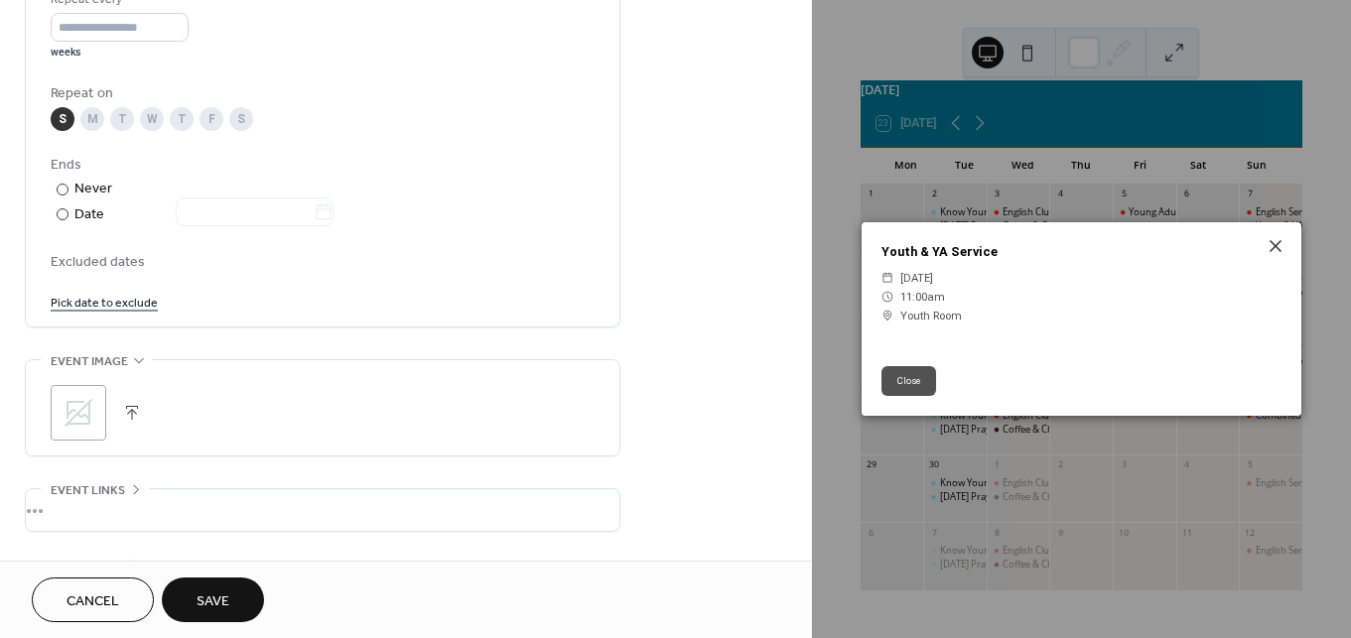
scroll to position [981, 0]
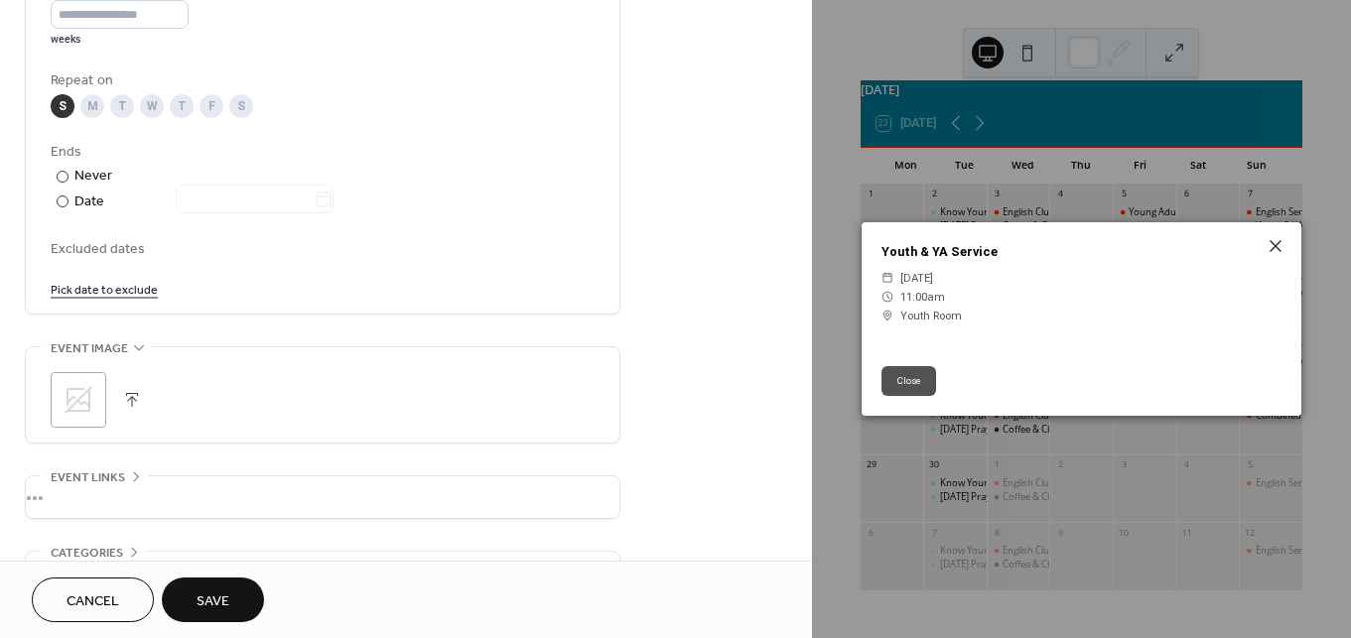
click at [203, 616] on button "Save" at bounding box center [213, 600] width 102 height 45
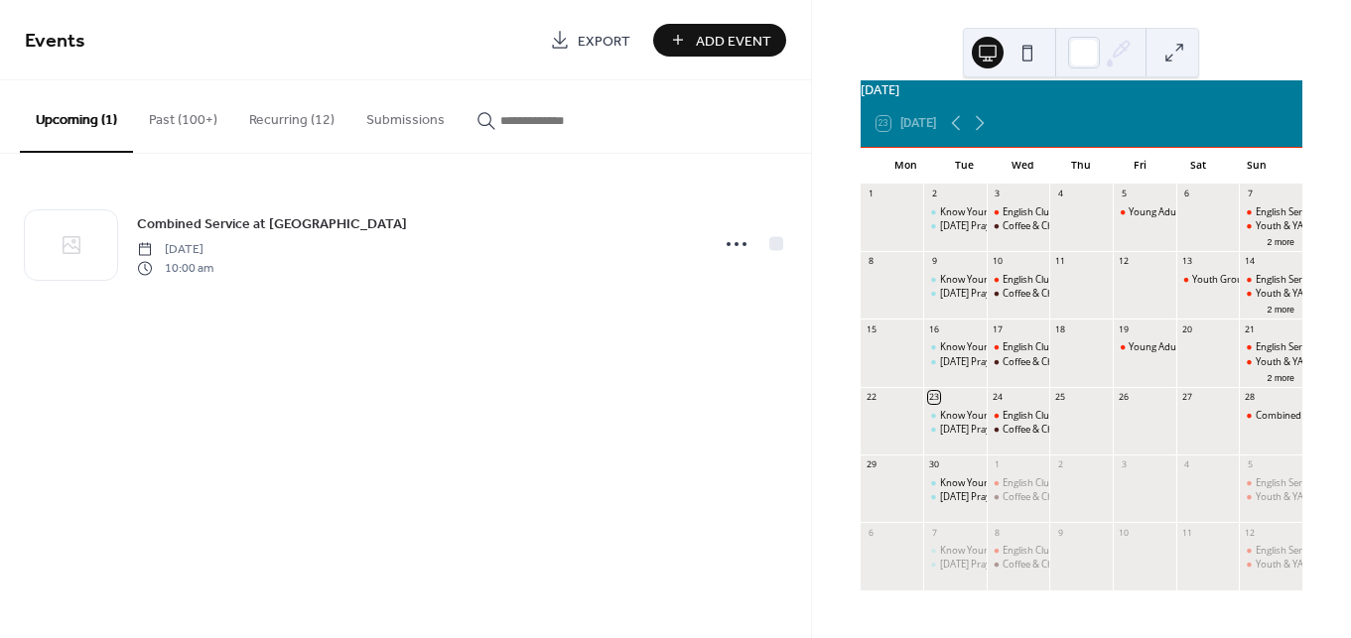
click at [292, 129] on button "Recurring (12)" at bounding box center [291, 115] width 117 height 70
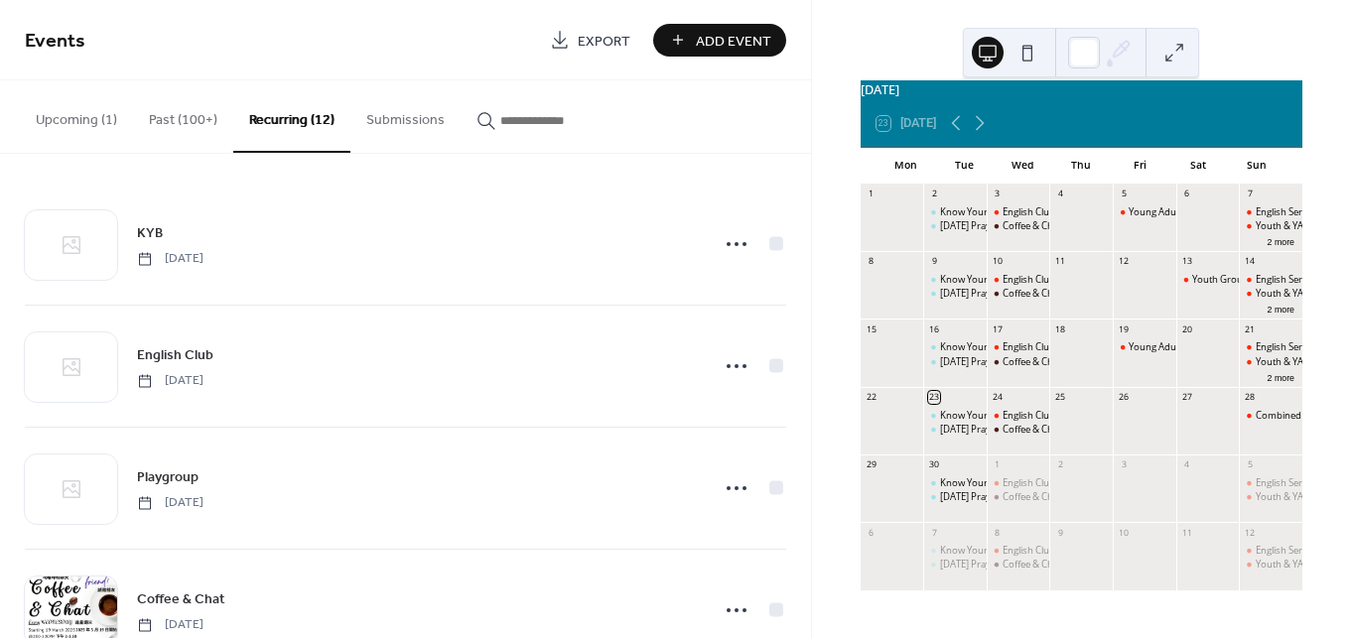
click at [681, 26] on button "Add Event" at bounding box center [719, 40] width 133 height 33
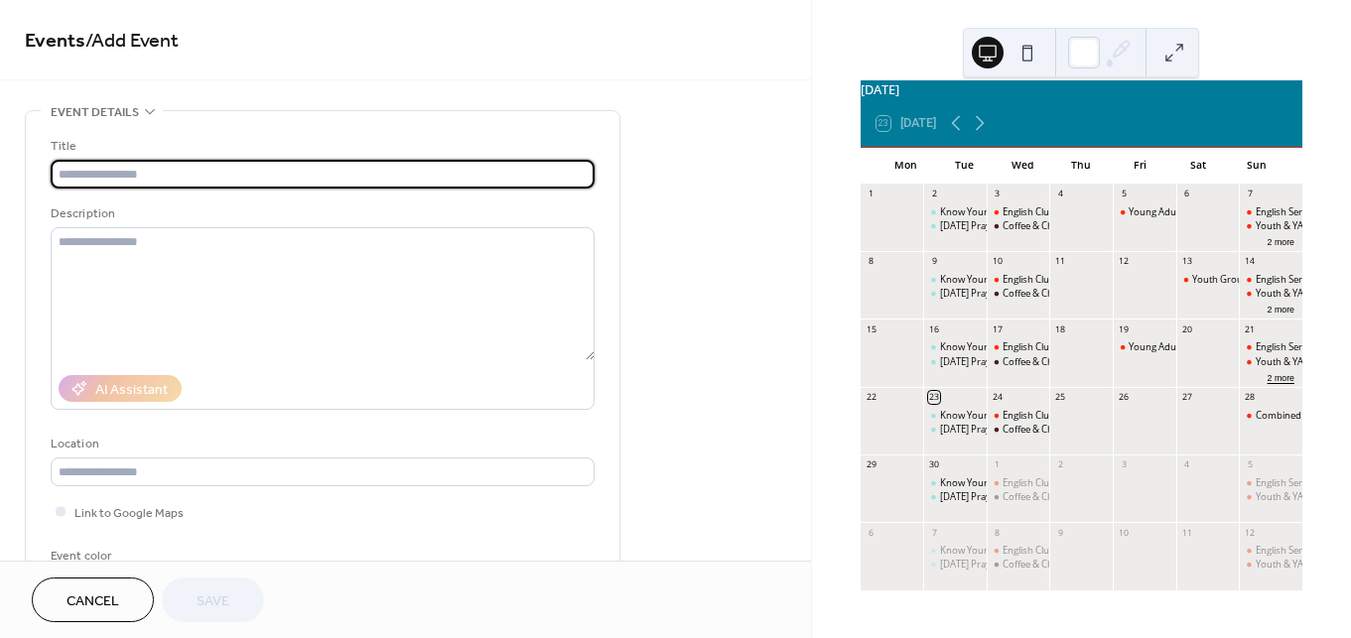
click at [1260, 378] on button "2 more" at bounding box center [1280, 376] width 43 height 15
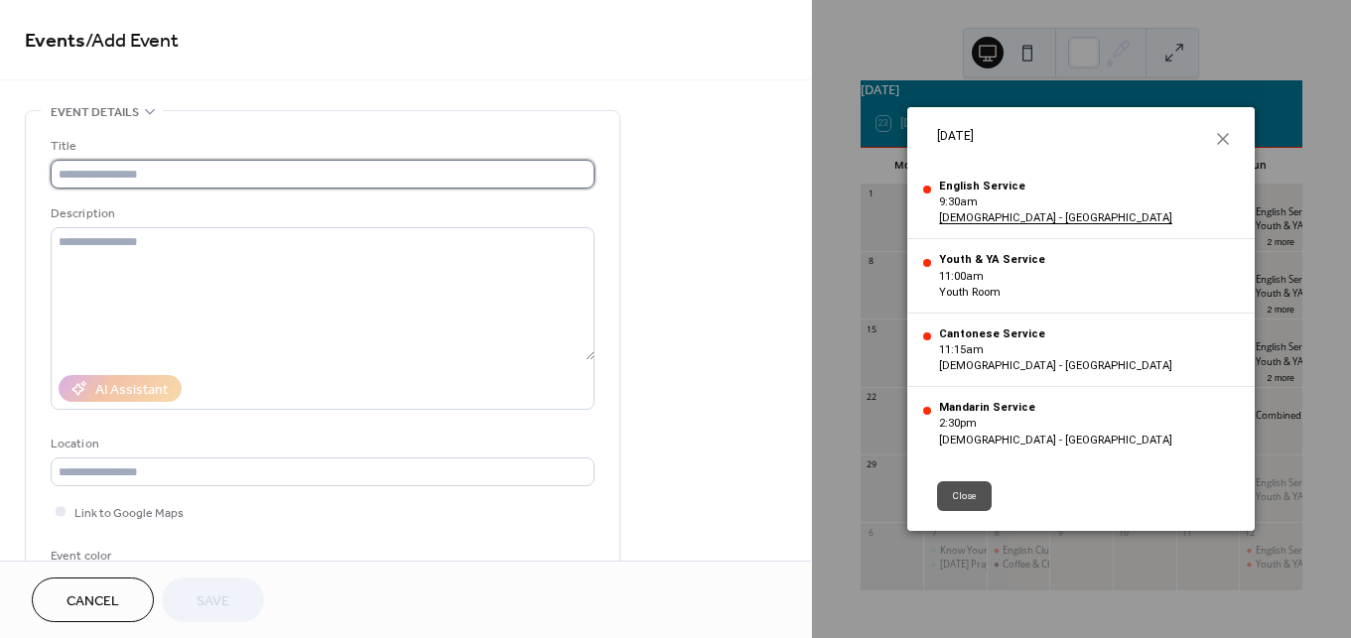
click at [165, 174] on input "text" at bounding box center [323, 174] width 544 height 29
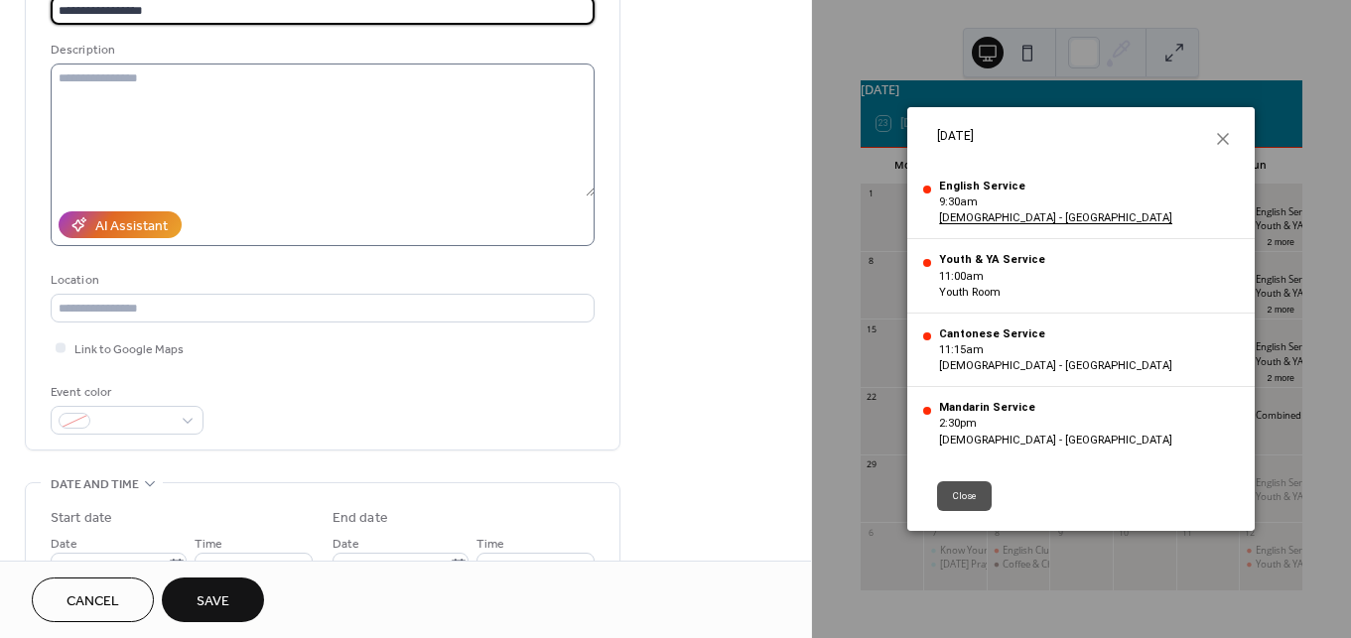
scroll to position [168, 0]
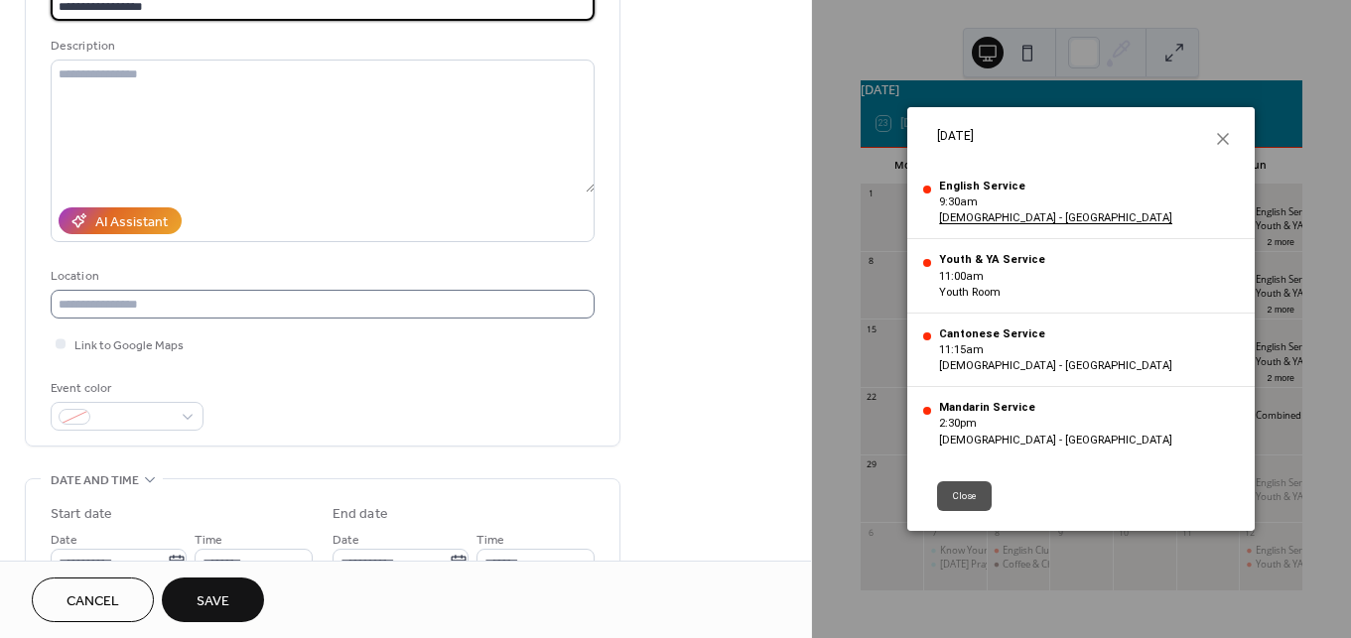
type input "**********"
click at [151, 308] on input "text" at bounding box center [323, 304] width 544 height 29
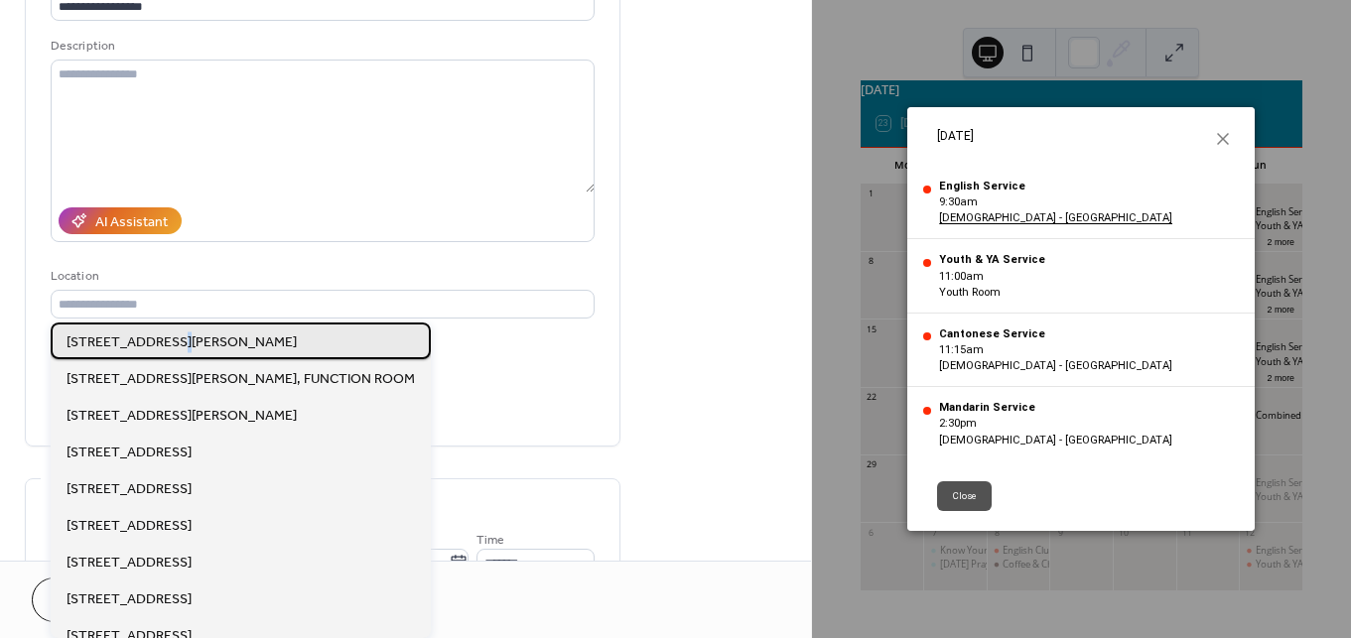
click at [175, 337] on span "[STREET_ADDRESS][PERSON_NAME]" at bounding box center [181, 342] width 230 height 21
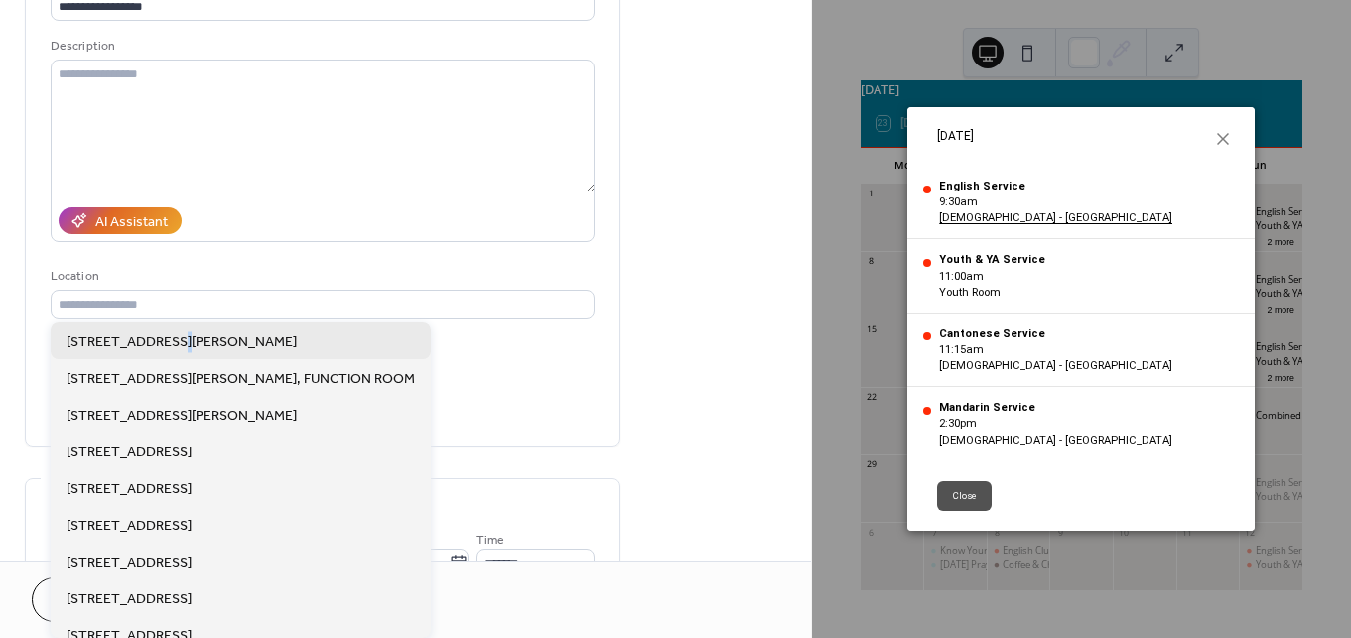
type input "**********"
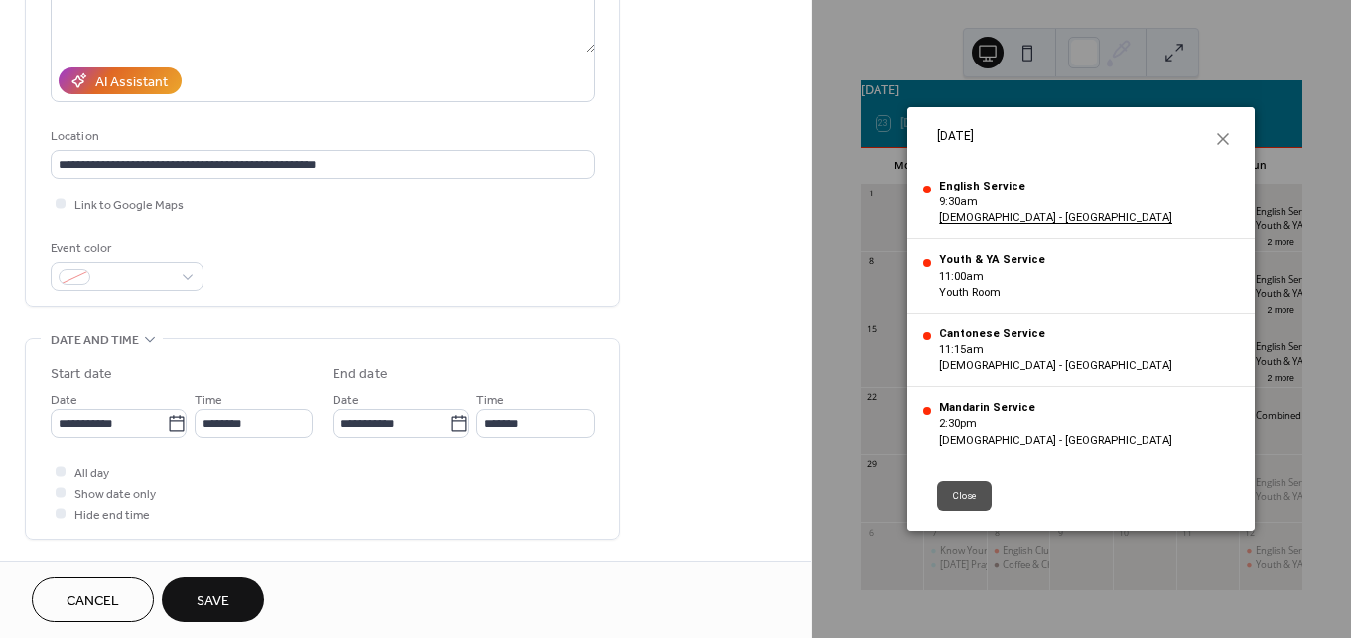
scroll to position [311, 0]
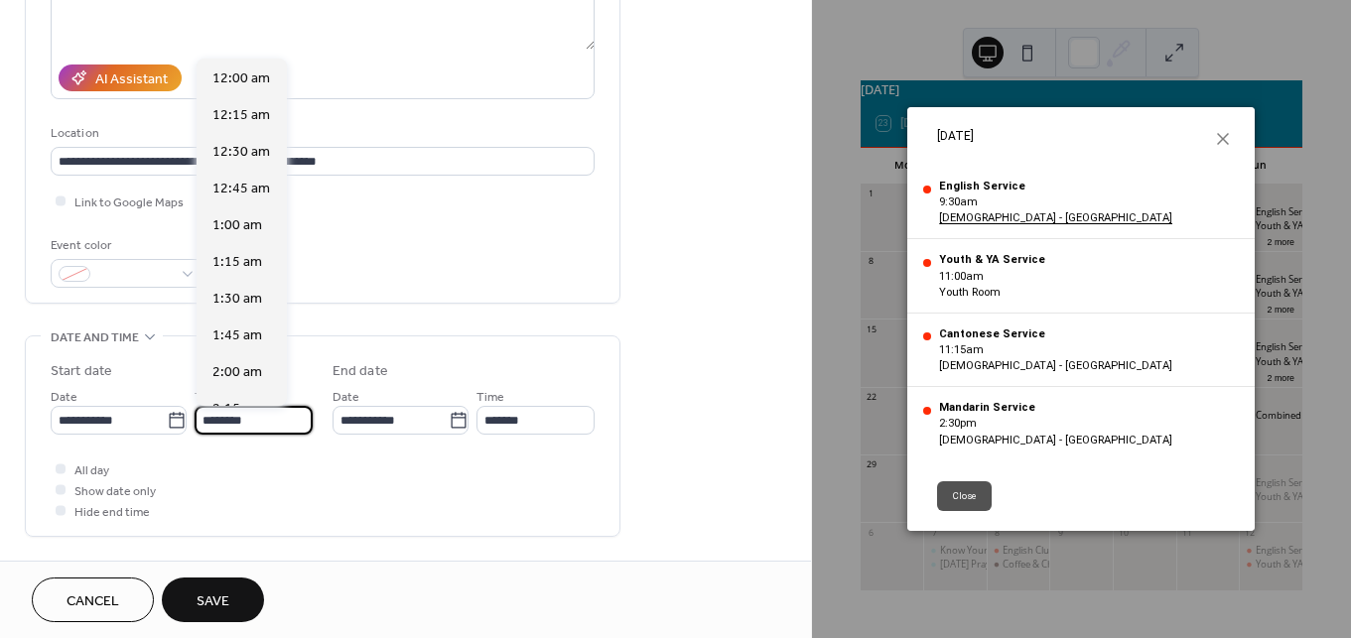
click at [236, 420] on input "********" at bounding box center [253, 420] width 118 height 29
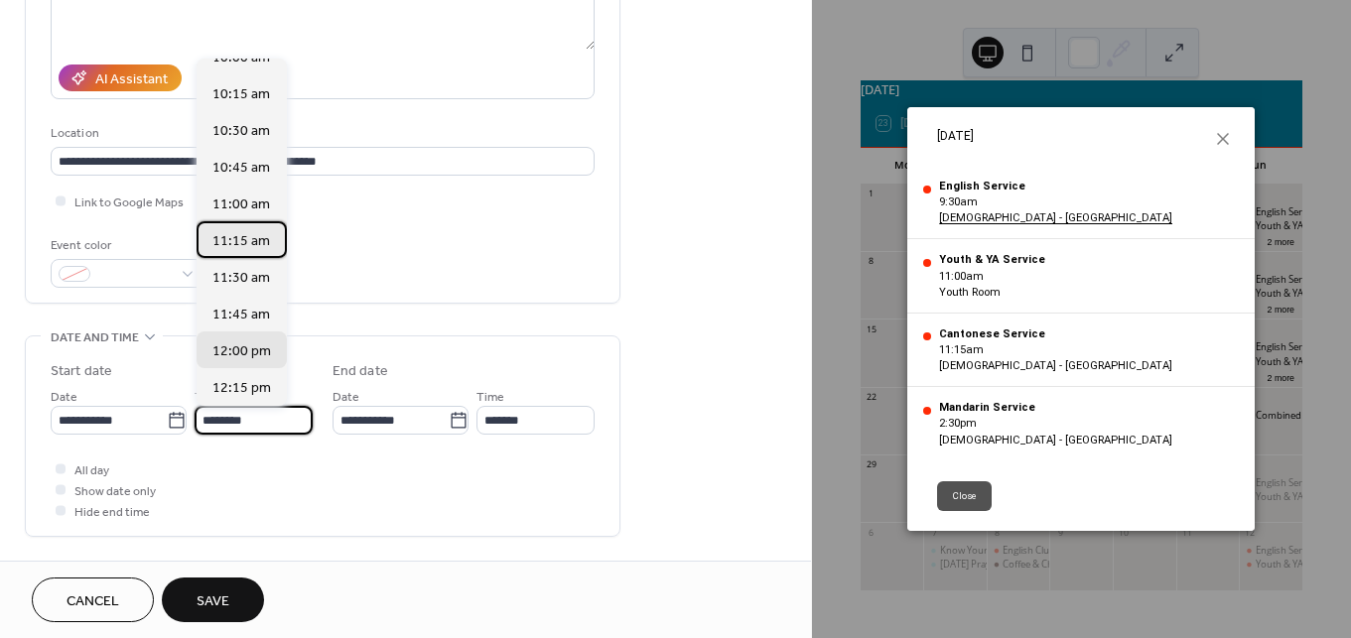
click at [256, 239] on span "11:15 am" at bounding box center [241, 241] width 58 height 21
type input "********"
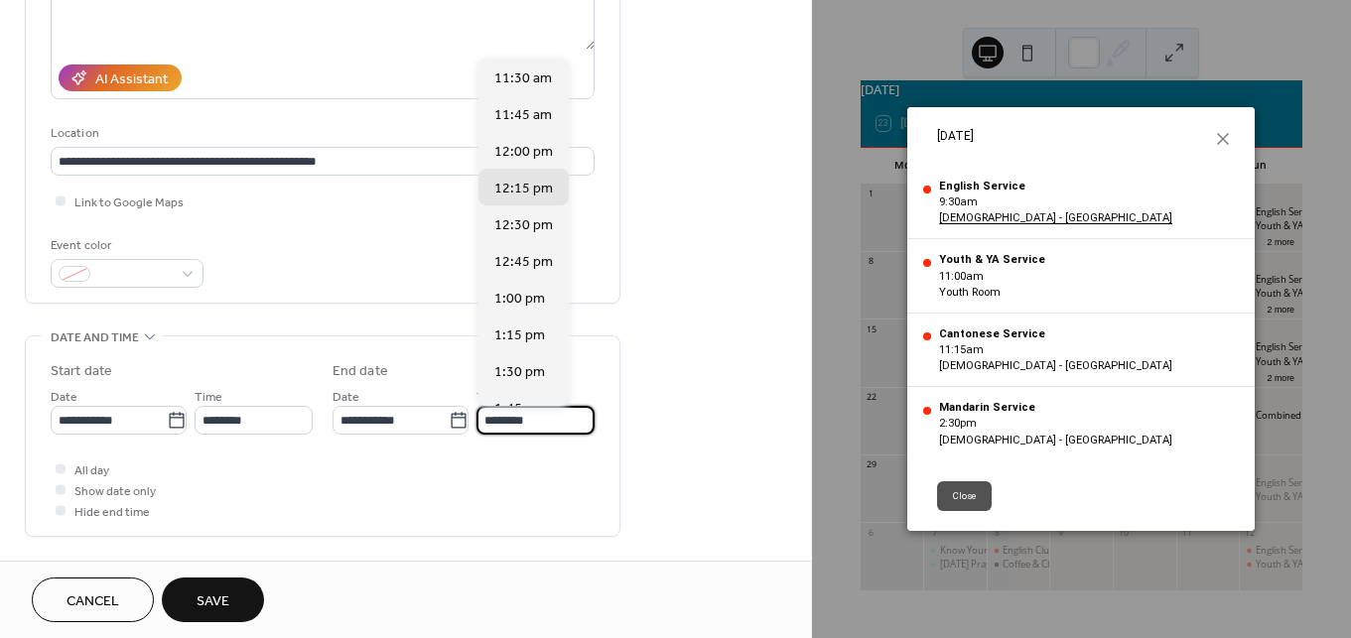
click at [542, 419] on input "********" at bounding box center [535, 420] width 118 height 29
click at [546, 298] on div "1:00 pm" at bounding box center [523, 297] width 90 height 37
type input "*******"
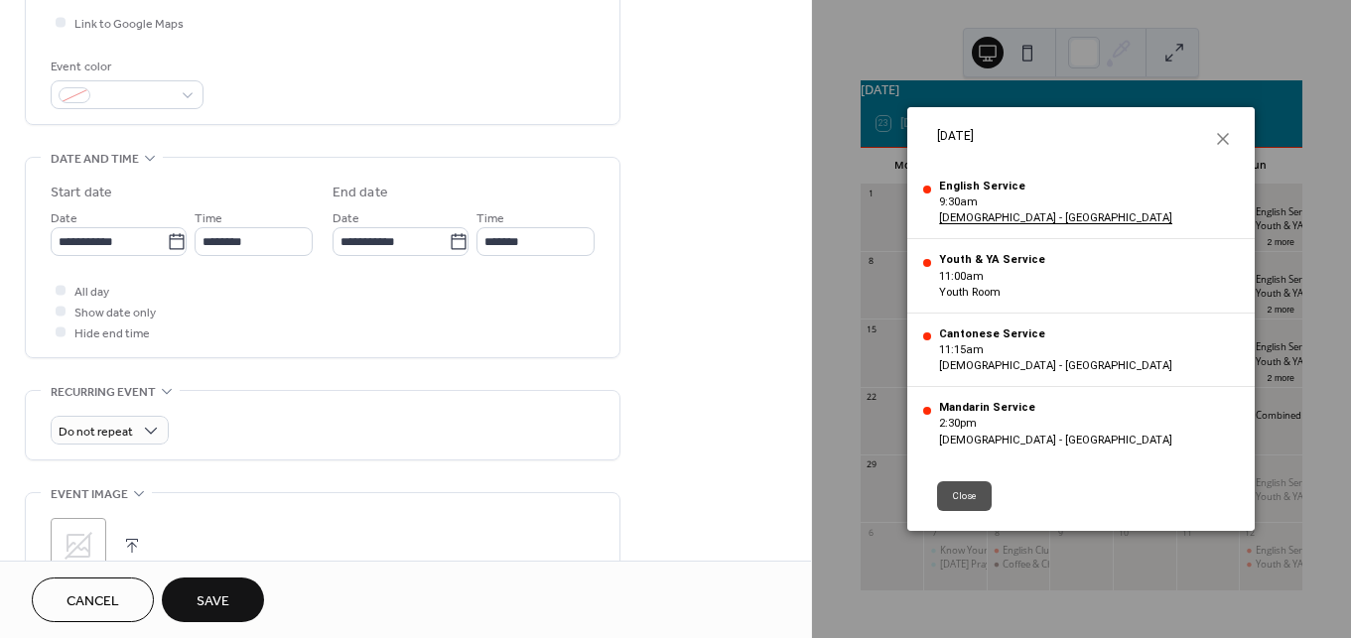
scroll to position [532, 0]
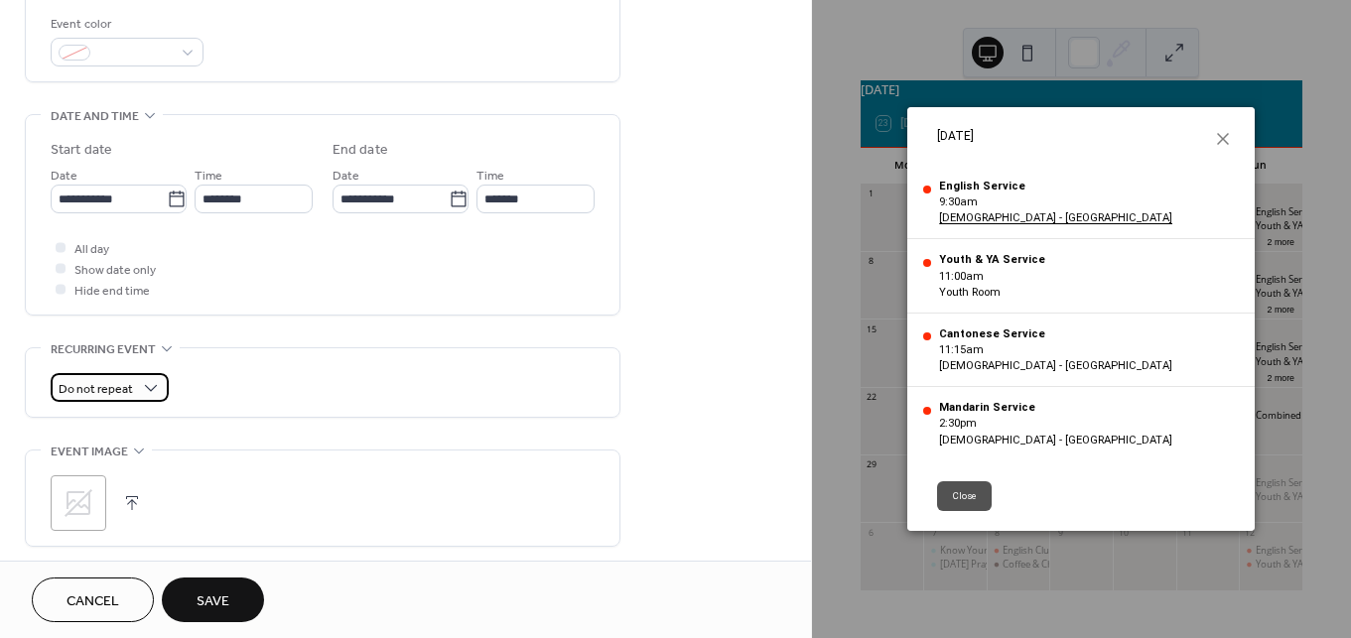
click at [97, 374] on div "Do not repeat" at bounding box center [110, 387] width 118 height 29
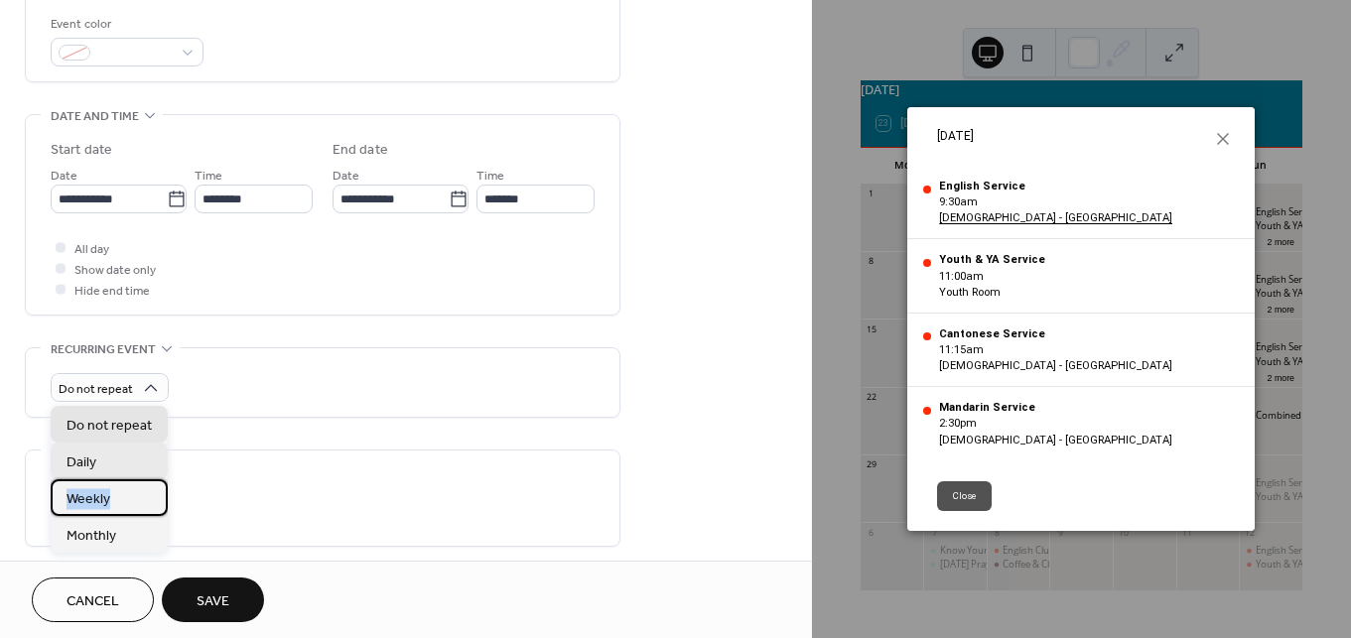
drag, startPoint x: 115, startPoint y: 494, endPoint x: 107, endPoint y: 474, distance: 21.4
click at [107, 473] on div "Do not repeat Daily Weekly Monthly" at bounding box center [109, 479] width 117 height 147
click at [114, 490] on div "Weekly" at bounding box center [109, 497] width 117 height 37
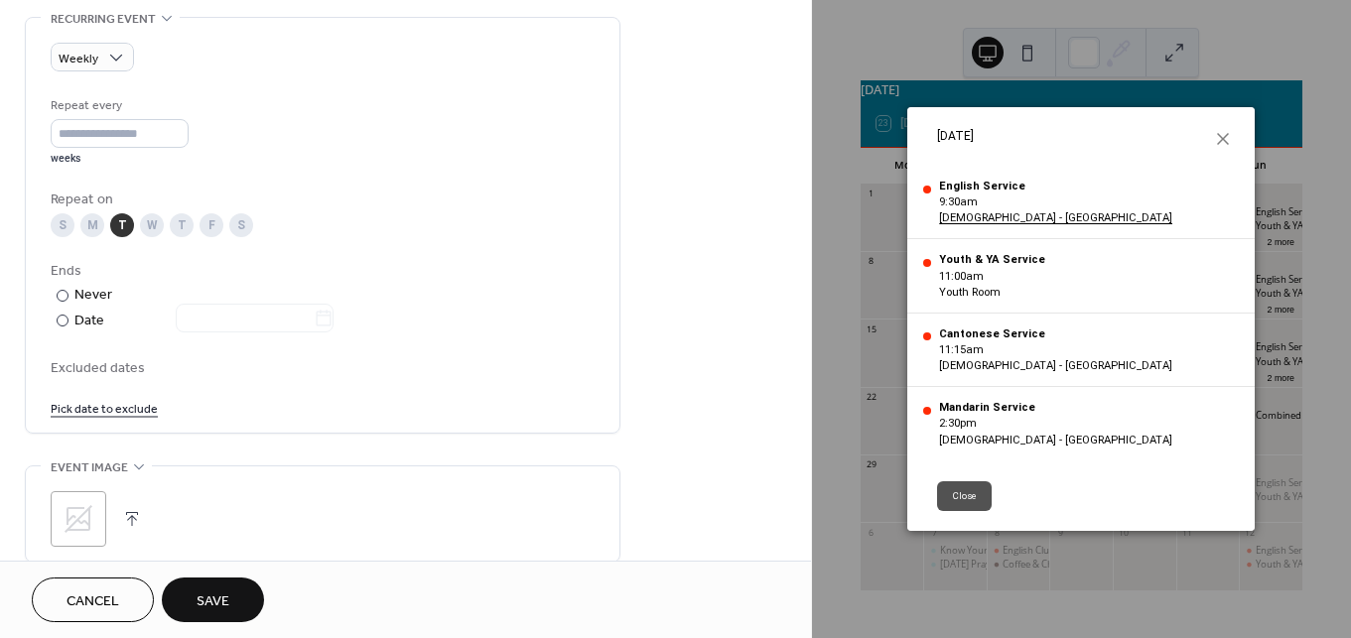
scroll to position [887, 0]
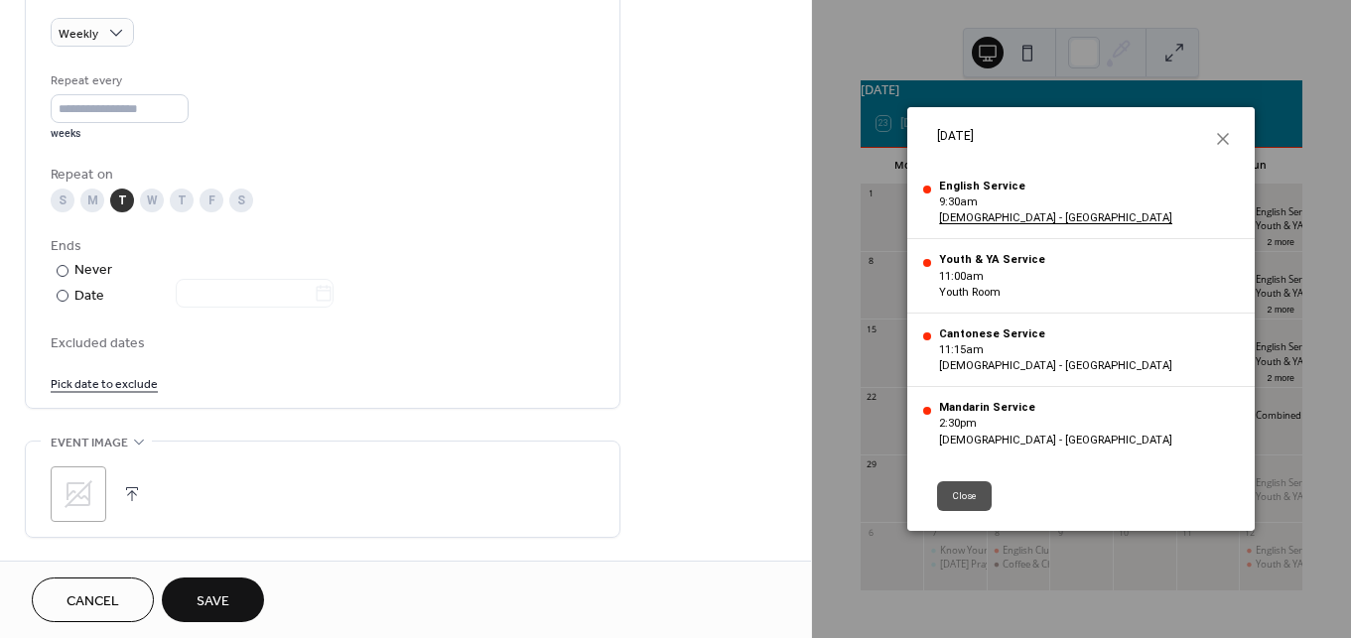
click at [60, 202] on div "S" at bounding box center [63, 201] width 24 height 24
click at [122, 197] on div "T" at bounding box center [122, 201] width 24 height 24
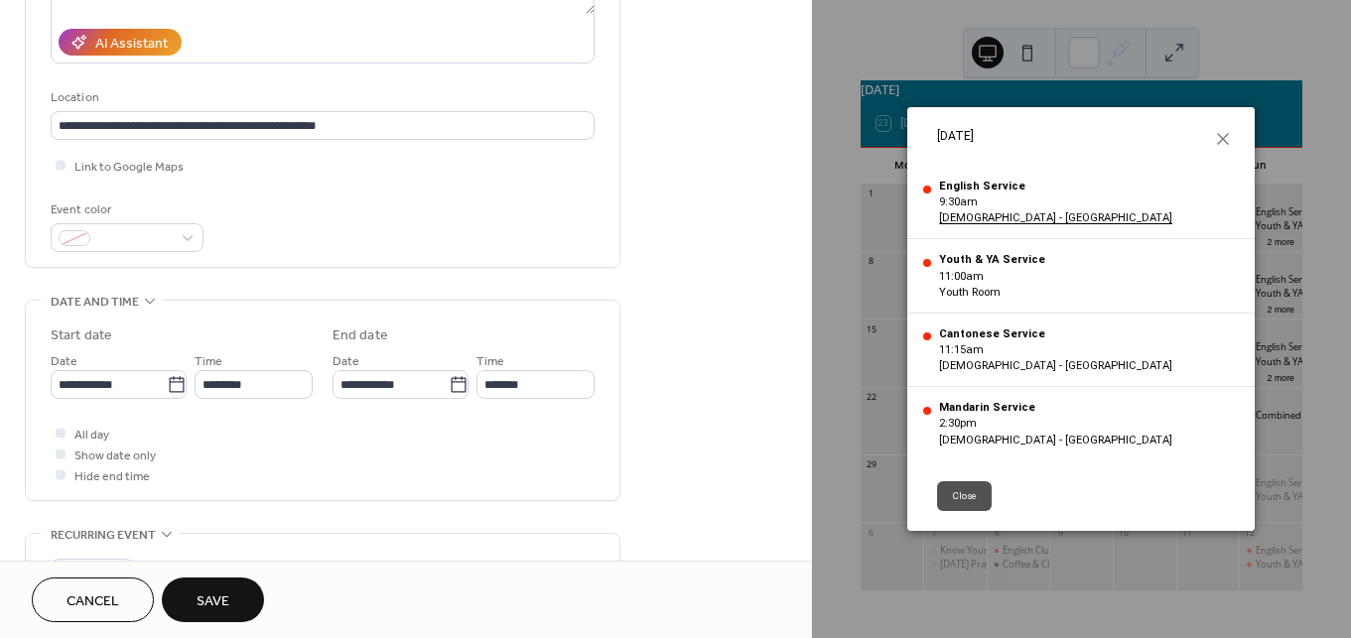
scroll to position [468, 0]
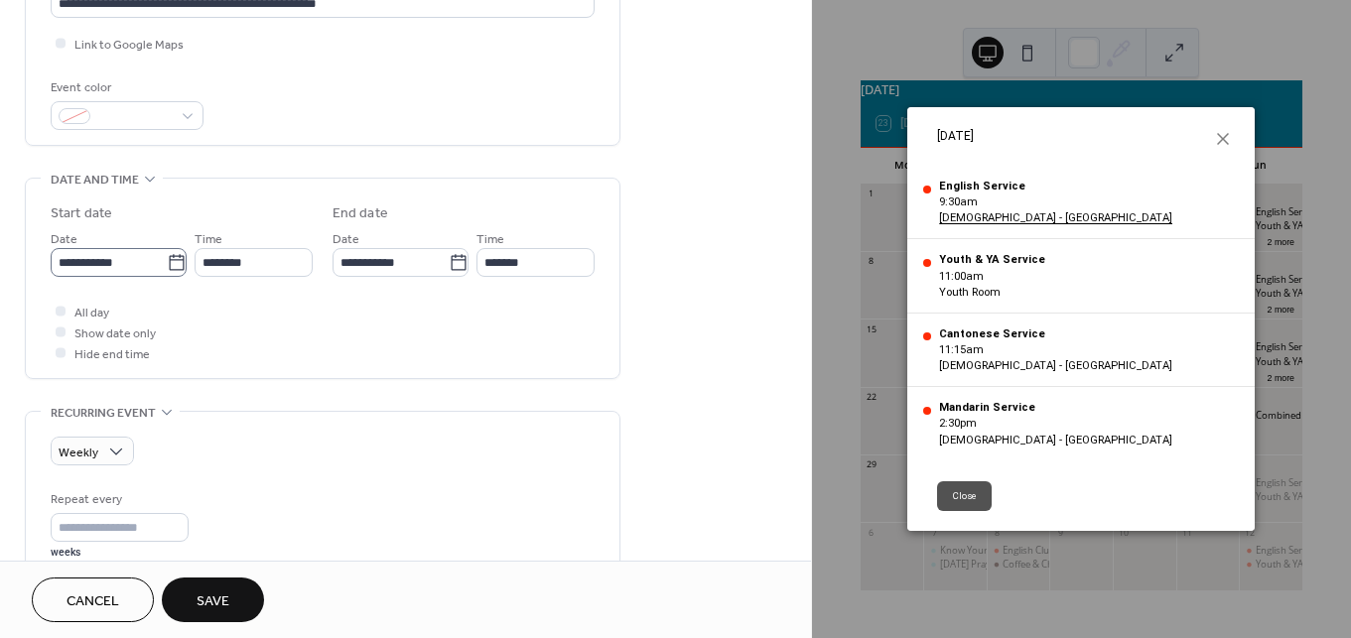
click at [168, 260] on icon at bounding box center [177, 263] width 20 height 20
click at [167, 260] on input "**********" at bounding box center [109, 262] width 116 height 29
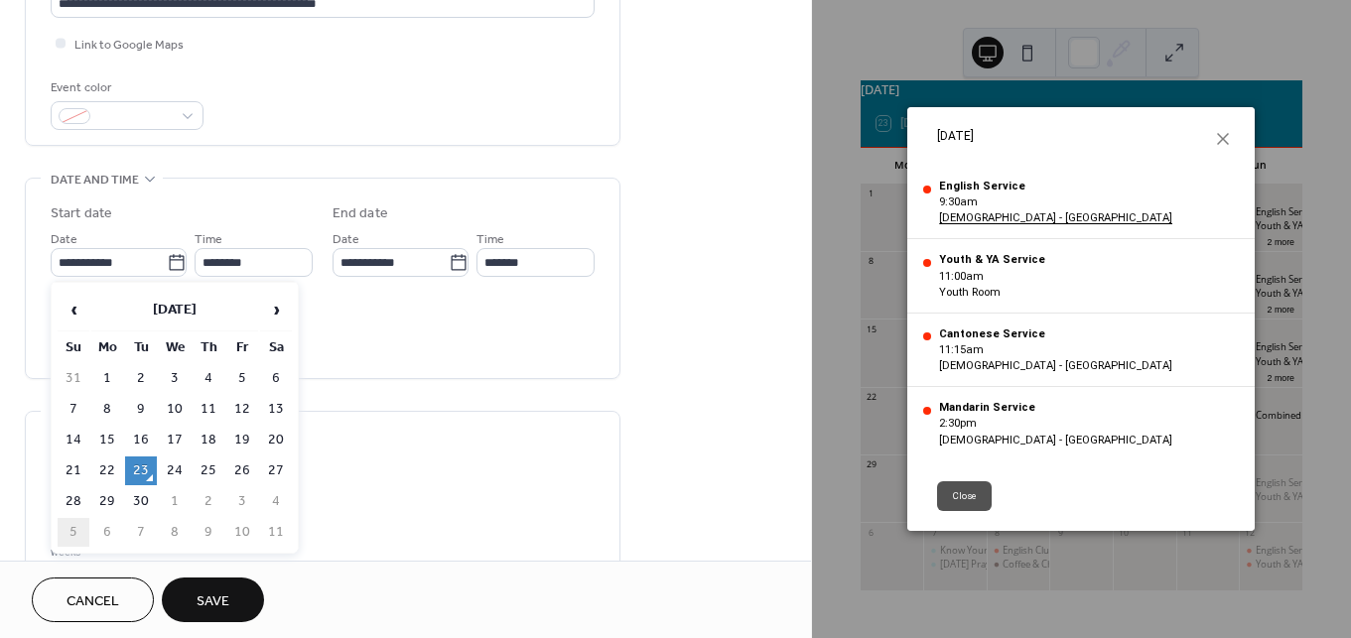
click at [72, 526] on td "5" at bounding box center [74, 532] width 32 height 29
type input "**********"
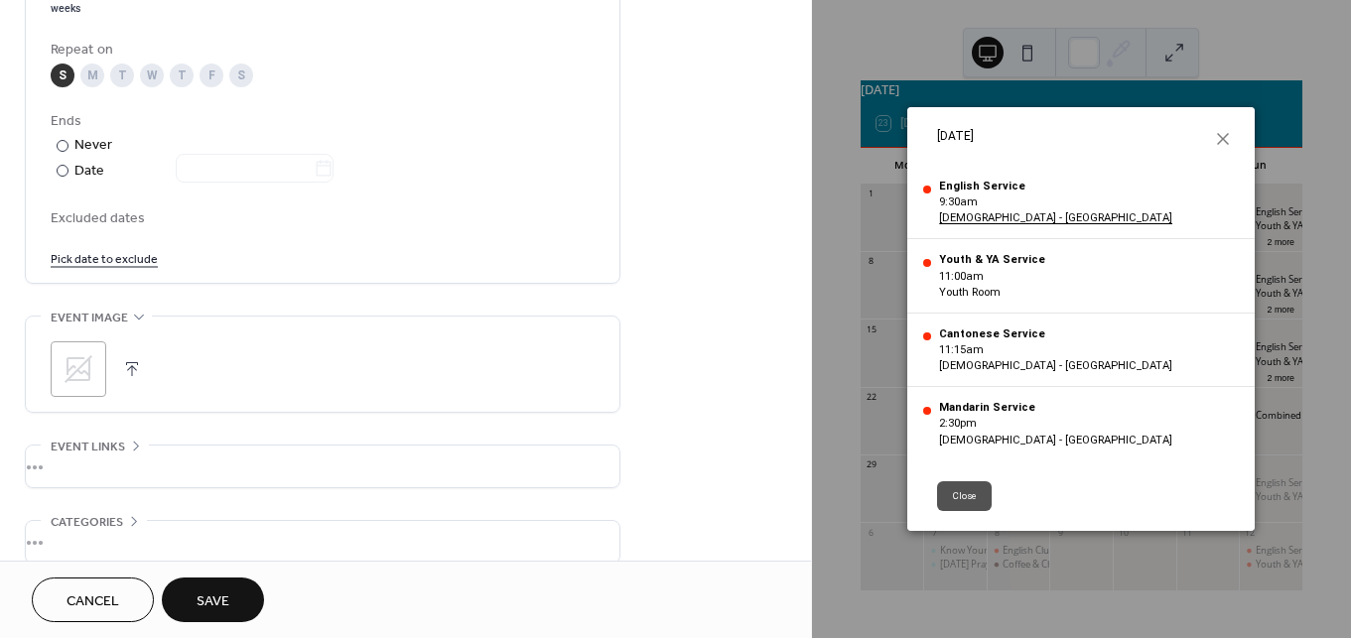
scroll to position [1024, 0]
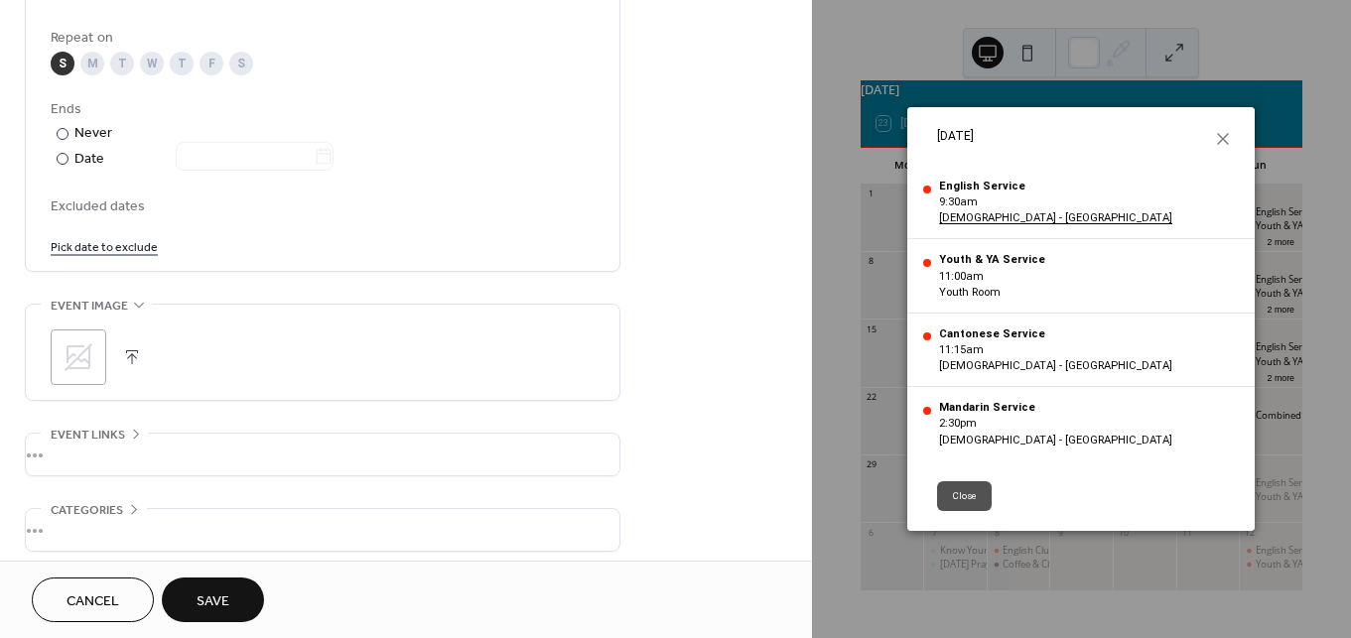
click at [222, 612] on span "Save" at bounding box center [212, 601] width 33 height 21
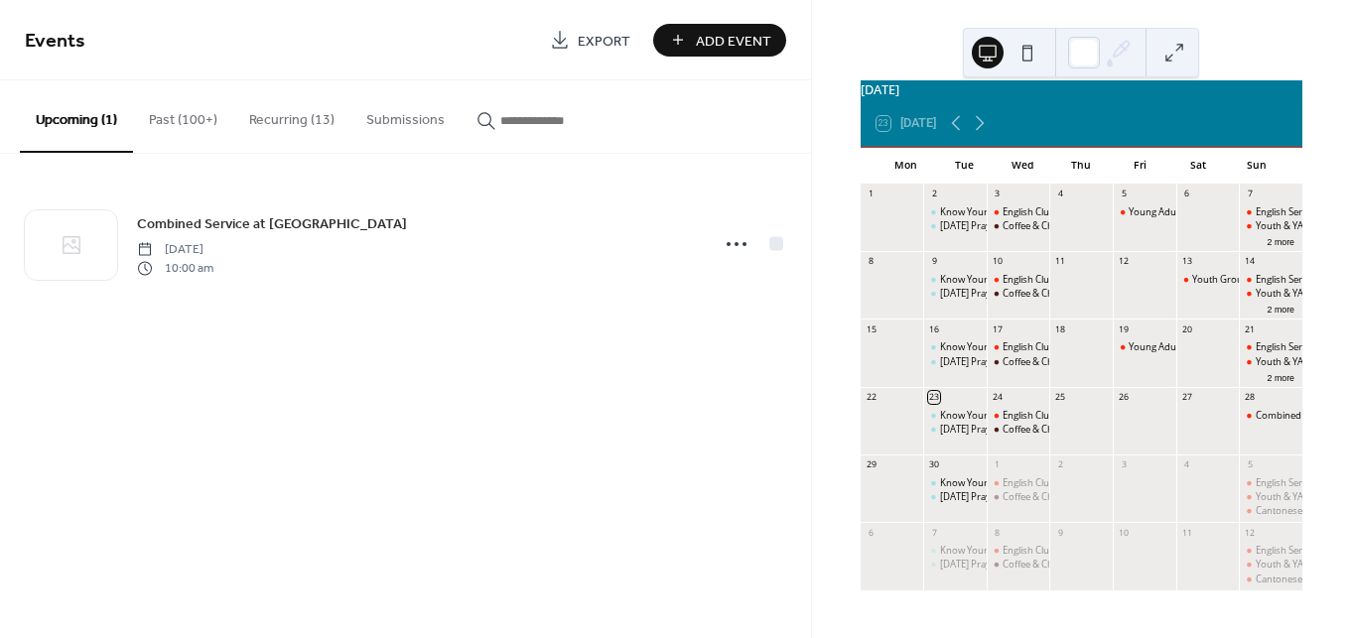
click at [756, 40] on span "Add Event" at bounding box center [733, 41] width 75 height 21
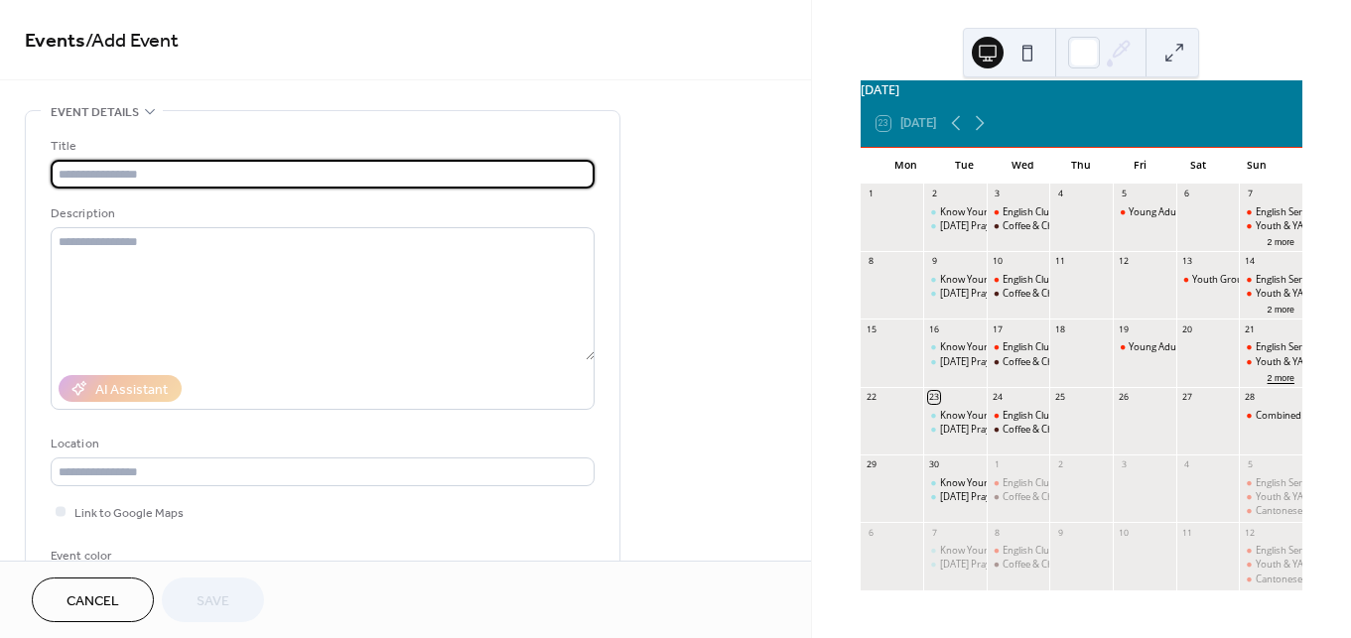
click at [1263, 376] on button "2 more" at bounding box center [1280, 376] width 43 height 15
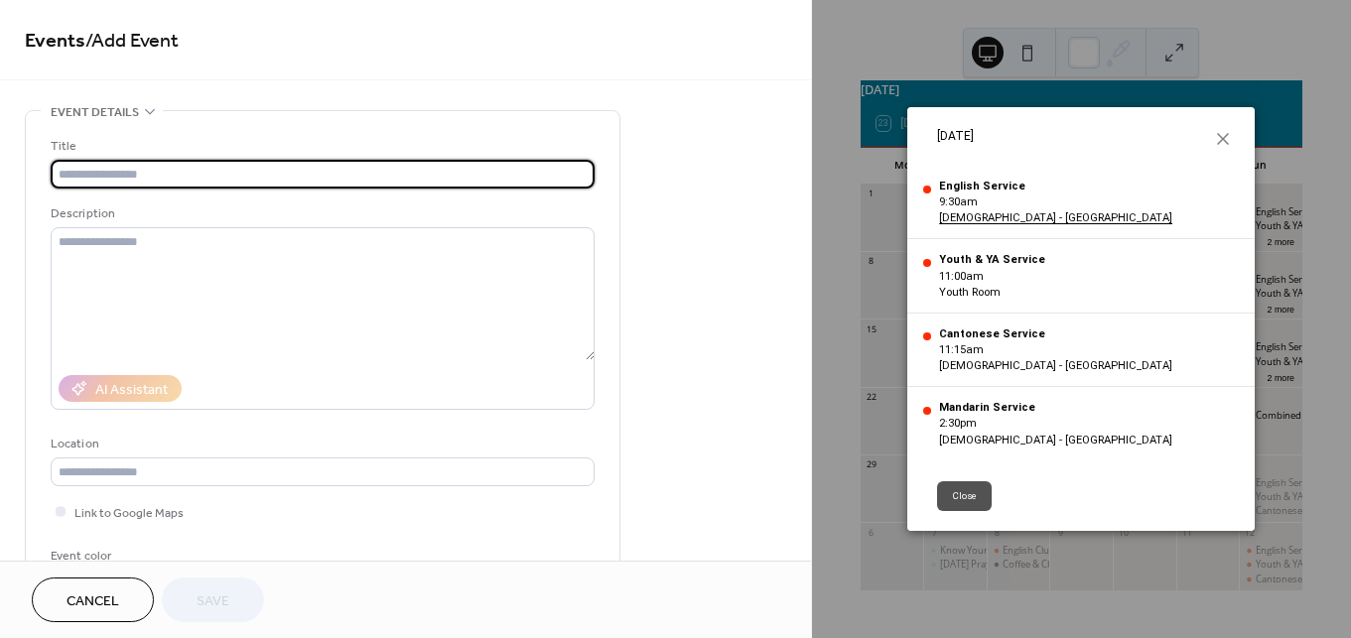
click at [250, 167] on input "text" at bounding box center [323, 174] width 544 height 29
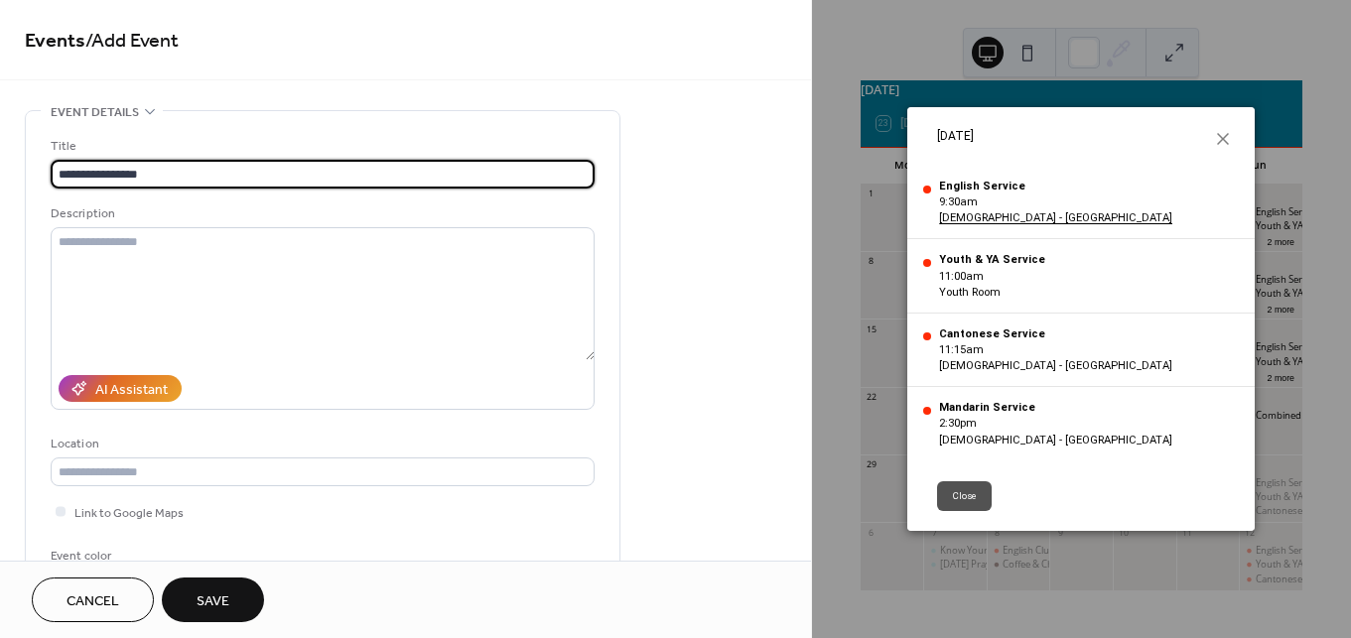
click at [123, 175] on input "**********" at bounding box center [323, 174] width 544 height 29
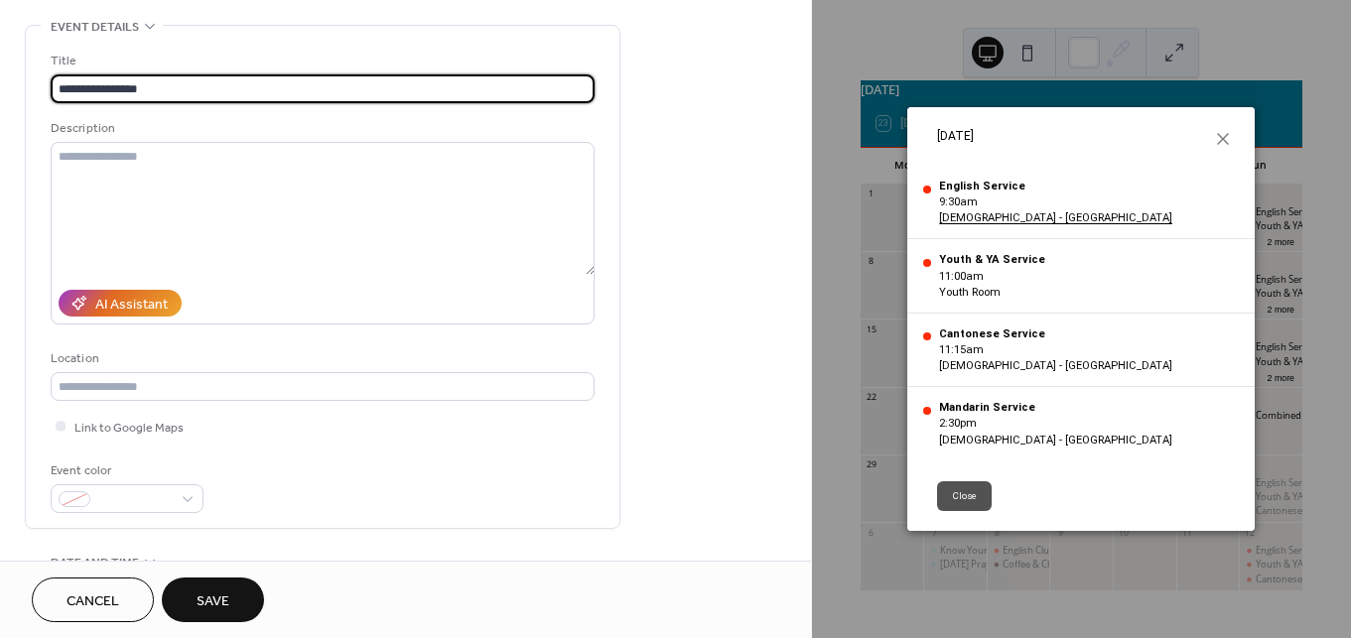
scroll to position [128, 0]
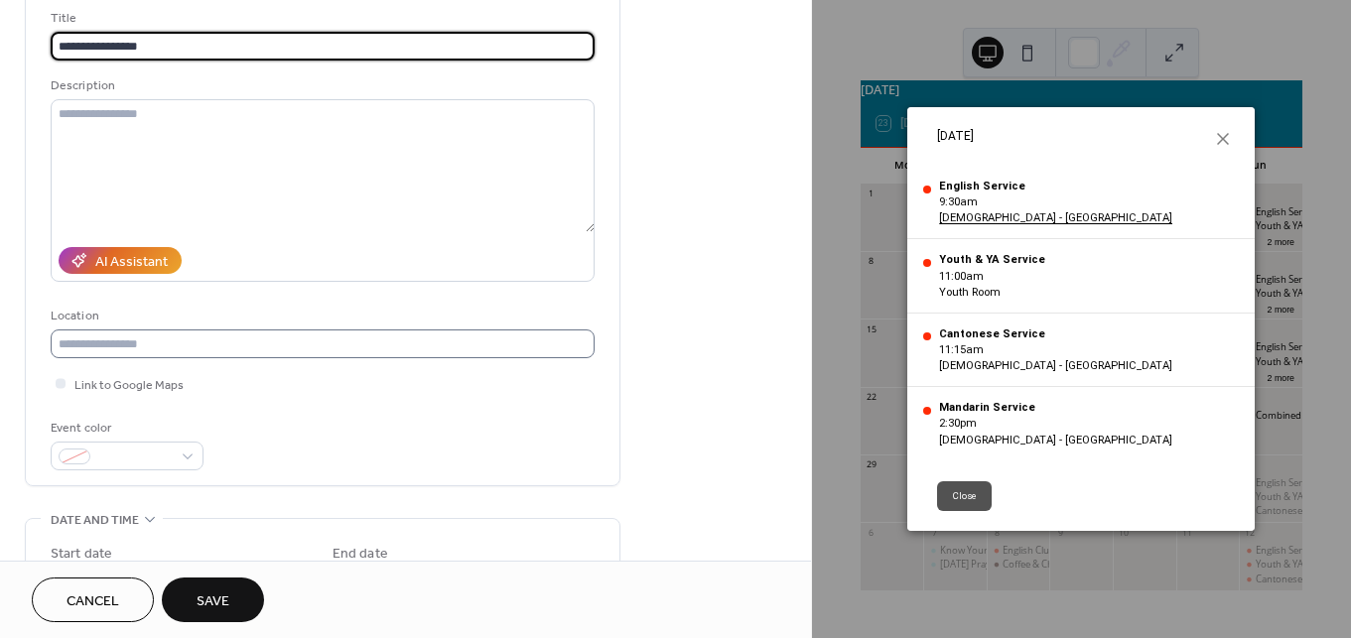
type input "**********"
click at [192, 355] on input "text" at bounding box center [323, 343] width 544 height 29
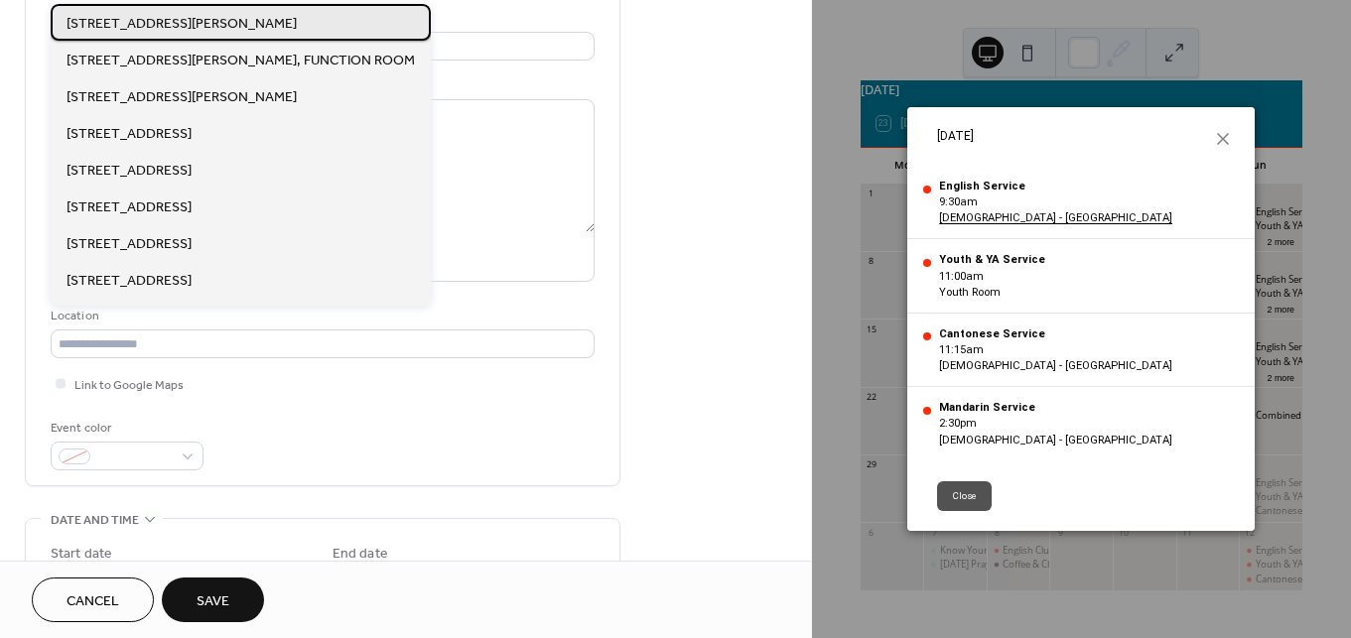
click at [205, 20] on span "[STREET_ADDRESS][PERSON_NAME]" at bounding box center [181, 24] width 230 height 21
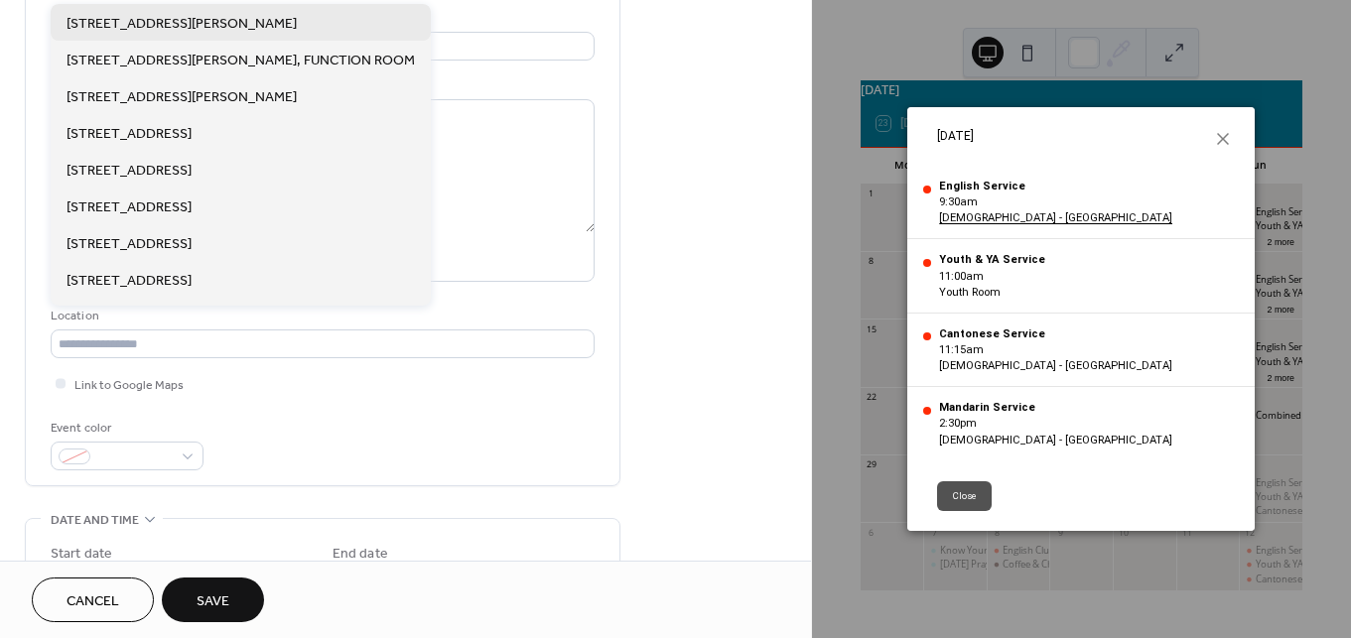
type input "**********"
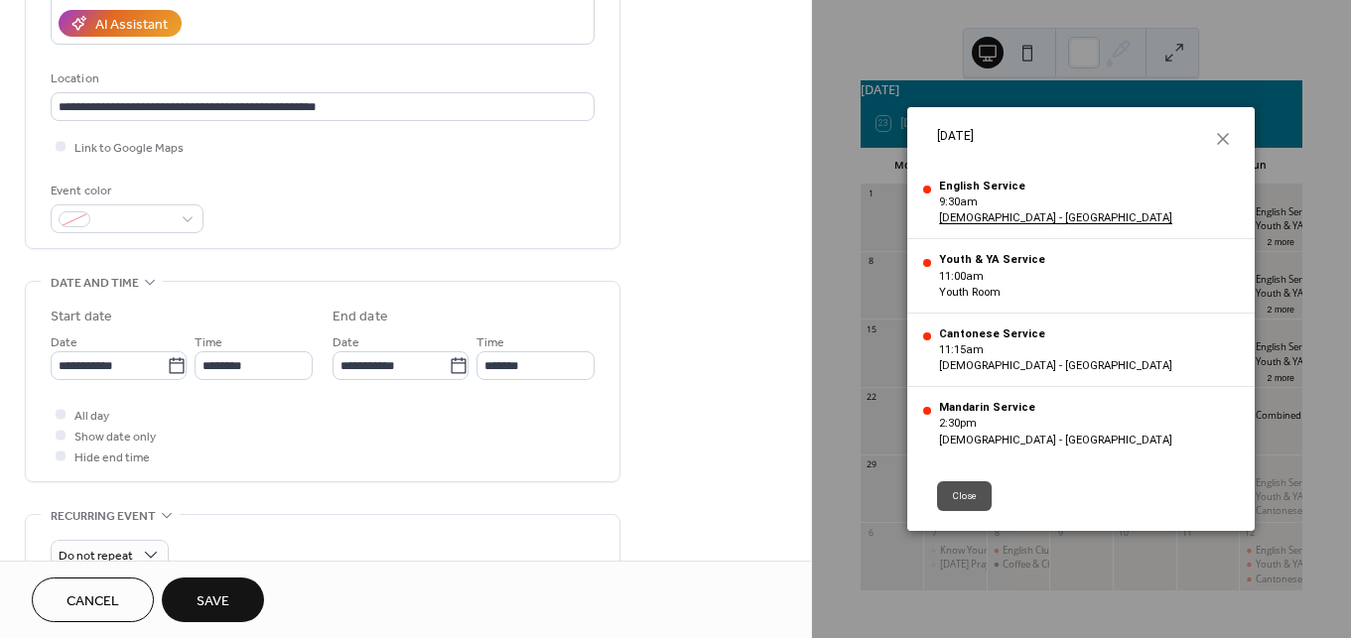
scroll to position [394, 0]
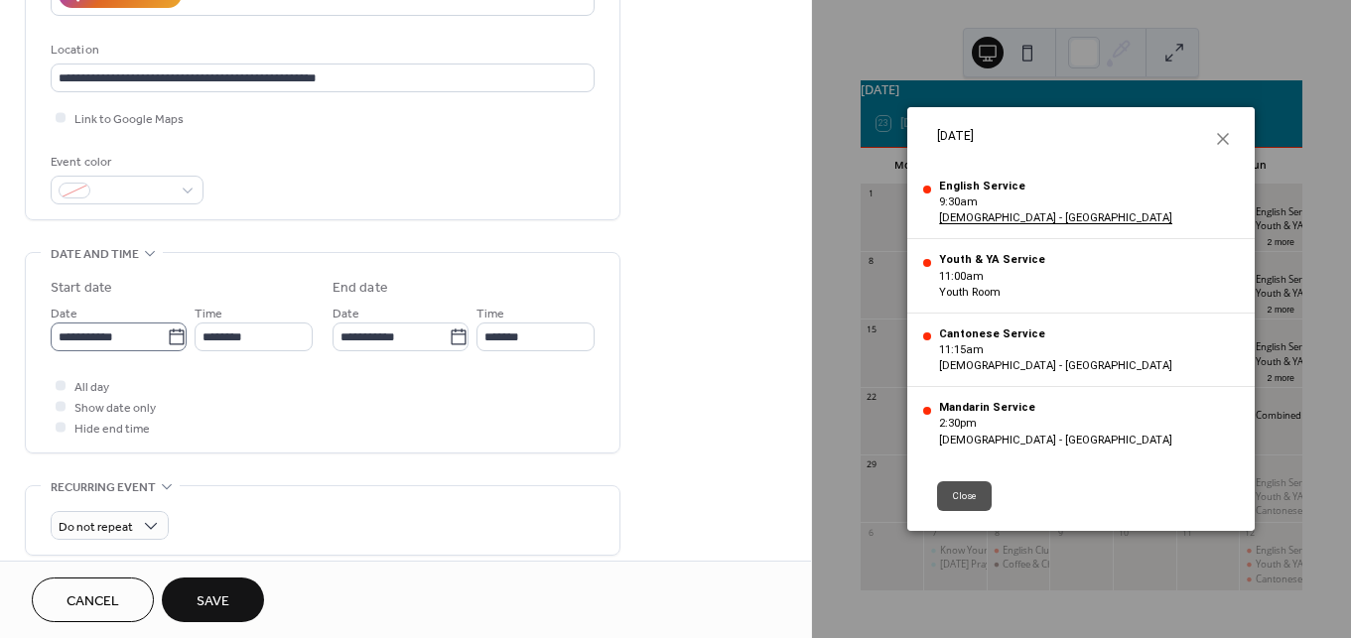
click at [170, 338] on icon at bounding box center [177, 337] width 20 height 20
click at [167, 338] on input "**********" at bounding box center [109, 337] width 116 height 29
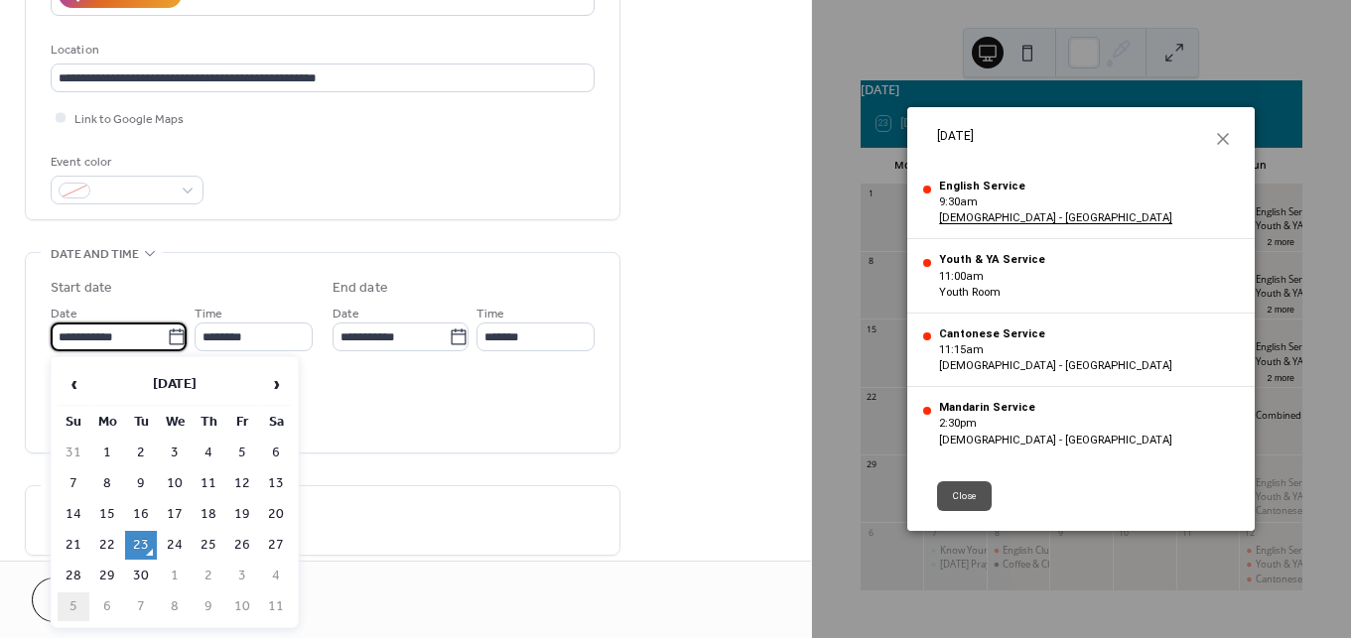
click at [75, 607] on td "5" at bounding box center [74, 606] width 32 height 29
type input "**********"
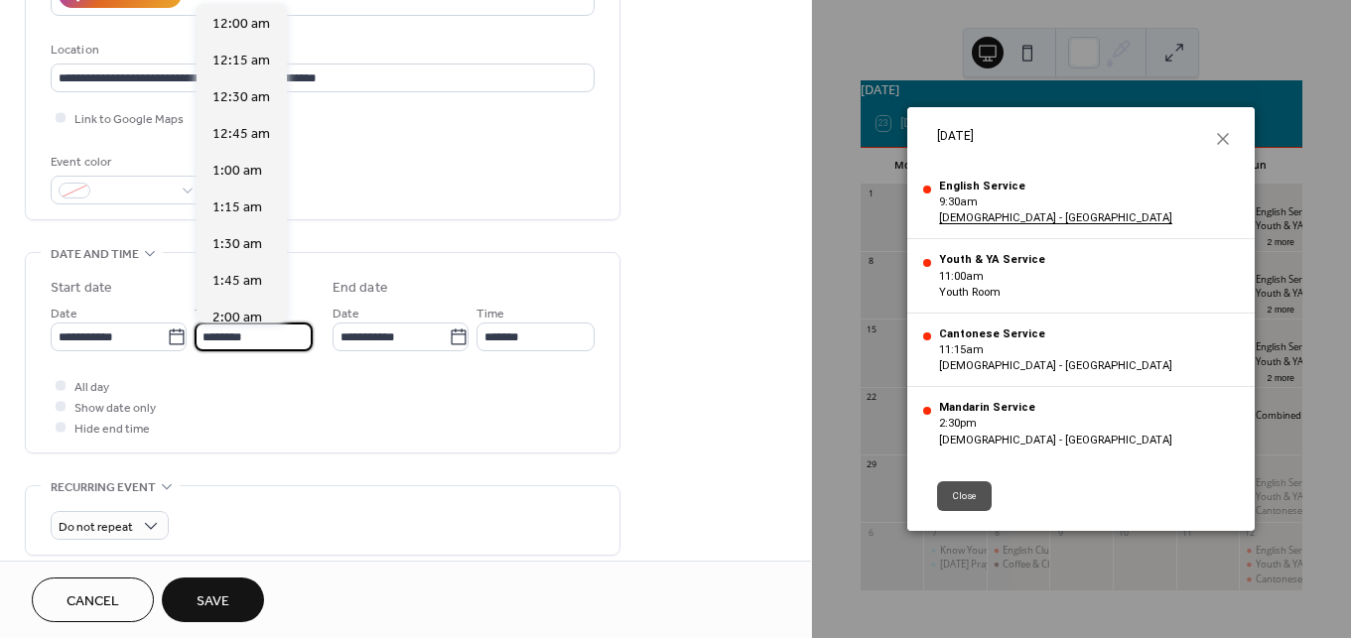
click at [261, 342] on input "********" at bounding box center [253, 337] width 118 height 29
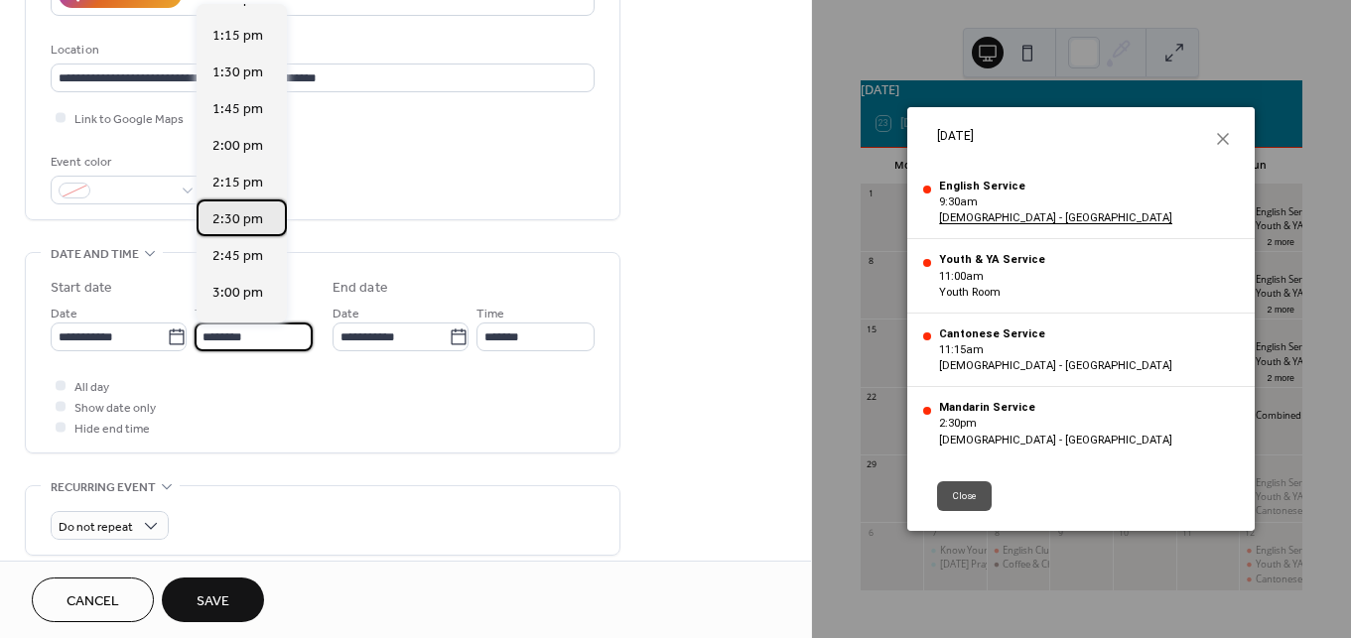
click at [253, 218] on span "2:30 pm" at bounding box center [237, 219] width 51 height 21
type input "*******"
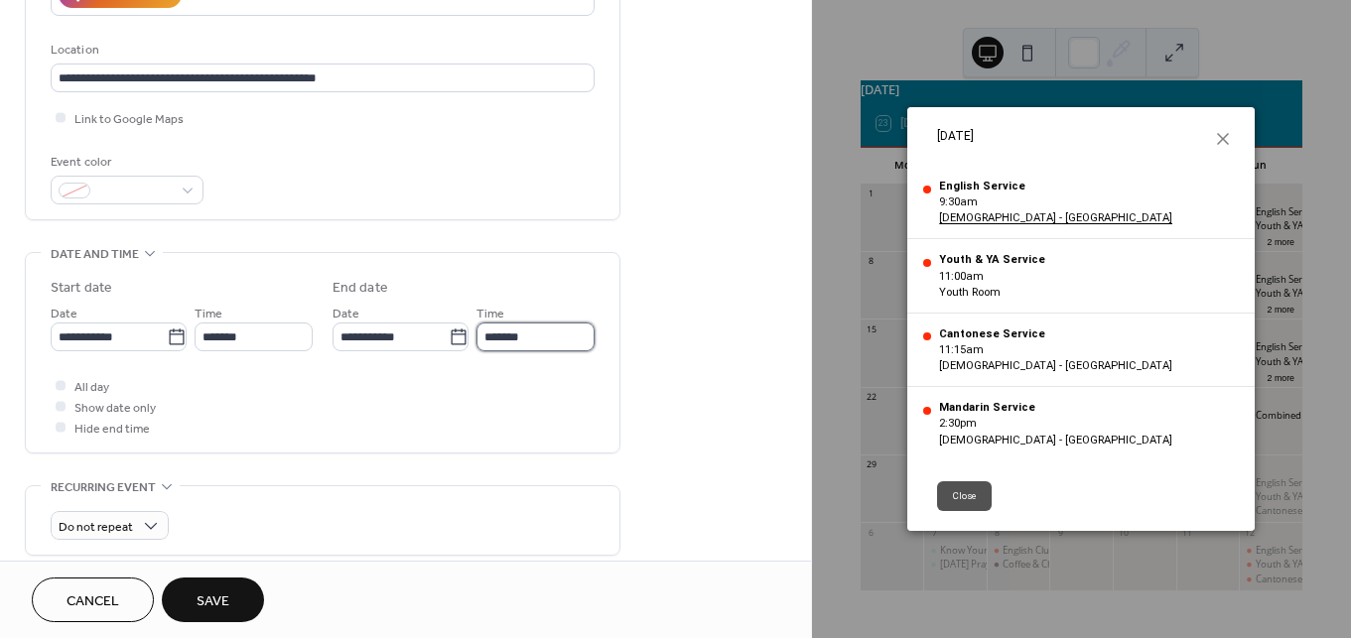
click at [535, 337] on input "*******" at bounding box center [535, 337] width 118 height 29
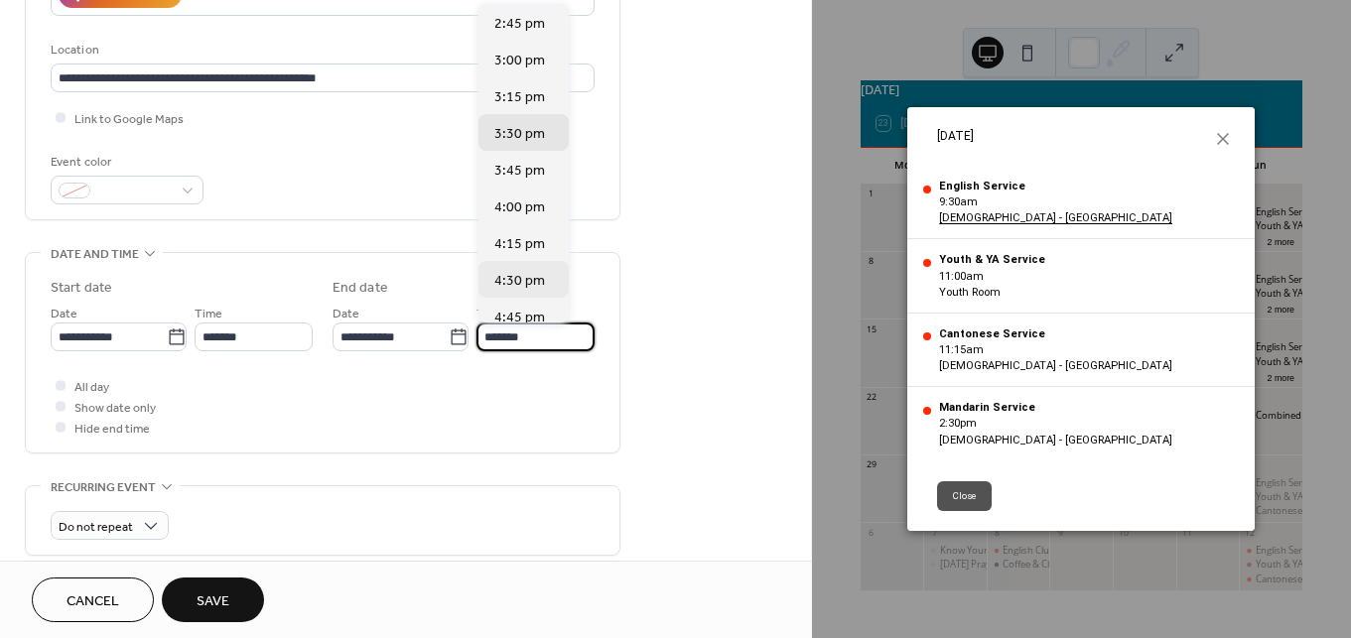
scroll to position [14, 0]
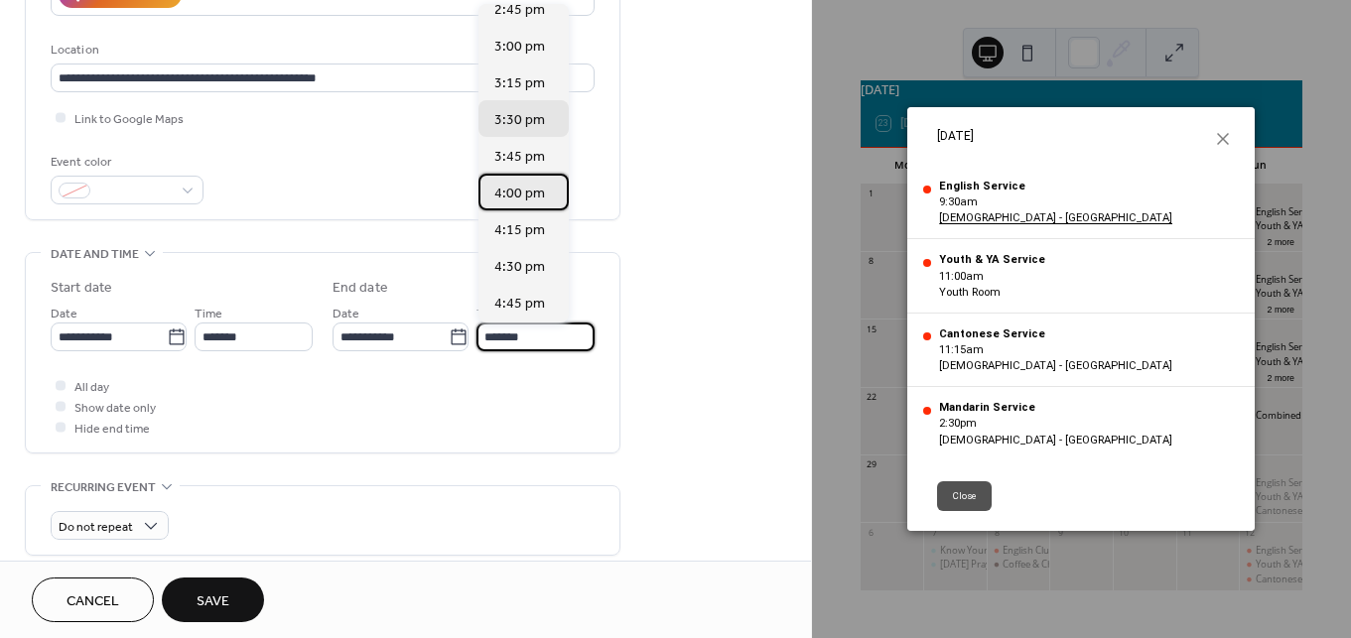
click at [534, 186] on span "4:00 pm" at bounding box center [519, 194] width 51 height 21
type input "*******"
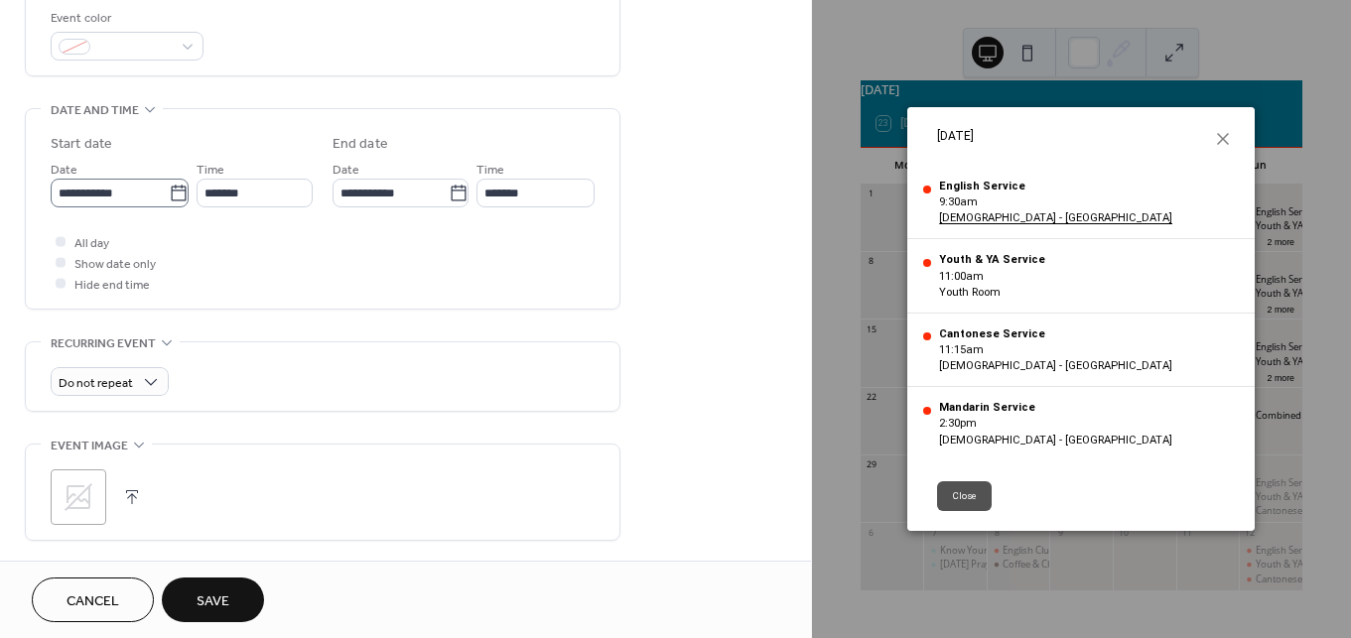
scroll to position [540, 0]
click at [127, 372] on span "Do not repeat" at bounding box center [96, 381] width 74 height 23
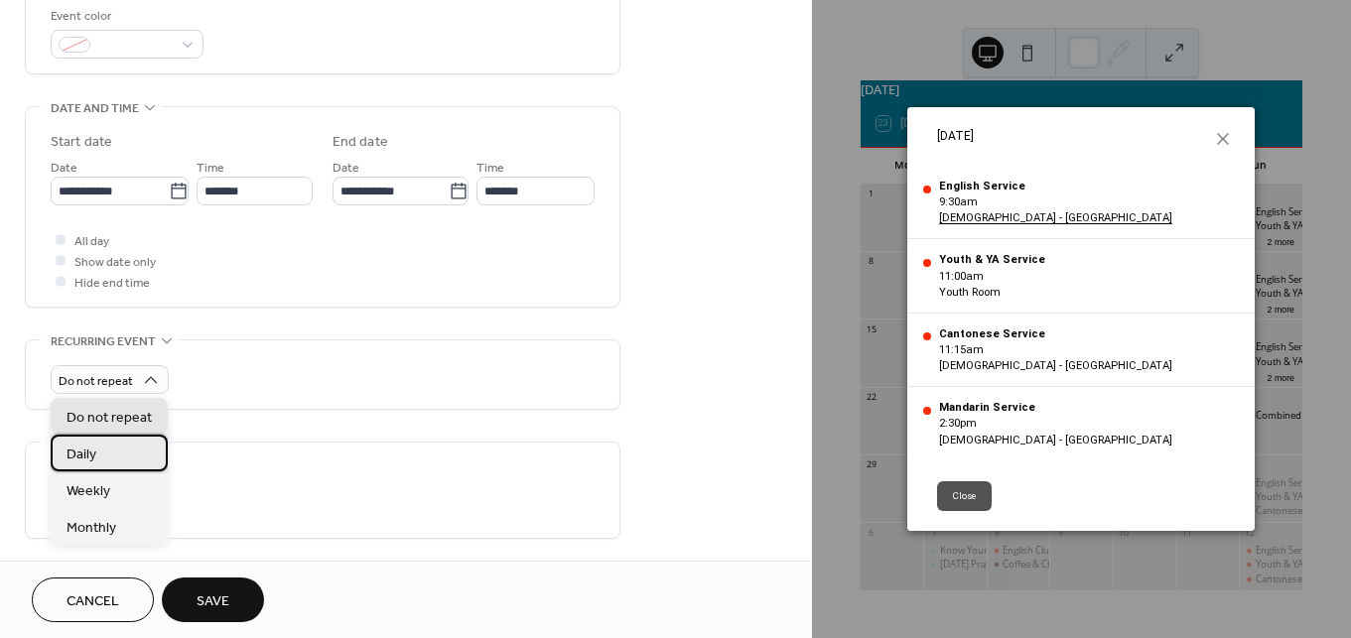
click at [132, 459] on div "Daily" at bounding box center [109, 453] width 117 height 37
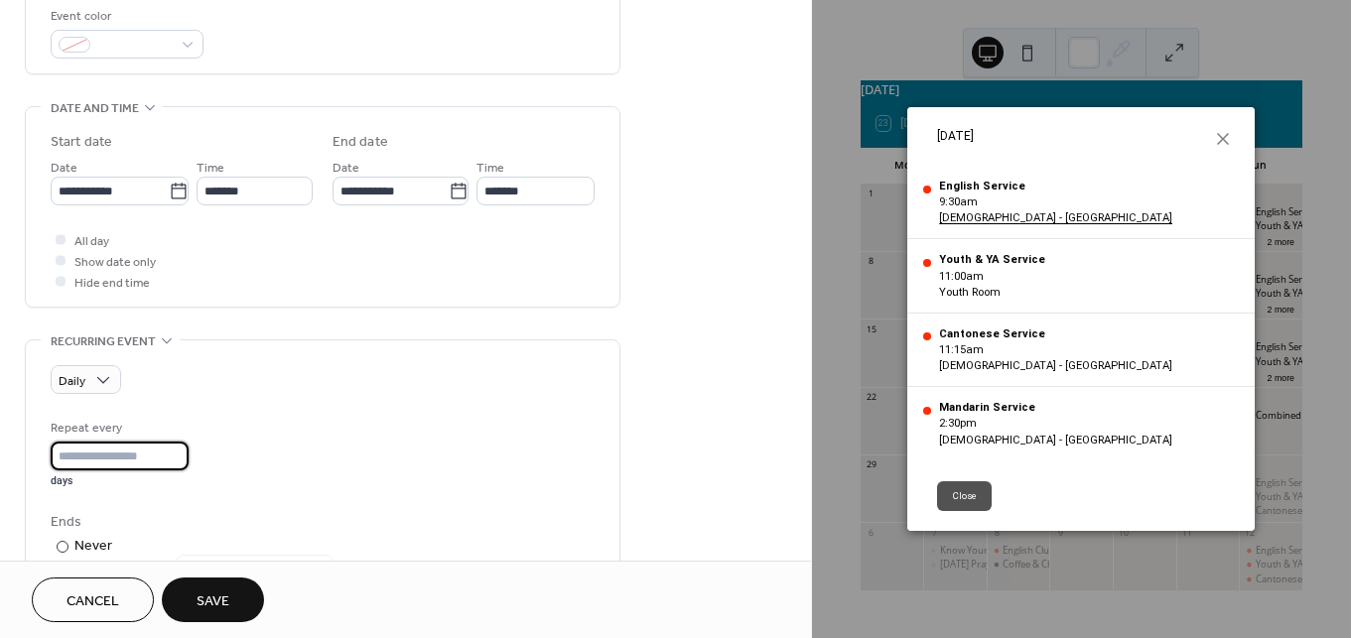
click at [132, 459] on input "*" at bounding box center [120, 456] width 138 height 29
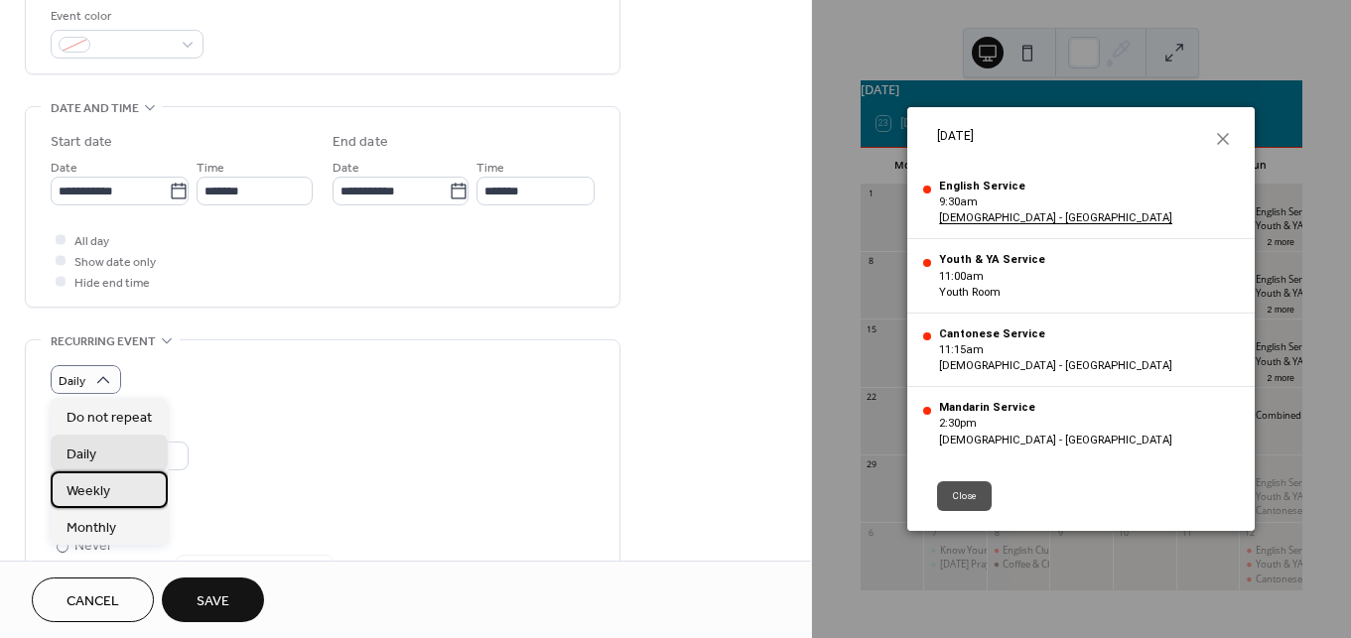
click at [88, 494] on span "Weekly" at bounding box center [88, 491] width 44 height 21
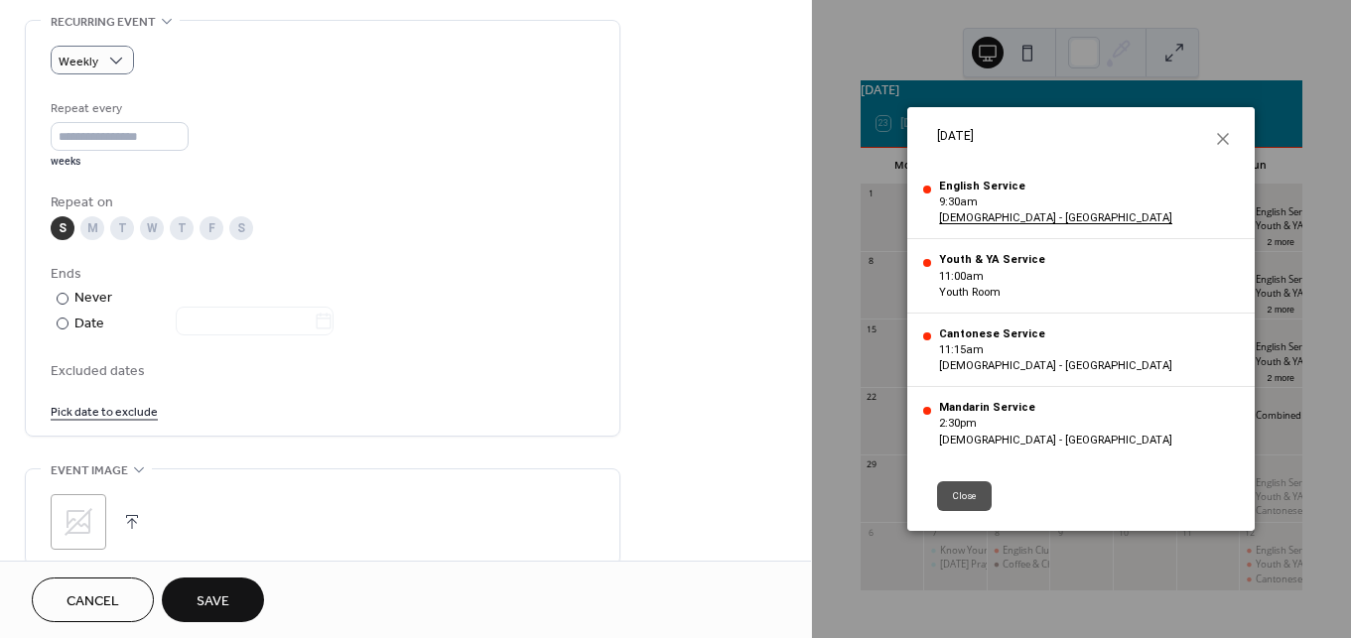
scroll to position [876, 0]
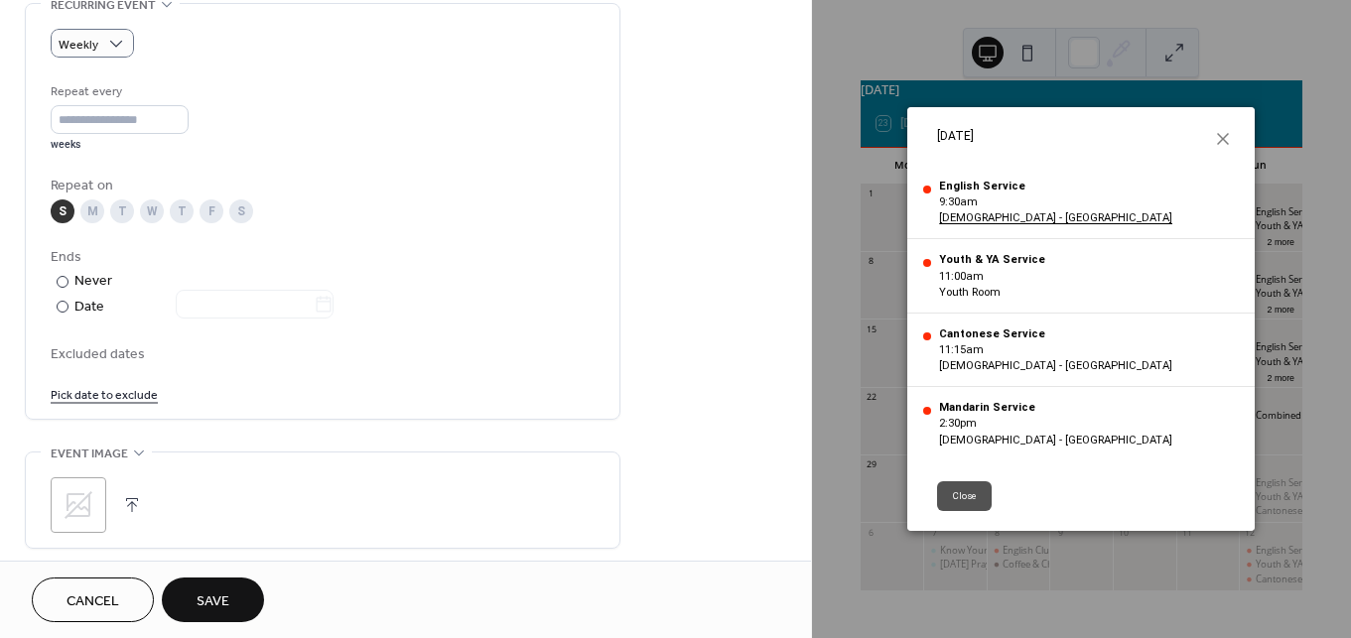
click at [193, 596] on button "Save" at bounding box center [213, 600] width 102 height 45
